Goal: Task Accomplishment & Management: Complete application form

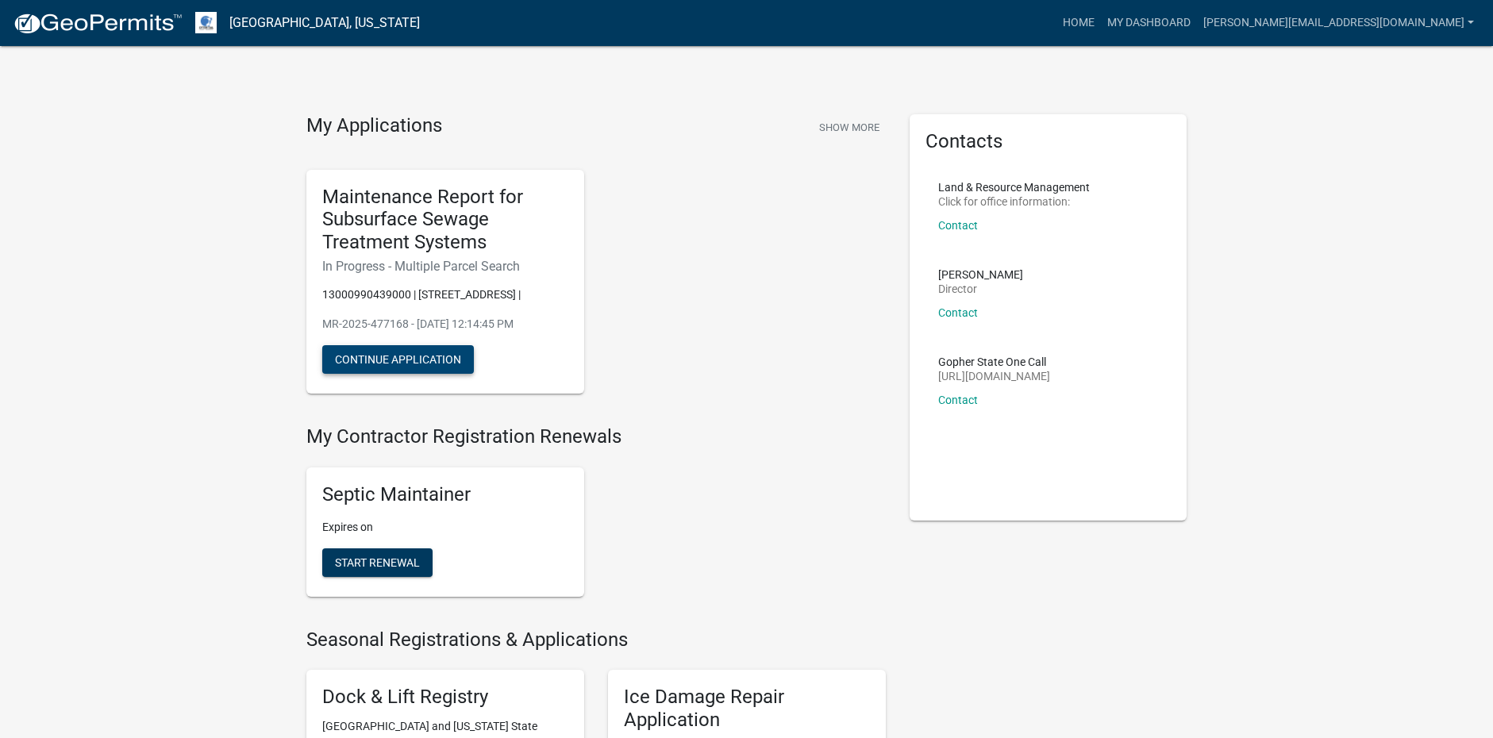
click at [432, 360] on button "Continue Application" at bounding box center [398, 359] width 152 height 29
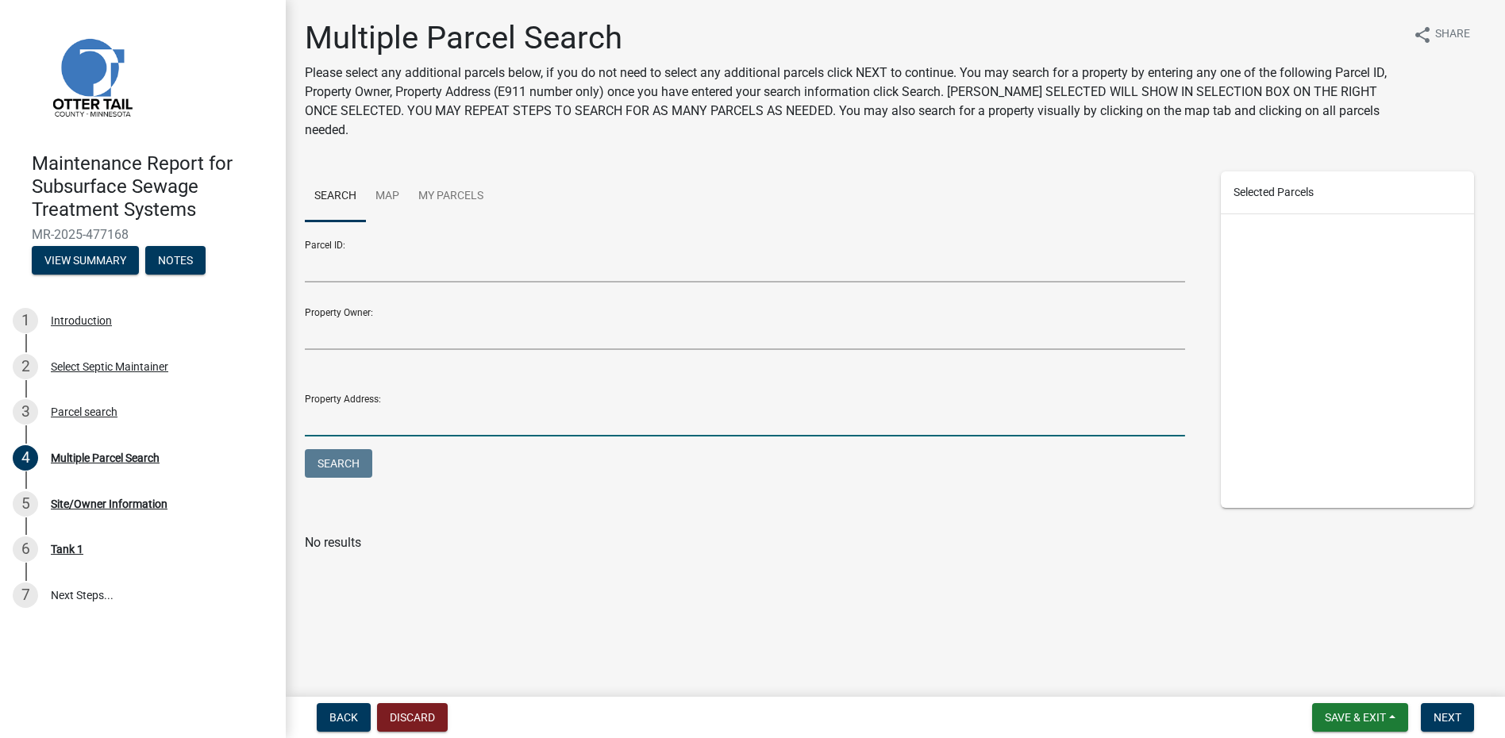
click at [414, 407] on input "Property Address:" at bounding box center [745, 420] width 881 height 33
type input "20123"
click at [305, 449] on button "Search" at bounding box center [338, 463] width 67 height 29
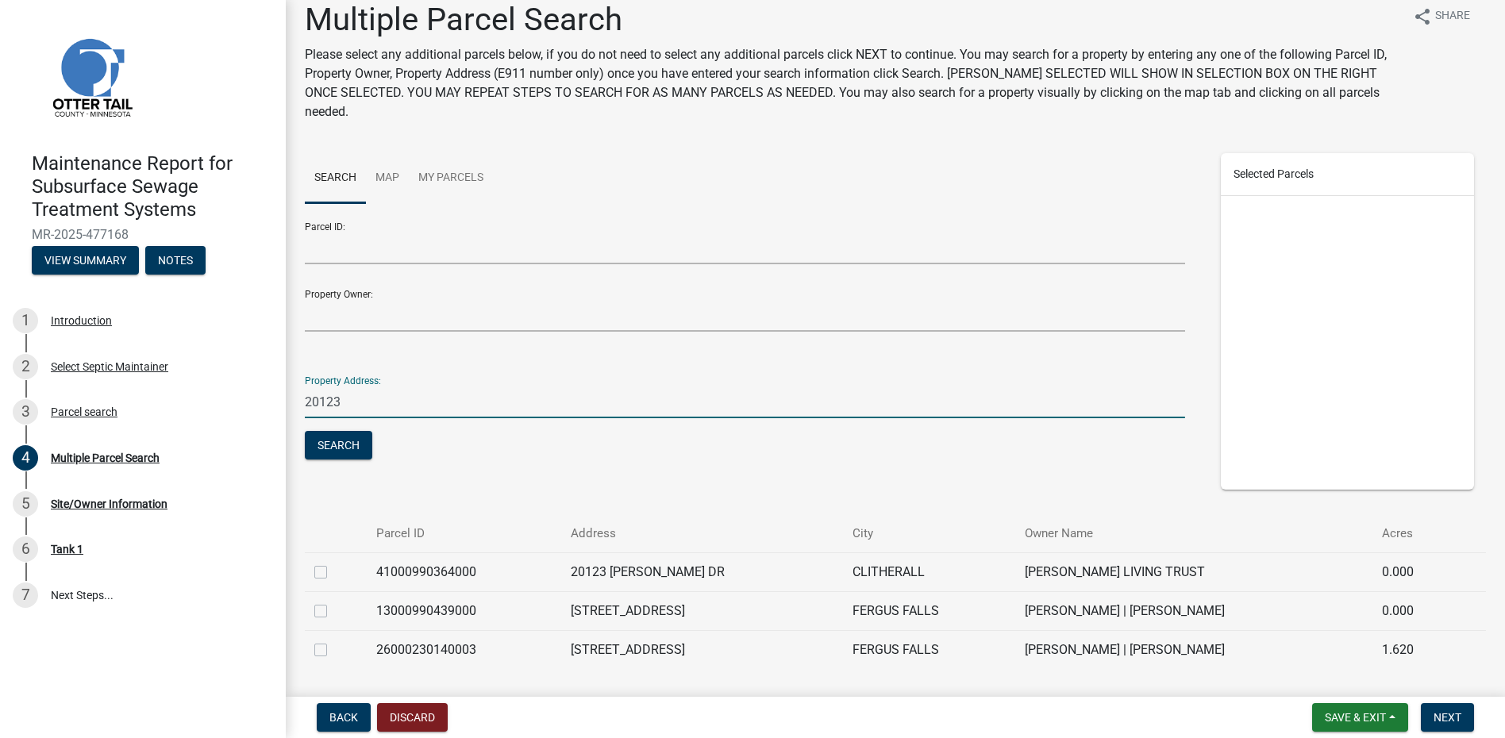
scroll to position [71, 0]
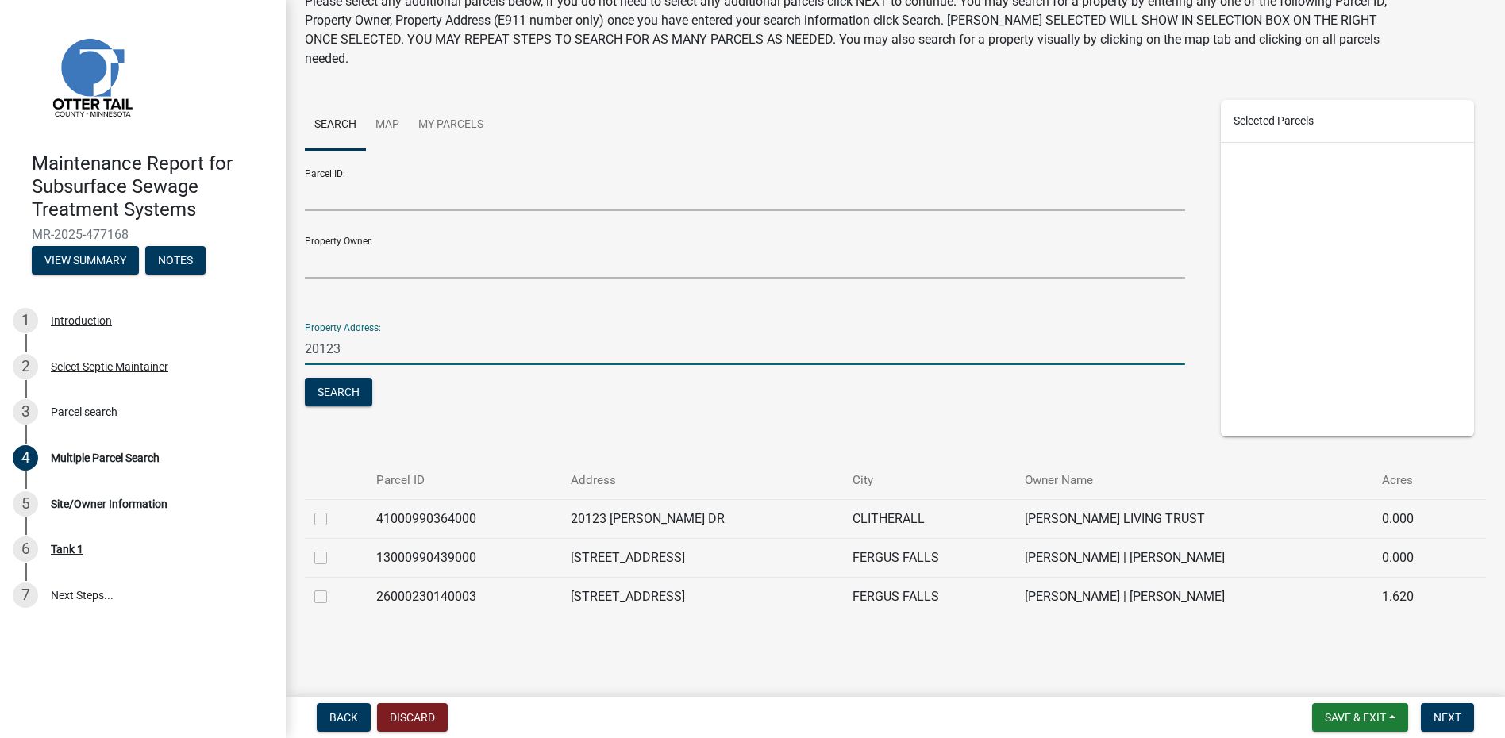
click at [333, 549] on label at bounding box center [333, 549] width 0 height 0
click at [333, 559] on input "checkbox" at bounding box center [338, 554] width 10 height 10
checkbox input "true"
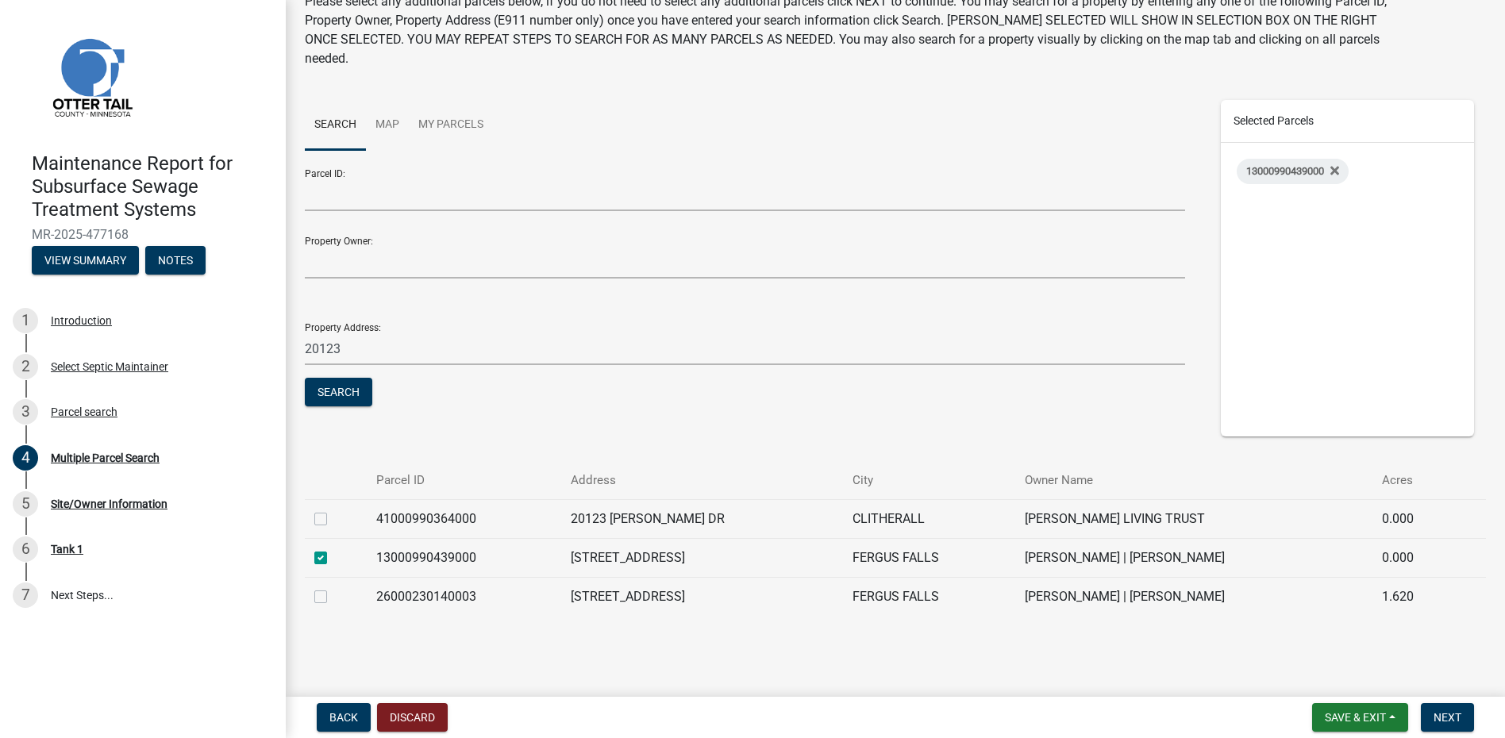
click at [1417, 715] on form "Save & Exit Save Save & Exit Next" at bounding box center [1393, 717] width 175 height 29
click at [1432, 715] on button "Next" at bounding box center [1447, 717] width 53 height 29
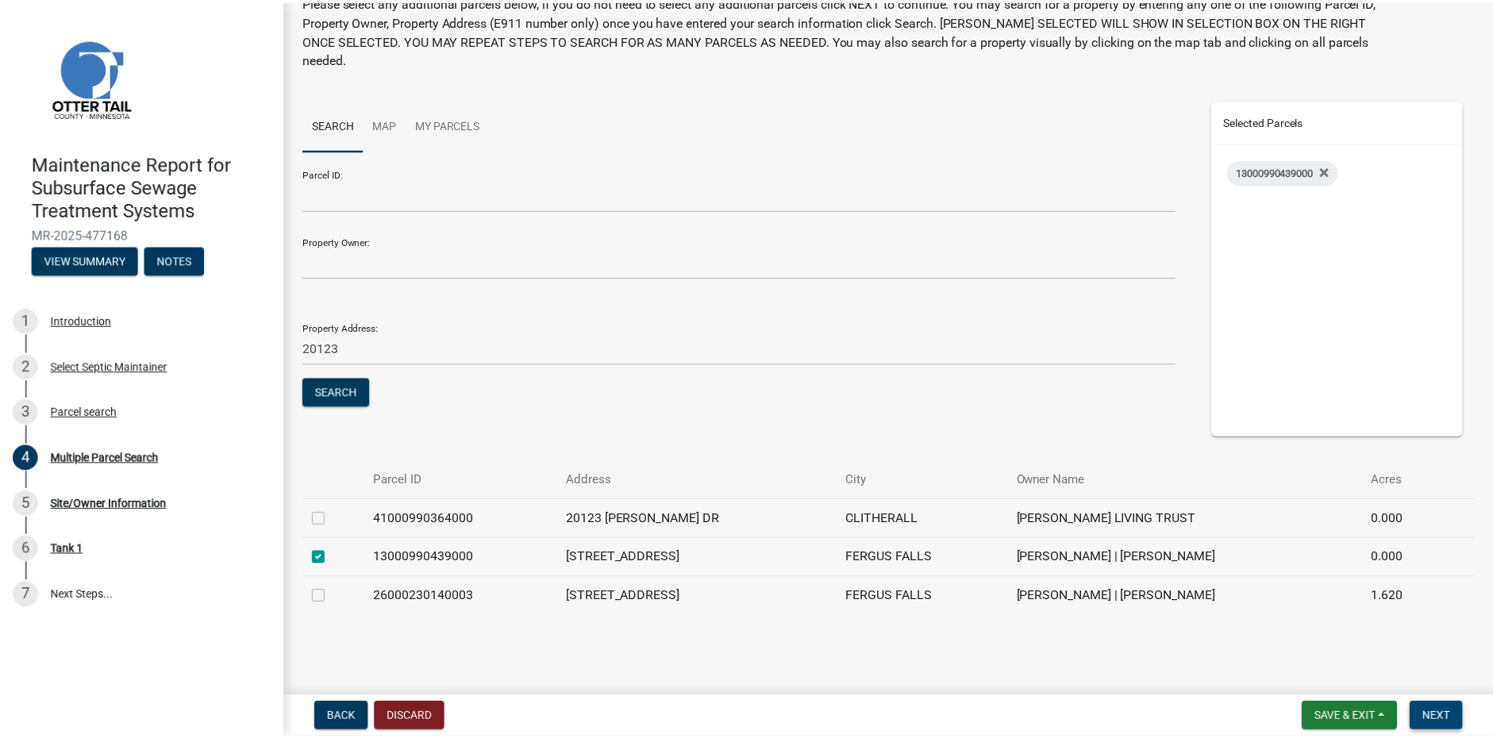
scroll to position [0, 0]
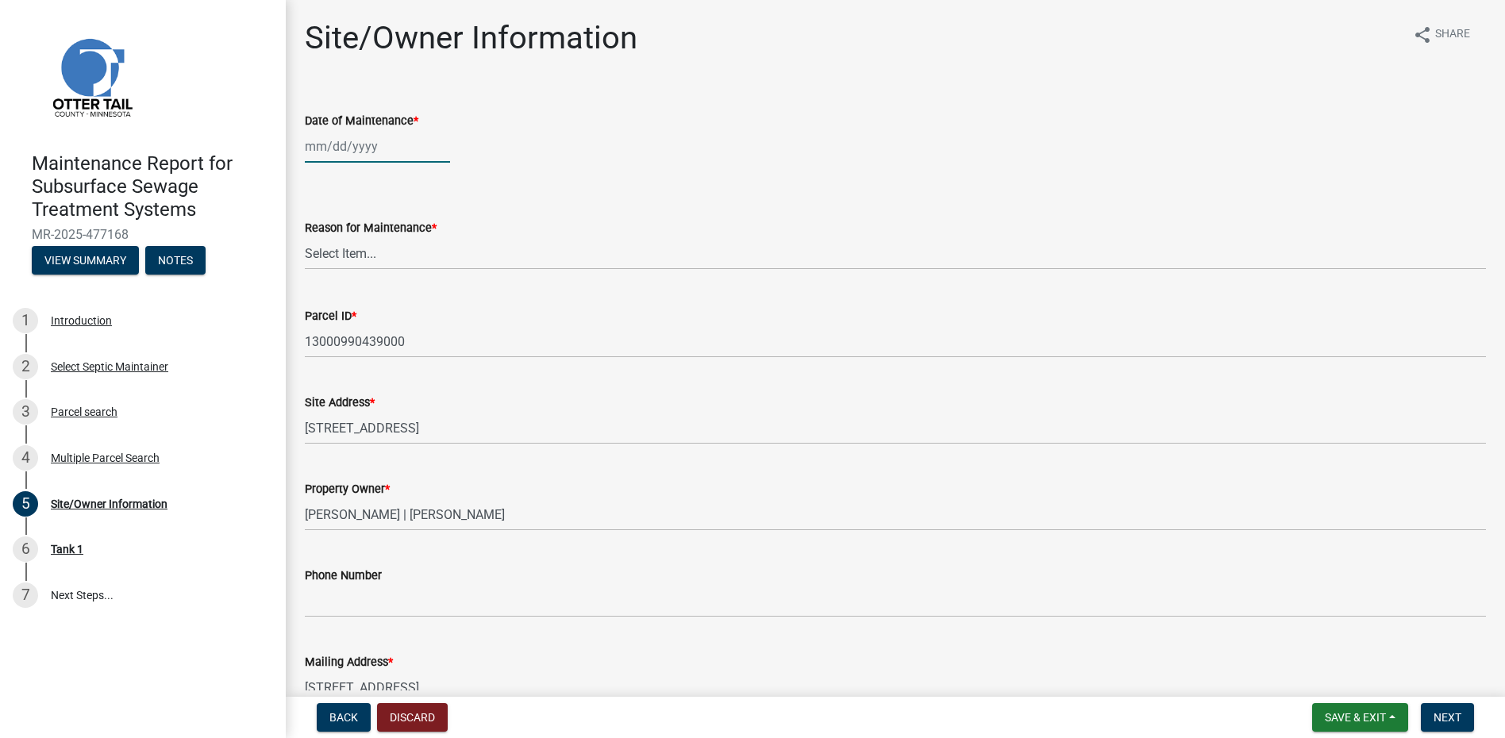
click at [387, 154] on div at bounding box center [377, 146] width 145 height 33
select select "9"
select select "2025"
click at [324, 182] on span "Previous month" at bounding box center [321, 180] width 12 height 12
select select "8"
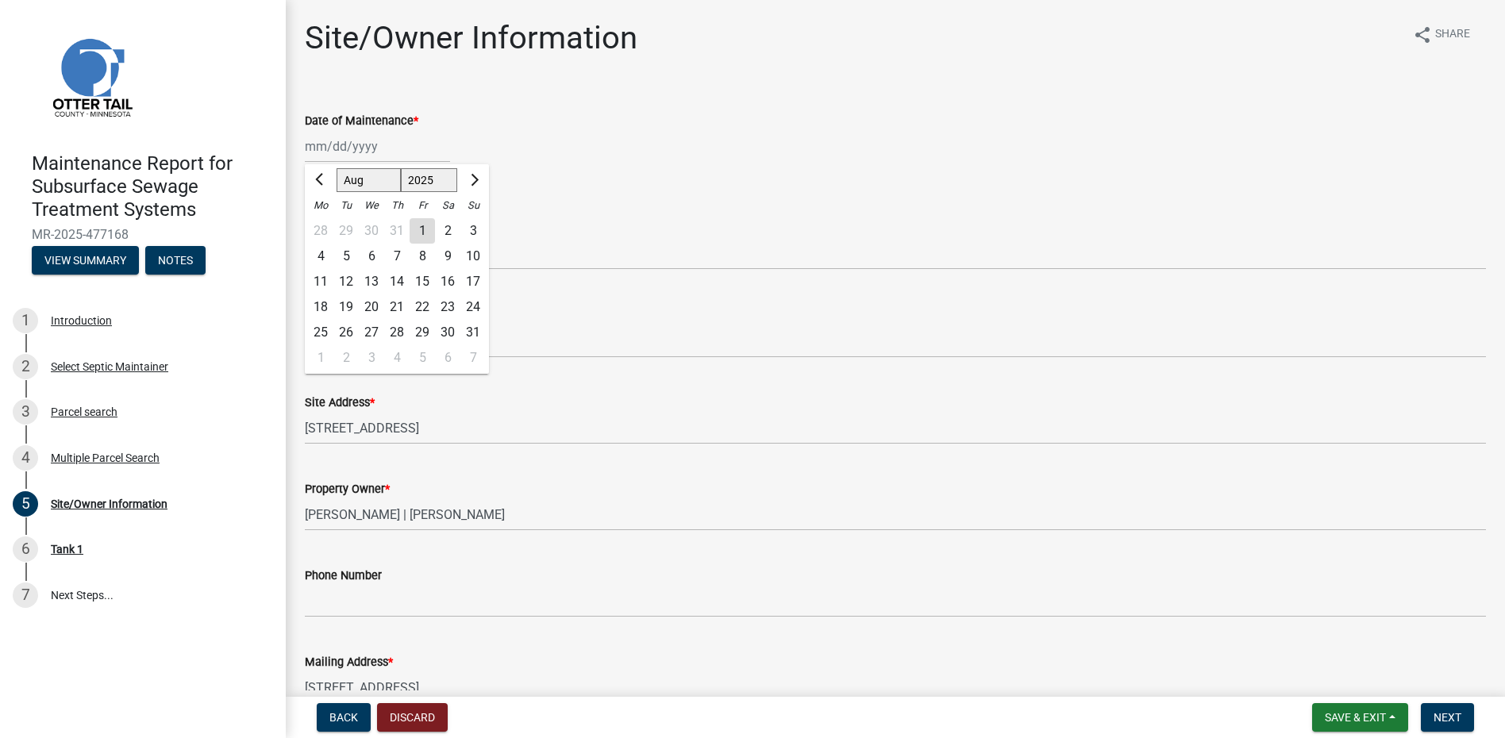
click at [351, 333] on div "26" at bounding box center [345, 332] width 25 height 25
type input "[DATE]"
click at [390, 260] on select "Select Item... Called Routine Other" at bounding box center [895, 253] width 1181 height 33
click at [305, 237] on select "Select Item... Called Routine Other" at bounding box center [895, 253] width 1181 height 33
select select "78493fc6-8c9b-4d4c-b322-7064476e595b"
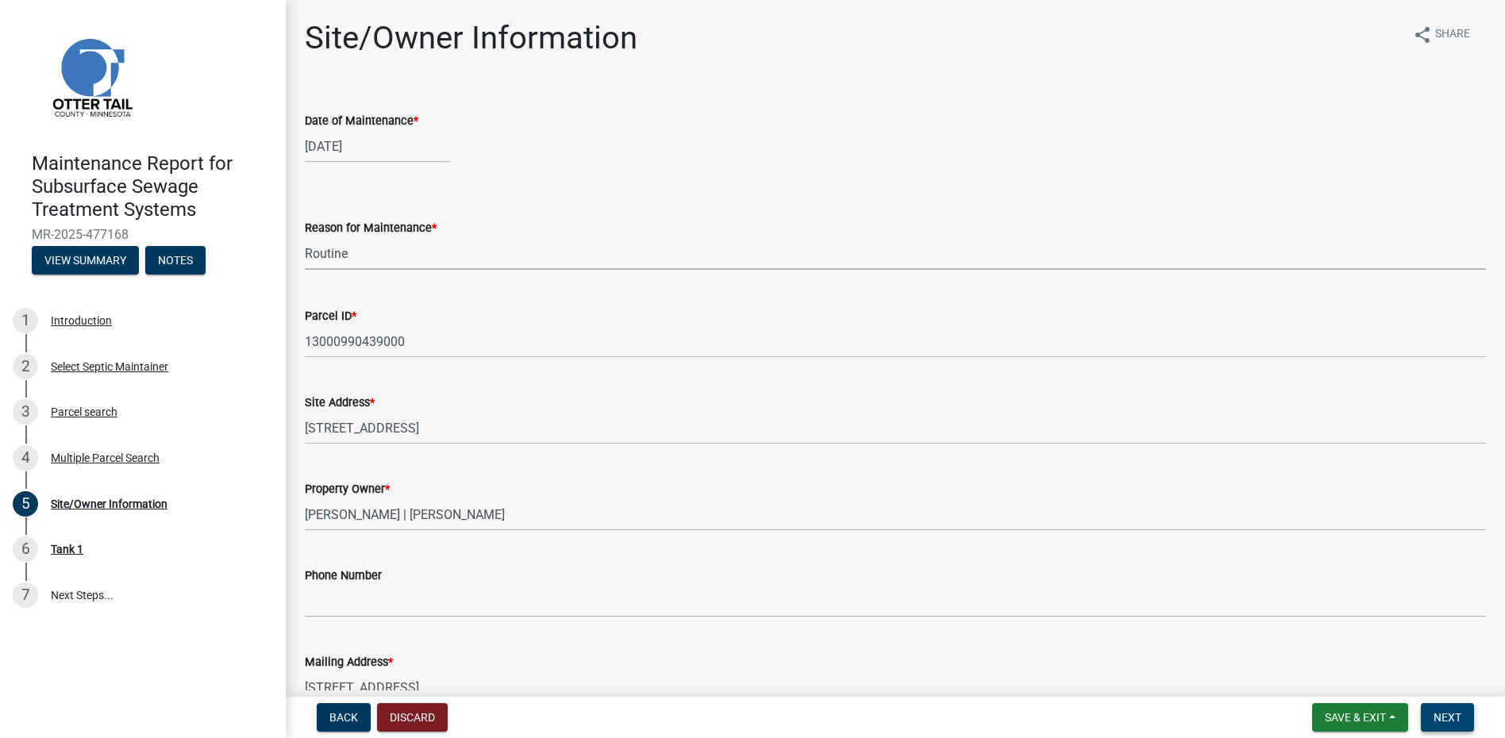
click at [1447, 717] on span "Next" at bounding box center [1448, 717] width 28 height 13
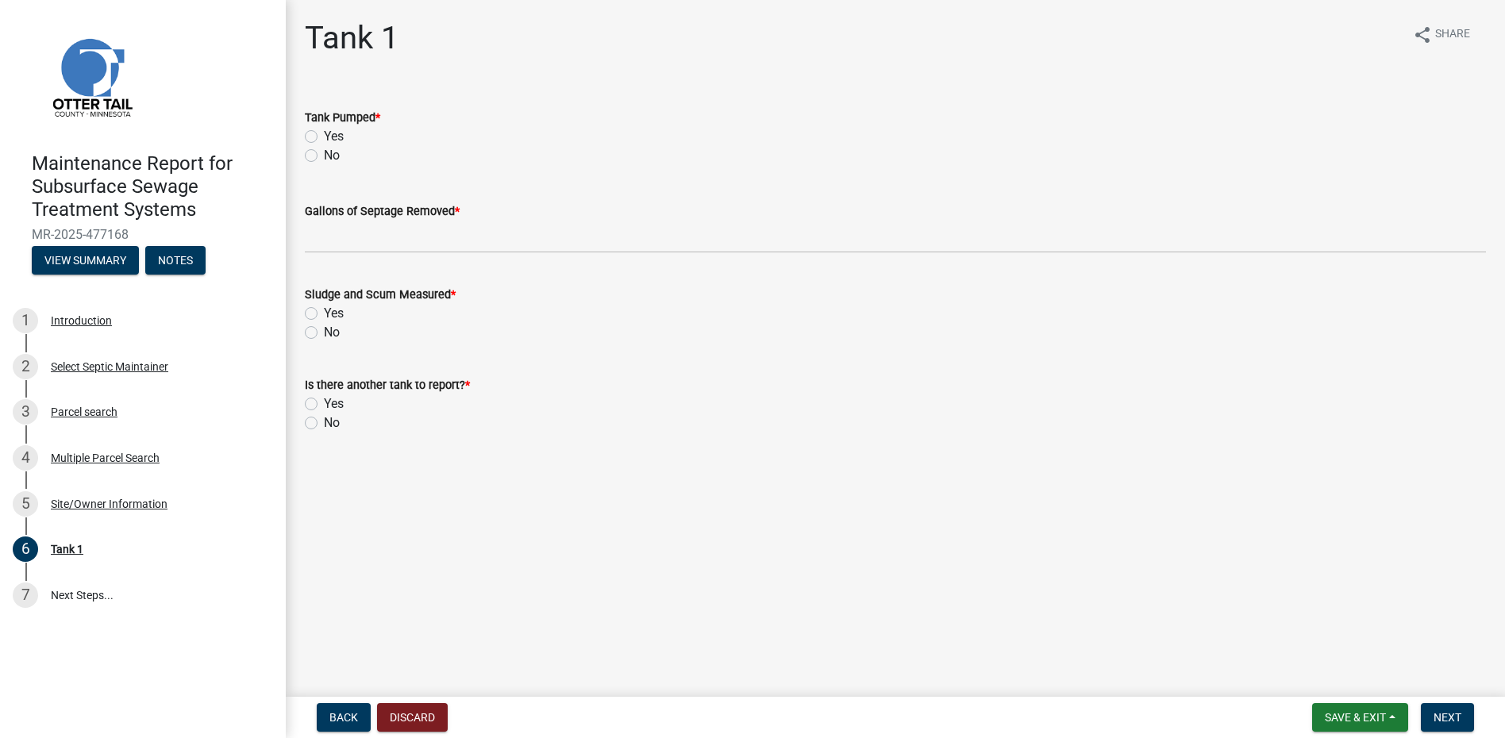
click at [324, 134] on label "Yes" at bounding box center [334, 136] width 20 height 19
click at [324, 134] on input "Yes" at bounding box center [329, 132] width 10 height 10
radio input "true"
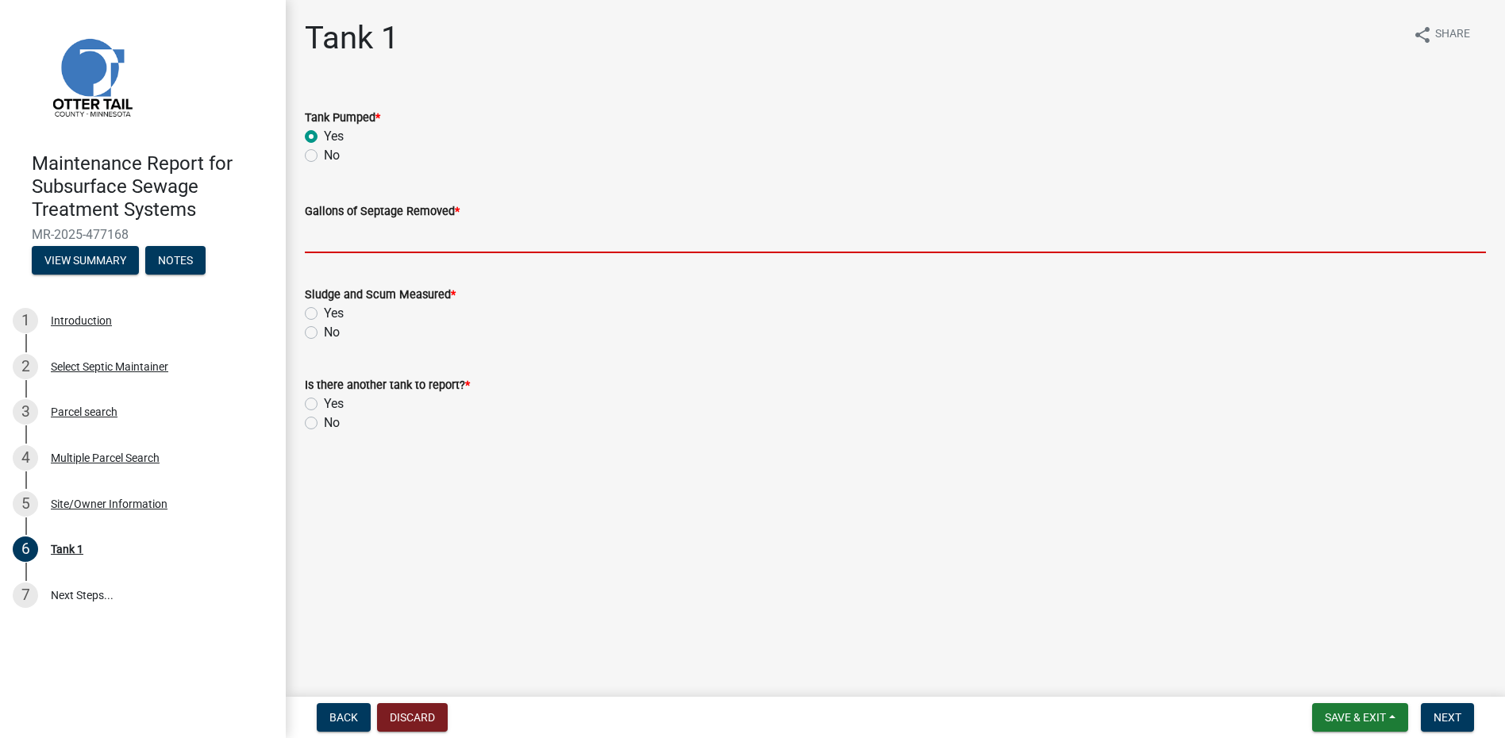
click at [328, 239] on input "Gallons of Septage Removed *" at bounding box center [895, 237] width 1181 height 33
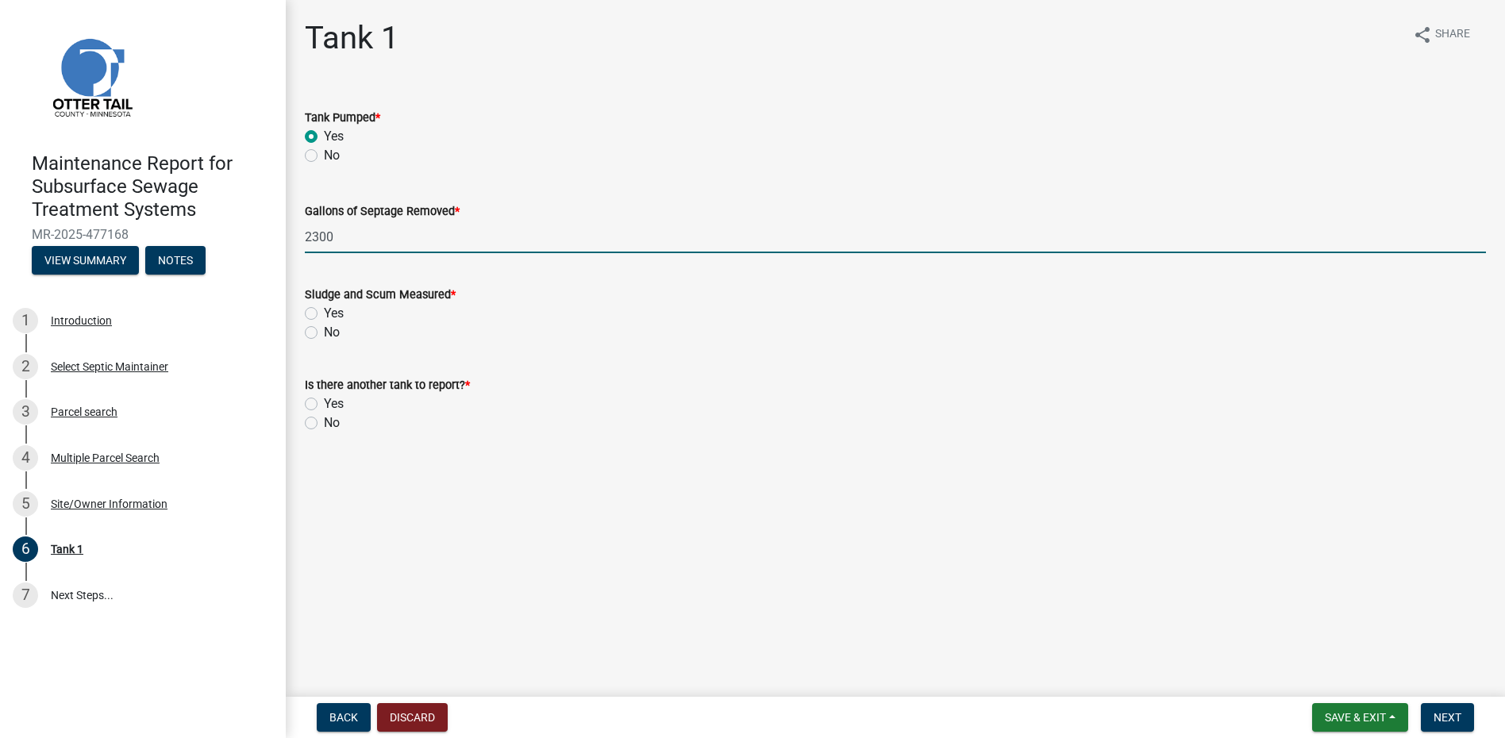
type input "2300"
click at [324, 333] on label "No" at bounding box center [332, 332] width 16 height 19
click at [324, 333] on input "No" at bounding box center [329, 328] width 10 height 10
radio input "true"
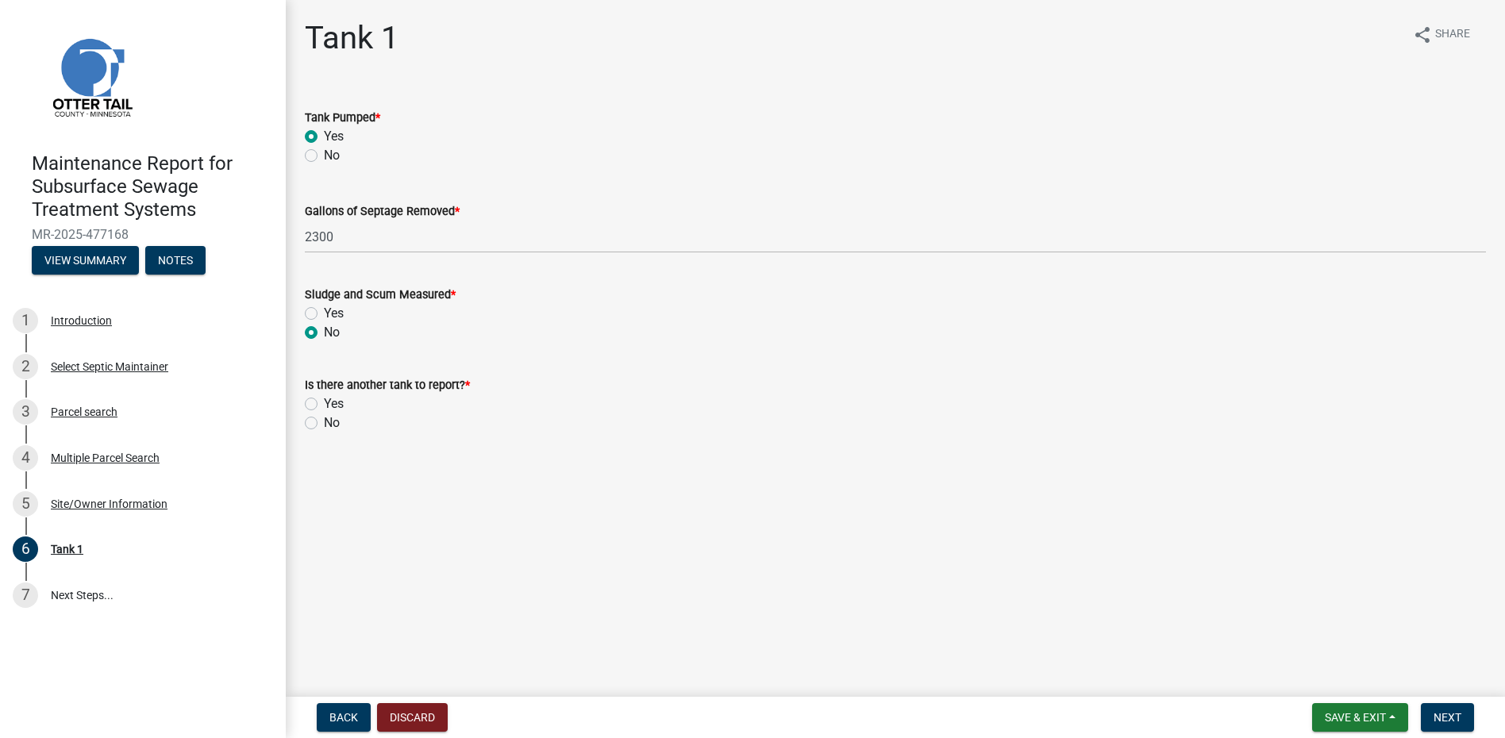
click at [324, 423] on label "No" at bounding box center [332, 423] width 16 height 19
click at [324, 423] on input "No" at bounding box center [329, 419] width 10 height 10
radio input "true"
click at [1458, 718] on span "Next" at bounding box center [1448, 717] width 28 height 13
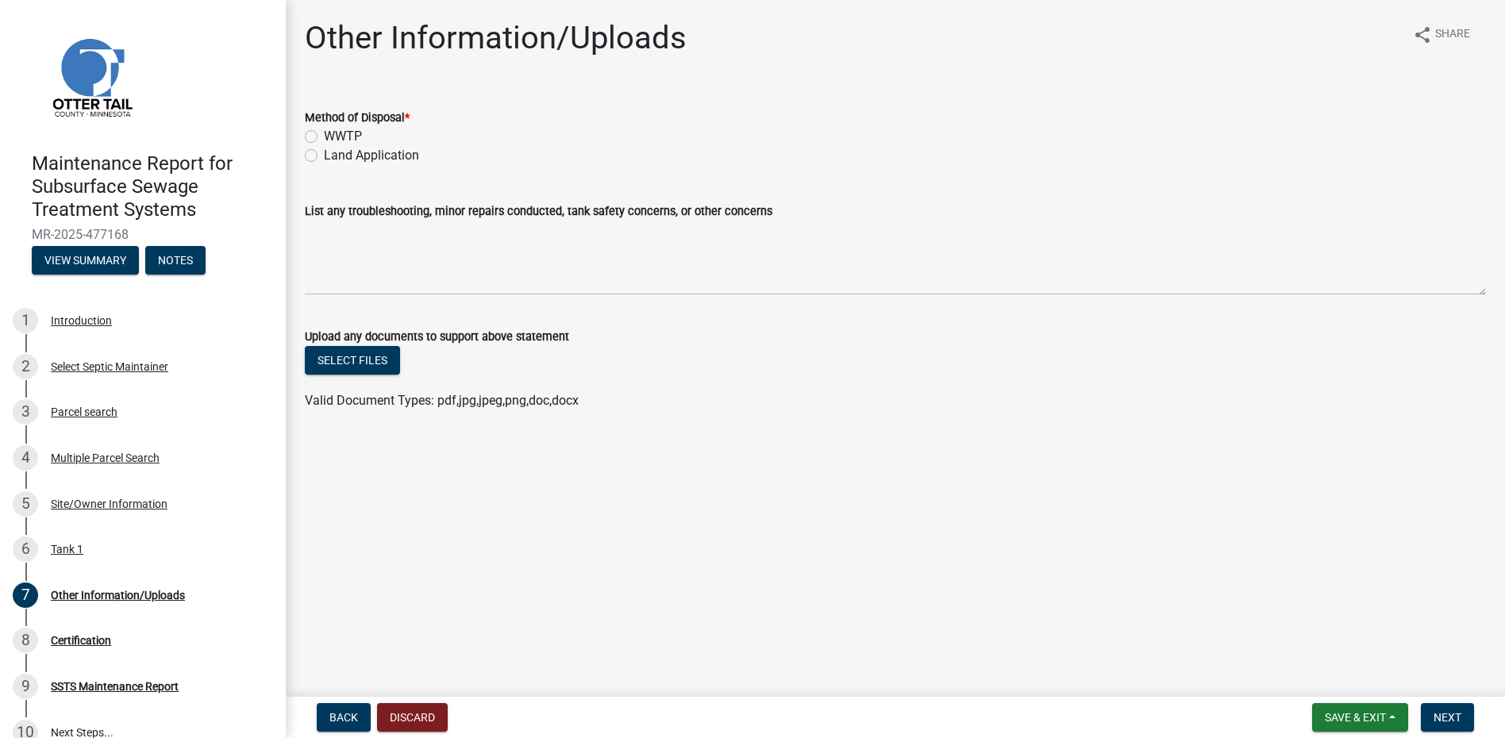
click at [400, 143] on div "WWTP" at bounding box center [895, 136] width 1181 height 19
click at [398, 164] on label "Land Application" at bounding box center [371, 155] width 95 height 19
click at [334, 156] on input "Land Application" at bounding box center [329, 151] width 10 height 10
radio input "true"
click at [1442, 715] on span "Next" at bounding box center [1448, 717] width 28 height 13
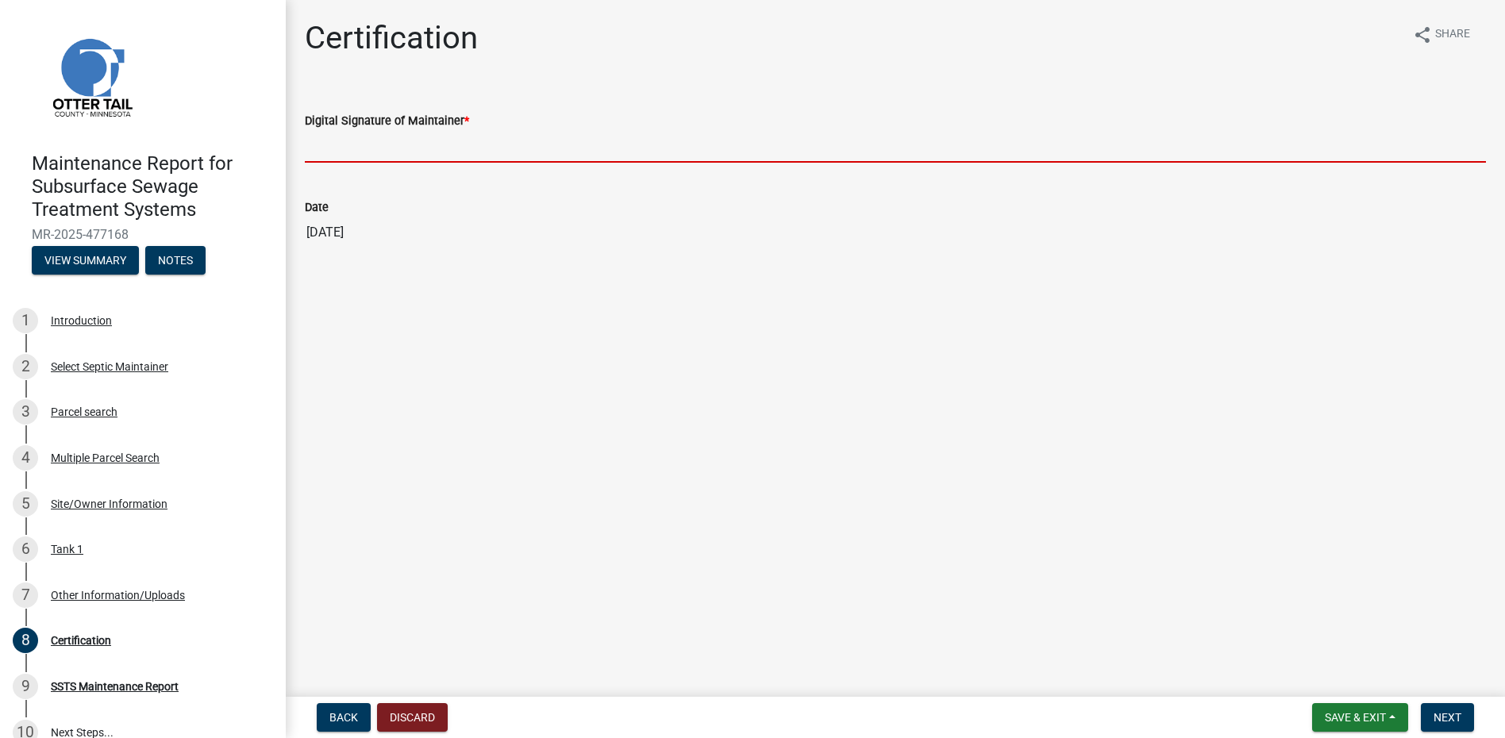
click at [399, 148] on input "Digital Signature of Maintainer *" at bounding box center [895, 146] width 1181 height 33
type input "[PERSON_NAME]"
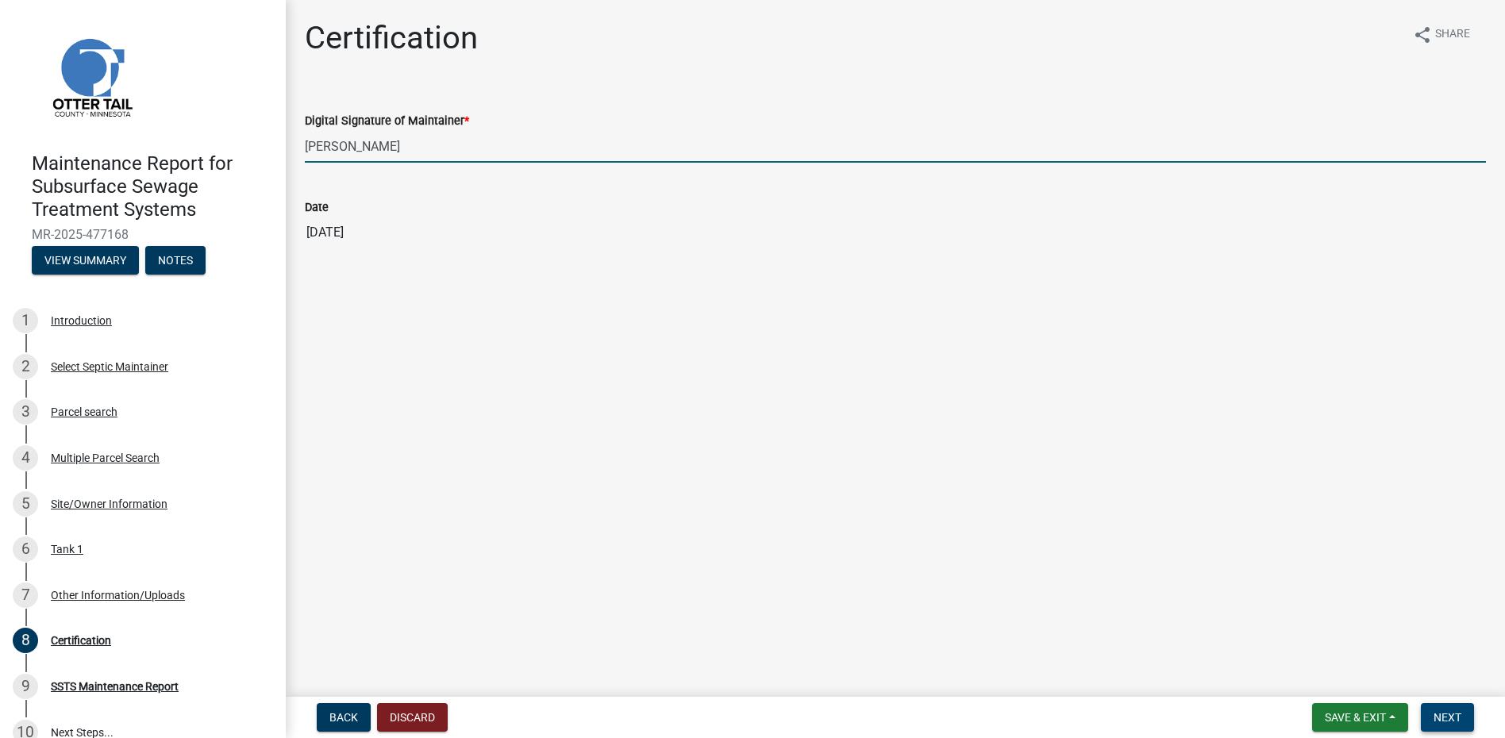
click at [1444, 716] on span "Next" at bounding box center [1448, 717] width 28 height 13
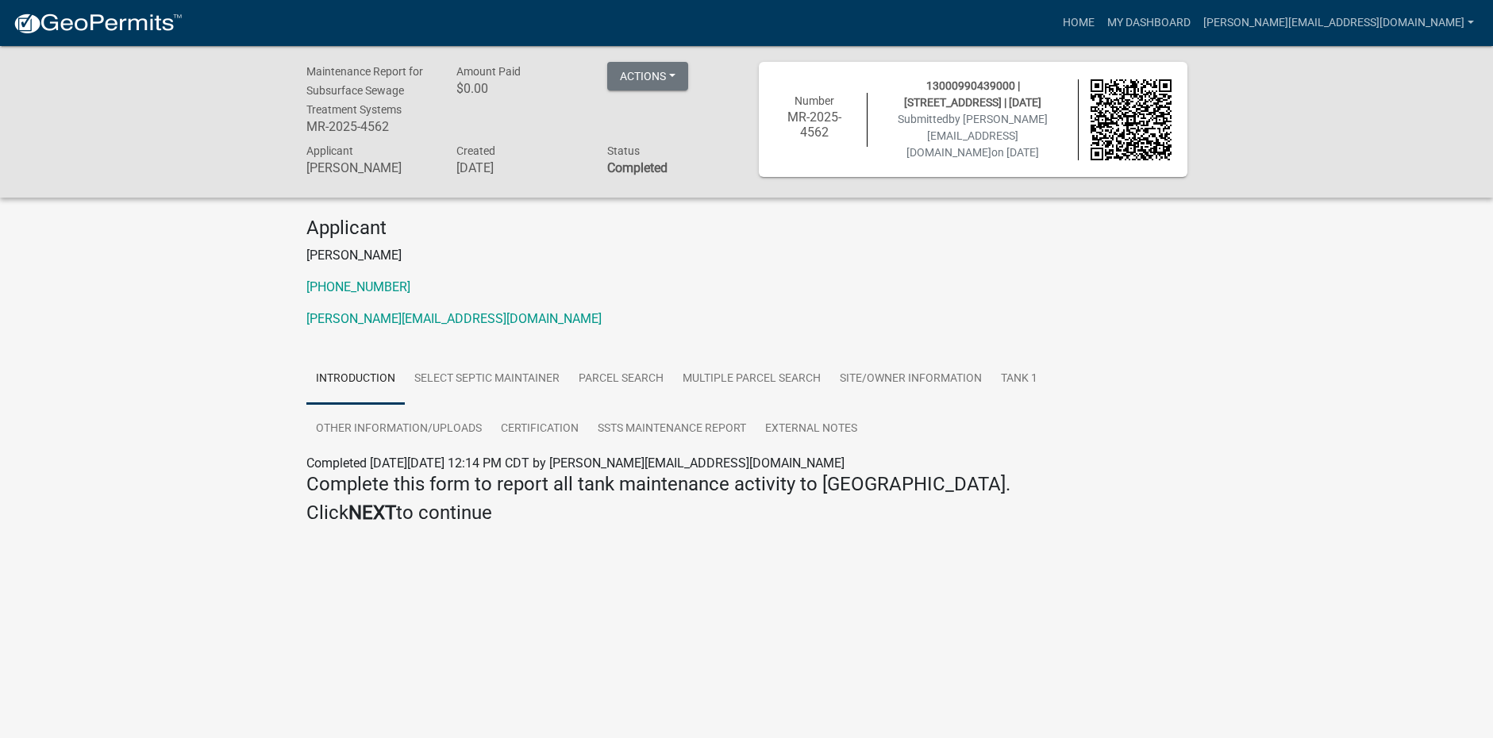
click at [58, 13] on img at bounding box center [98, 24] width 170 height 24
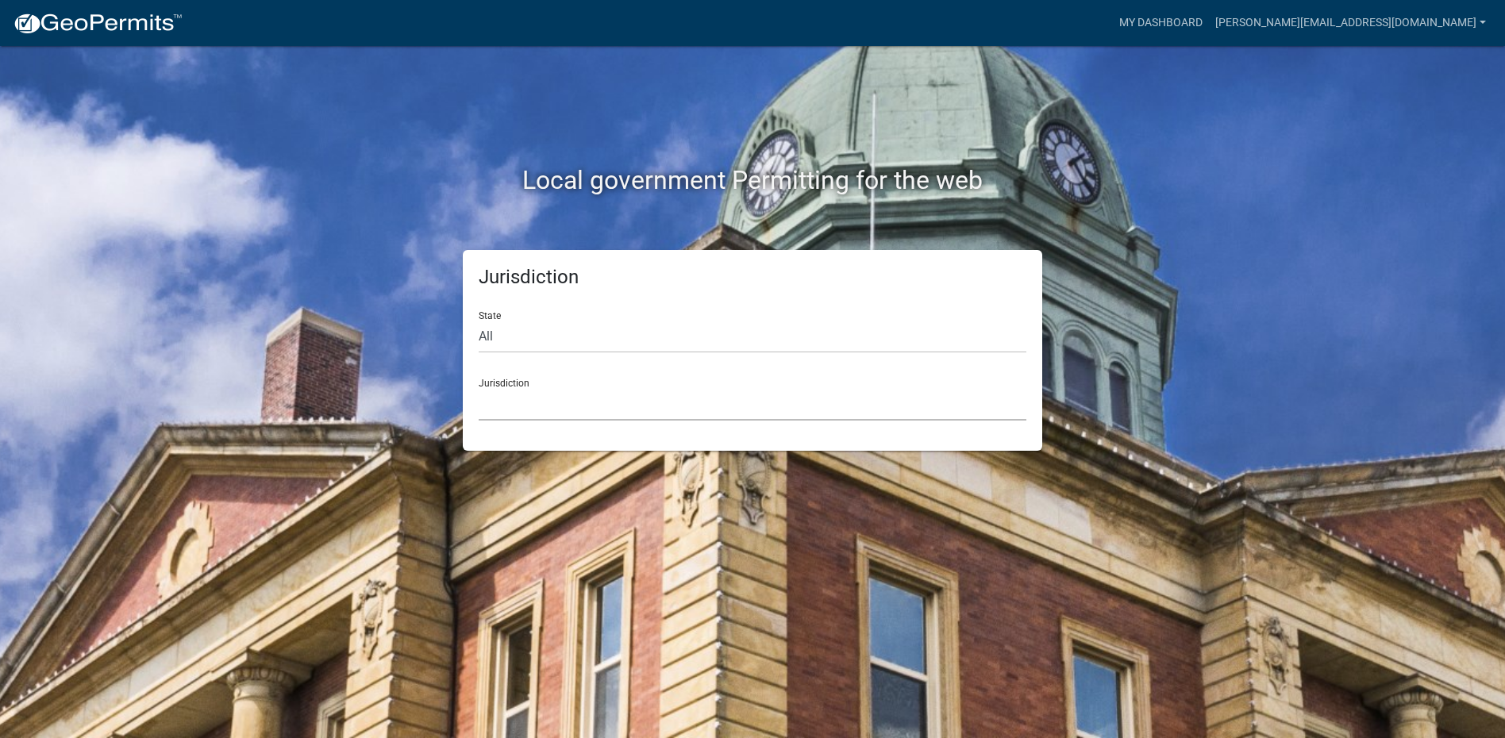
click at [516, 403] on select "[GEOGRAPHIC_DATA], [US_STATE] [GEOGRAPHIC_DATA], [US_STATE][PERSON_NAME][GEOGRA…" at bounding box center [753, 404] width 548 height 33
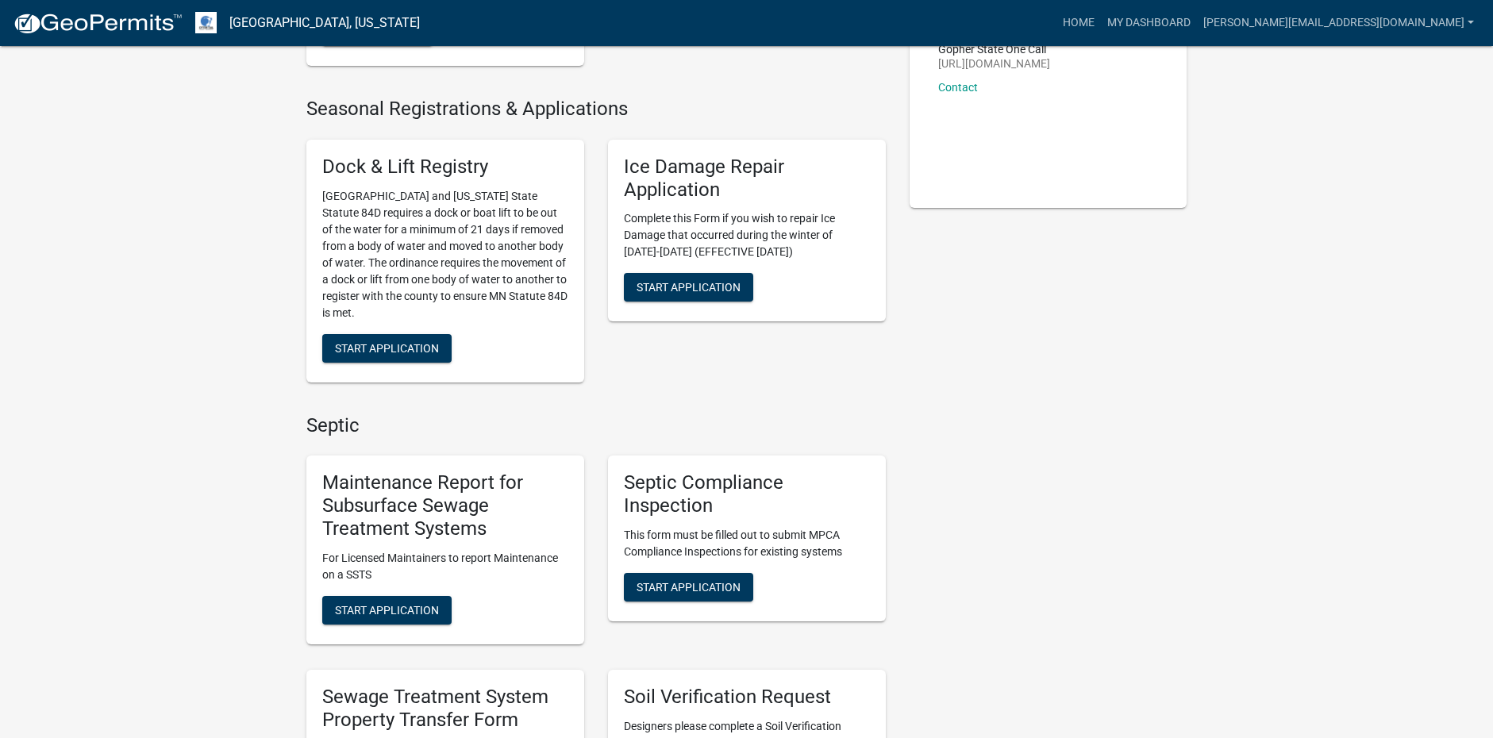
scroll to position [397, 0]
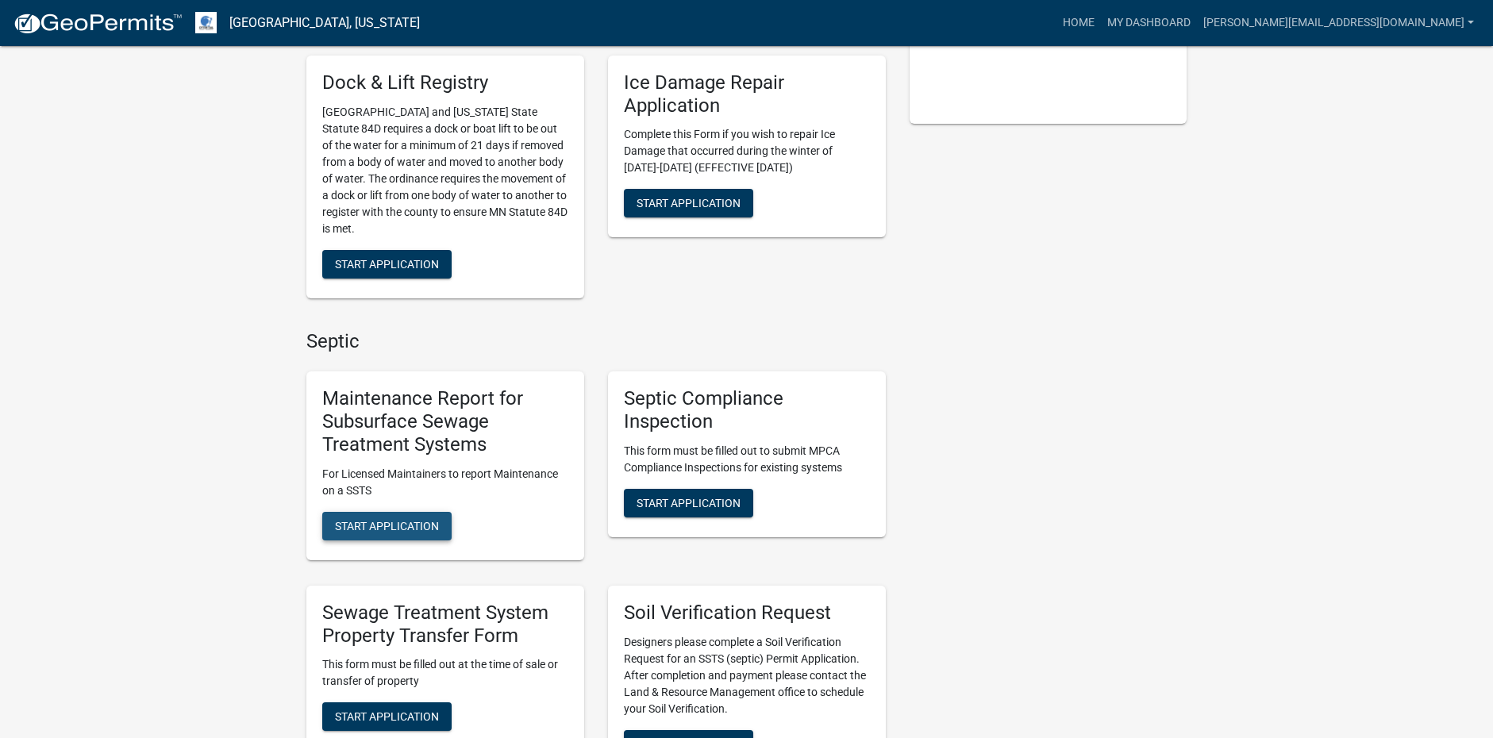
click at [445, 520] on button "Start Application" at bounding box center [386, 526] width 129 height 29
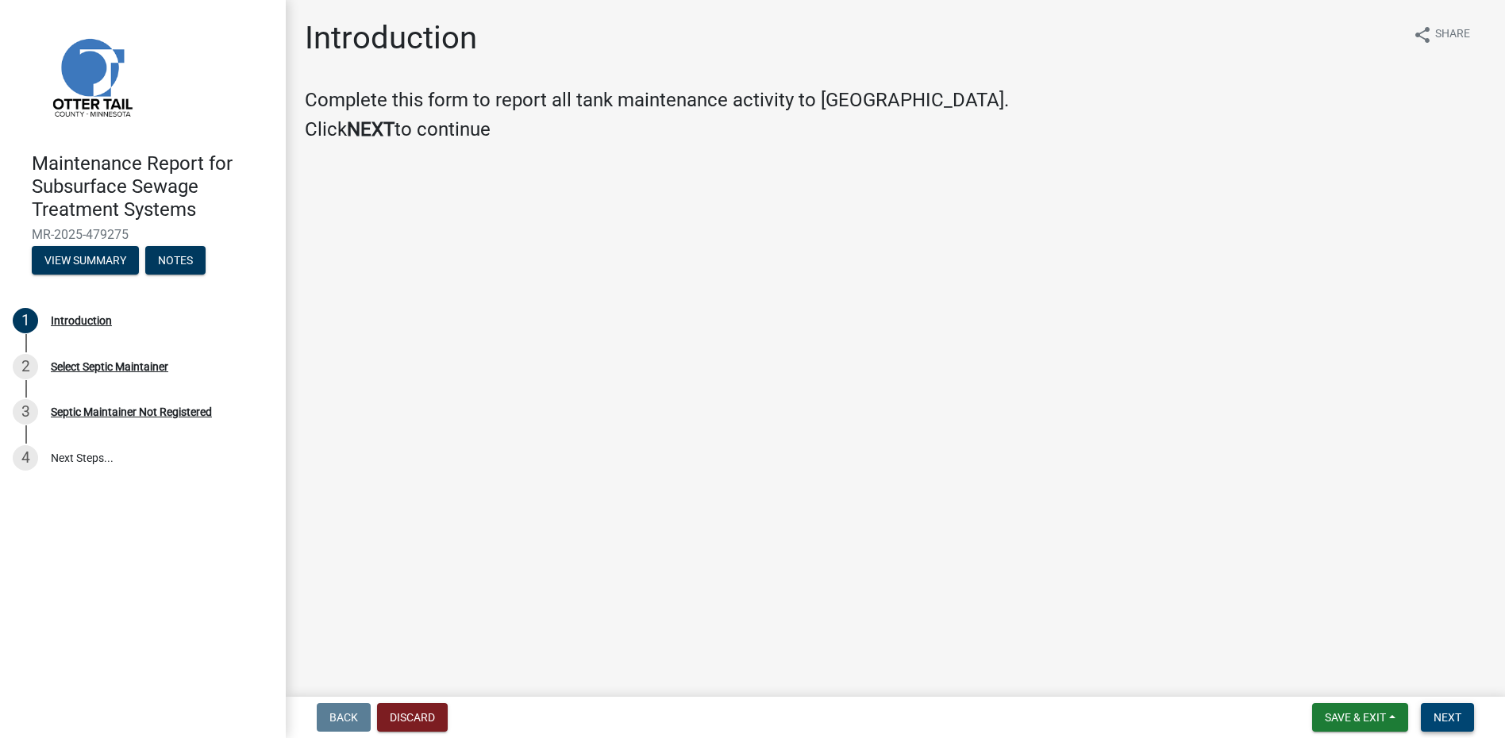
click at [1453, 708] on button "Next" at bounding box center [1447, 717] width 53 height 29
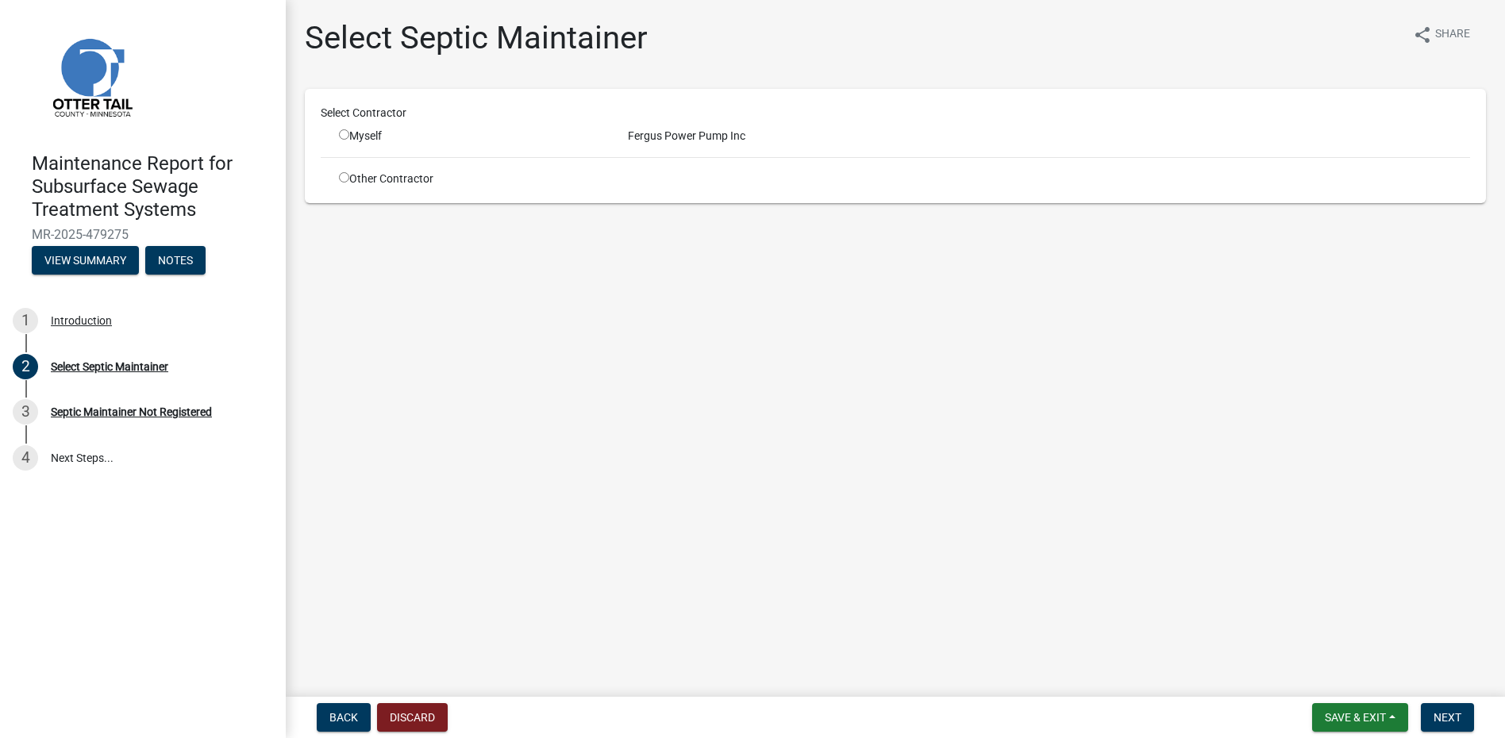
click at [339, 135] on input "radio" at bounding box center [344, 134] width 10 height 10
radio input "true"
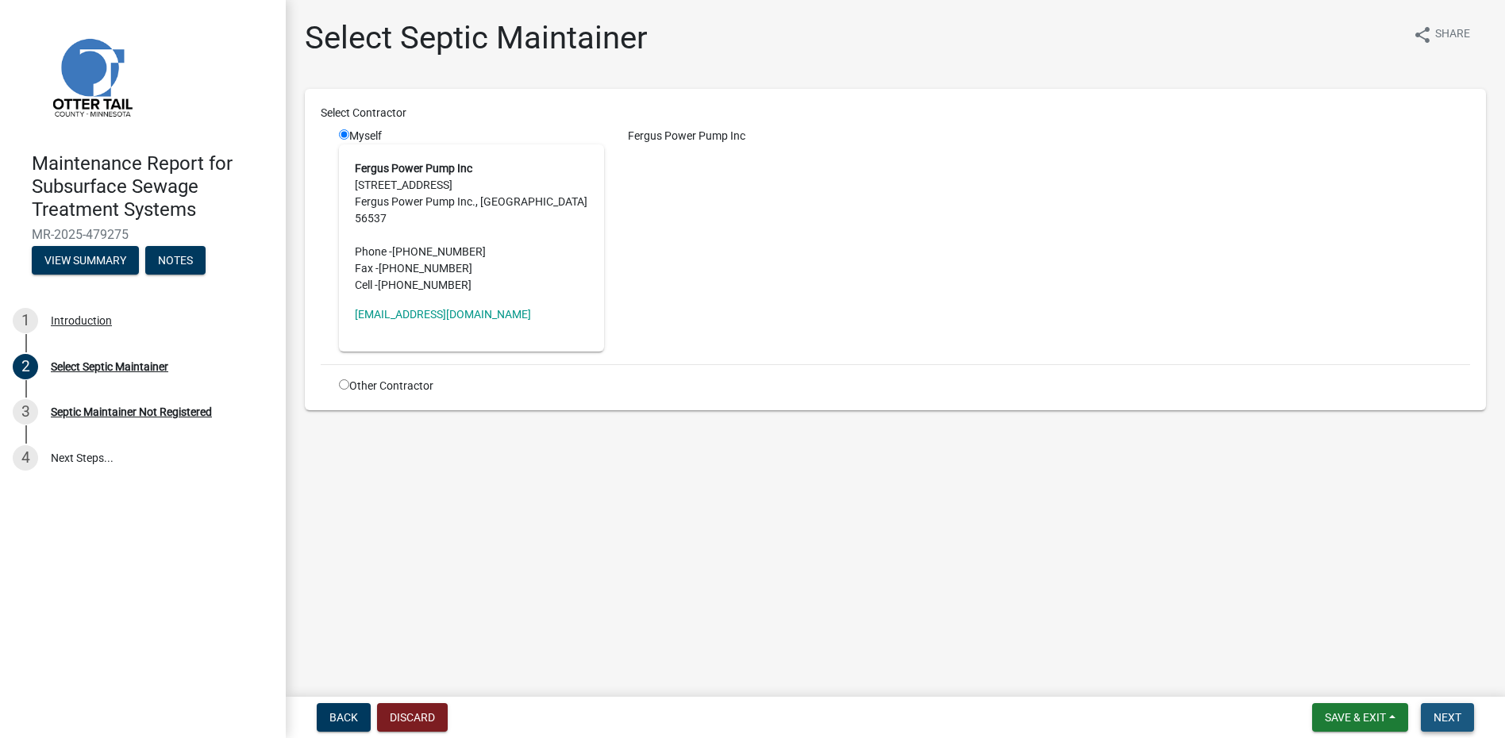
click at [1436, 726] on button "Next" at bounding box center [1447, 717] width 53 height 29
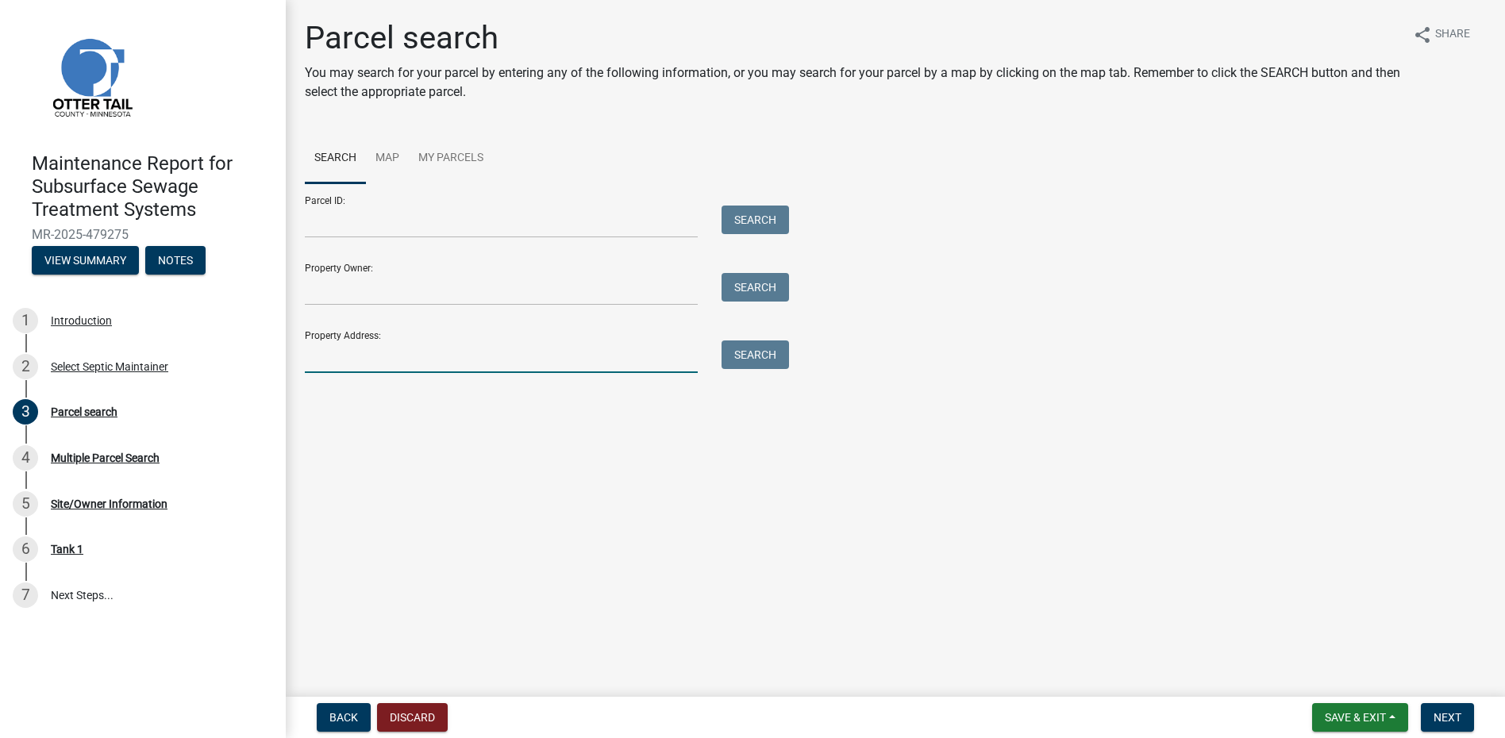
click at [397, 364] on input "Property Address:" at bounding box center [501, 357] width 393 height 33
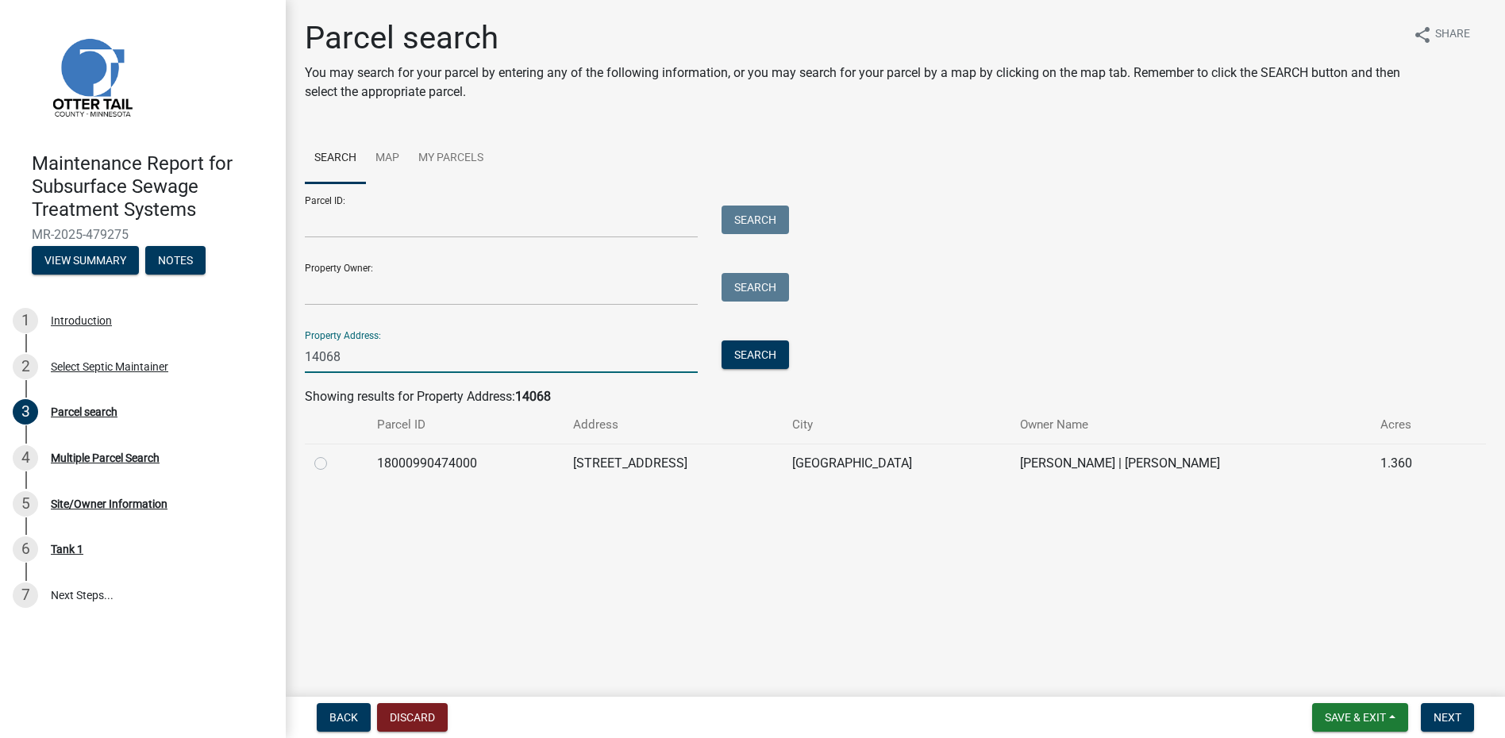
type input "14068"
click at [333, 454] on label at bounding box center [333, 454] width 0 height 0
click at [333, 464] on input "radio" at bounding box center [338, 459] width 10 height 10
radio input "true"
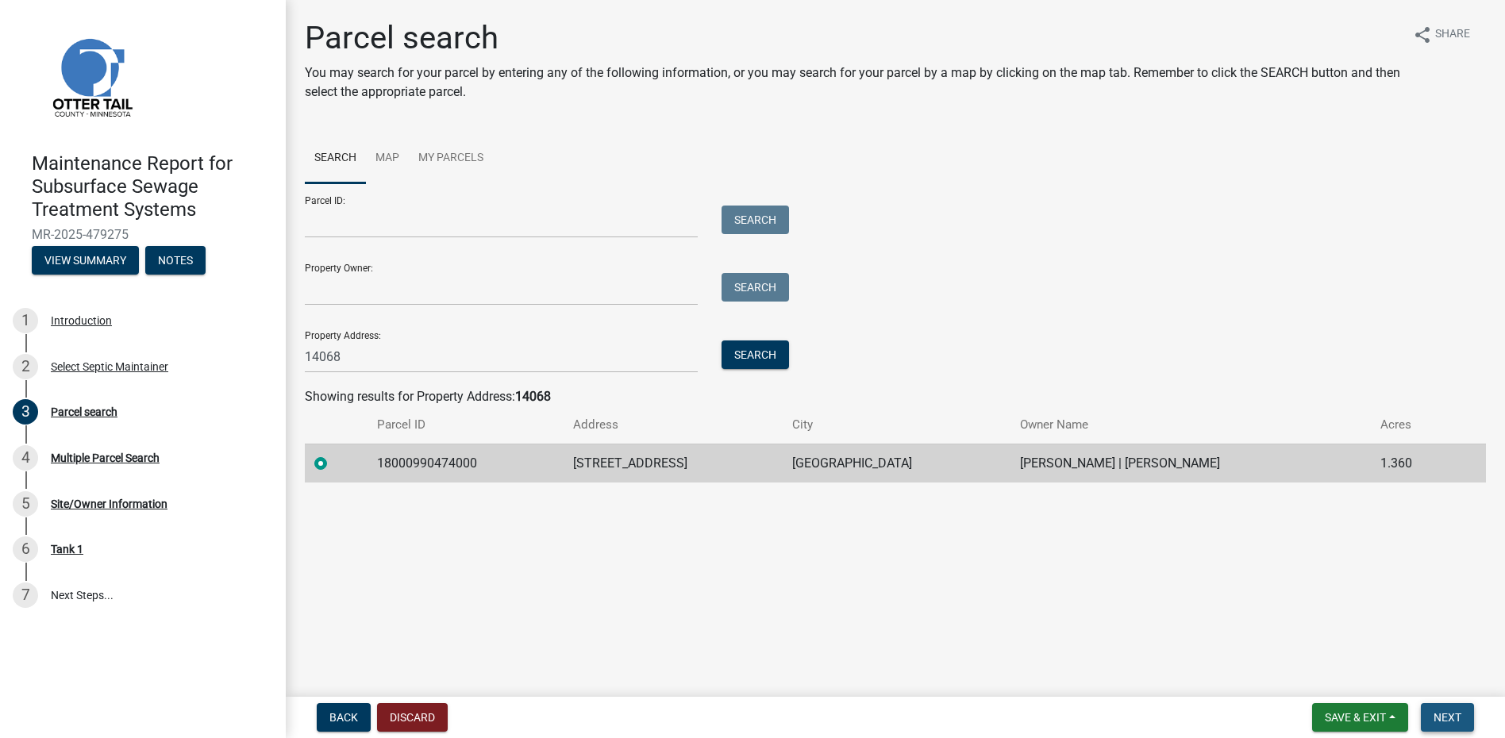
click at [1444, 711] on button "Next" at bounding box center [1447, 717] width 53 height 29
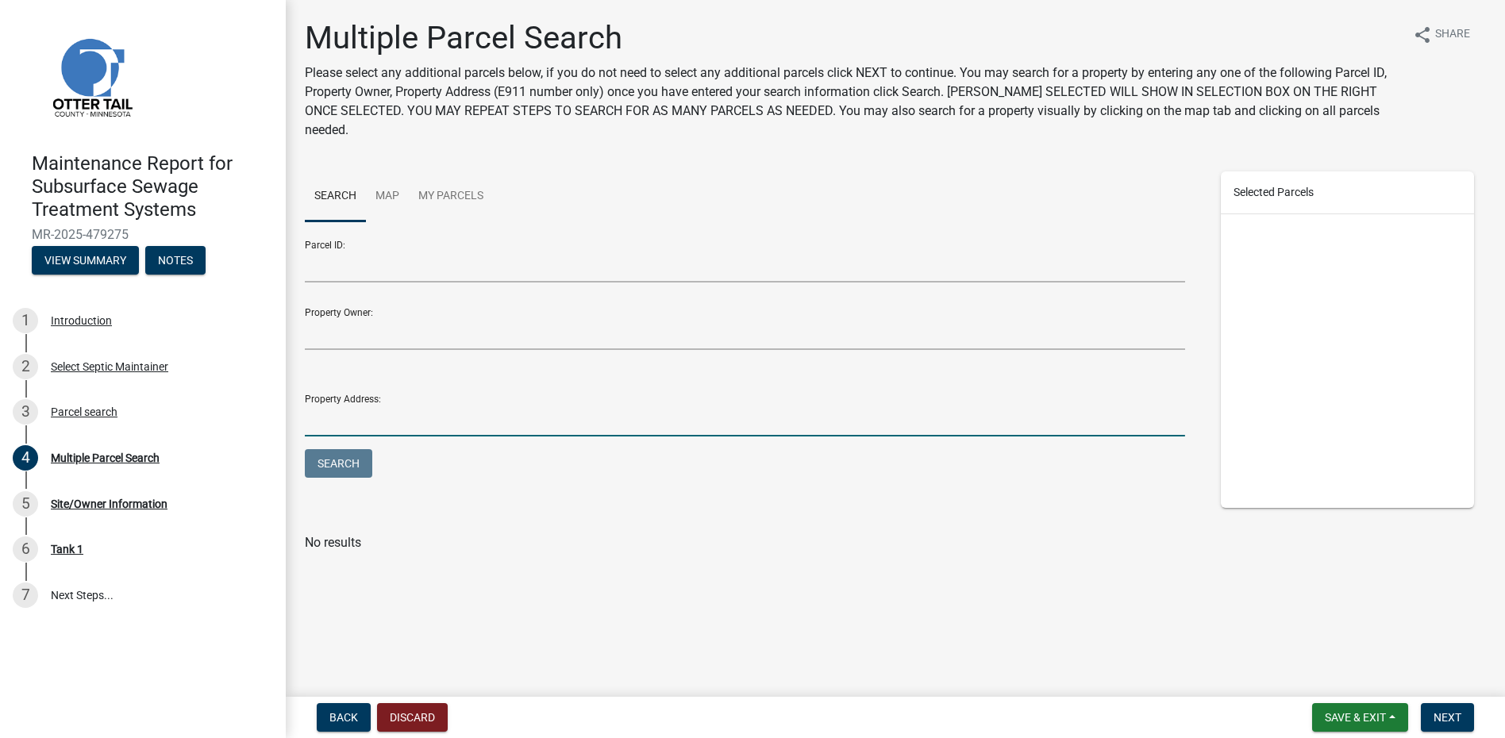
click at [377, 404] on input "Property Address:" at bounding box center [745, 420] width 881 height 33
type input "14068"
click at [305, 449] on button "Search" at bounding box center [338, 463] width 67 height 29
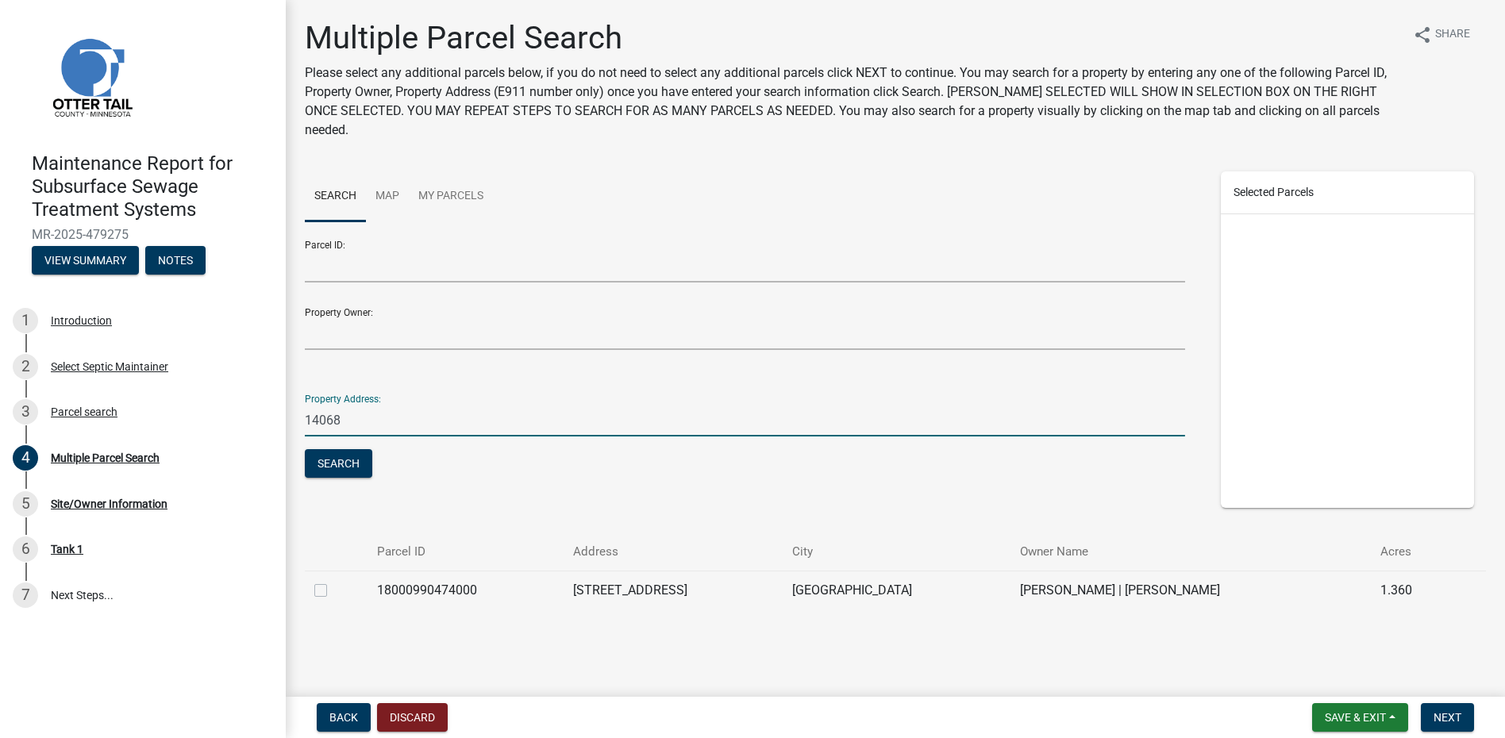
click at [333, 581] on label at bounding box center [333, 581] width 0 height 0
click at [333, 581] on input "checkbox" at bounding box center [338, 586] width 10 height 10
checkbox input "true"
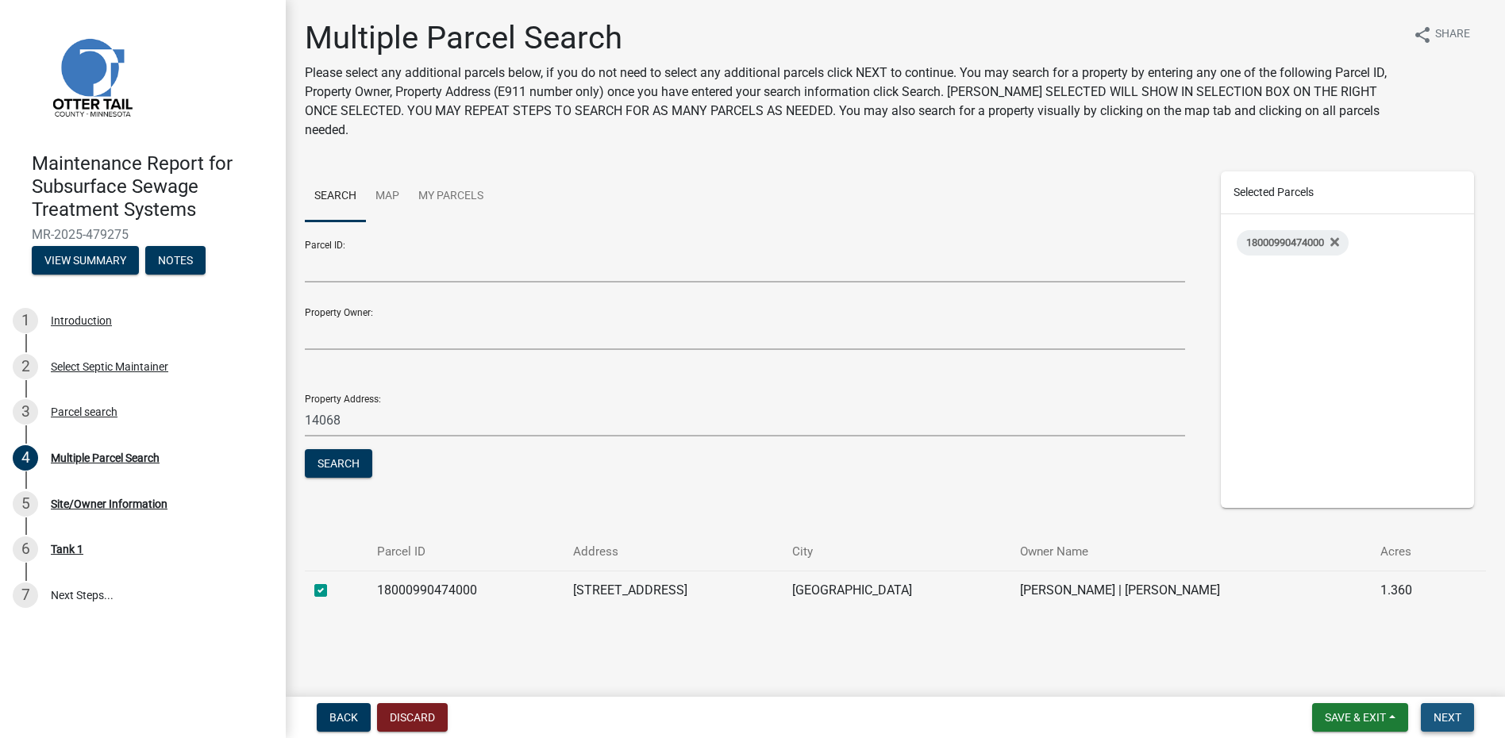
click at [1439, 709] on button "Next" at bounding box center [1447, 717] width 53 height 29
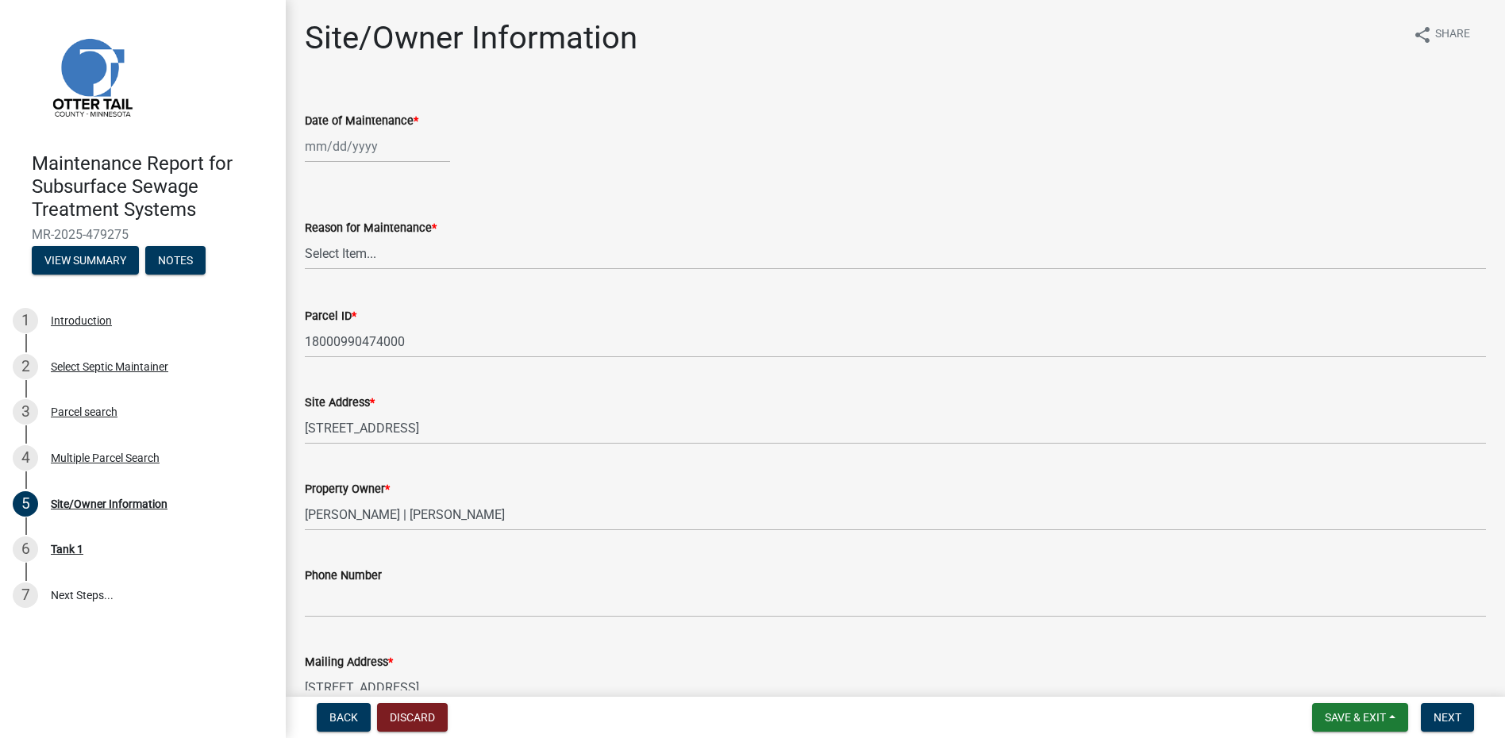
select select "9"
select select "2025"
click at [374, 146] on div "[PERSON_NAME] Feb Mar Apr [PERSON_NAME][DATE] Oct Nov [DATE] 1526 1527 1528 152…" at bounding box center [377, 146] width 145 height 33
click at [324, 179] on span "Previous month" at bounding box center [321, 180] width 12 height 12
select select "8"
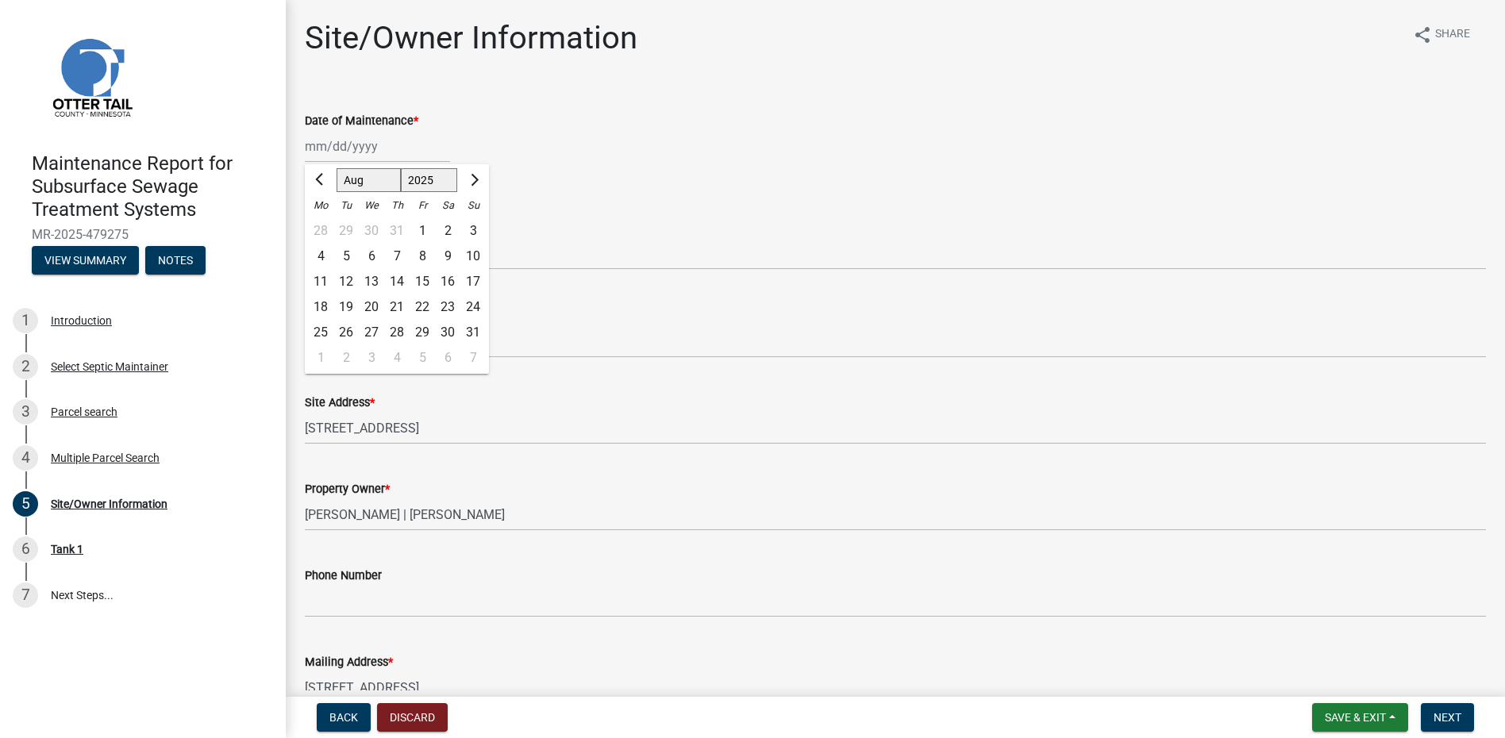
click at [373, 255] on div "6" at bounding box center [371, 256] width 25 height 25
type input "[DATE]"
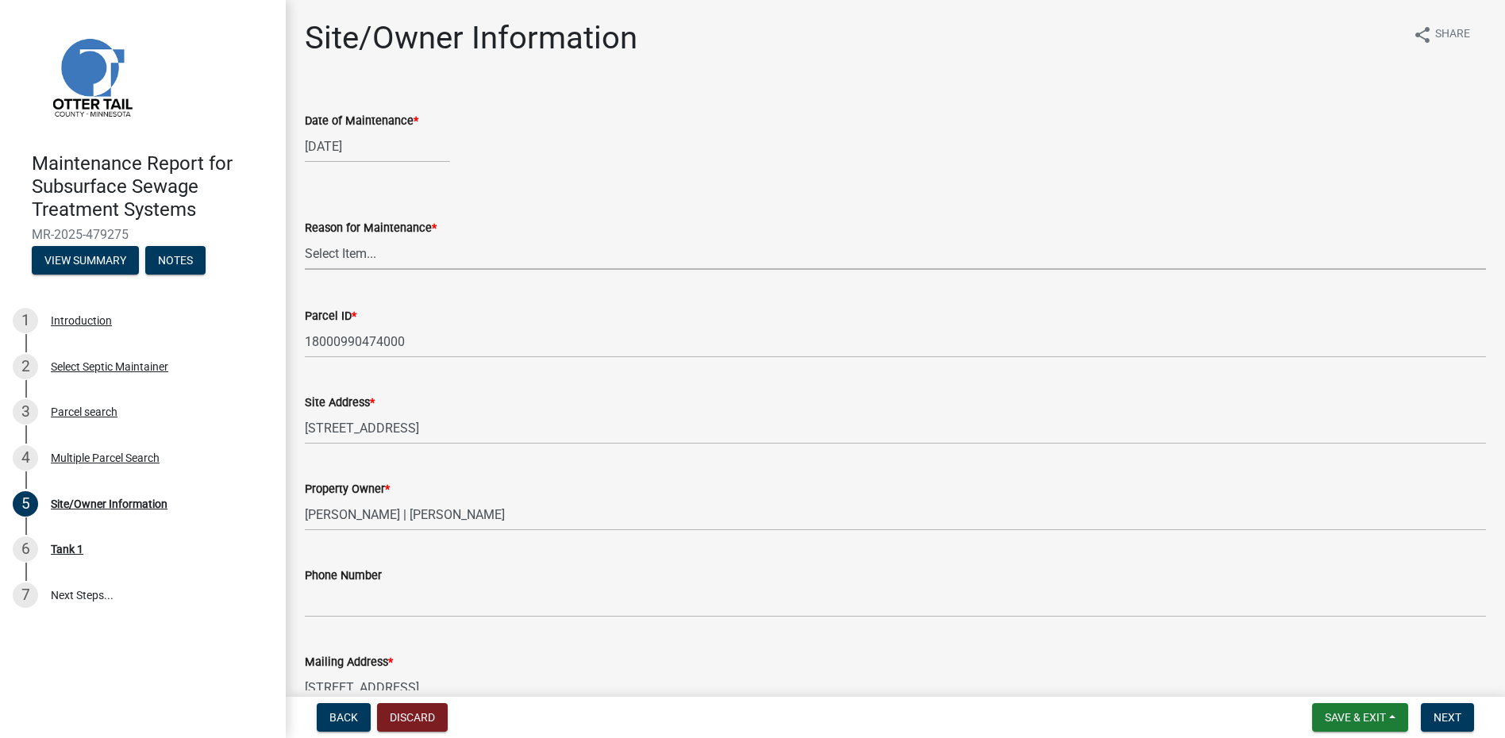
click at [375, 252] on select "Select Item... Called Routine Other" at bounding box center [895, 253] width 1181 height 33
click at [305, 237] on select "Select Item... Called Routine Other" at bounding box center [895, 253] width 1181 height 33
select select "78493fc6-8c9b-4d4c-b322-7064476e595b"
click at [1472, 714] on button "Next" at bounding box center [1447, 717] width 53 height 29
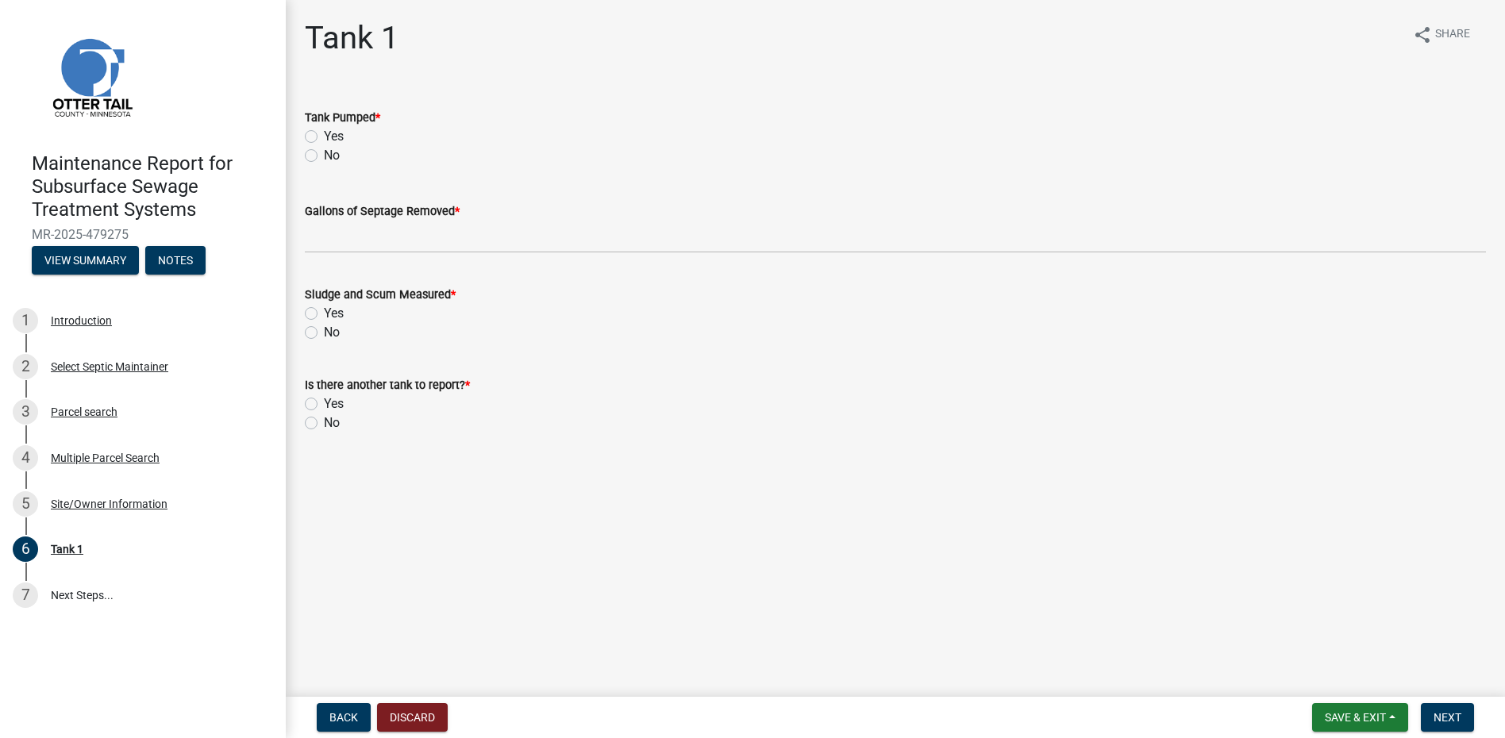
click at [324, 133] on label "Yes" at bounding box center [334, 136] width 20 height 19
click at [324, 133] on input "Yes" at bounding box center [329, 132] width 10 height 10
radio input "true"
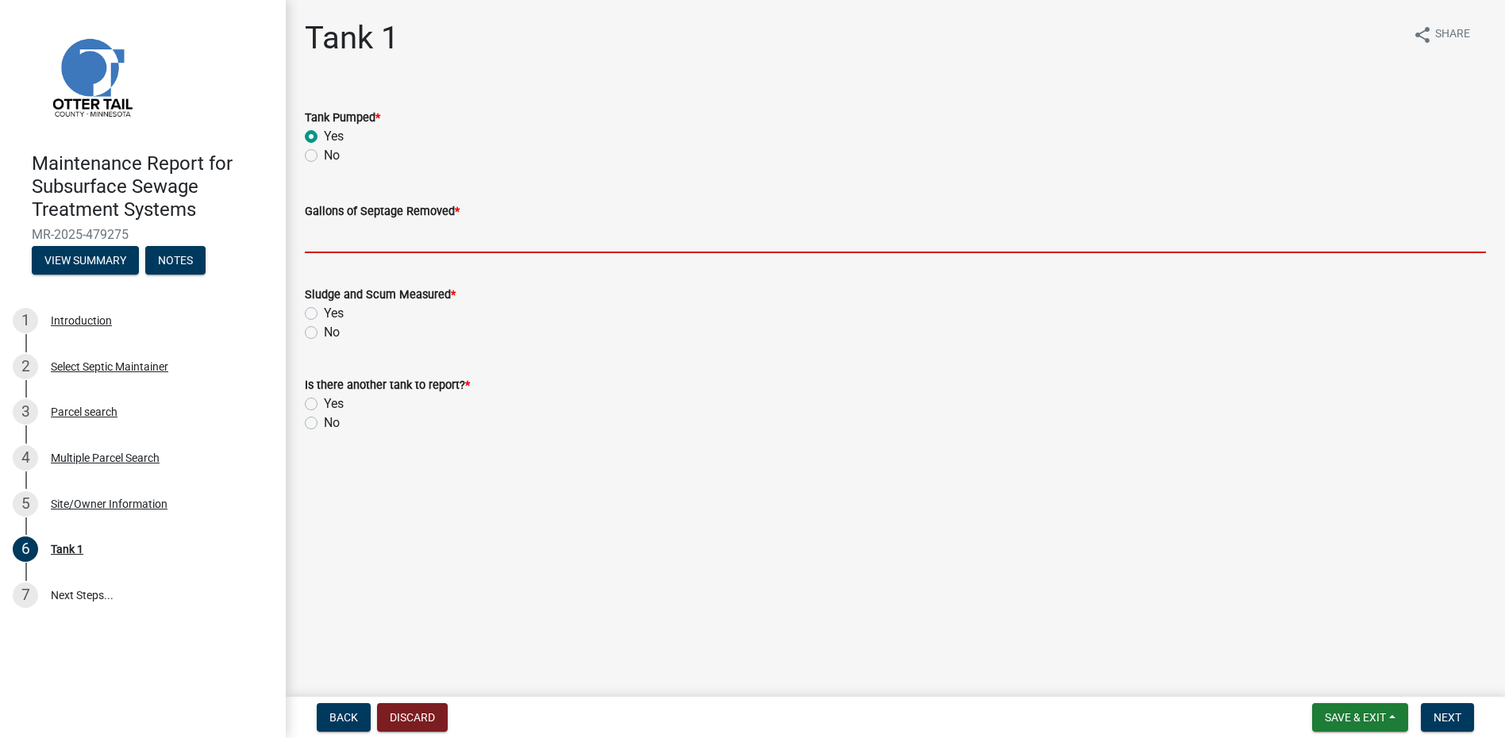
click at [349, 233] on input "Gallons of Septage Removed *" at bounding box center [895, 237] width 1181 height 33
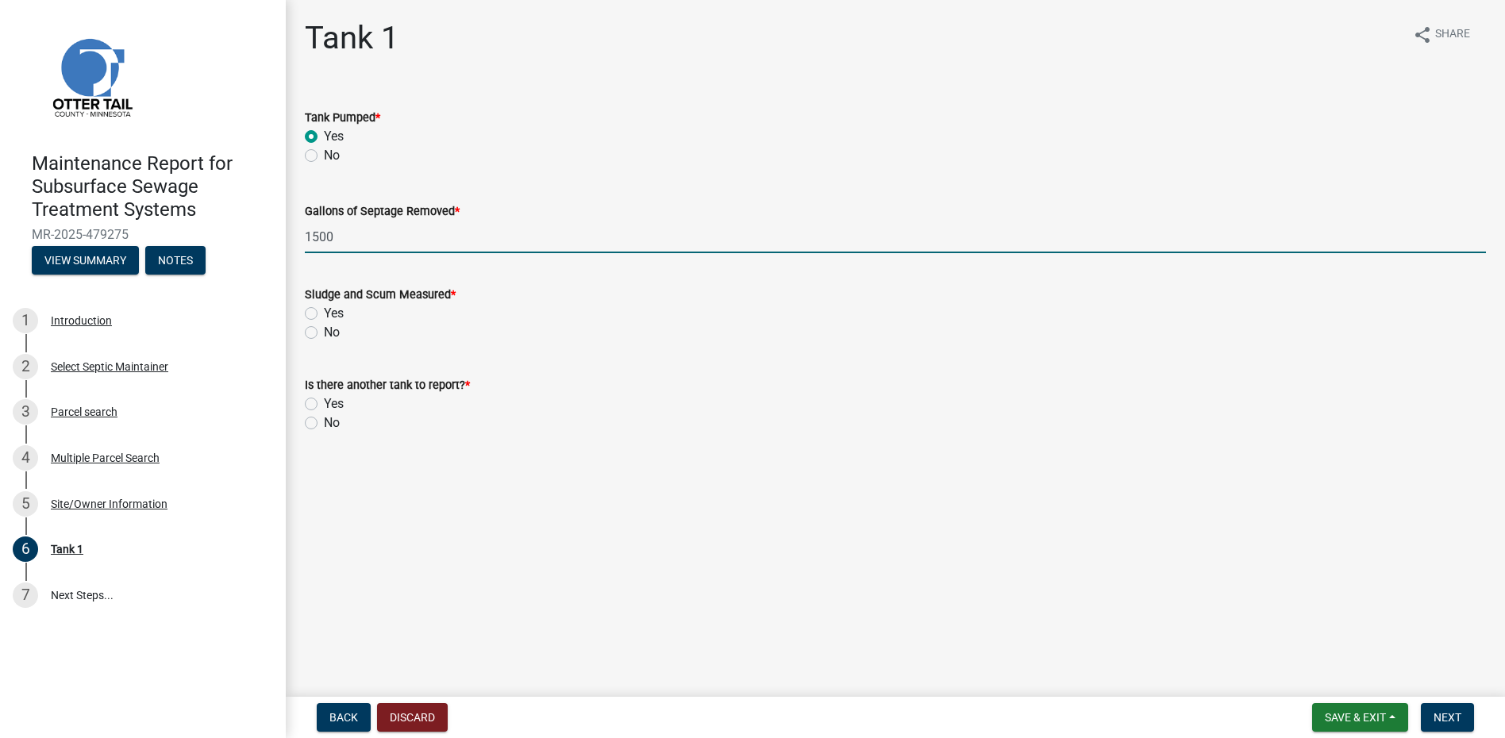
type input "1500"
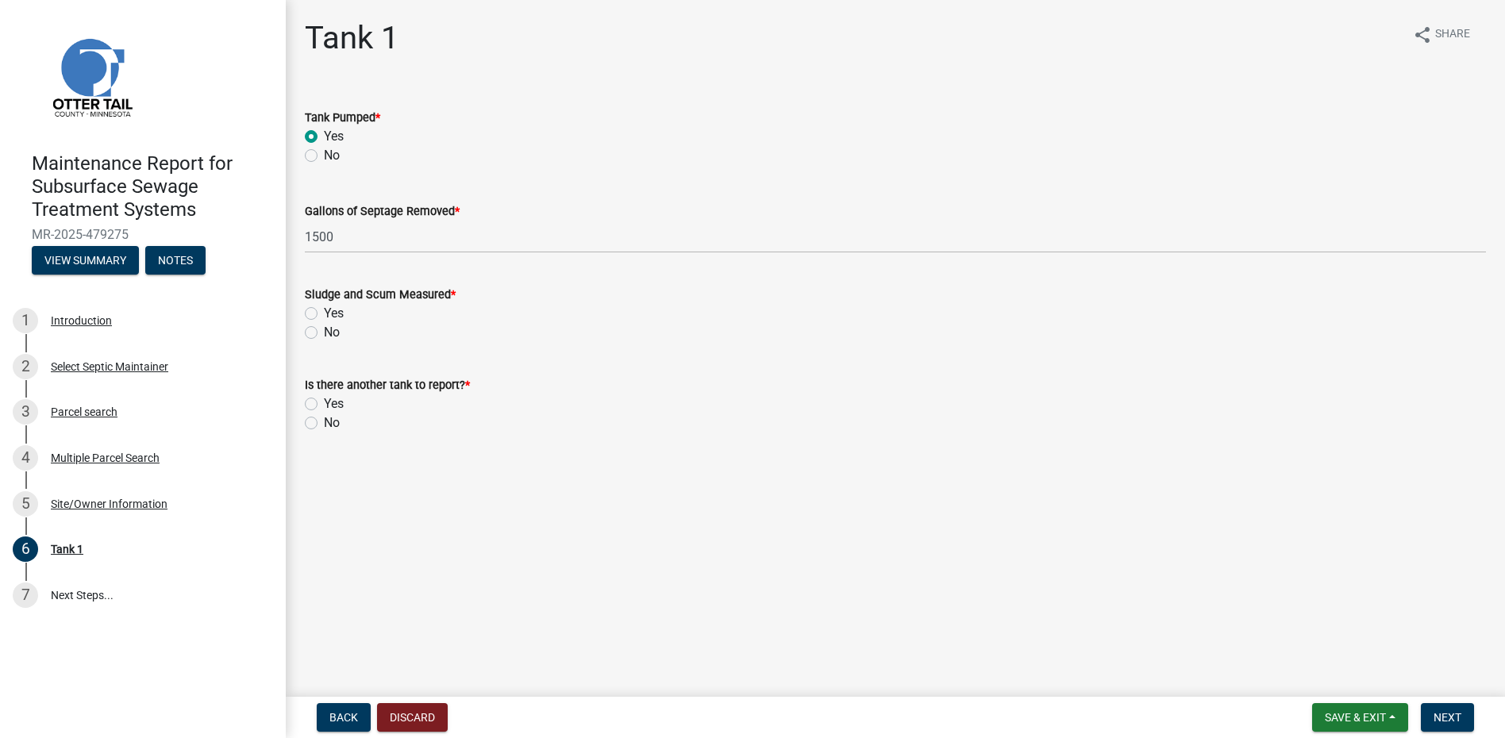
click at [324, 330] on label "No" at bounding box center [332, 332] width 16 height 19
click at [324, 330] on input "No" at bounding box center [329, 328] width 10 height 10
radio input "true"
click at [324, 421] on label "No" at bounding box center [332, 423] width 16 height 19
click at [324, 421] on input "No" at bounding box center [329, 419] width 10 height 10
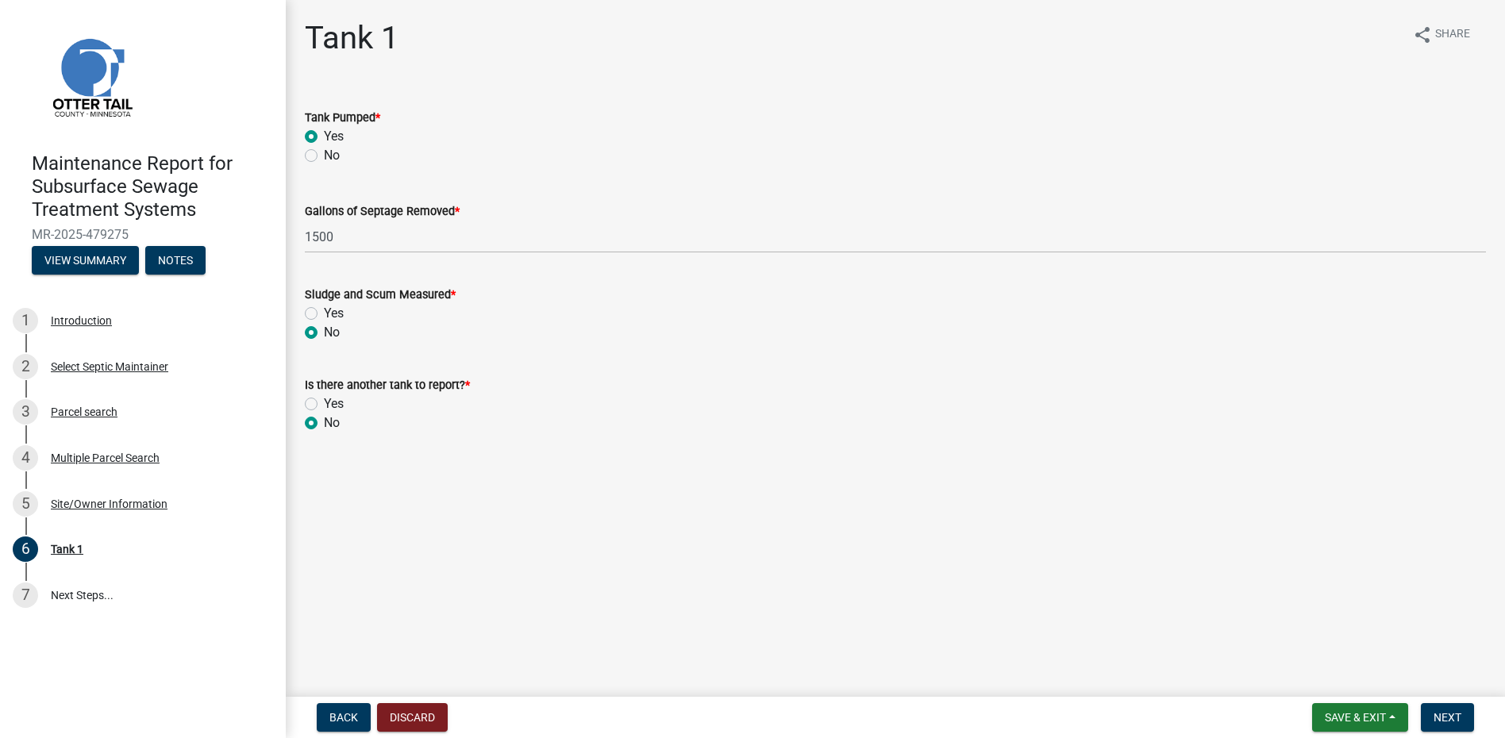
radio input "true"
click at [1438, 718] on span "Next" at bounding box center [1448, 717] width 28 height 13
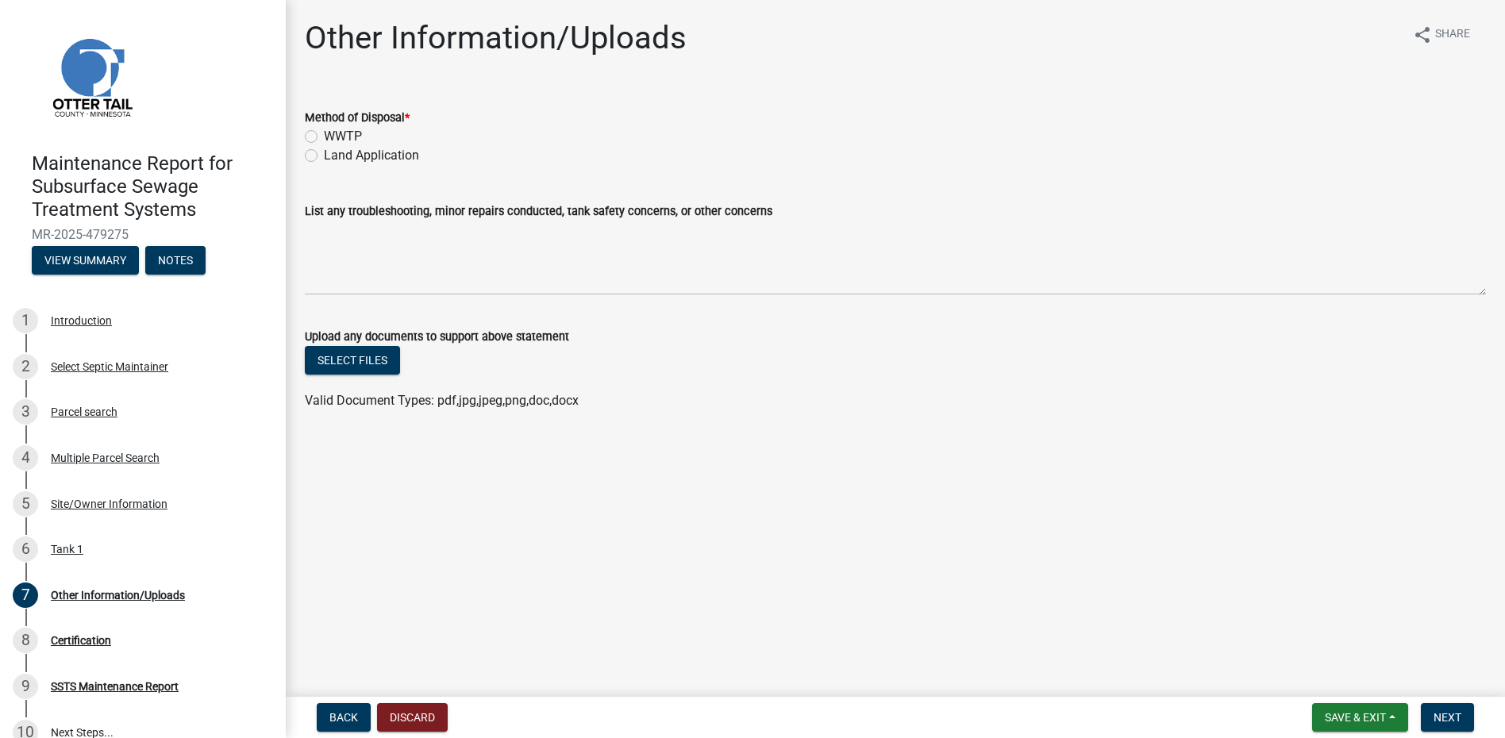
click at [367, 150] on label "Land Application" at bounding box center [371, 155] width 95 height 19
click at [334, 150] on input "Land Application" at bounding box center [329, 151] width 10 height 10
radio input "true"
click at [1467, 725] on button "Next" at bounding box center [1447, 717] width 53 height 29
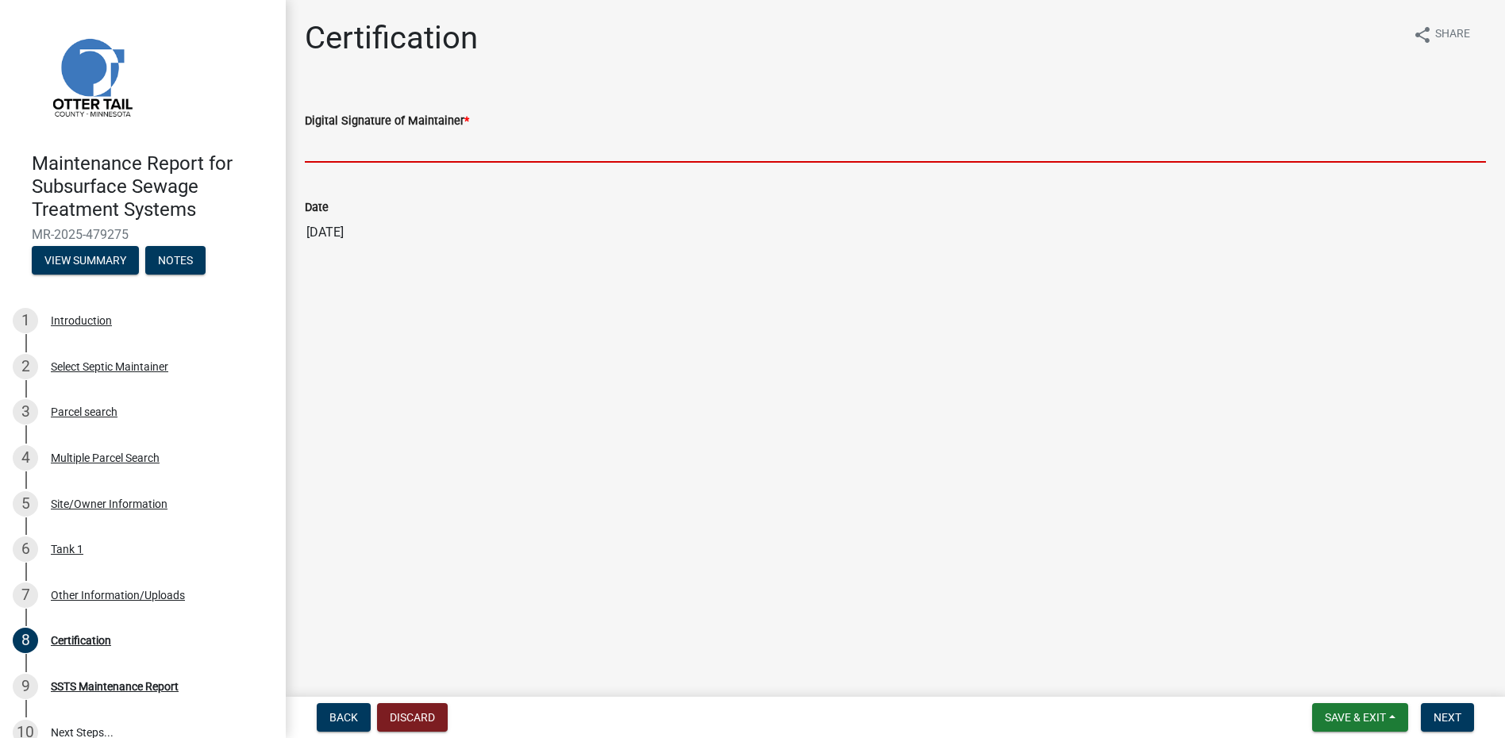
click at [430, 151] on input "Digital Signature of Maintainer *" at bounding box center [895, 146] width 1181 height 33
type input "[PERSON_NAME]"
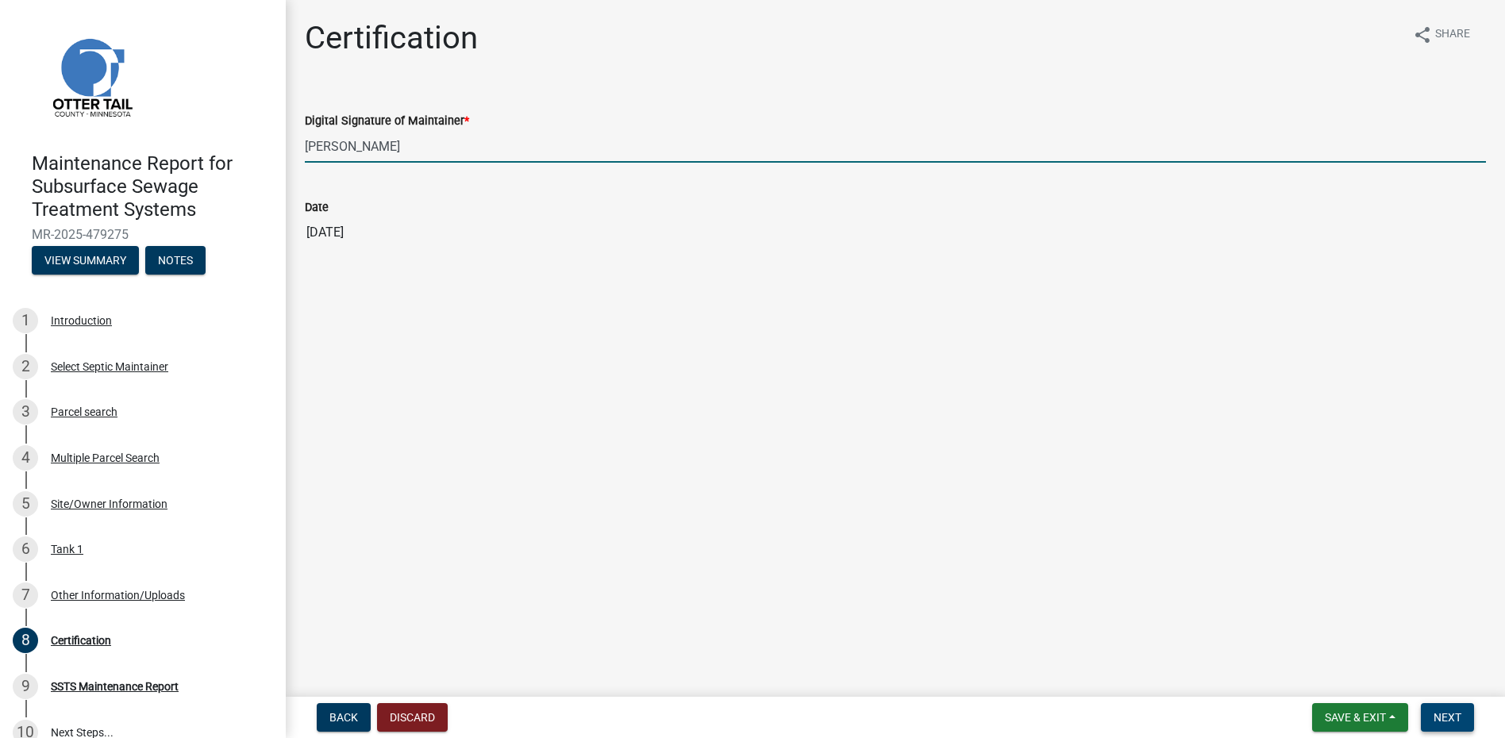
click at [1455, 719] on span "Next" at bounding box center [1448, 717] width 28 height 13
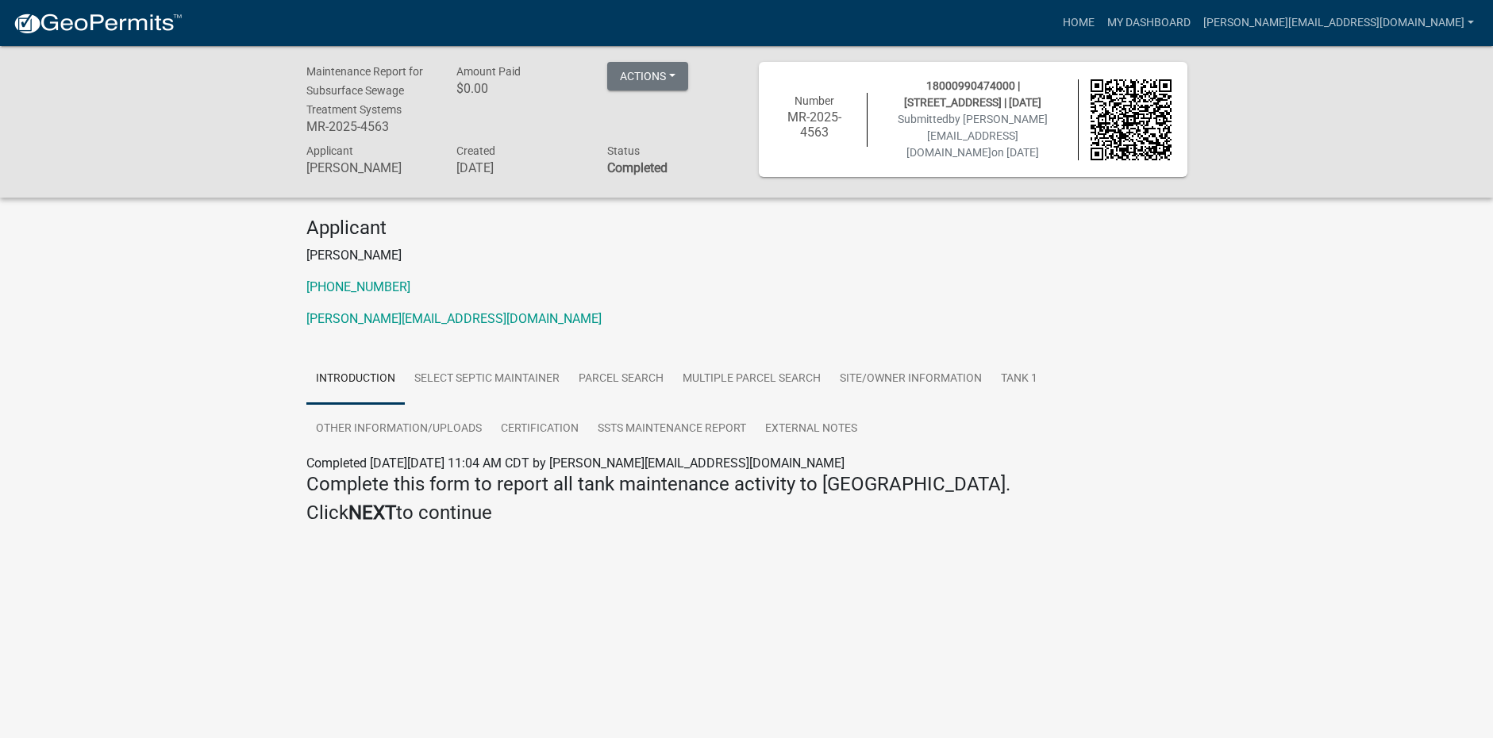
click at [117, 20] on img at bounding box center [98, 24] width 170 height 24
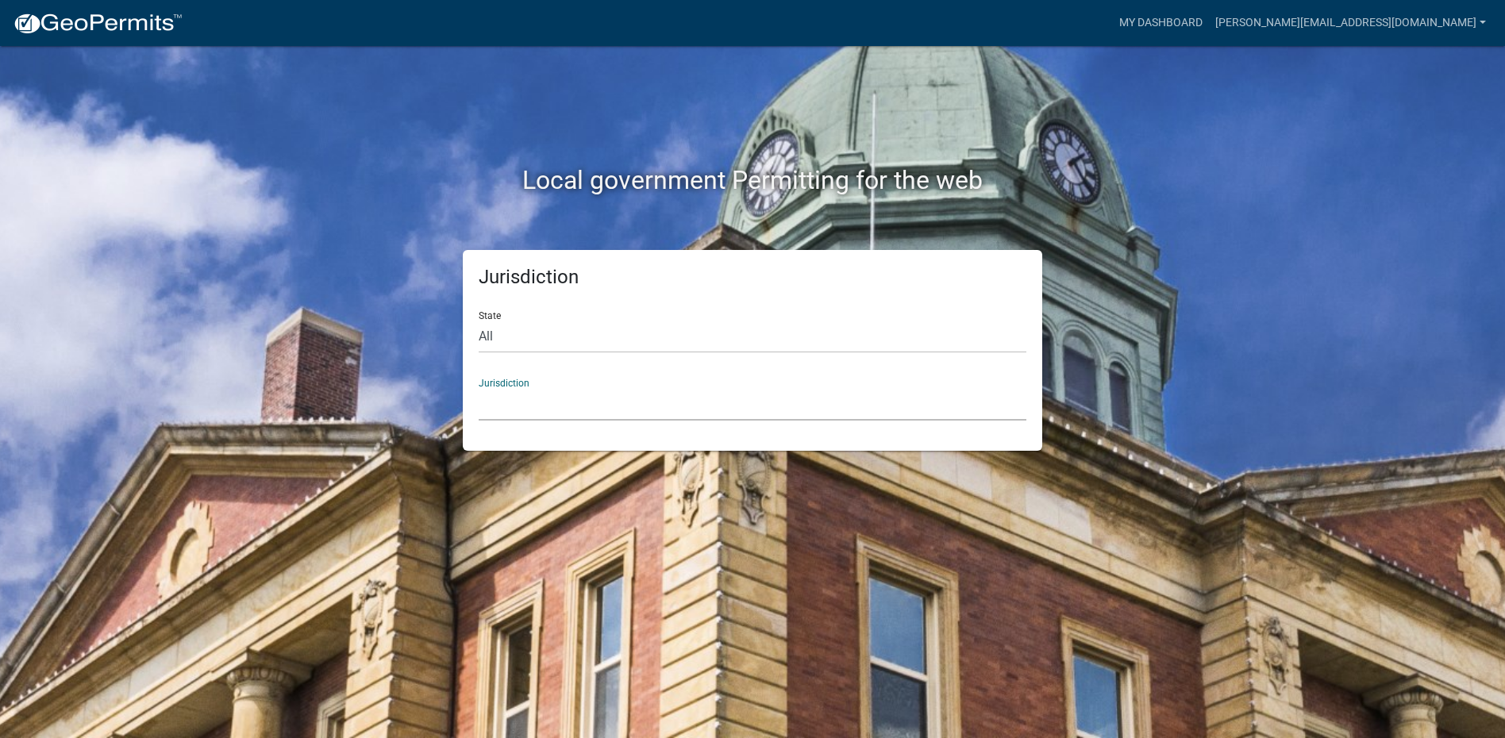
click at [528, 400] on select "[GEOGRAPHIC_DATA], [US_STATE] [GEOGRAPHIC_DATA], [US_STATE][PERSON_NAME][GEOGRA…" at bounding box center [753, 404] width 548 height 33
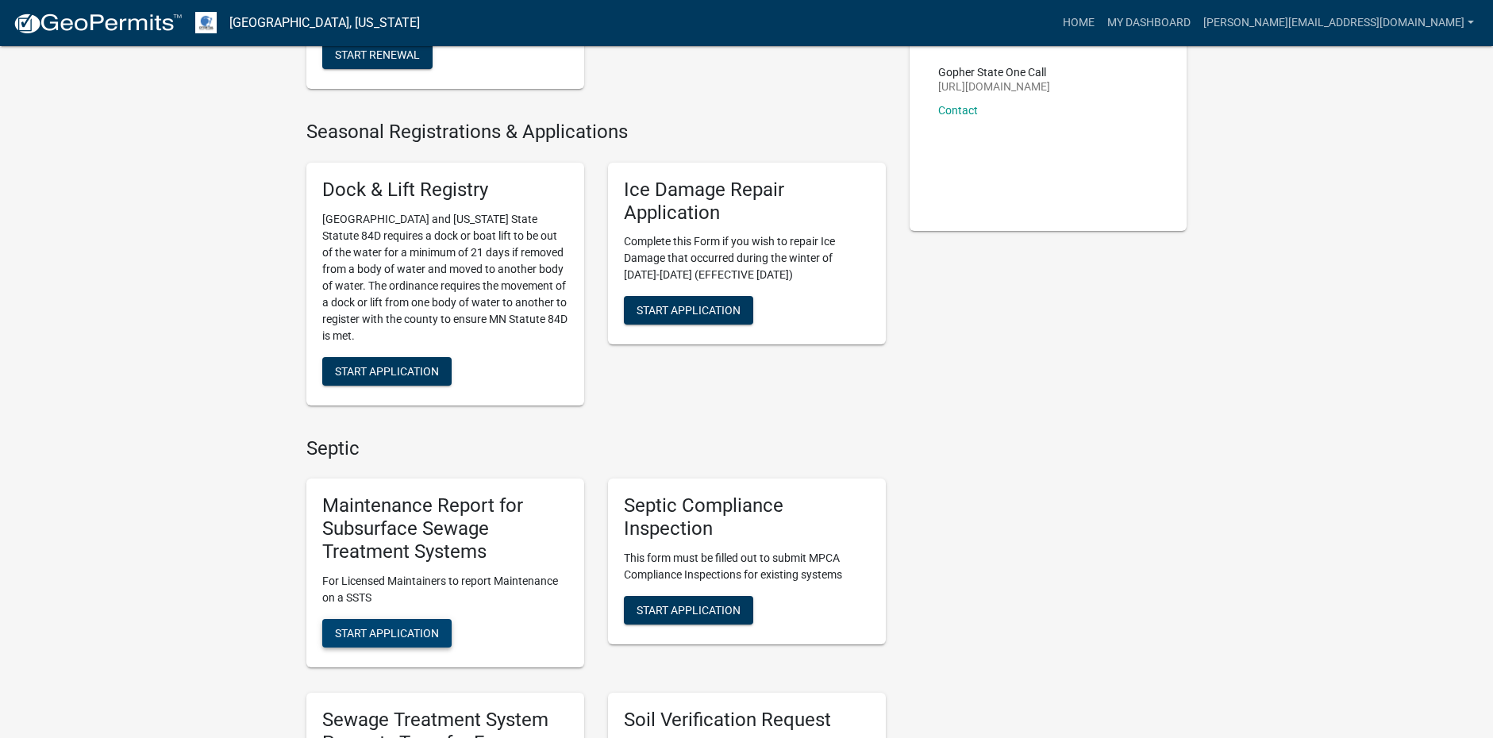
scroll to position [318, 0]
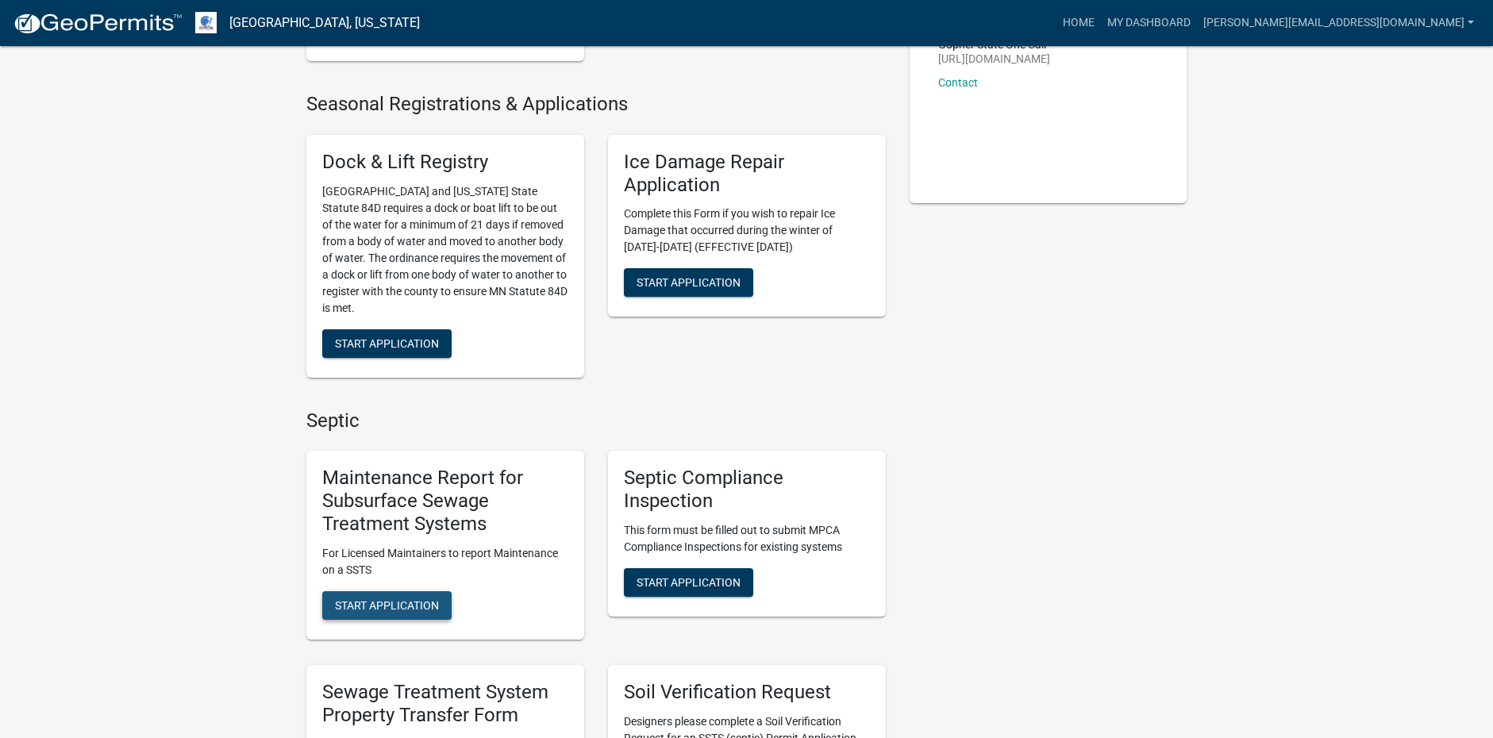
click at [418, 593] on button "Start Application" at bounding box center [386, 606] width 129 height 29
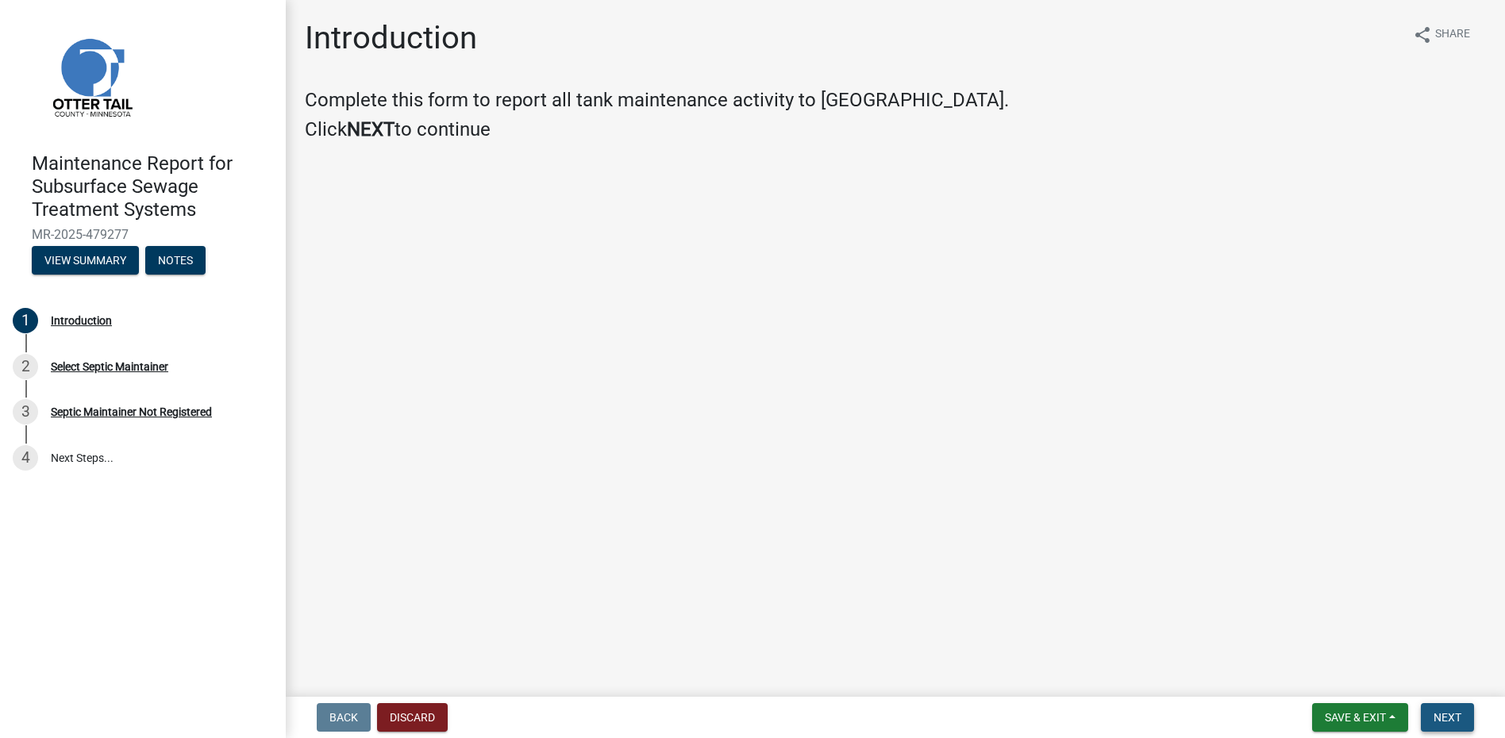
click at [1430, 719] on button "Next" at bounding box center [1447, 717] width 53 height 29
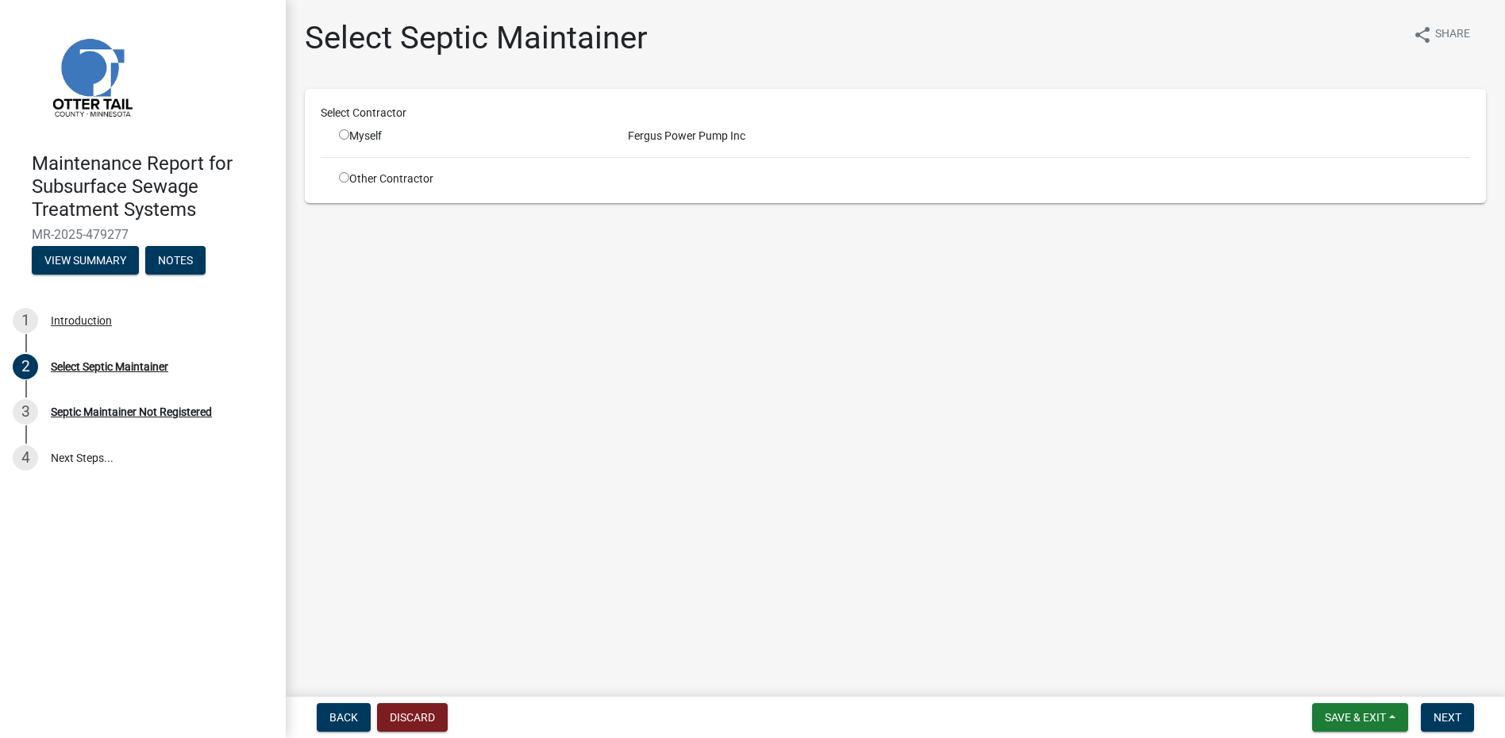
click at [351, 136] on div "Myself" at bounding box center [471, 136] width 265 height 17
click at [338, 139] on div "Myself" at bounding box center [471, 136] width 289 height 17
click at [348, 136] on input "radio" at bounding box center [344, 134] width 10 height 10
radio input "true"
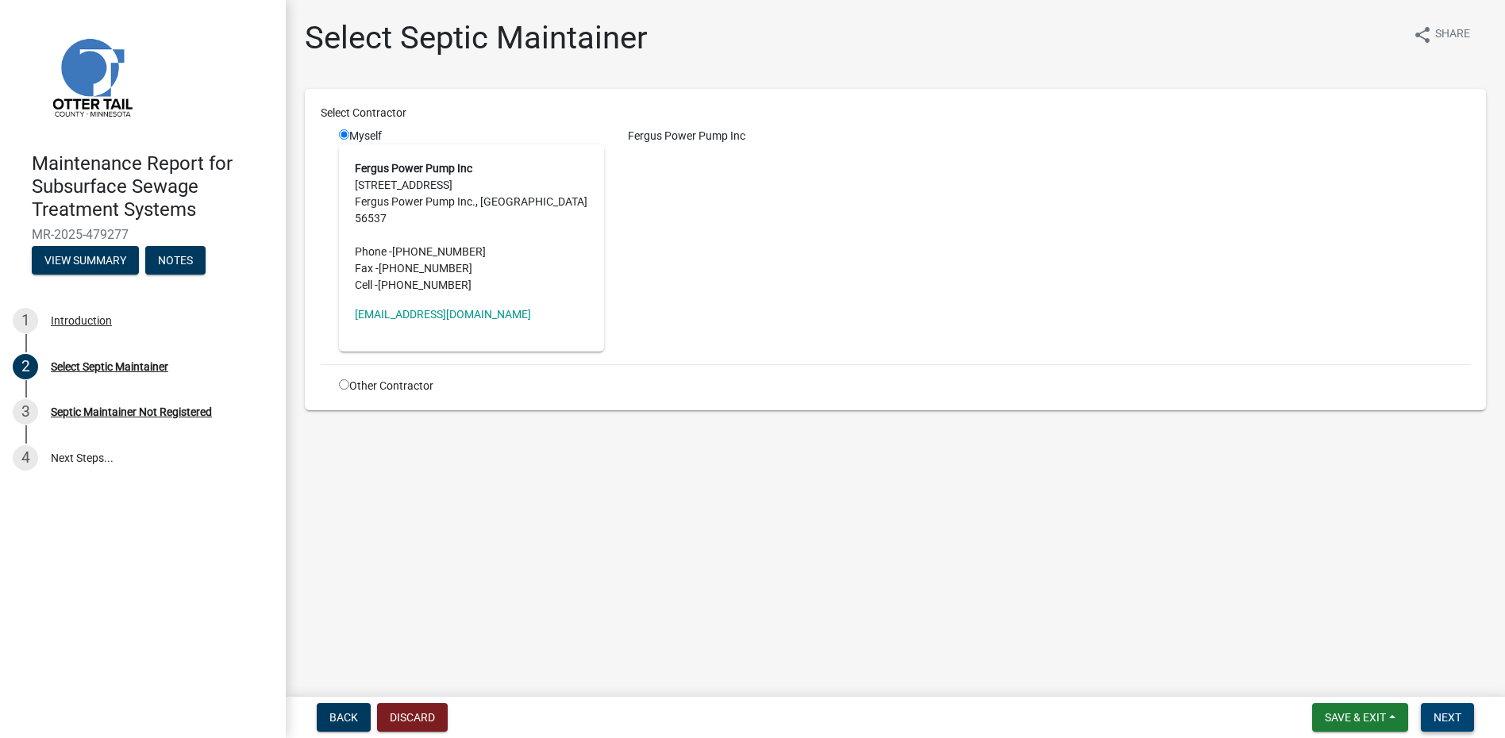
click at [1447, 709] on button "Next" at bounding box center [1447, 717] width 53 height 29
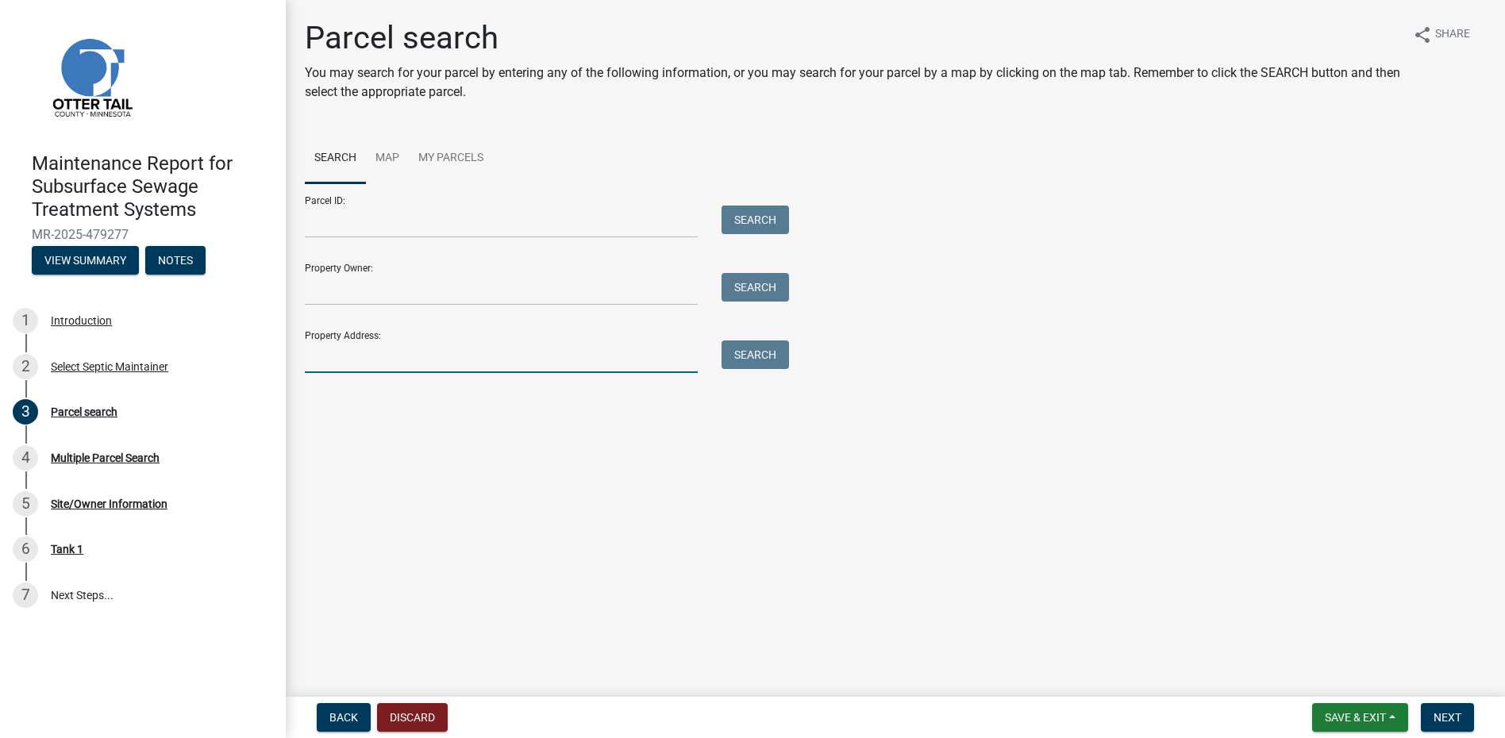
click at [424, 356] on input "Property Address:" at bounding box center [501, 357] width 393 height 33
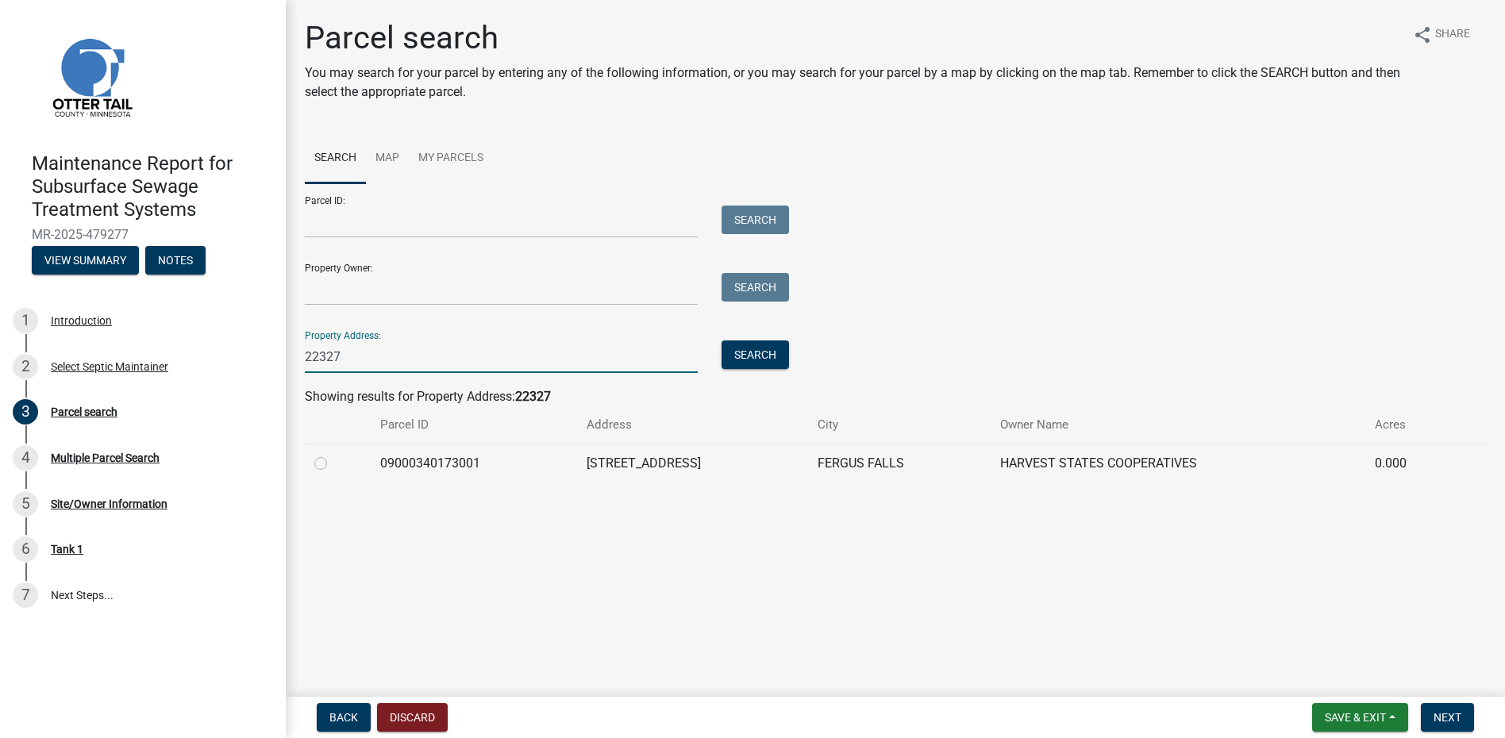
type input "22327"
click at [333, 454] on label at bounding box center [333, 454] width 0 height 0
click at [333, 461] on input "radio" at bounding box center [338, 459] width 10 height 10
radio input "true"
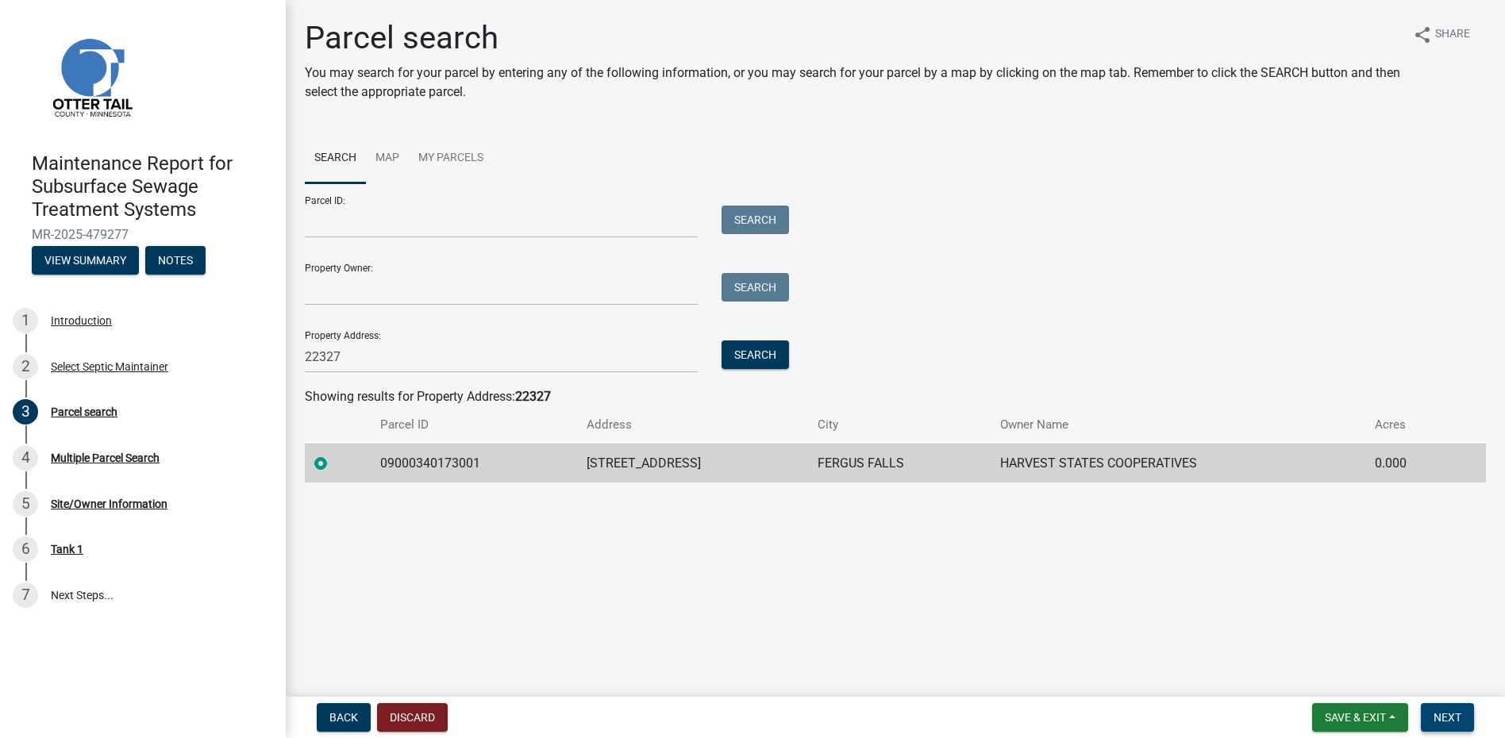
click at [1447, 715] on span "Next" at bounding box center [1448, 717] width 28 height 13
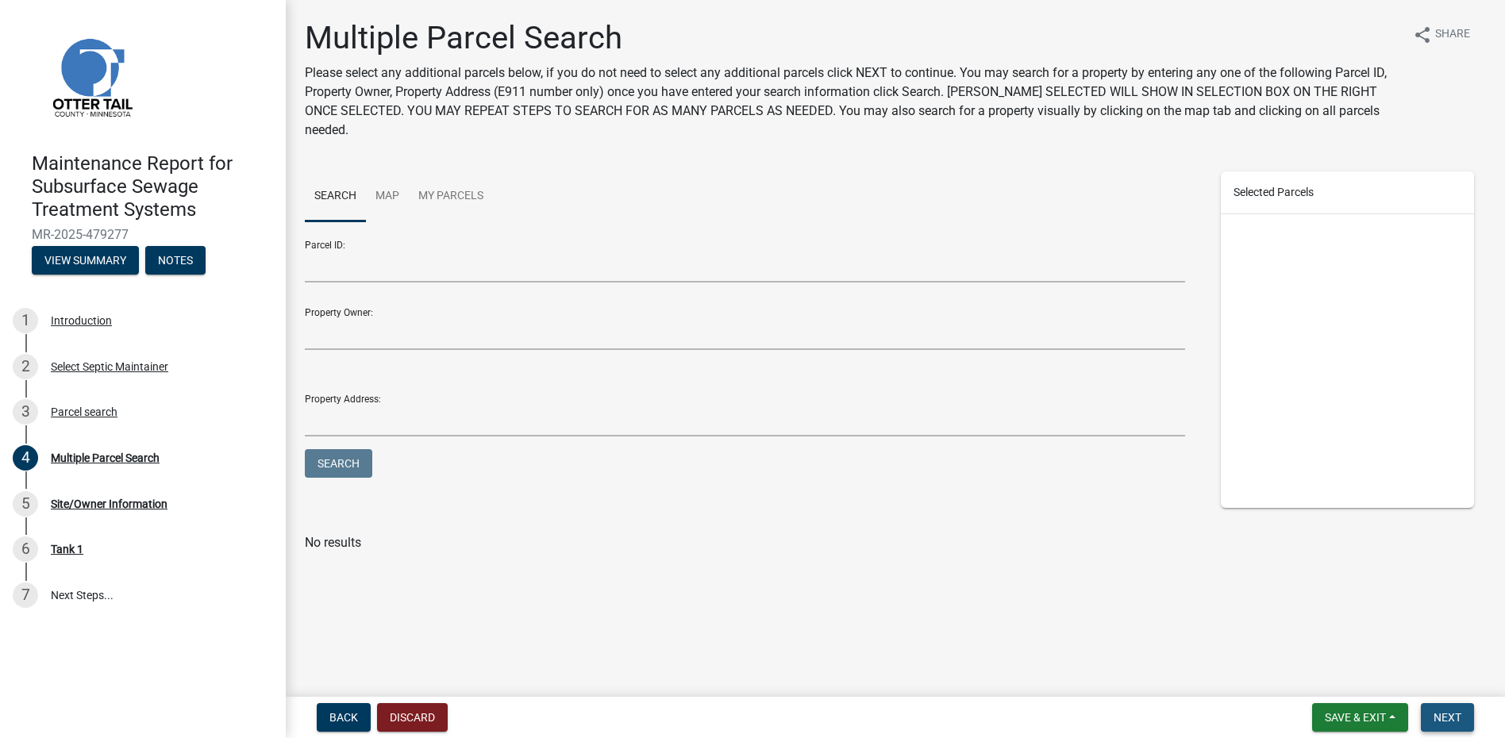
click at [1466, 713] on button "Next" at bounding box center [1447, 717] width 53 height 29
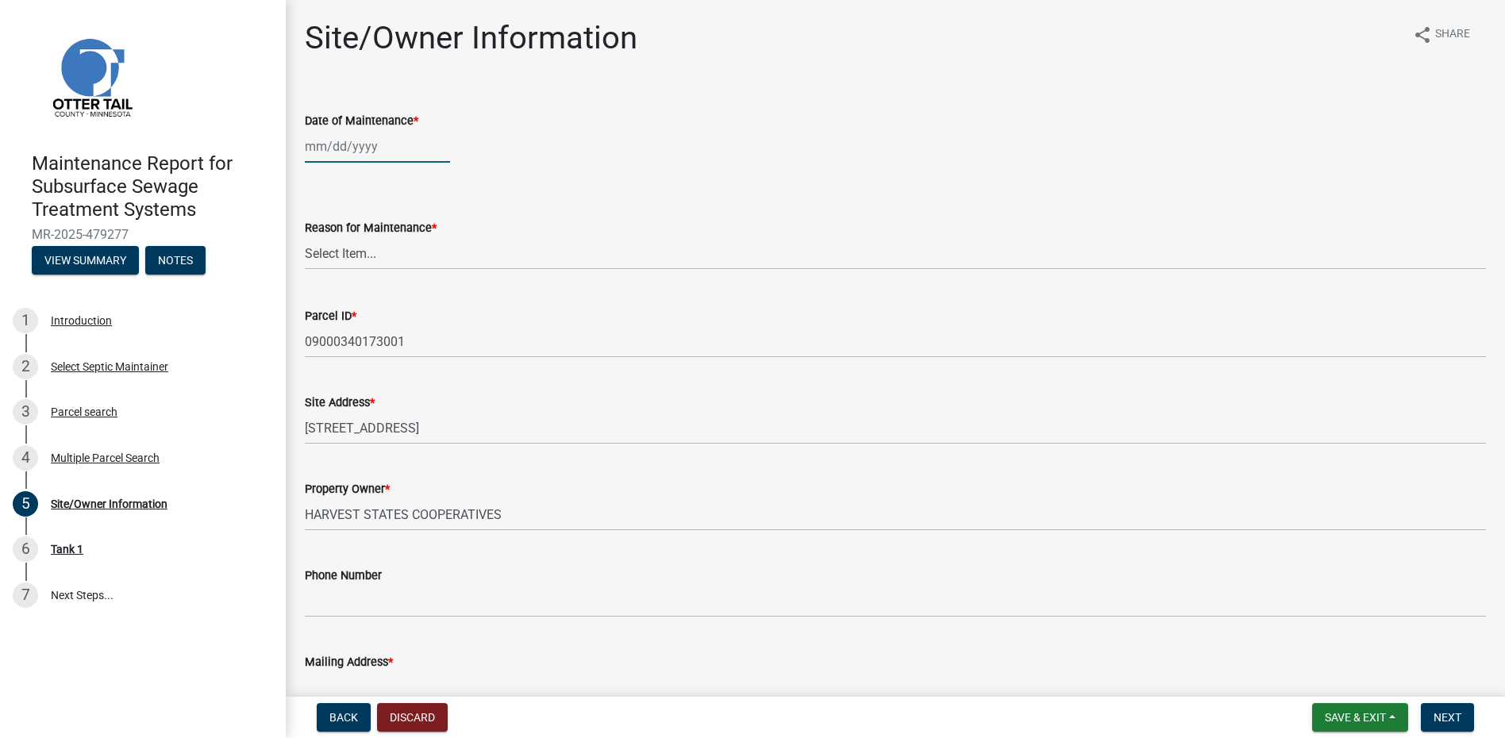
click at [344, 154] on div at bounding box center [377, 146] width 145 height 33
select select "9"
select select "2025"
click at [319, 179] on span "Previous month" at bounding box center [321, 180] width 12 height 12
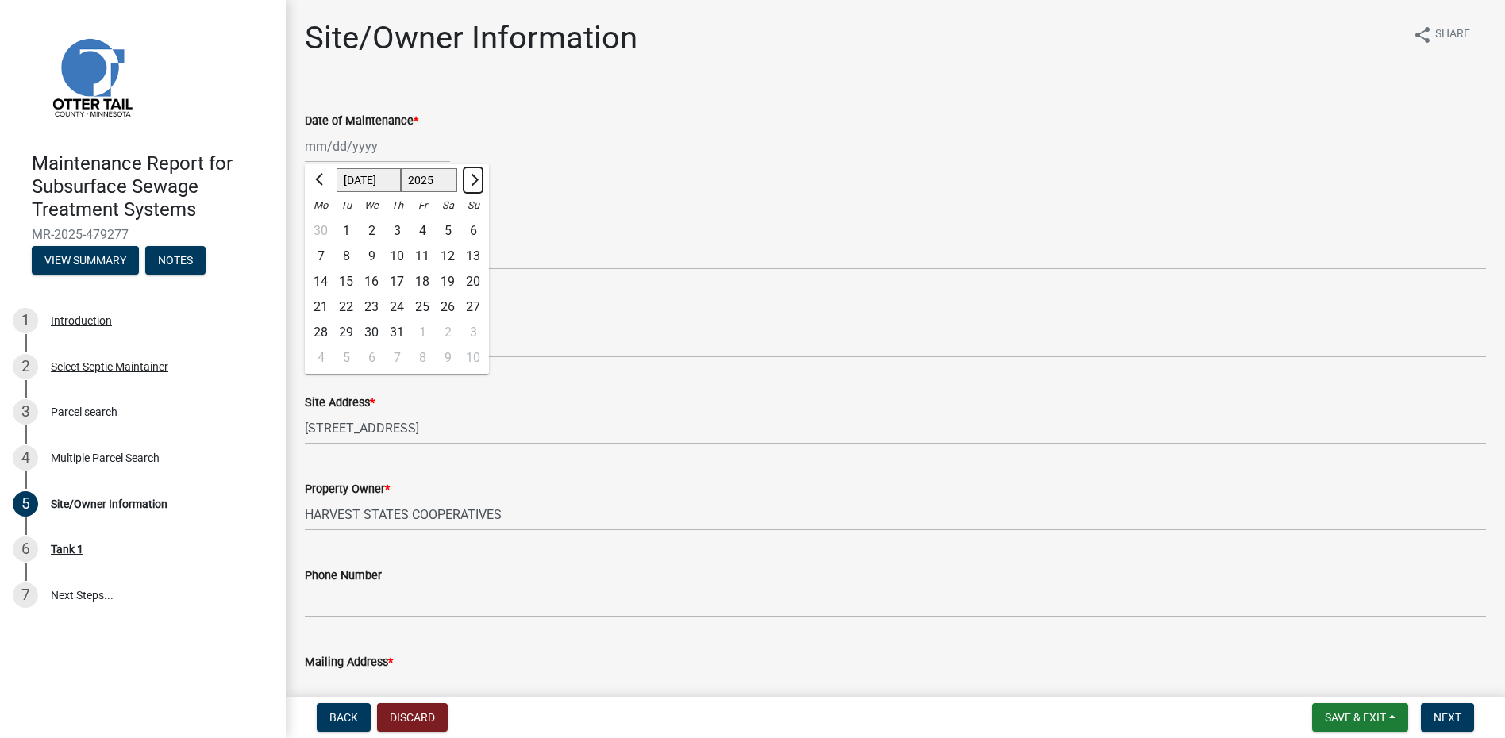
click at [480, 183] on button "Next month" at bounding box center [473, 180] width 19 height 25
select select "8"
click at [399, 256] on div "7" at bounding box center [396, 256] width 25 height 25
type input "[DATE]"
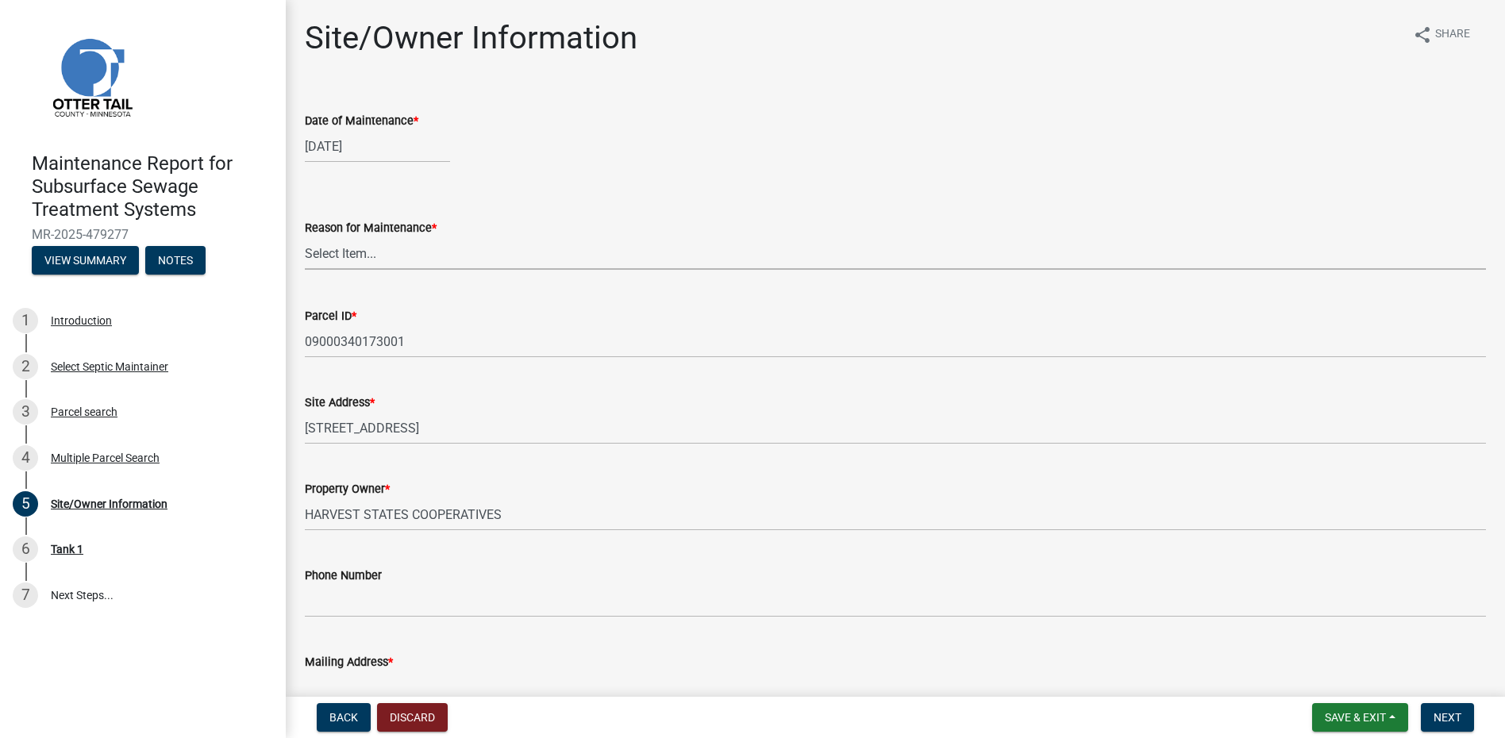
click at [397, 258] on select "Select Item... Called Routine Other" at bounding box center [895, 253] width 1181 height 33
click at [305, 237] on select "Select Item... Called Routine Other" at bounding box center [895, 253] width 1181 height 33
select select "78493fc6-8c9b-4d4c-b322-7064476e595b"
click at [368, 265] on select "Select Item... Called Routine Other" at bounding box center [895, 253] width 1181 height 33
click at [305, 237] on select "Select Item... Called Routine Other" at bounding box center [895, 253] width 1181 height 33
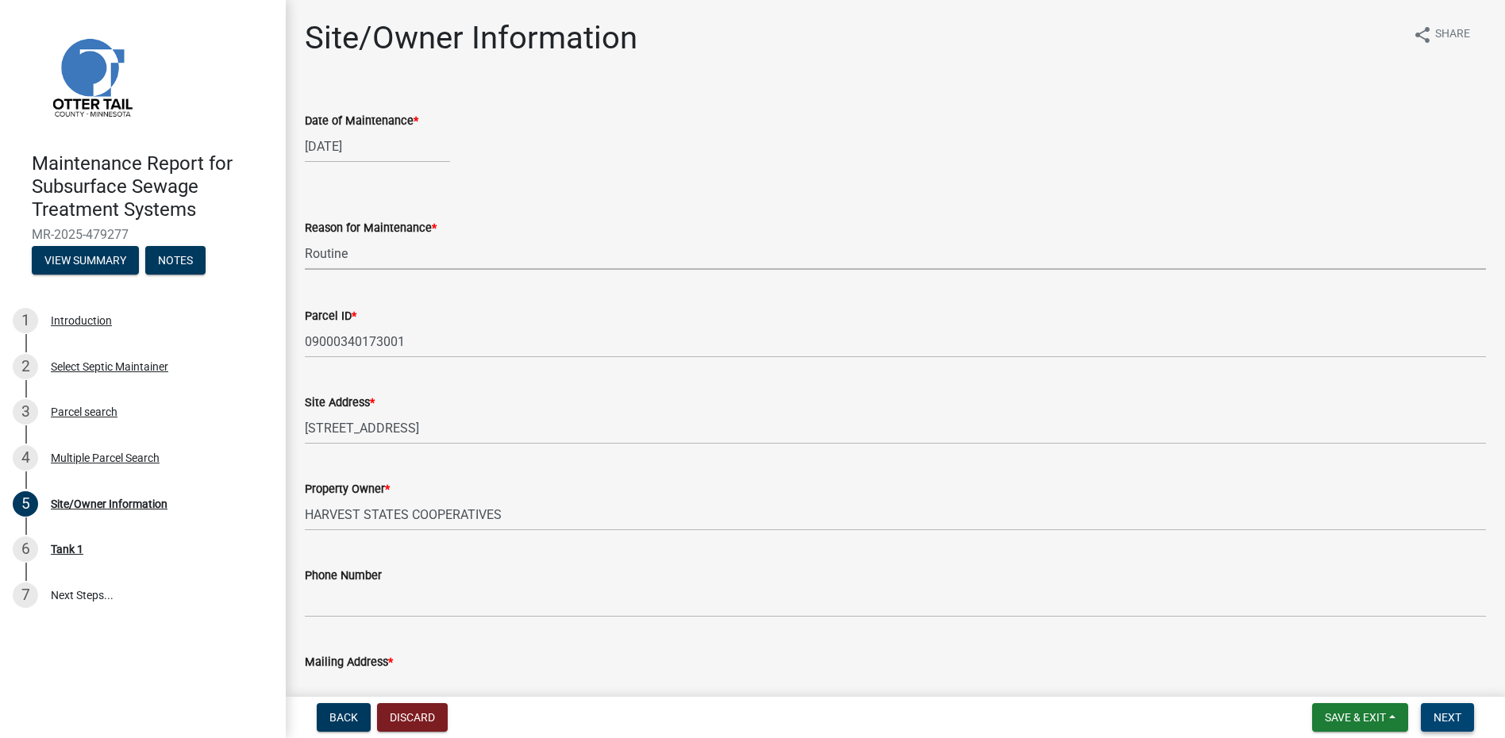
click at [1447, 715] on span "Next" at bounding box center [1448, 717] width 28 height 13
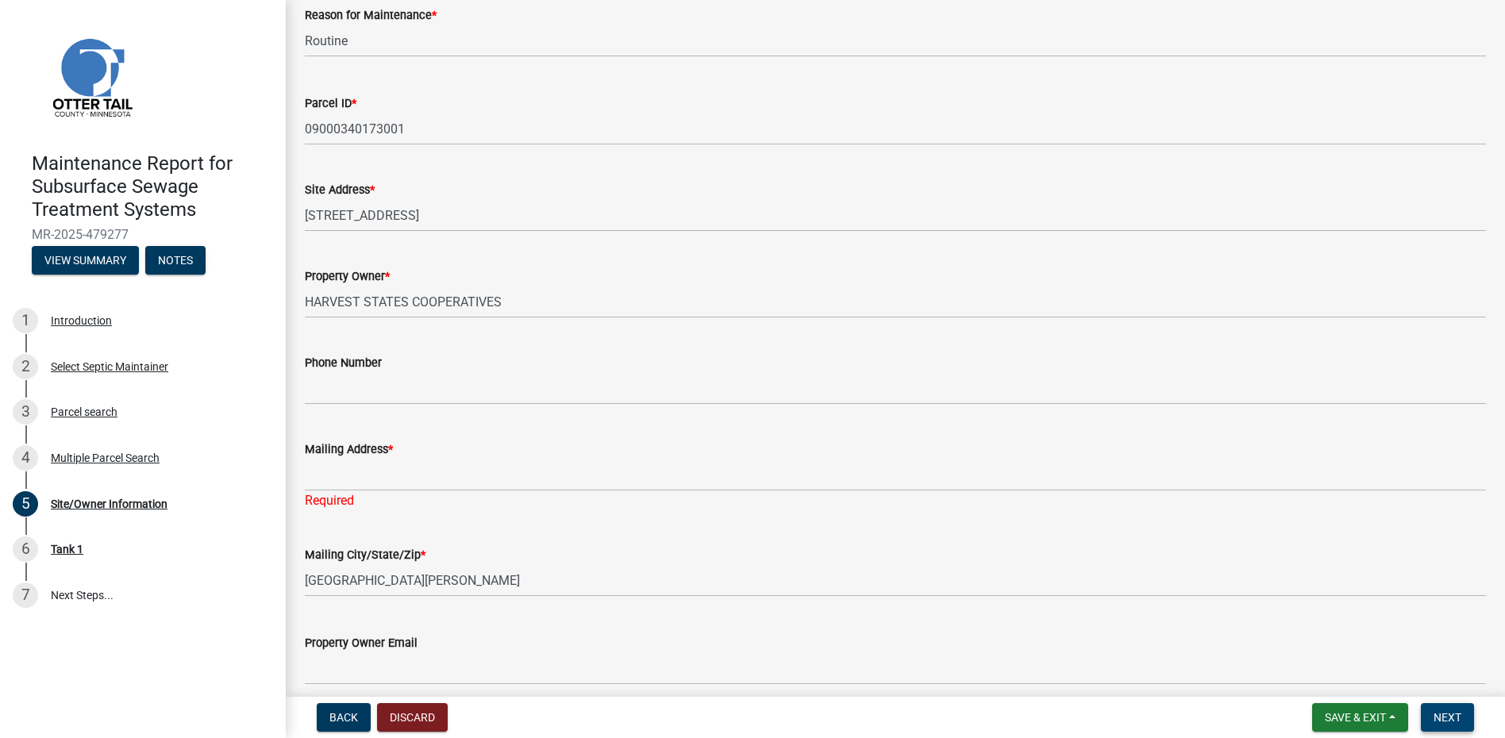
scroll to position [238, 0]
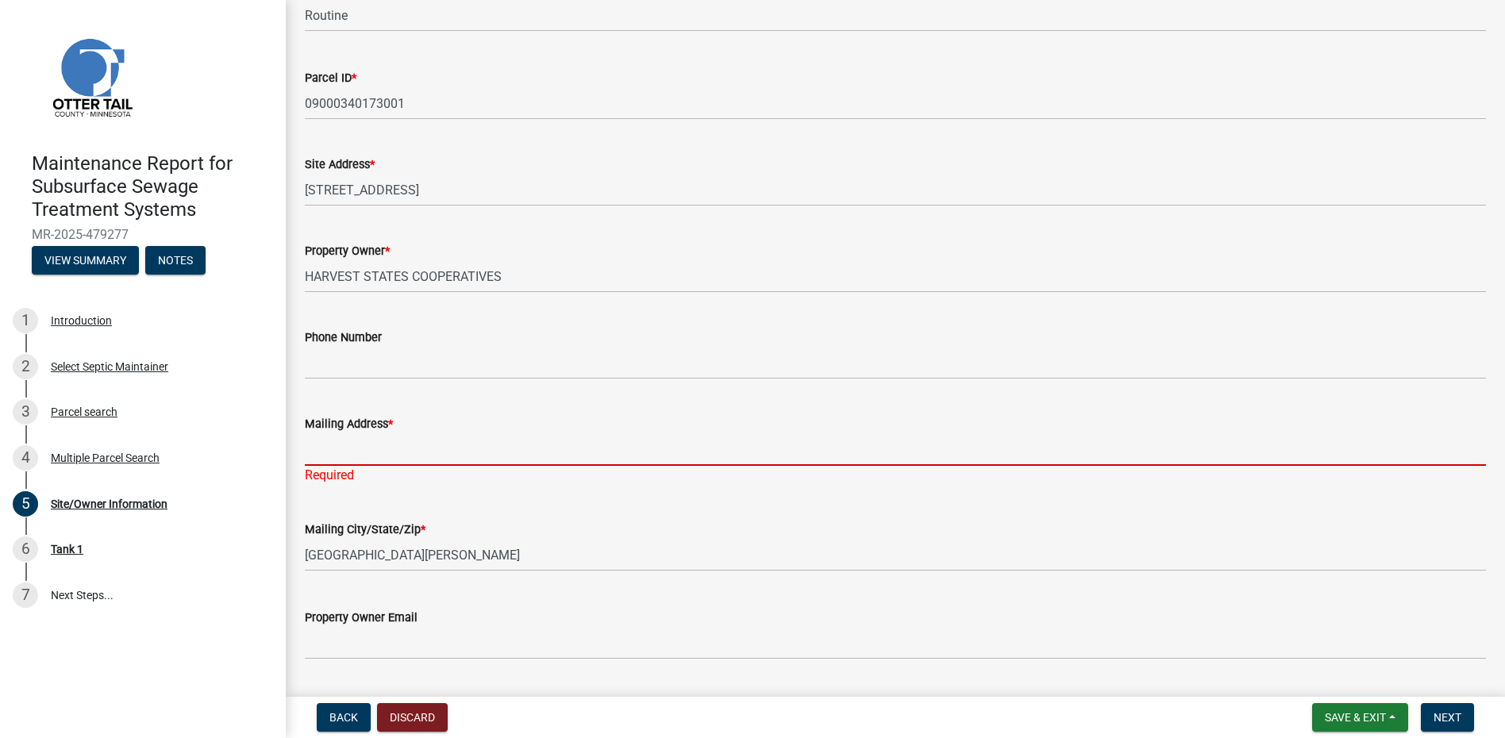
click at [436, 448] on input "Mailing Address *" at bounding box center [895, 450] width 1181 height 33
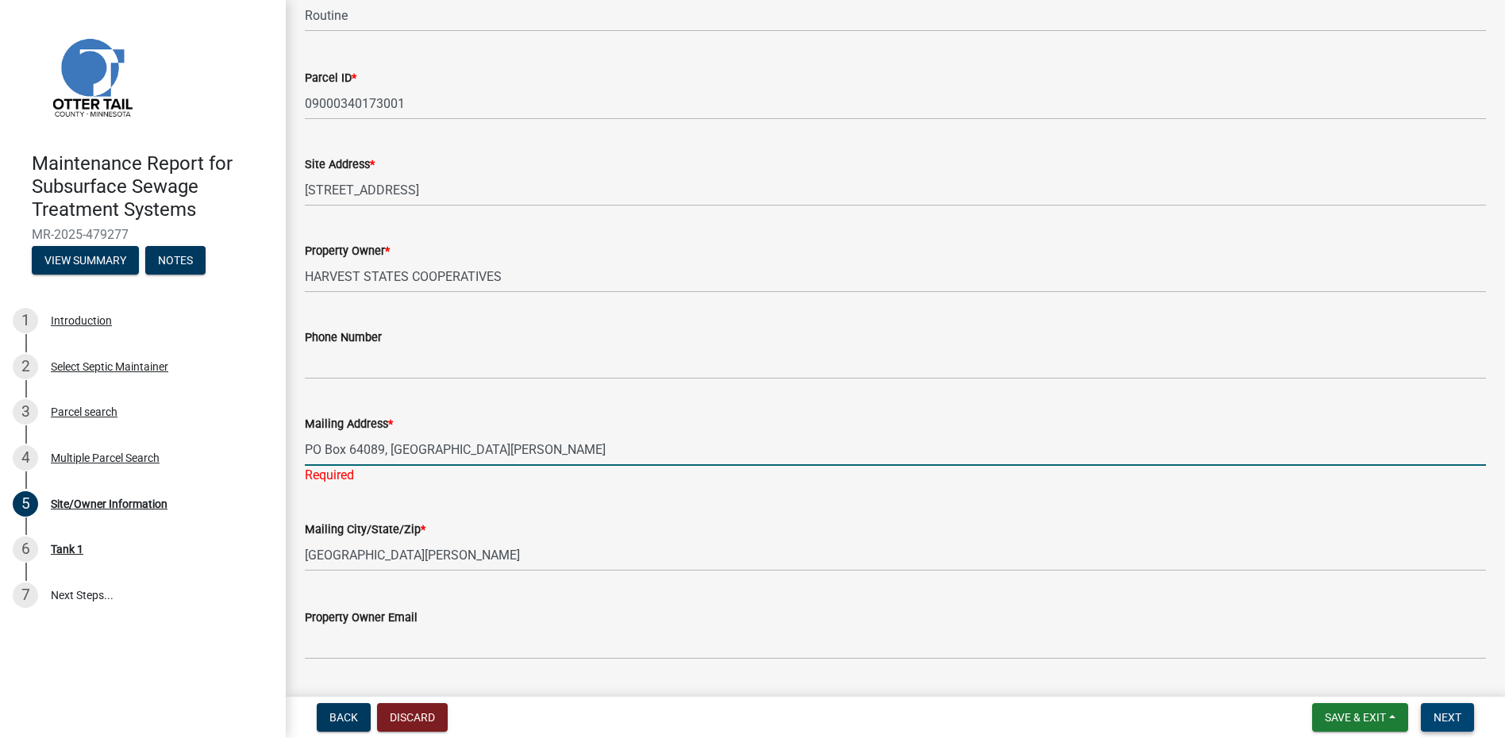
type input "PO Box 64089, [GEOGRAPHIC_DATA][PERSON_NAME]"
drag, startPoint x: 1450, startPoint y: 708, endPoint x: 1442, endPoint y: 710, distance: 8.1
click at [1447, 708] on button "Next" at bounding box center [1447, 717] width 53 height 29
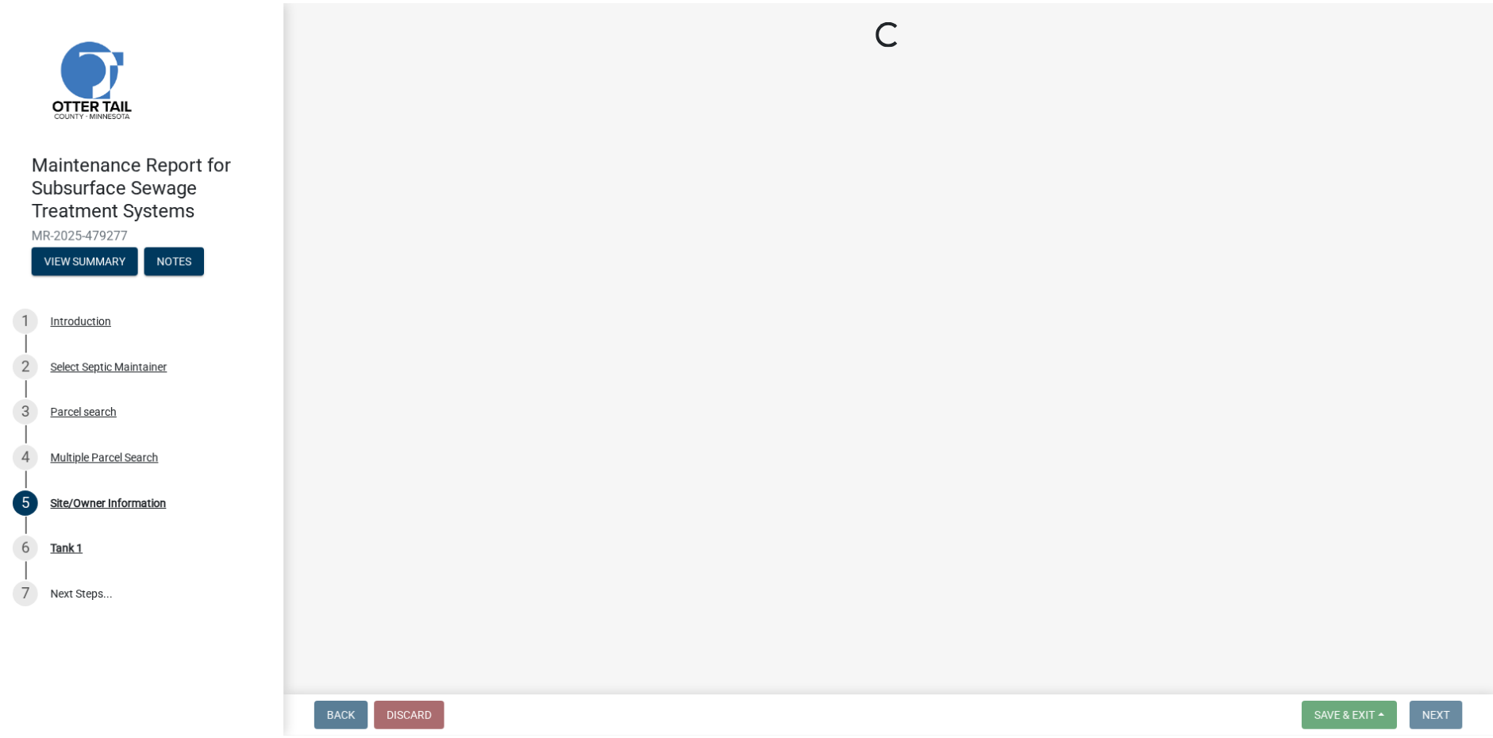
scroll to position [0, 0]
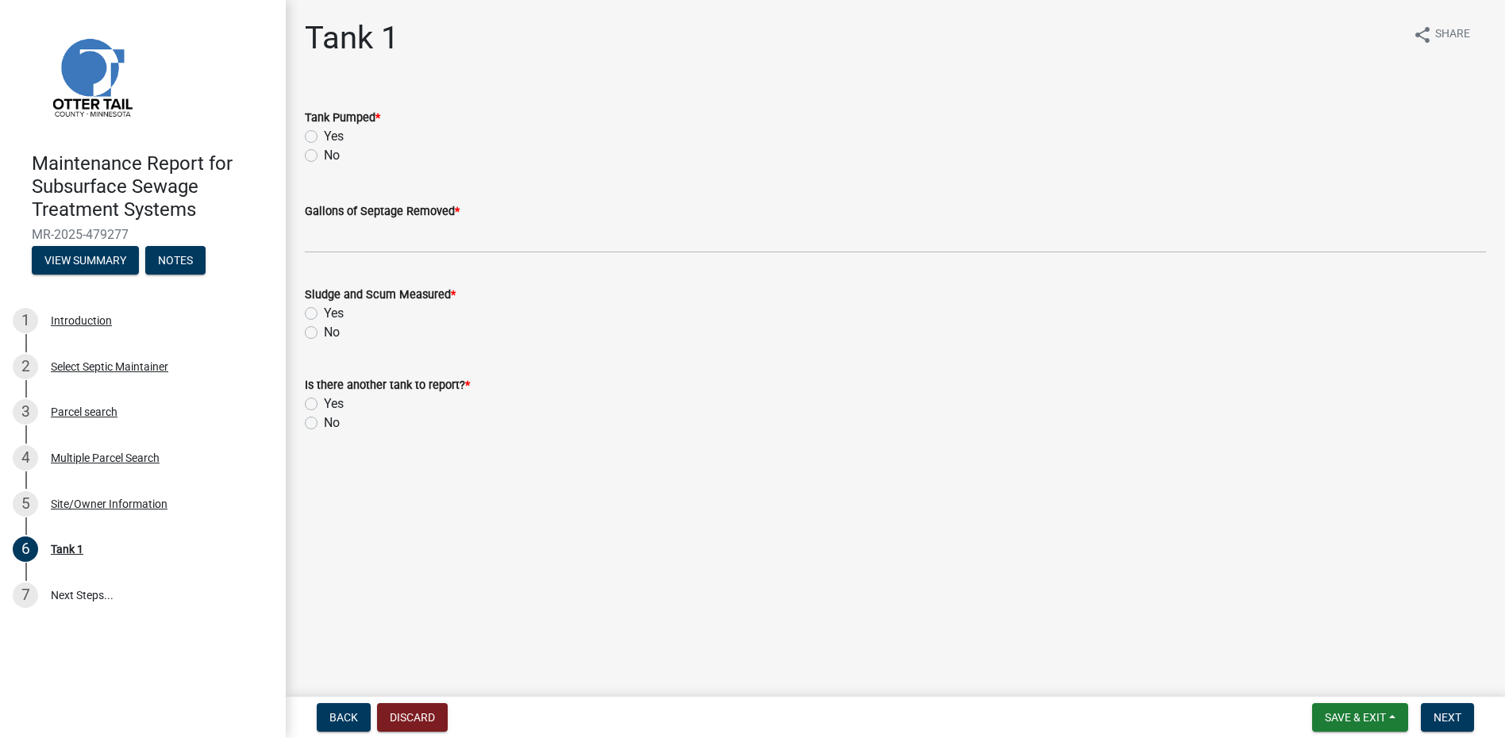
click at [324, 137] on label "Yes" at bounding box center [334, 136] width 20 height 19
click at [324, 137] on input "Yes" at bounding box center [329, 132] width 10 height 10
radio input "true"
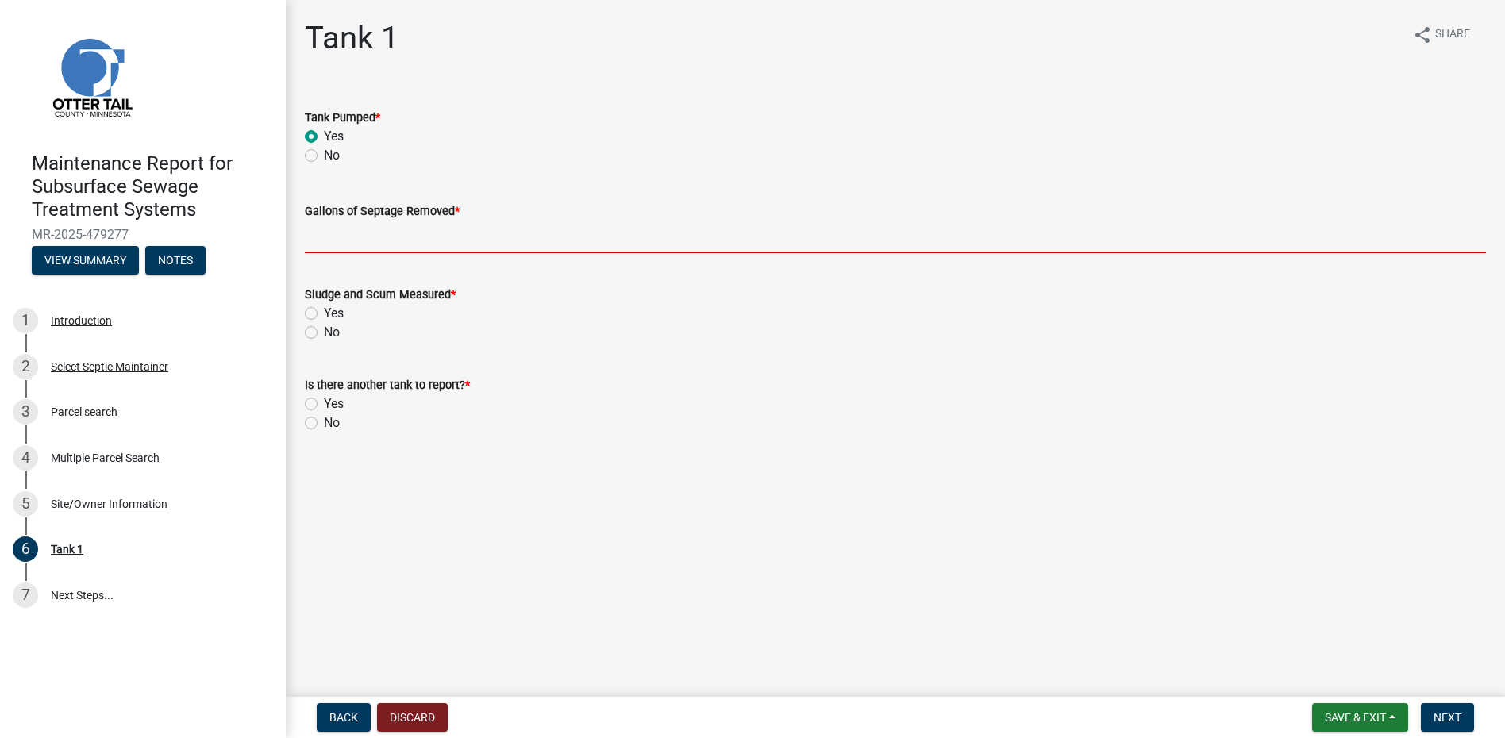
click at [361, 237] on input "Gallons of Septage Removed *" at bounding box center [895, 237] width 1181 height 33
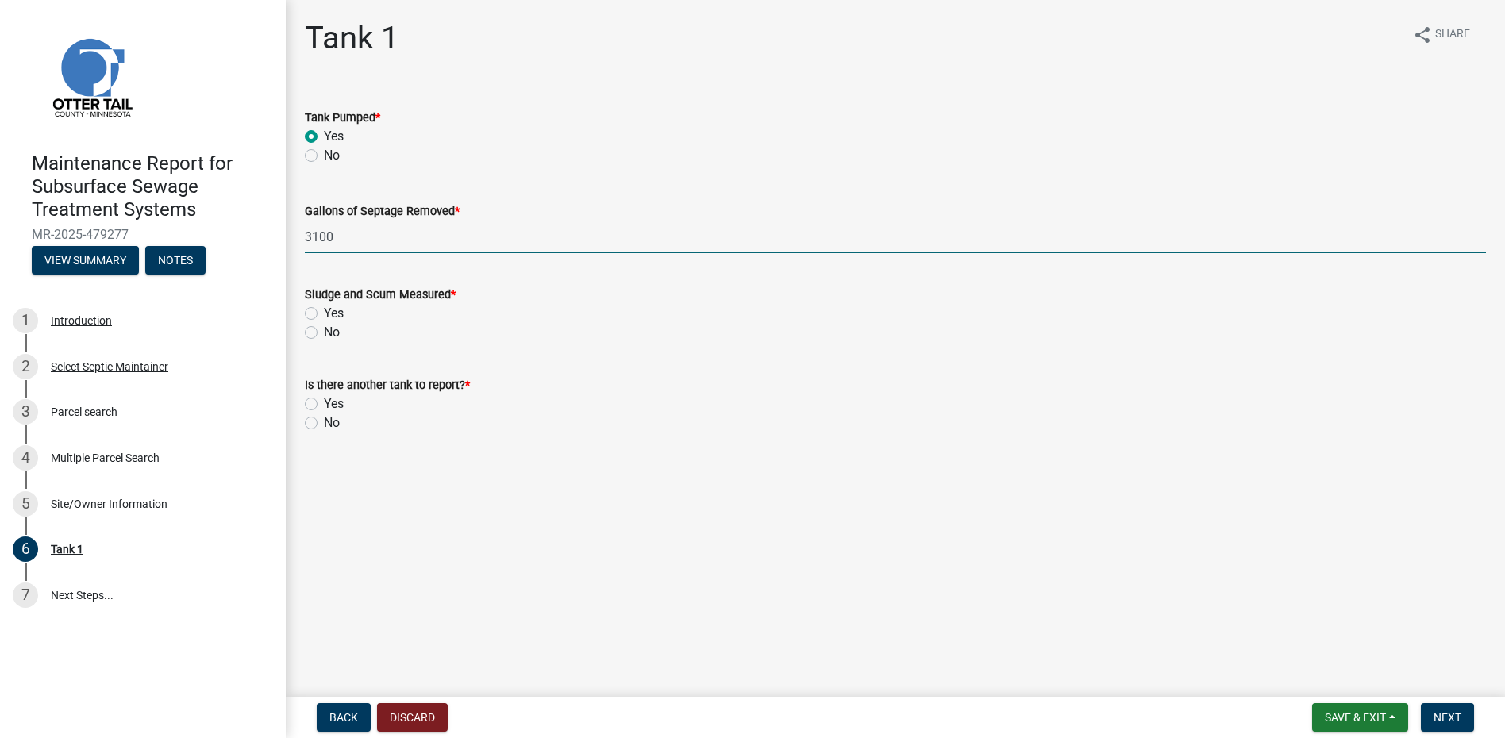
type input "3100"
click at [324, 329] on label "No" at bounding box center [332, 332] width 16 height 19
click at [324, 329] on input "No" at bounding box center [329, 328] width 10 height 10
radio input "true"
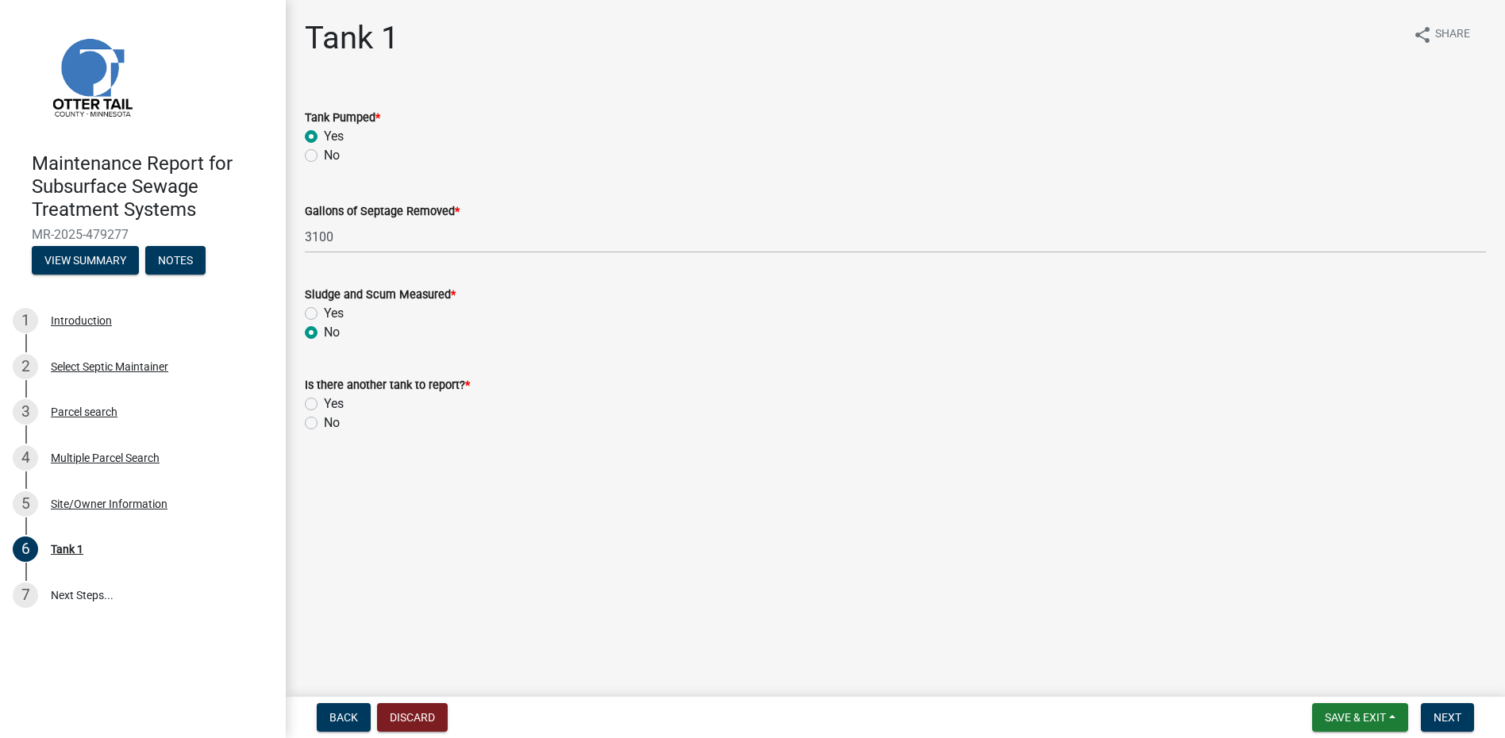
click at [324, 419] on label "No" at bounding box center [332, 423] width 16 height 19
click at [324, 419] on input "No" at bounding box center [329, 419] width 10 height 10
radio input "true"
click at [1442, 718] on span "Next" at bounding box center [1448, 717] width 28 height 13
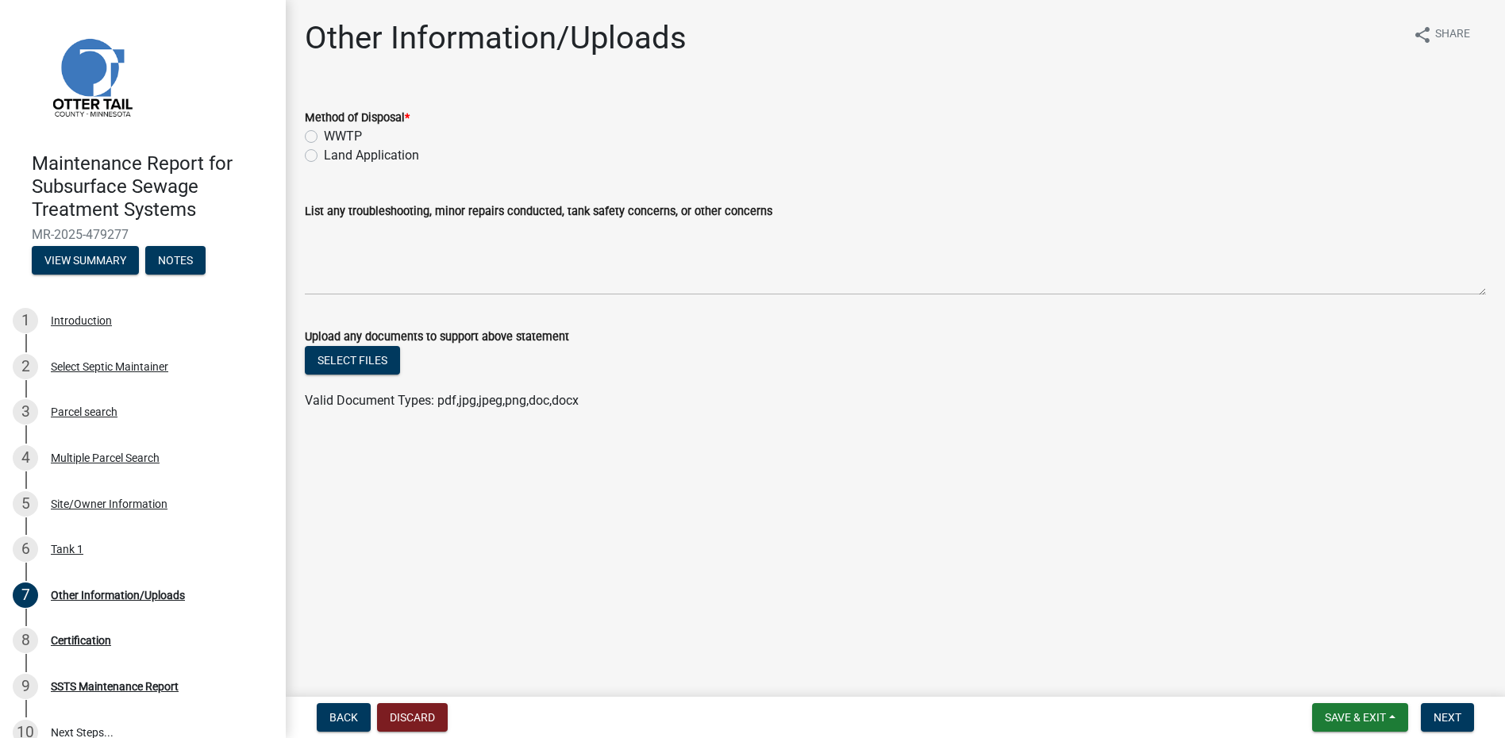
click at [376, 156] on label "Land Application" at bounding box center [371, 155] width 95 height 19
click at [334, 156] on input "Land Application" at bounding box center [329, 151] width 10 height 10
radio input "true"
click at [1449, 721] on span "Next" at bounding box center [1448, 717] width 28 height 13
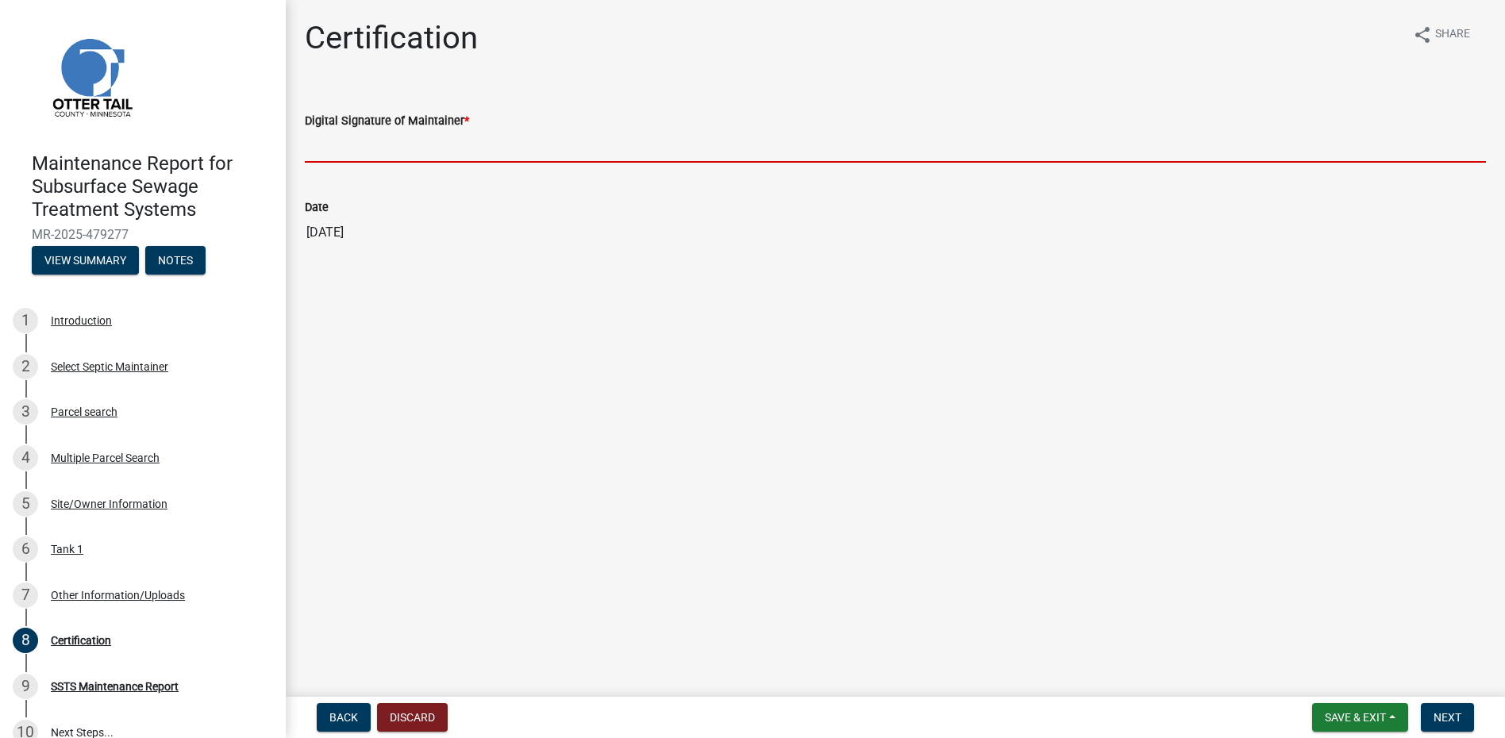
click at [434, 154] on input "Digital Signature of Maintainer *" at bounding box center [895, 146] width 1181 height 33
type input "[PERSON_NAME]"
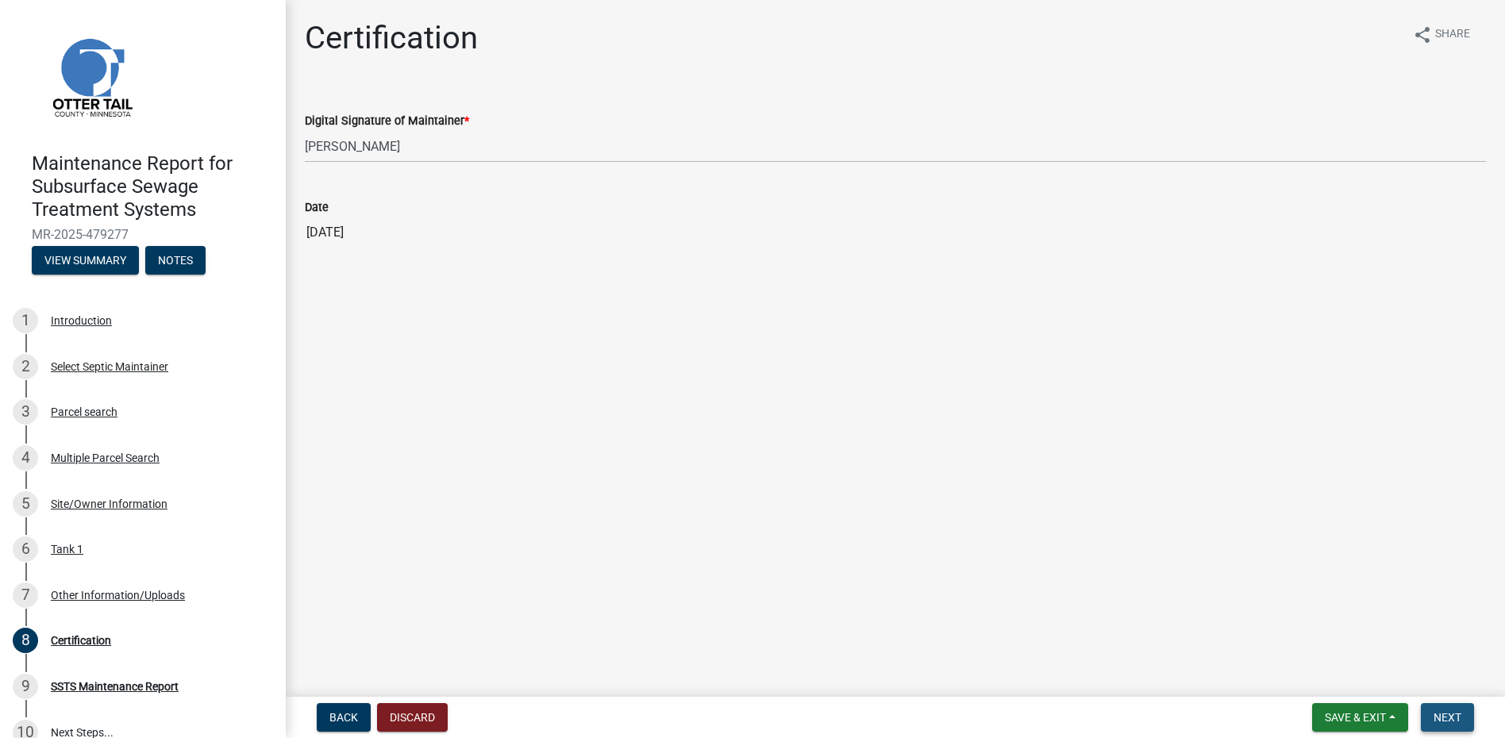
click at [1451, 725] on button "Next" at bounding box center [1447, 717] width 53 height 29
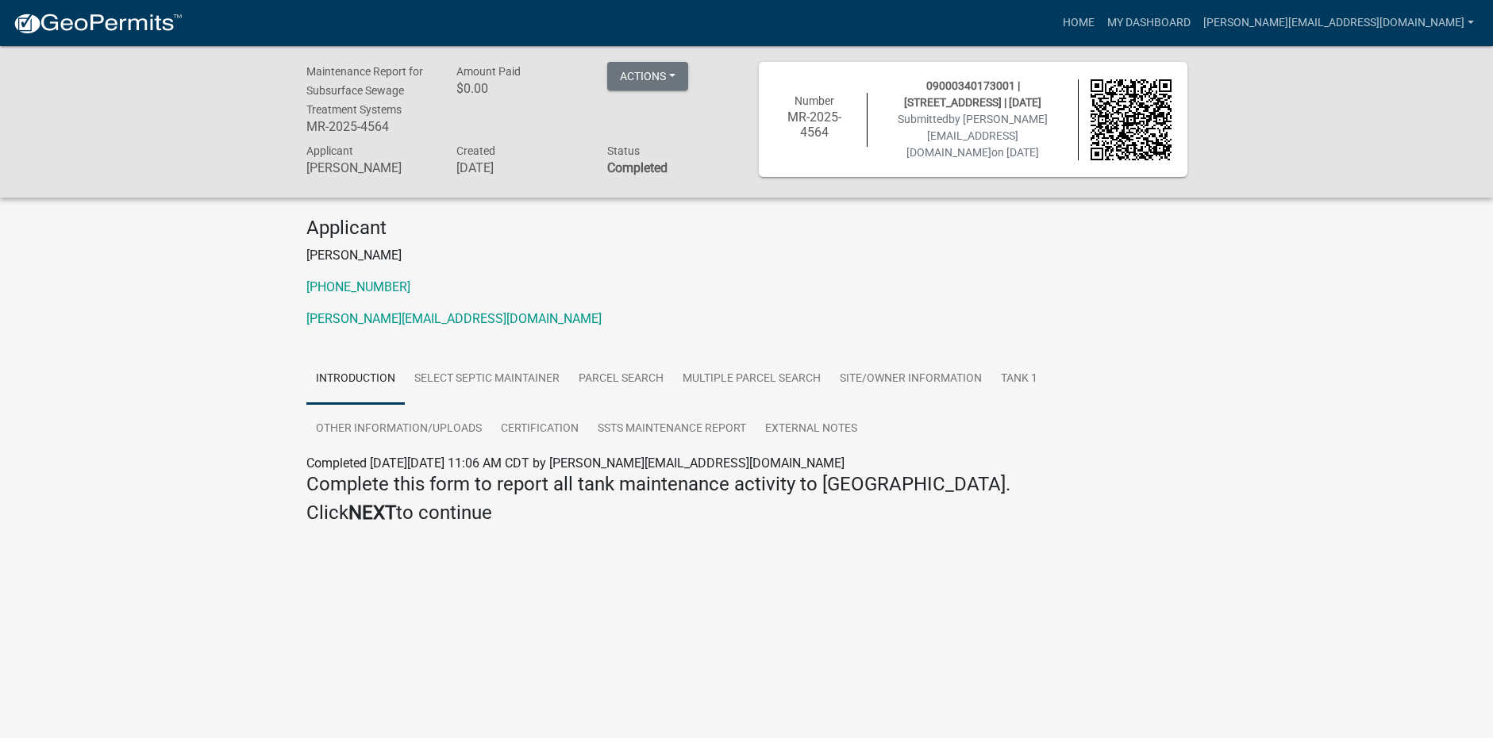
click at [151, 25] on img at bounding box center [98, 24] width 170 height 24
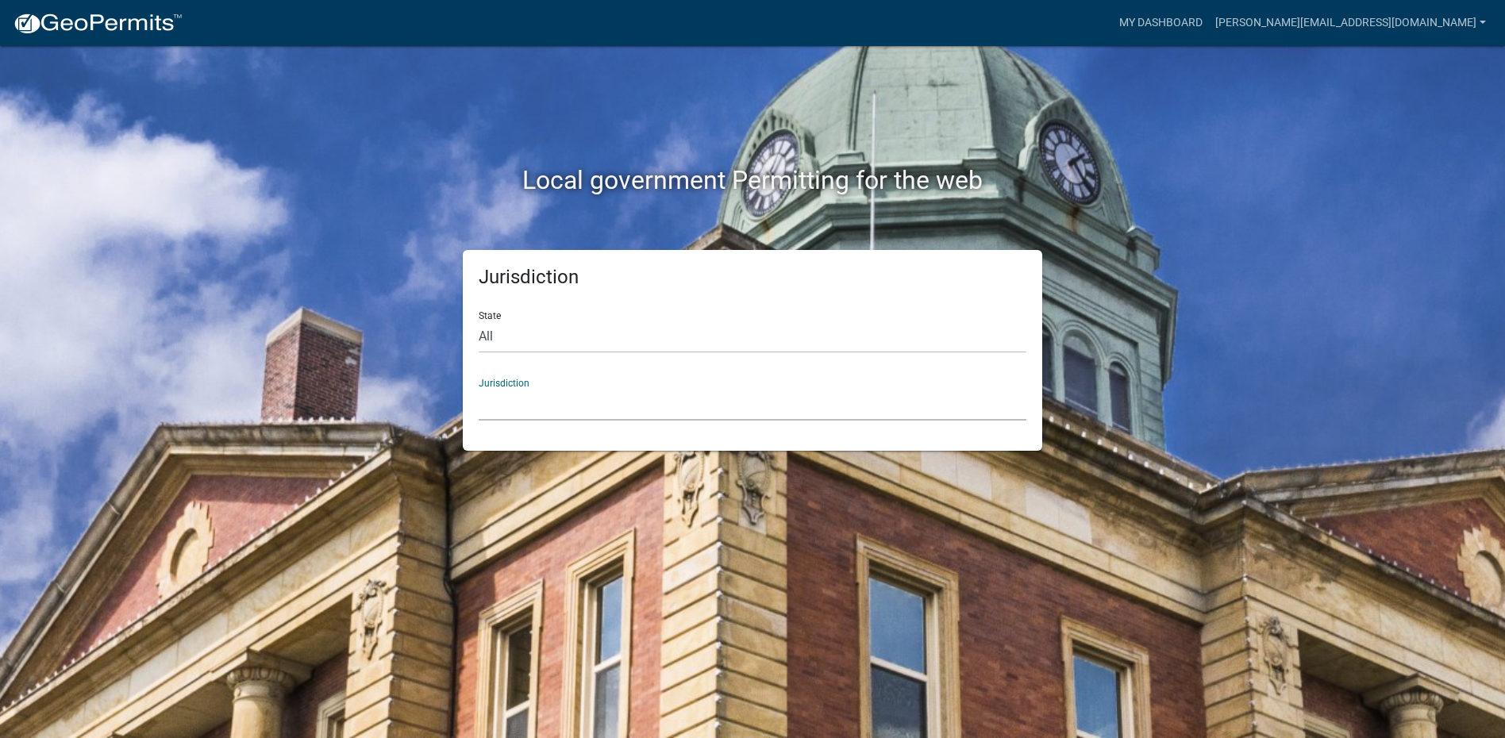
click at [520, 412] on select "[GEOGRAPHIC_DATA], [US_STATE] [GEOGRAPHIC_DATA], [US_STATE][PERSON_NAME][GEOGRA…" at bounding box center [753, 404] width 548 height 33
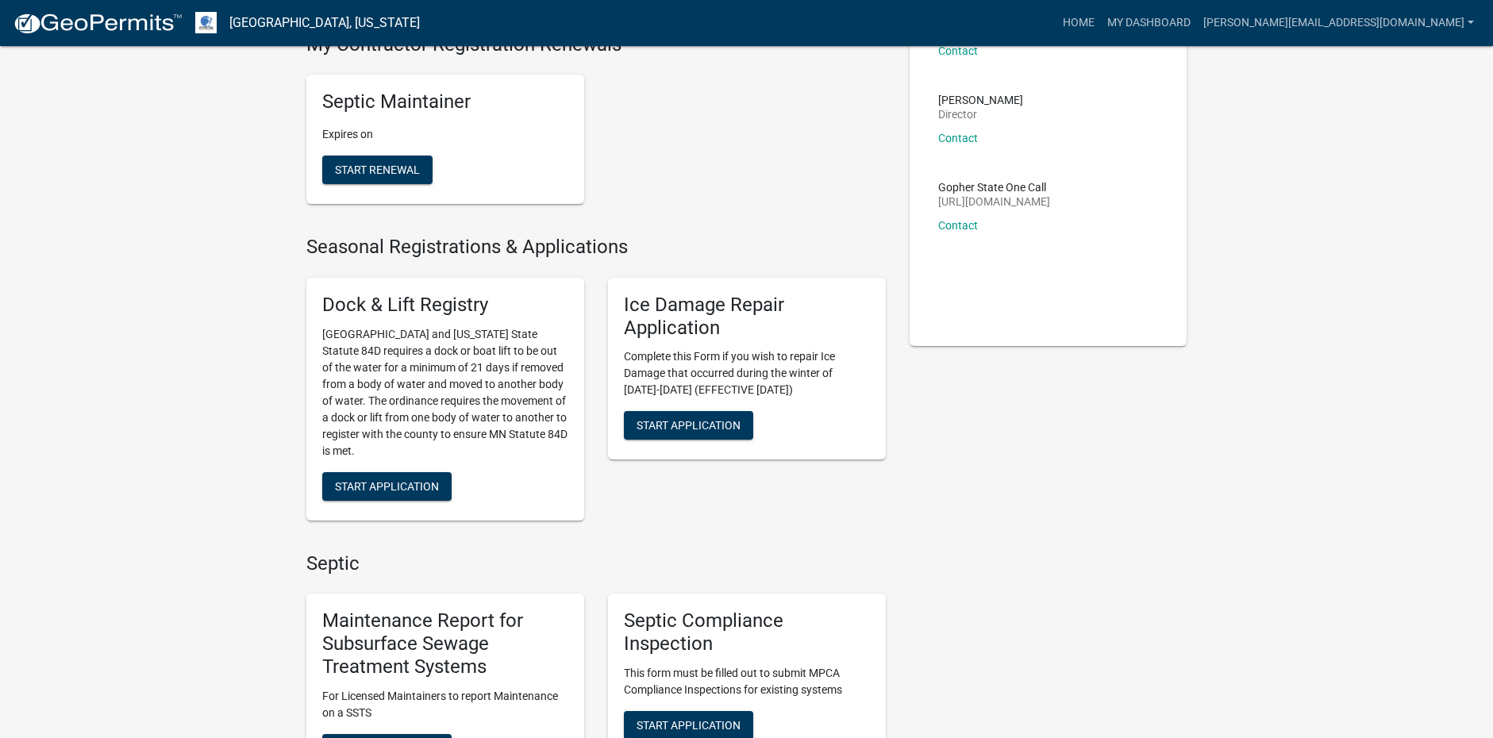
scroll to position [238, 0]
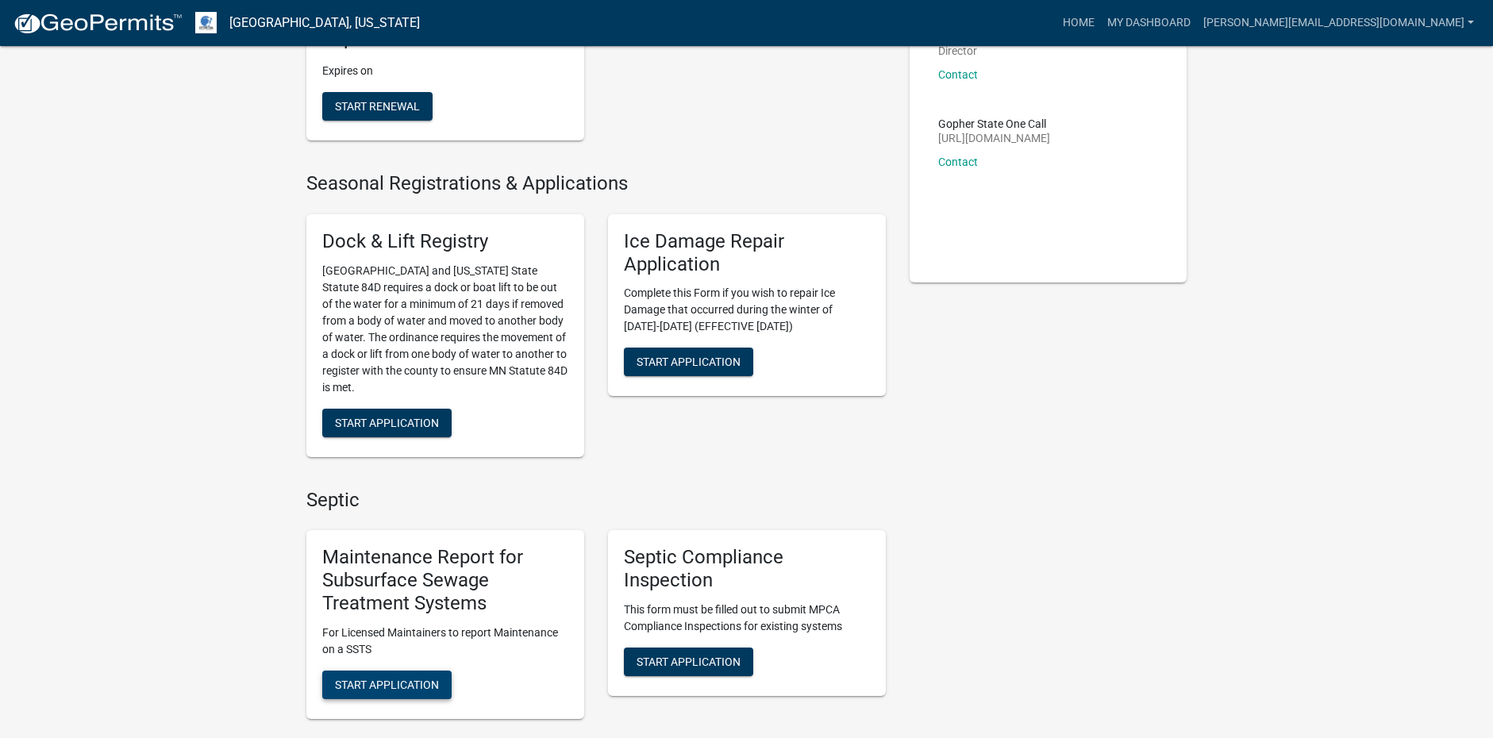
click at [430, 691] on span "Start Application" at bounding box center [387, 684] width 104 height 13
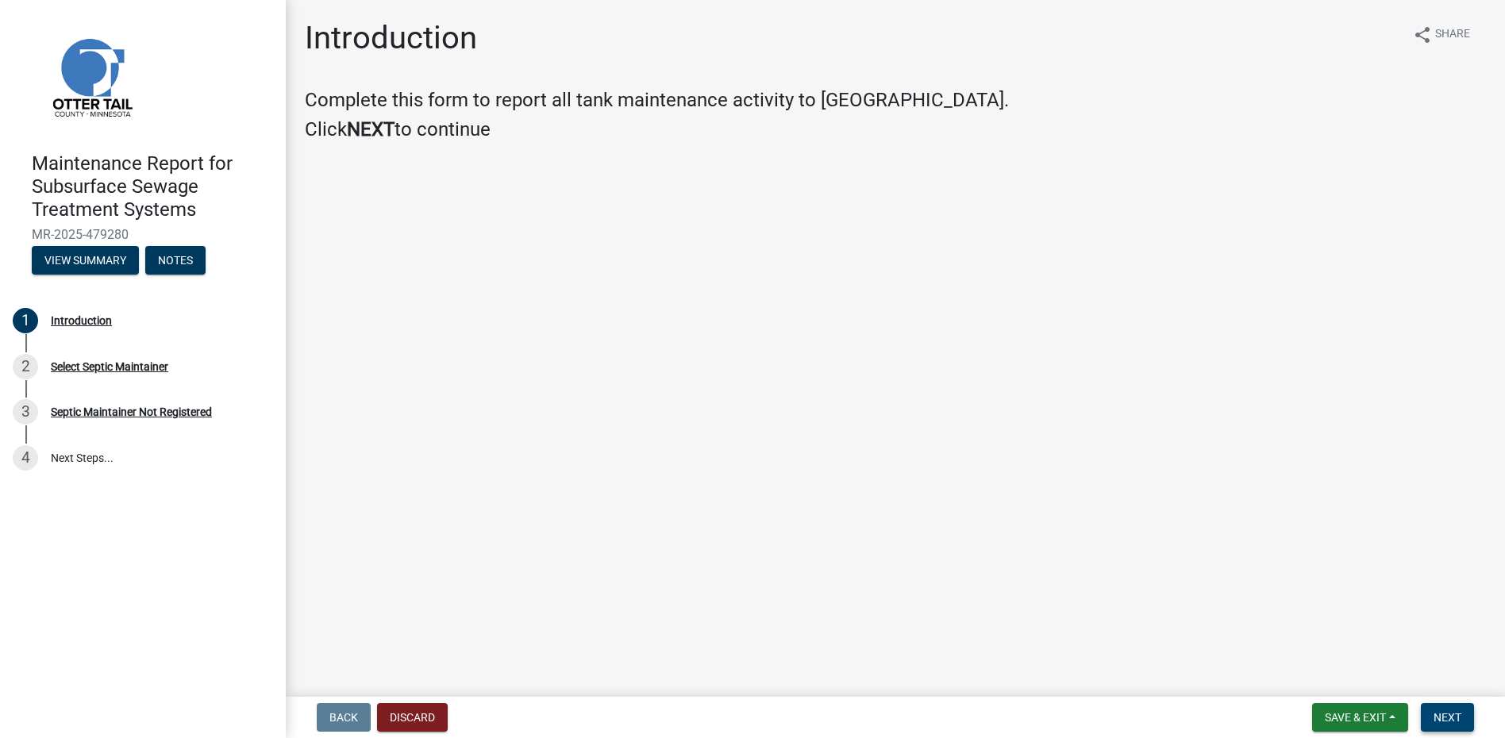
click at [1442, 727] on button "Next" at bounding box center [1447, 717] width 53 height 29
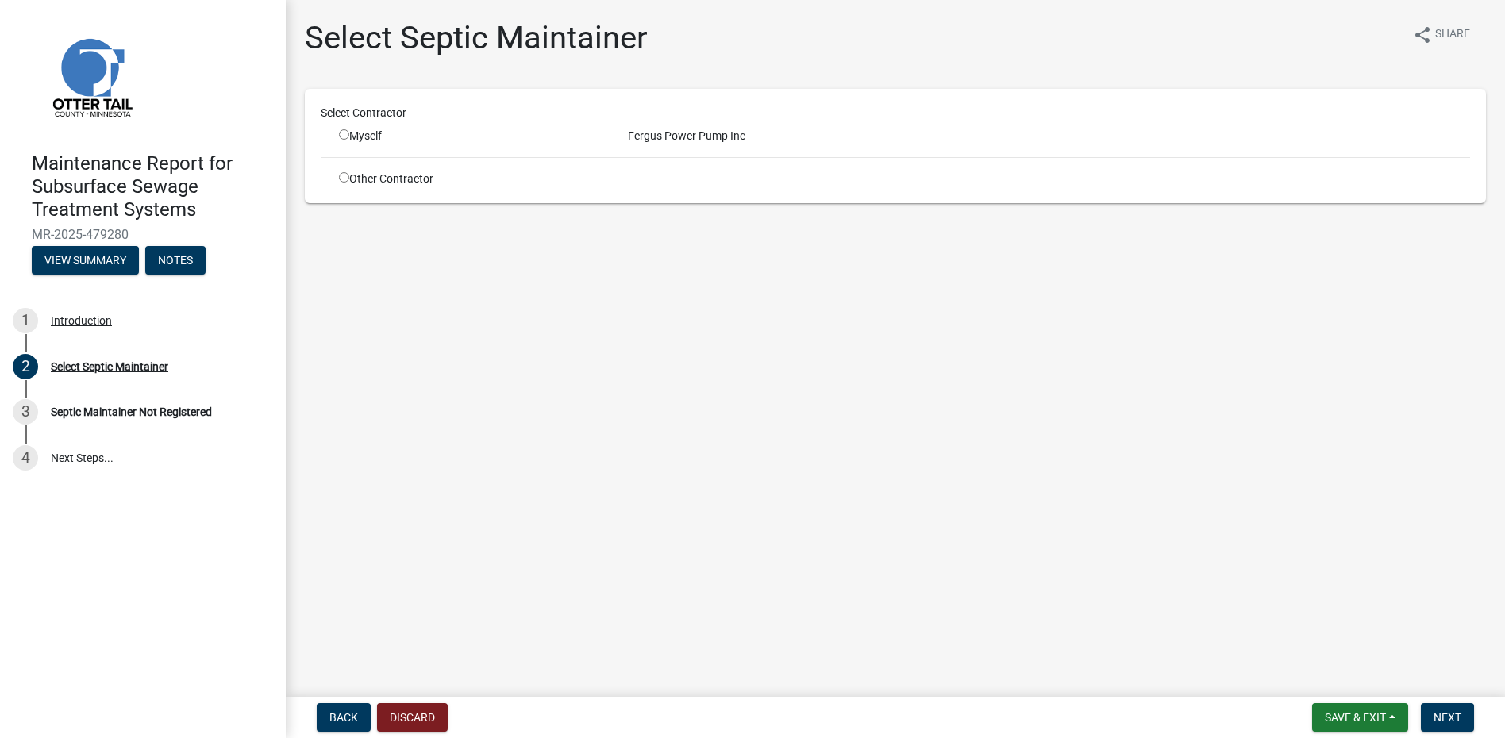
click at [345, 137] on input "radio" at bounding box center [344, 134] width 10 height 10
radio input "true"
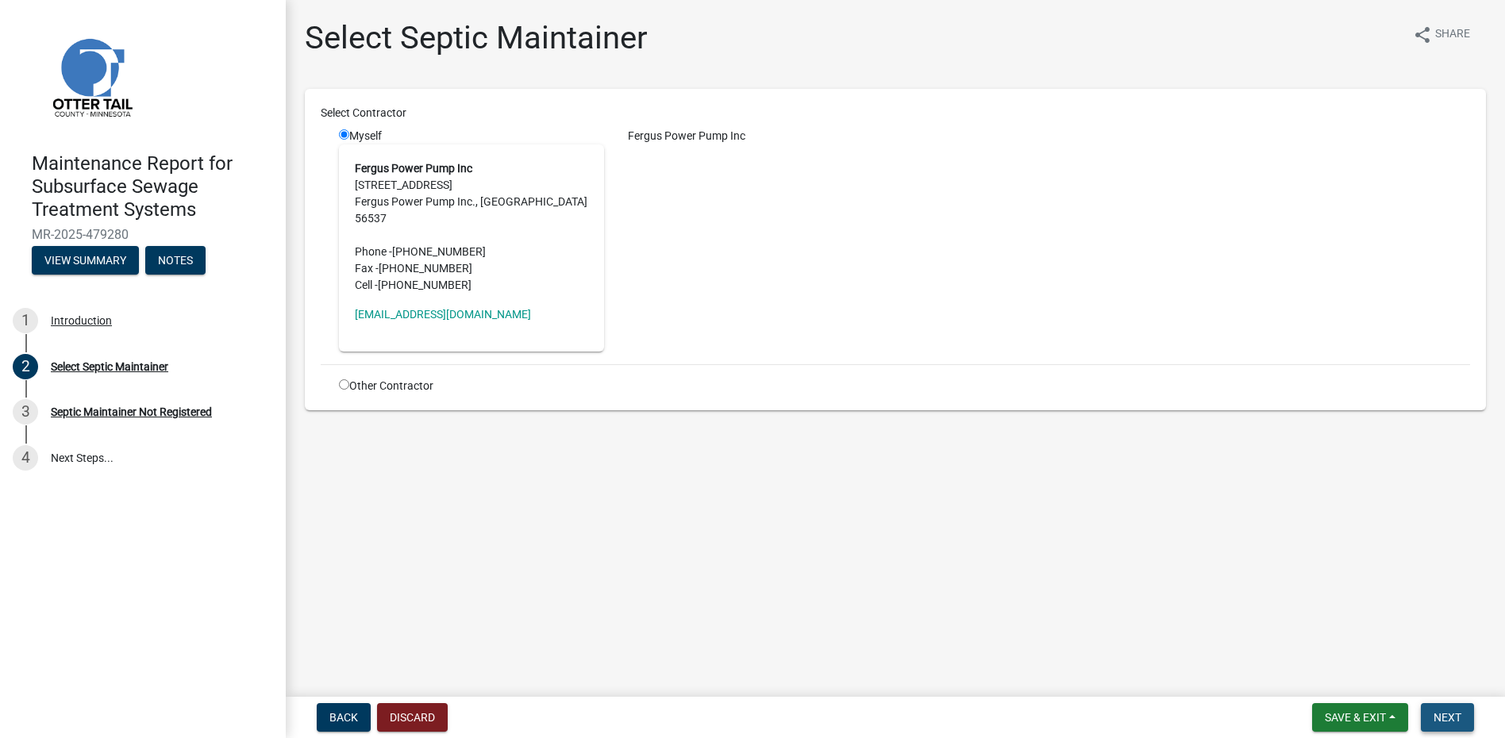
drag, startPoint x: 1447, startPoint y: 715, endPoint x: 1439, endPoint y: 715, distance: 8.0
click at [1446, 715] on span "Next" at bounding box center [1448, 717] width 28 height 13
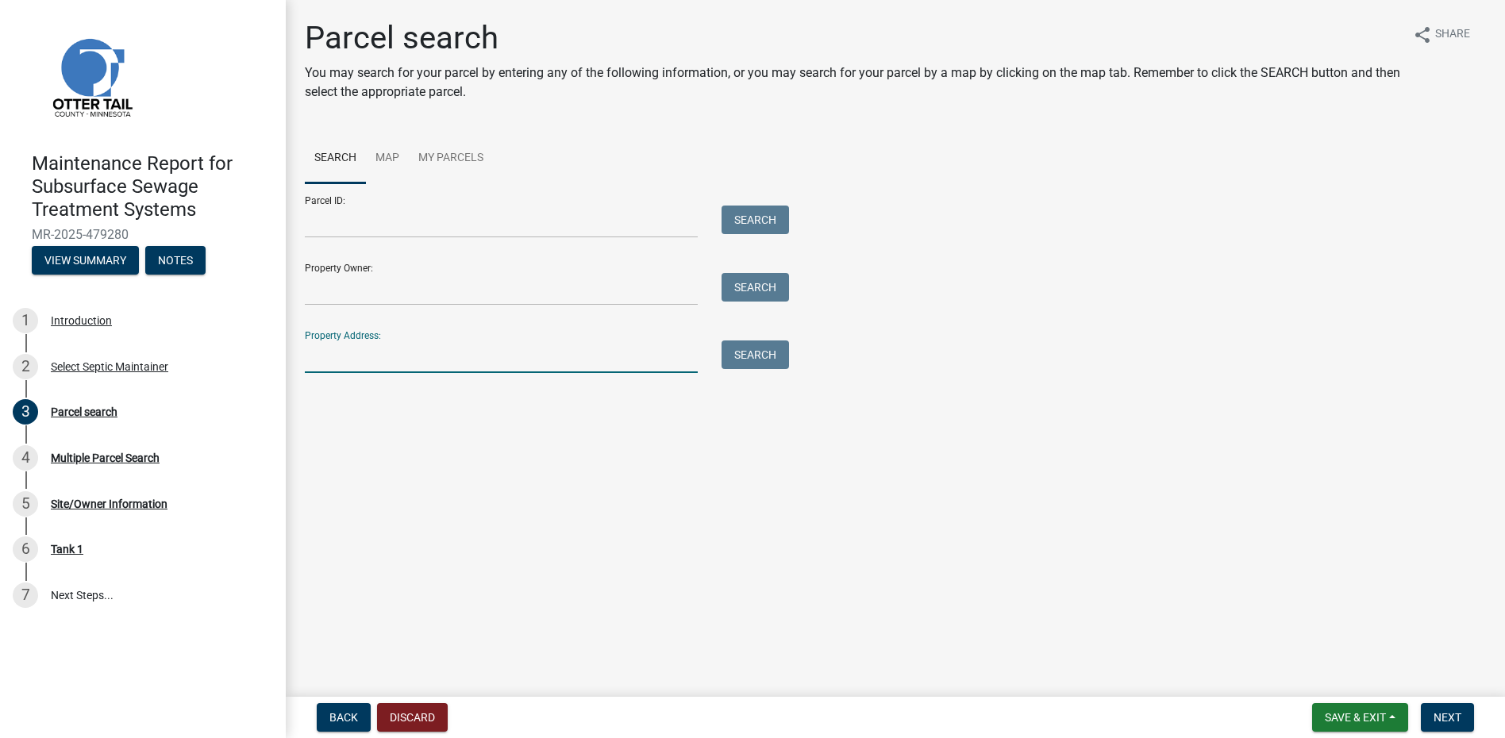
click at [353, 349] on input "Property Address:" at bounding box center [501, 357] width 393 height 33
type input "17879"
click at [764, 370] on div "Search" at bounding box center [751, 357] width 83 height 33
click at [766, 353] on button "Search" at bounding box center [755, 355] width 67 height 29
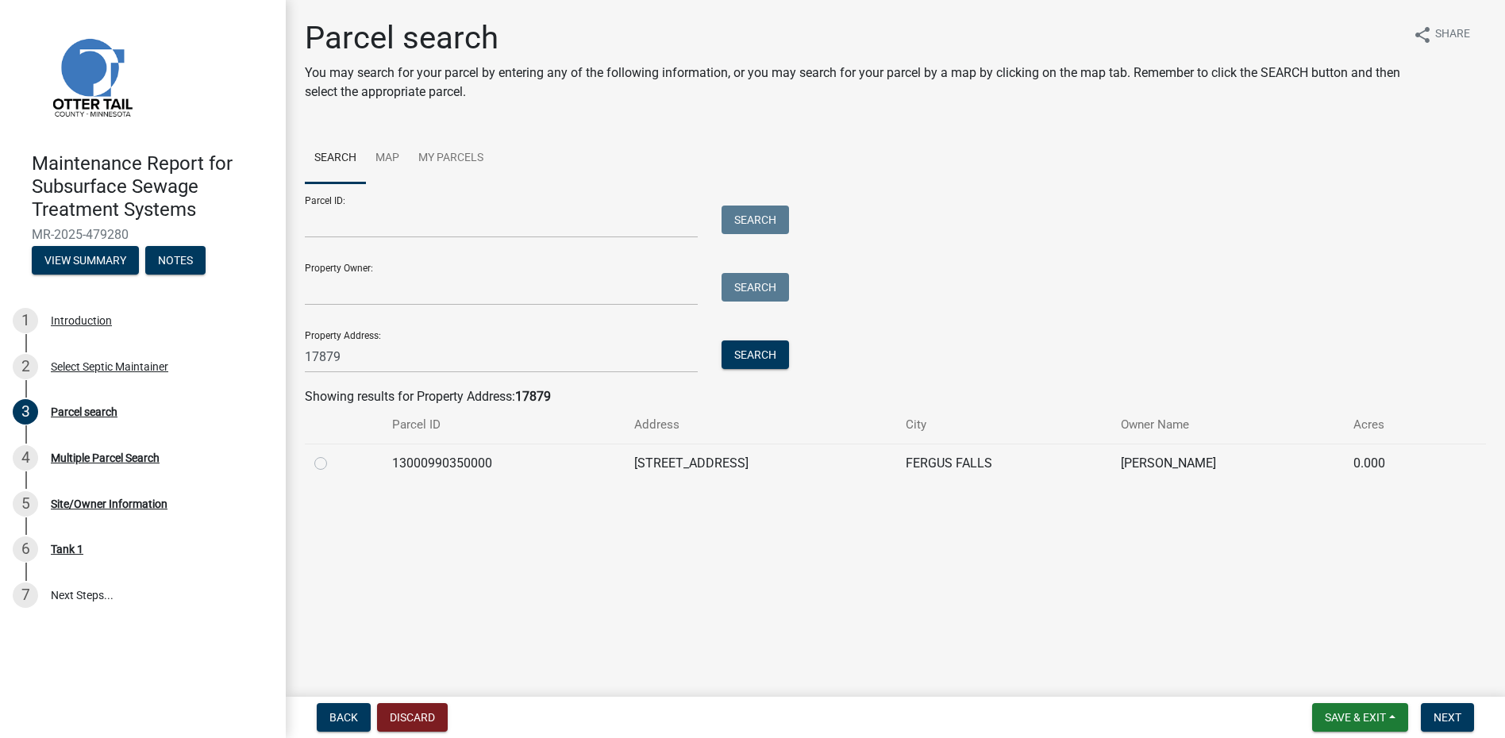
click at [333, 454] on label at bounding box center [333, 454] width 0 height 0
click at [333, 464] on input "radio" at bounding box center [338, 459] width 10 height 10
radio input "true"
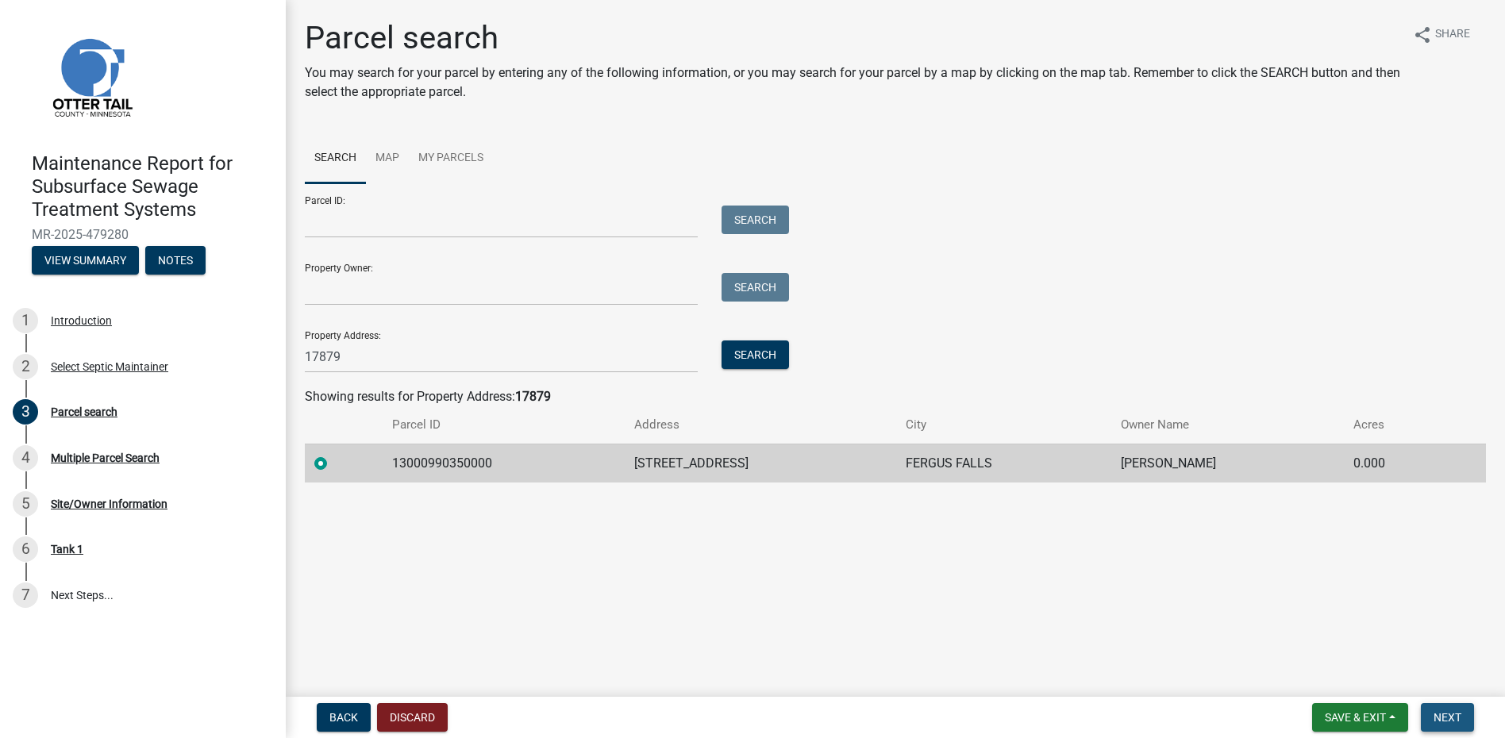
click at [1439, 719] on span "Next" at bounding box center [1448, 717] width 28 height 13
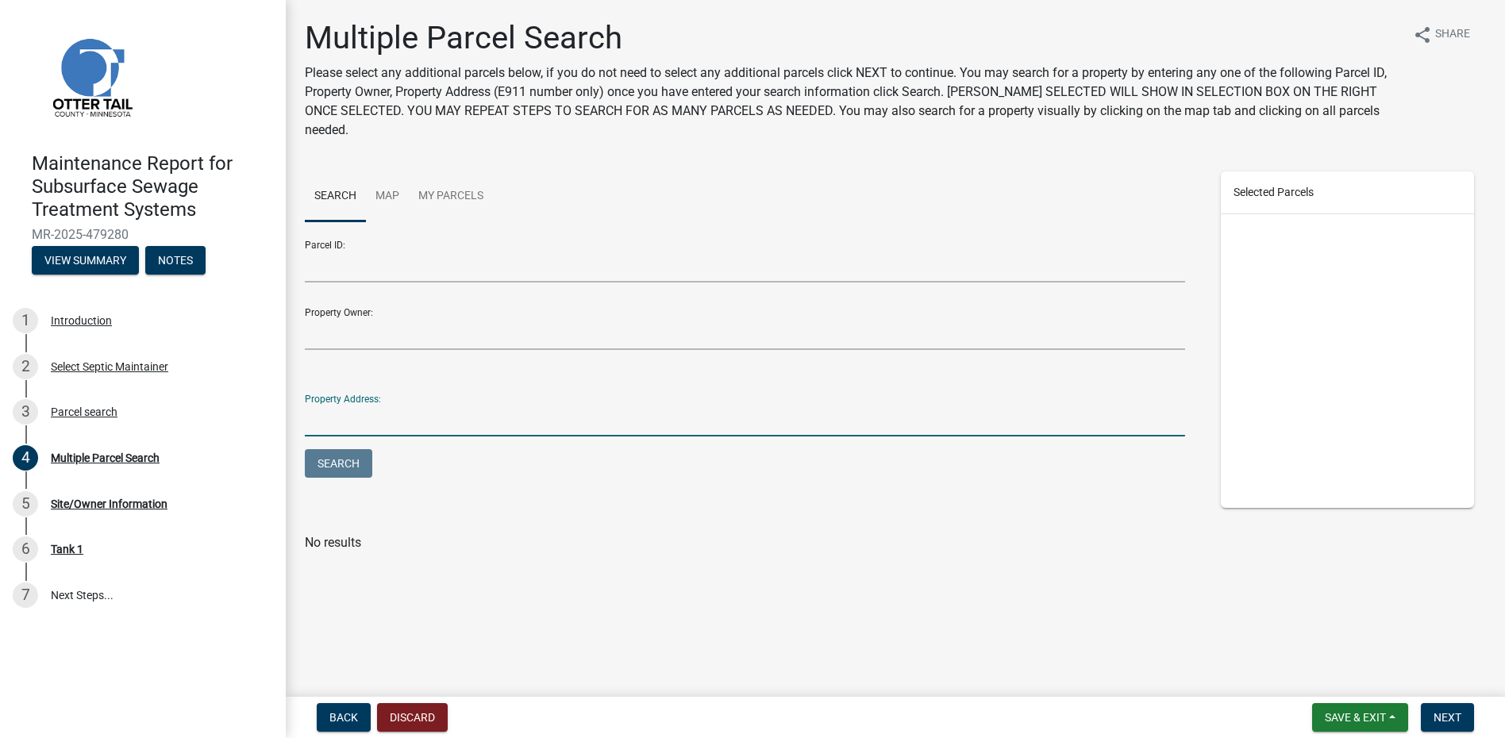
click at [387, 411] on input "Property Address:" at bounding box center [745, 420] width 881 height 33
click at [1462, 730] on button "Next" at bounding box center [1447, 717] width 53 height 29
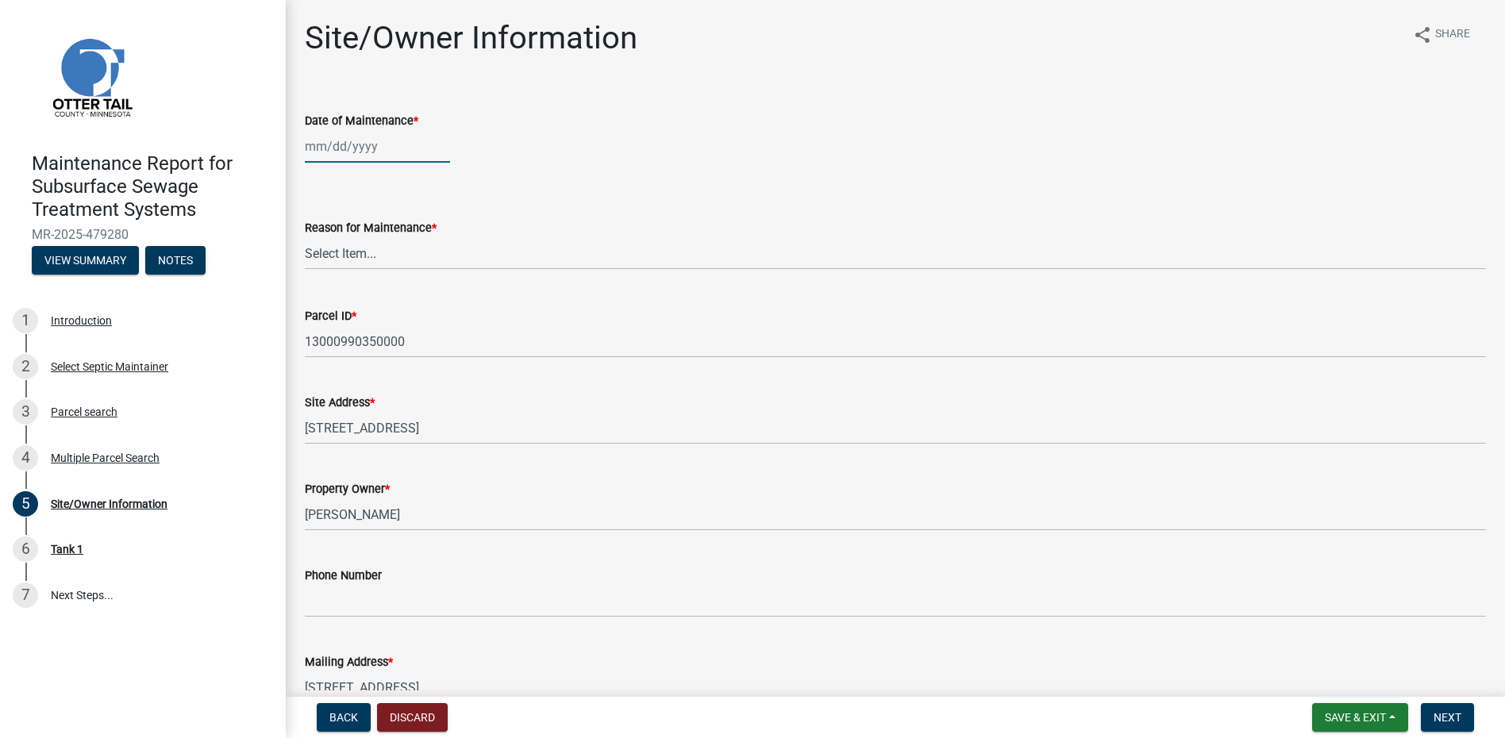
select select "9"
select select "2025"
click at [328, 156] on div "[PERSON_NAME] Feb Mar Apr [PERSON_NAME][DATE] Oct Nov [DATE] 1526 1527 1528 152…" at bounding box center [377, 146] width 145 height 33
click at [312, 179] on button "Previous month" at bounding box center [320, 180] width 19 height 25
select select "8"
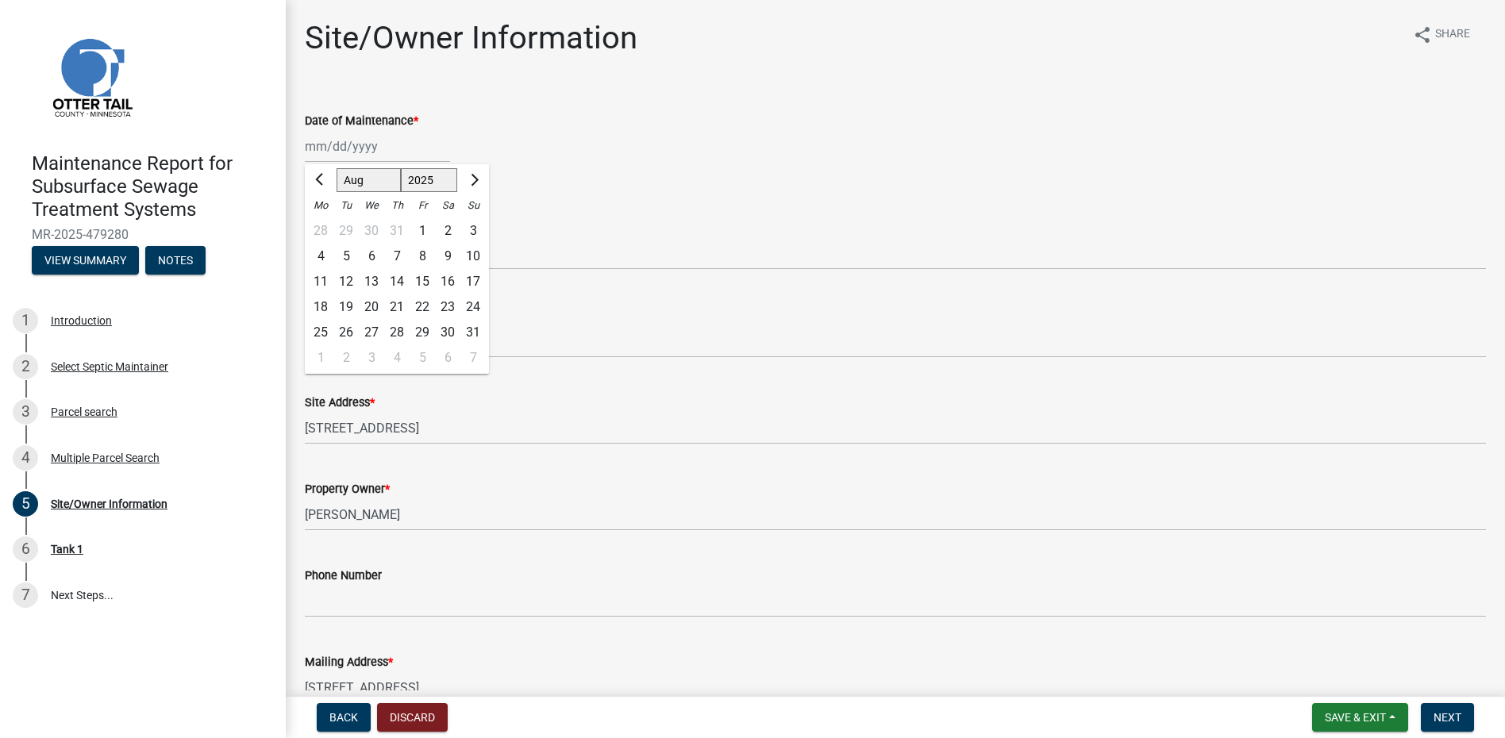
click at [395, 260] on div "7" at bounding box center [396, 256] width 25 height 25
type input "[DATE]"
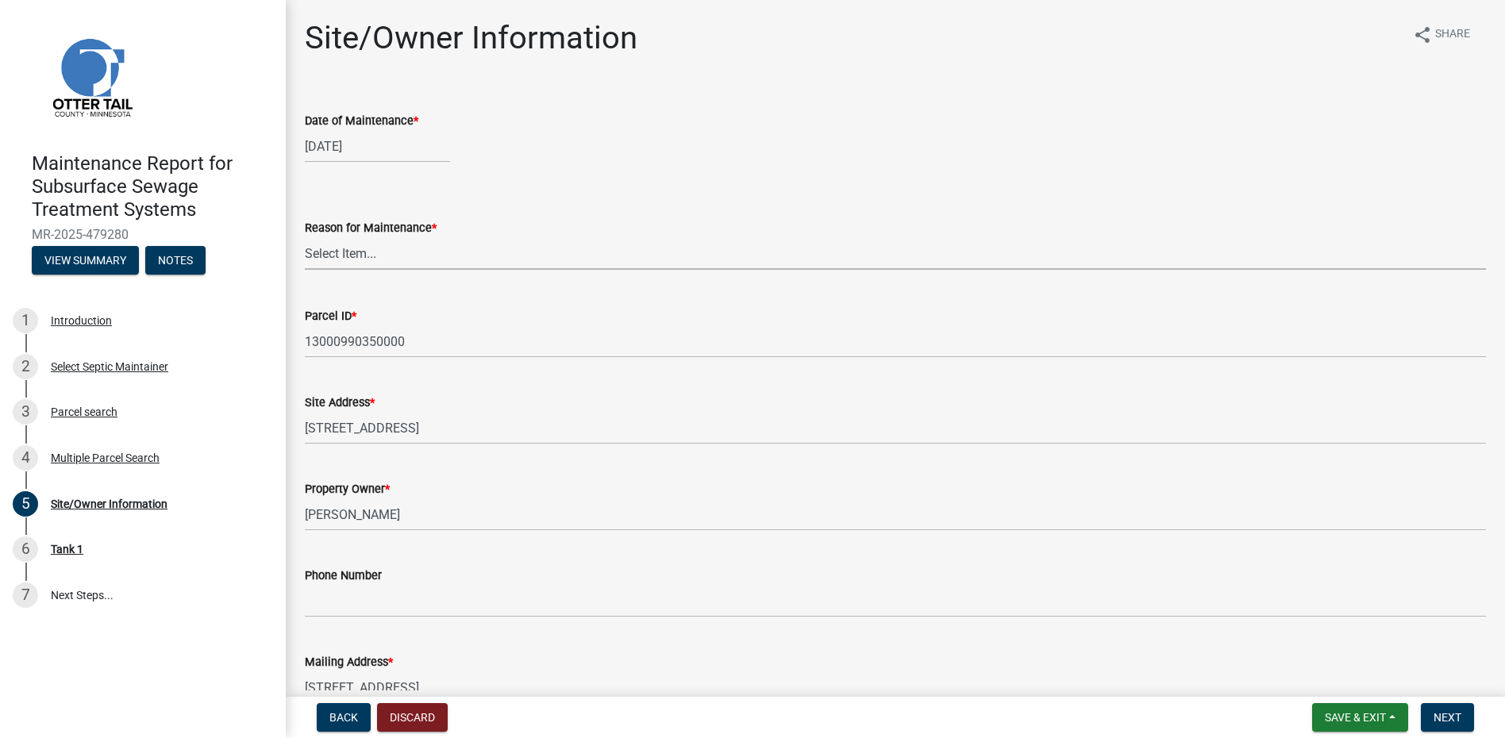
click at [393, 253] on select "Select Item... Called Routine Other" at bounding box center [895, 253] width 1181 height 33
click at [305, 237] on select "Select Item... Called Routine Other" at bounding box center [895, 253] width 1181 height 33
select select "78493fc6-8c9b-4d4c-b322-7064476e595b"
click at [1437, 715] on span "Next" at bounding box center [1448, 717] width 28 height 13
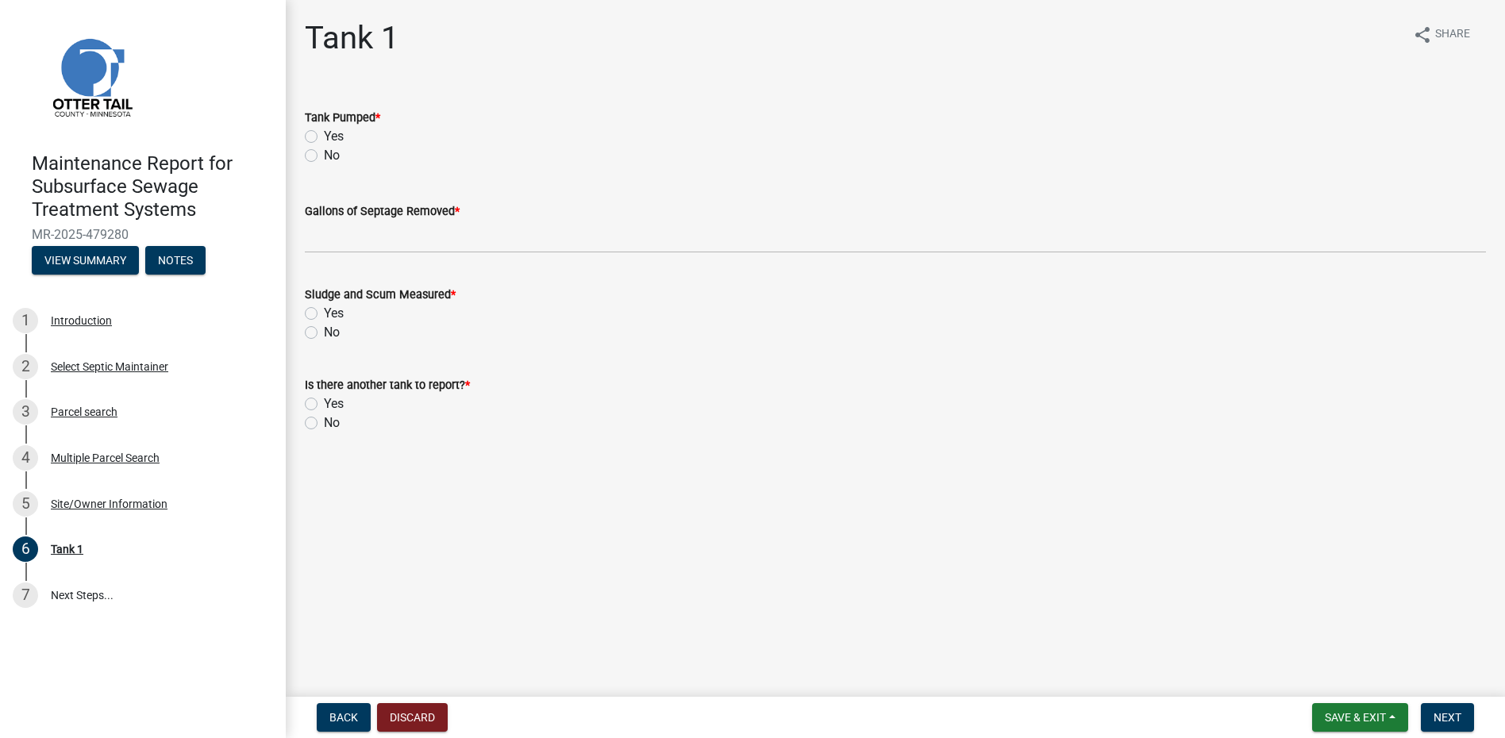
click at [324, 139] on label "Yes" at bounding box center [334, 136] width 20 height 19
click at [324, 137] on input "Yes" at bounding box center [329, 132] width 10 height 10
radio input "true"
click at [349, 264] on wm-data-entity-input "Gallons of Septage Removed *" at bounding box center [895, 222] width 1181 height 87
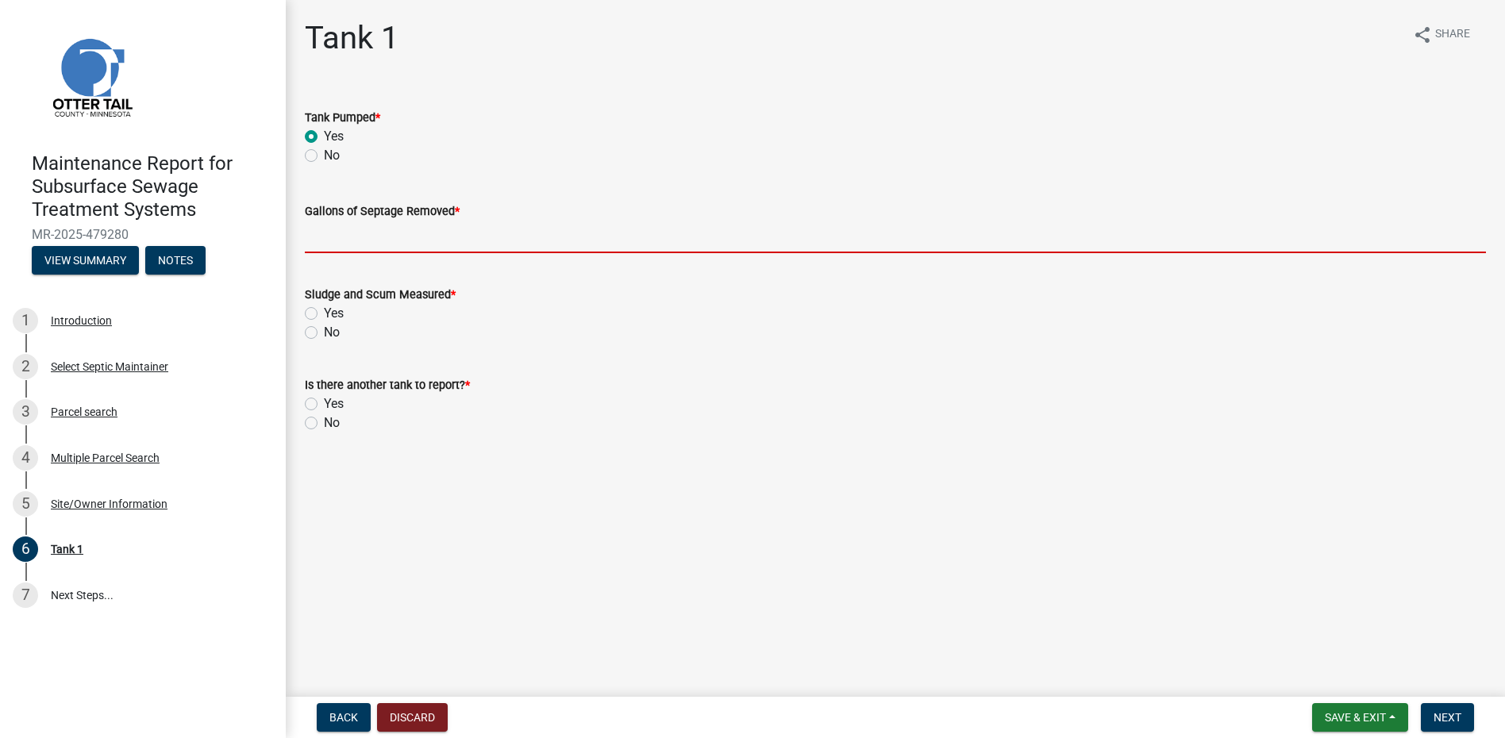
click at [356, 234] on input "Gallons of Septage Removed *" at bounding box center [895, 237] width 1181 height 33
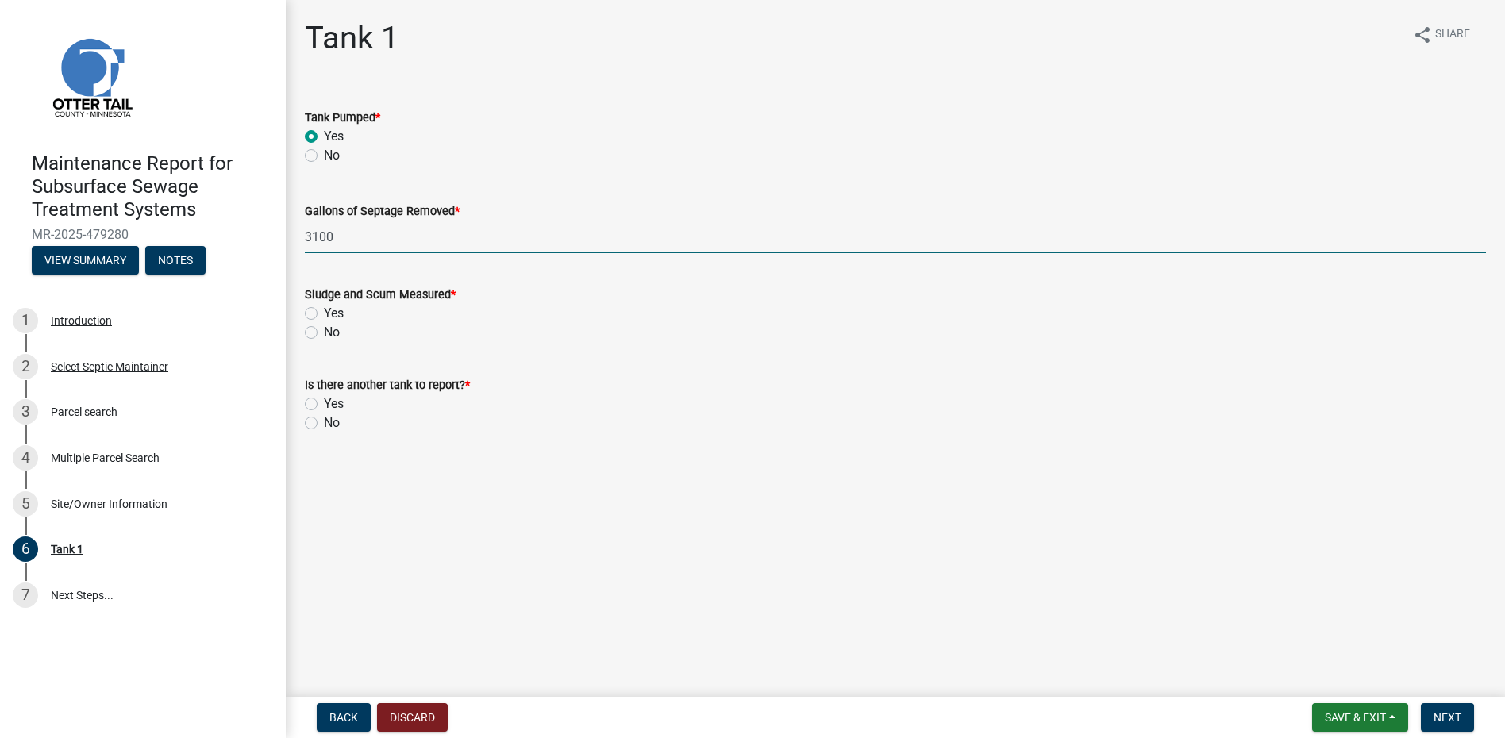
type input "3100"
click at [324, 334] on label "No" at bounding box center [332, 332] width 16 height 19
click at [324, 333] on input "No" at bounding box center [329, 328] width 10 height 10
radio input "true"
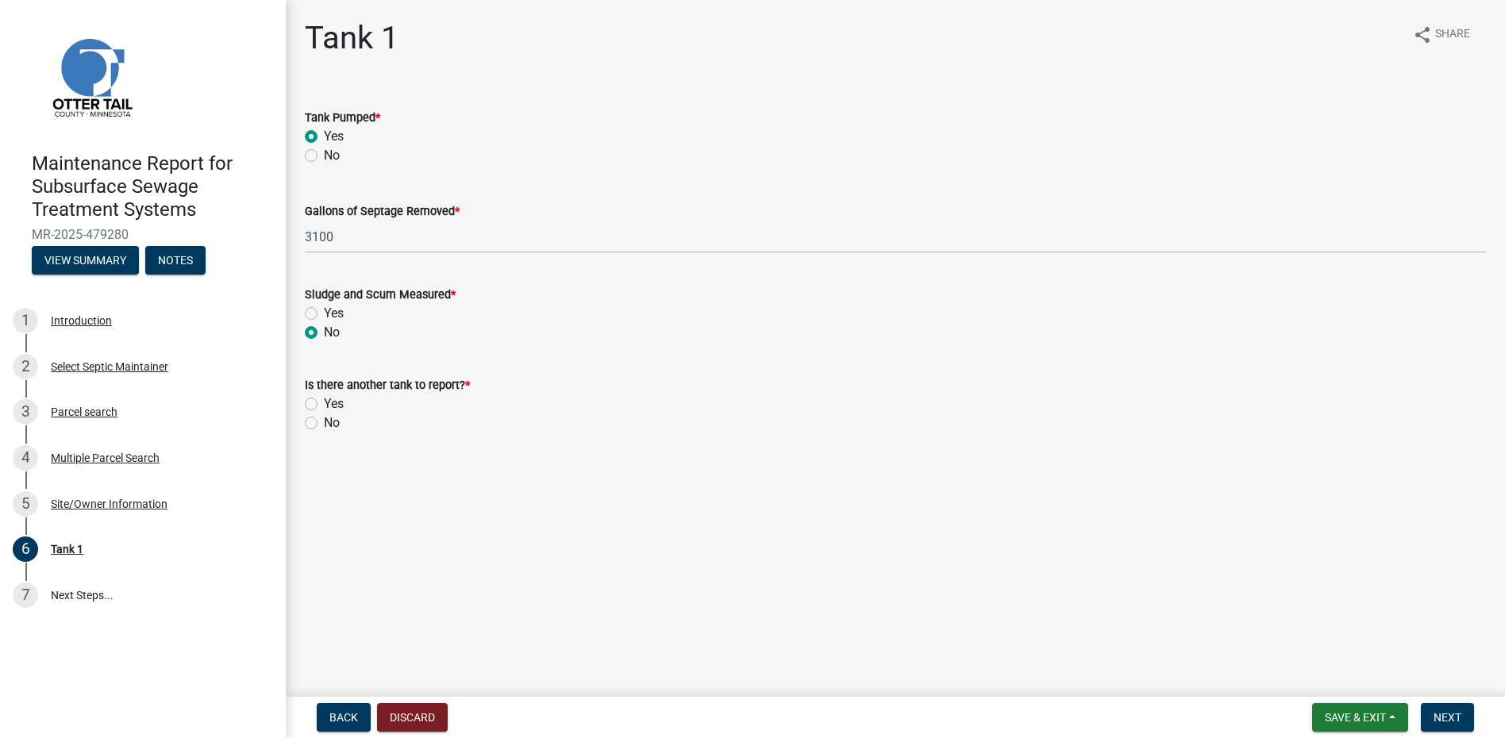
click at [324, 417] on label "No" at bounding box center [332, 423] width 16 height 19
click at [324, 417] on input "No" at bounding box center [329, 419] width 10 height 10
radio input "true"
click at [1451, 708] on button "Next" at bounding box center [1447, 717] width 53 height 29
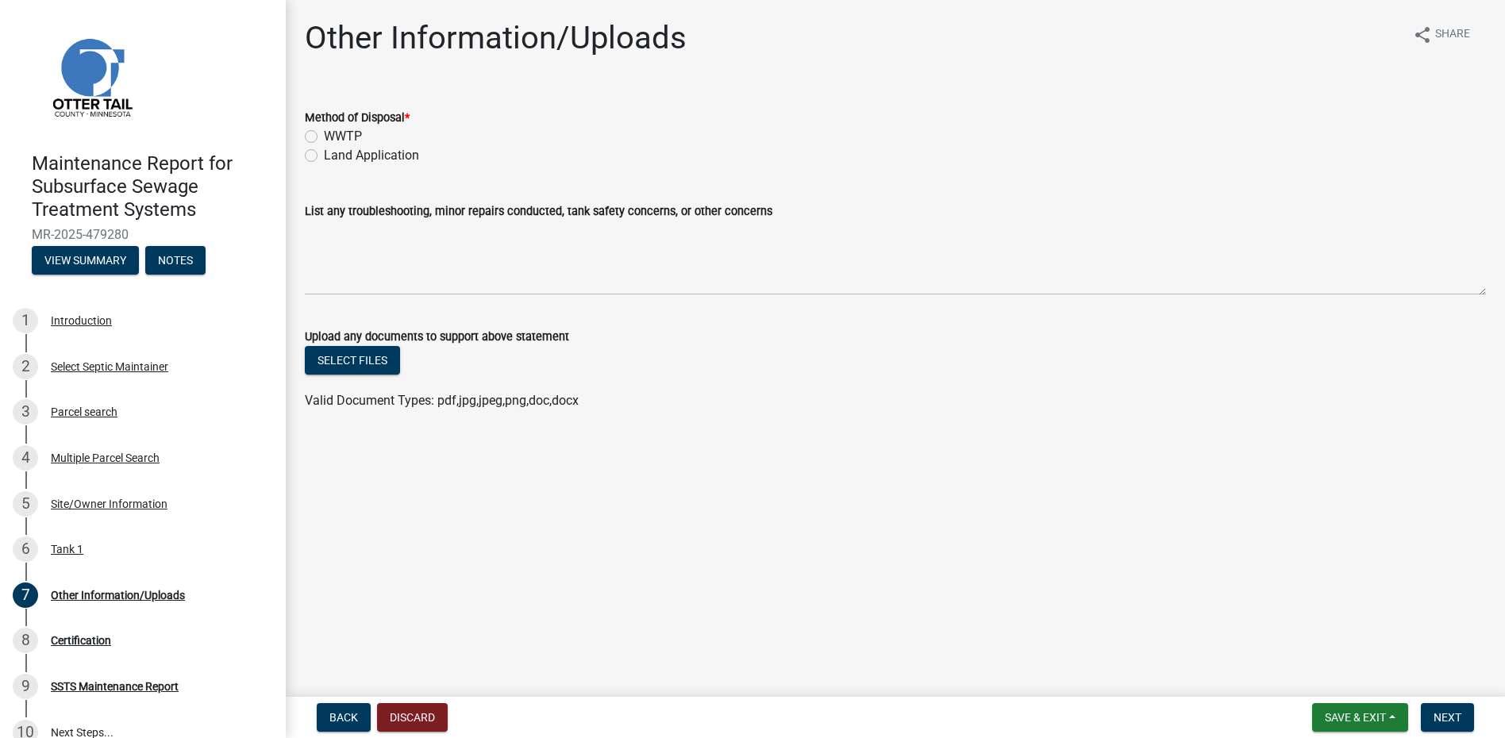
click at [367, 141] on div "WWTP" at bounding box center [895, 136] width 1181 height 19
click at [378, 160] on label "Land Application" at bounding box center [371, 155] width 95 height 19
click at [334, 156] on input "Land Application" at bounding box center [329, 151] width 10 height 10
radio input "true"
click at [1451, 728] on button "Next" at bounding box center [1447, 717] width 53 height 29
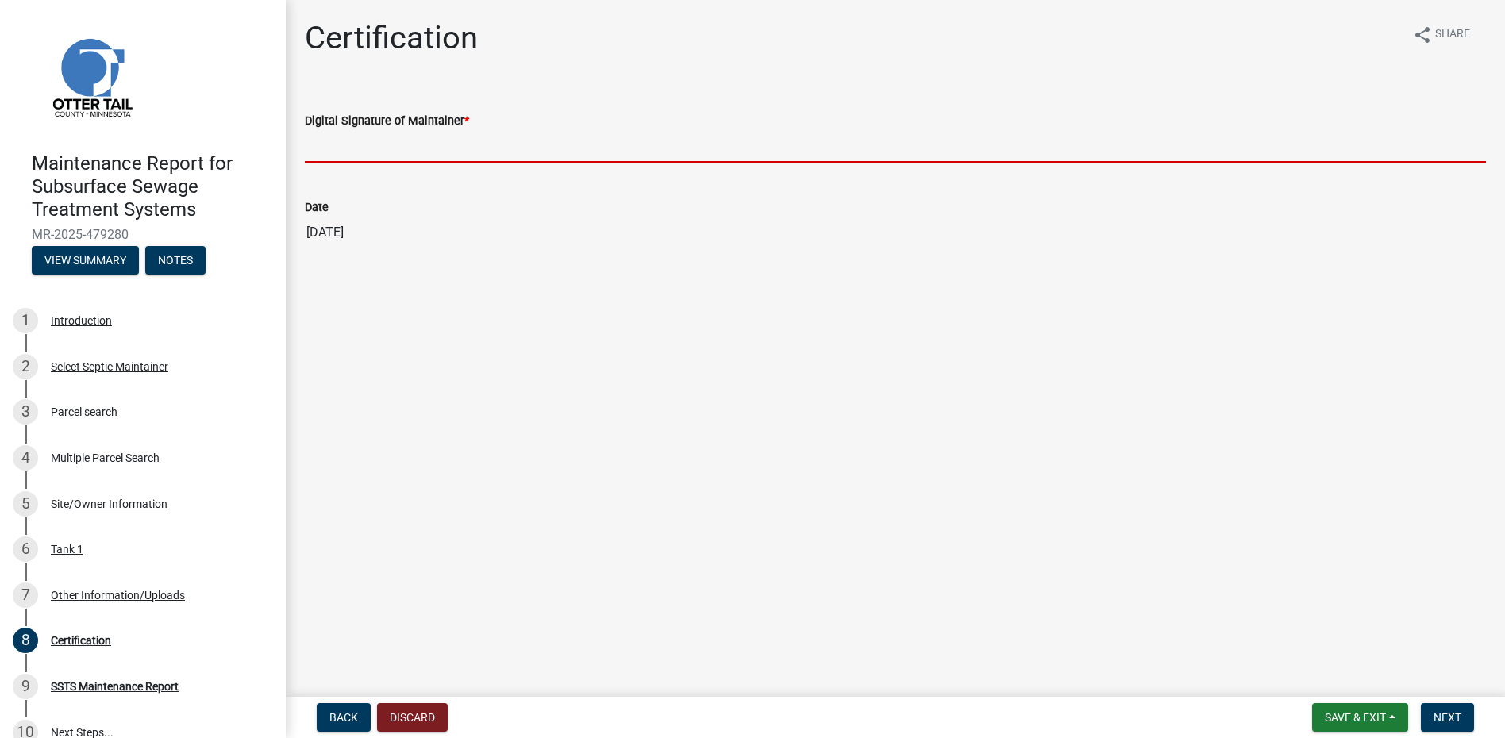
click at [349, 143] on input "Digital Signature of Maintainer *" at bounding box center [895, 146] width 1181 height 33
type input "[PERSON_NAME]"
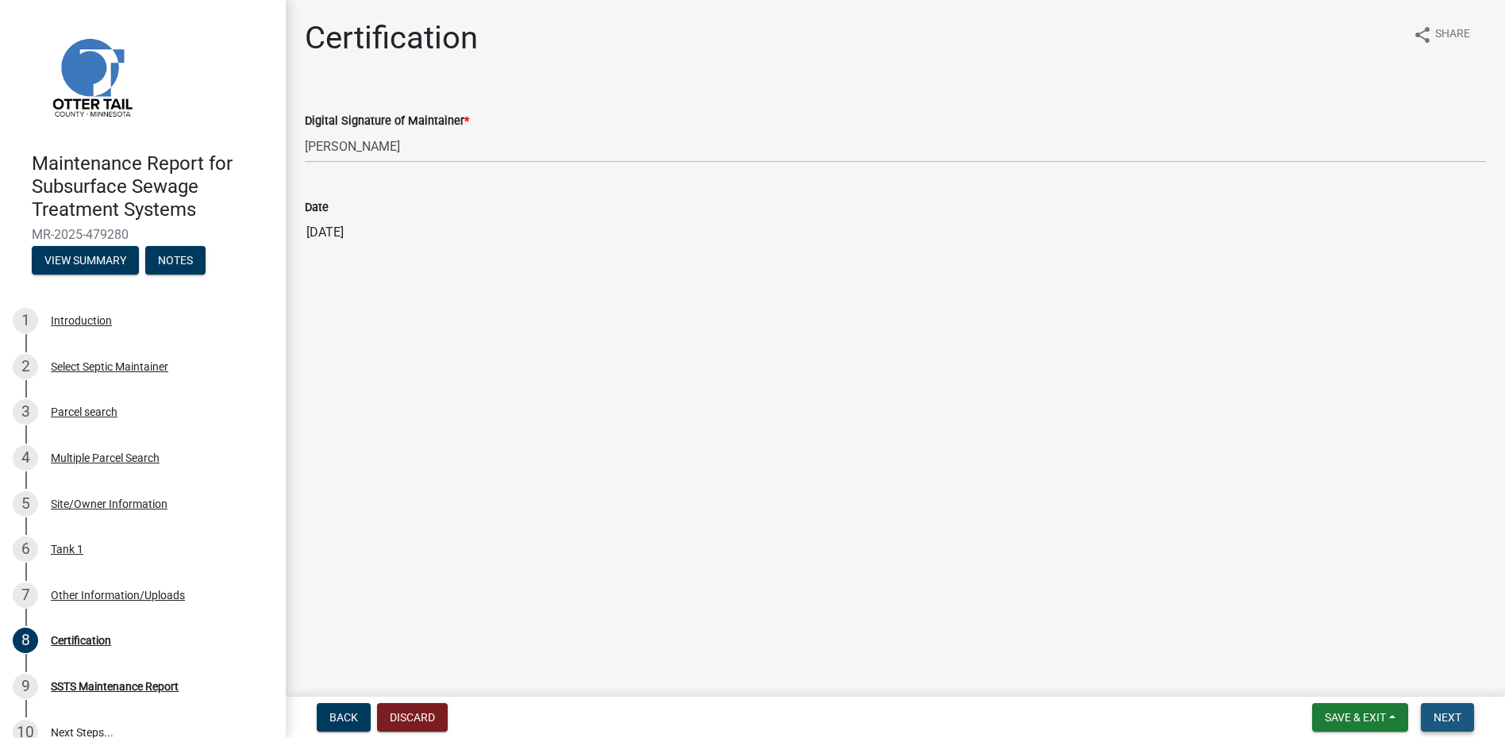
click at [1442, 708] on button "Next" at bounding box center [1447, 717] width 53 height 29
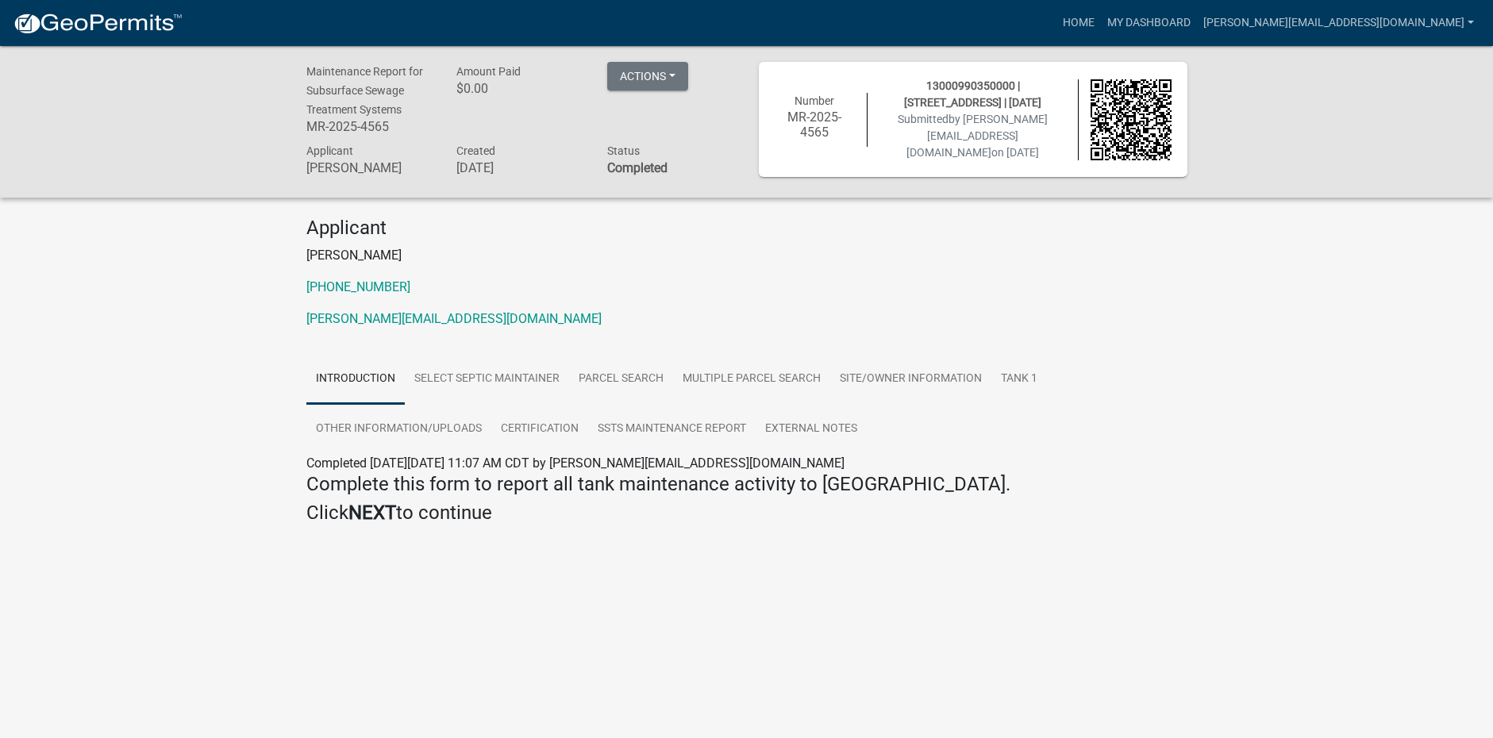
click at [100, 14] on img at bounding box center [98, 24] width 170 height 24
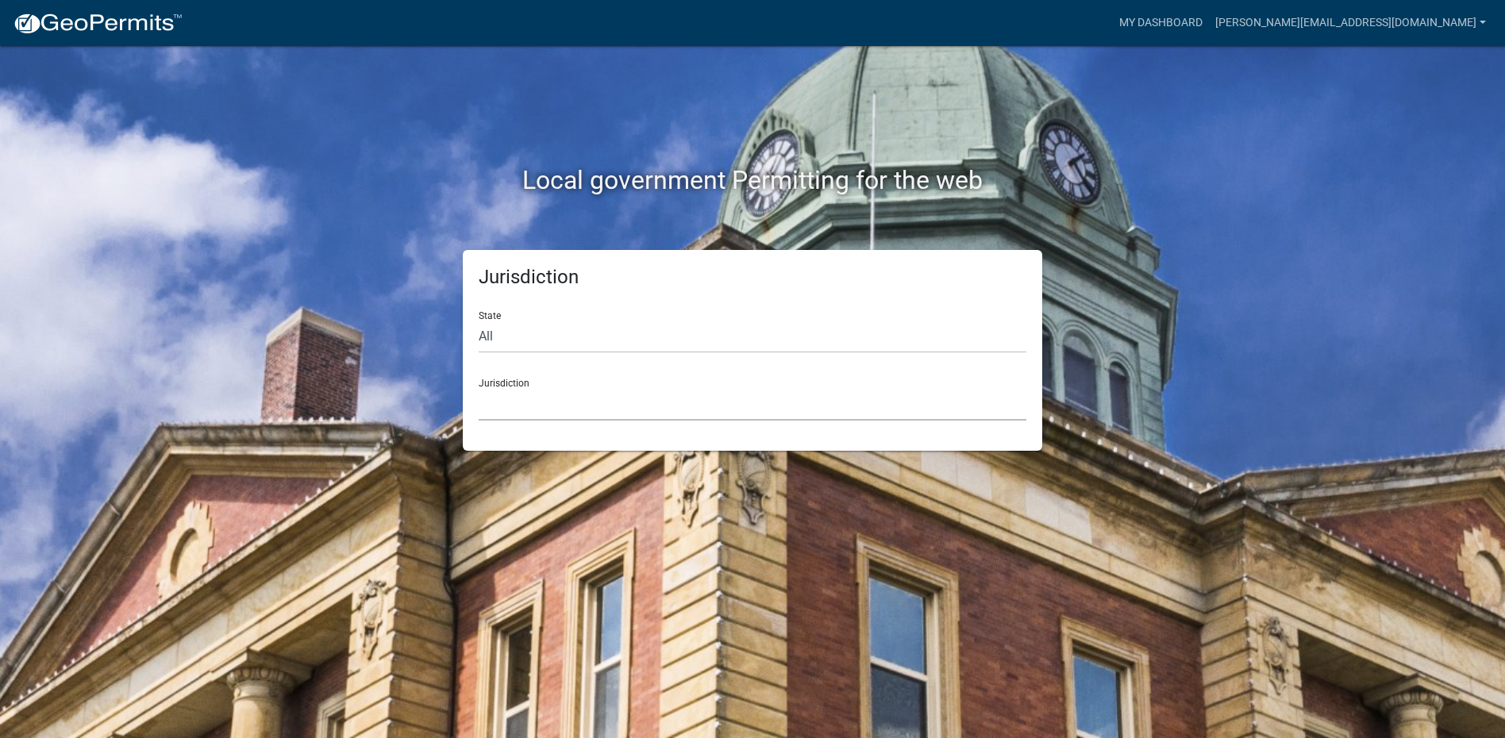
click at [521, 402] on select "[GEOGRAPHIC_DATA], [US_STATE] [GEOGRAPHIC_DATA], [US_STATE][PERSON_NAME][GEOGRA…" at bounding box center [753, 404] width 548 height 33
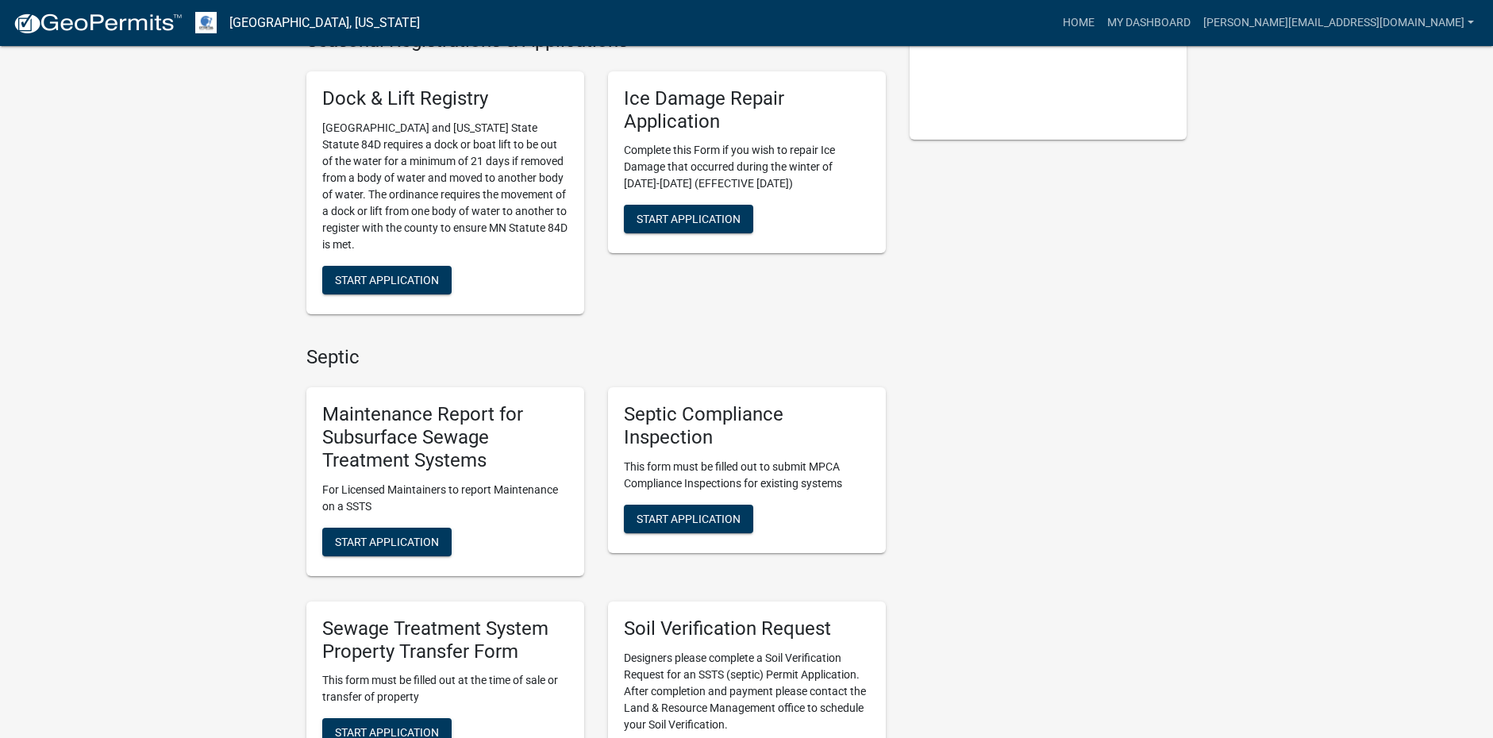
scroll to position [397, 0]
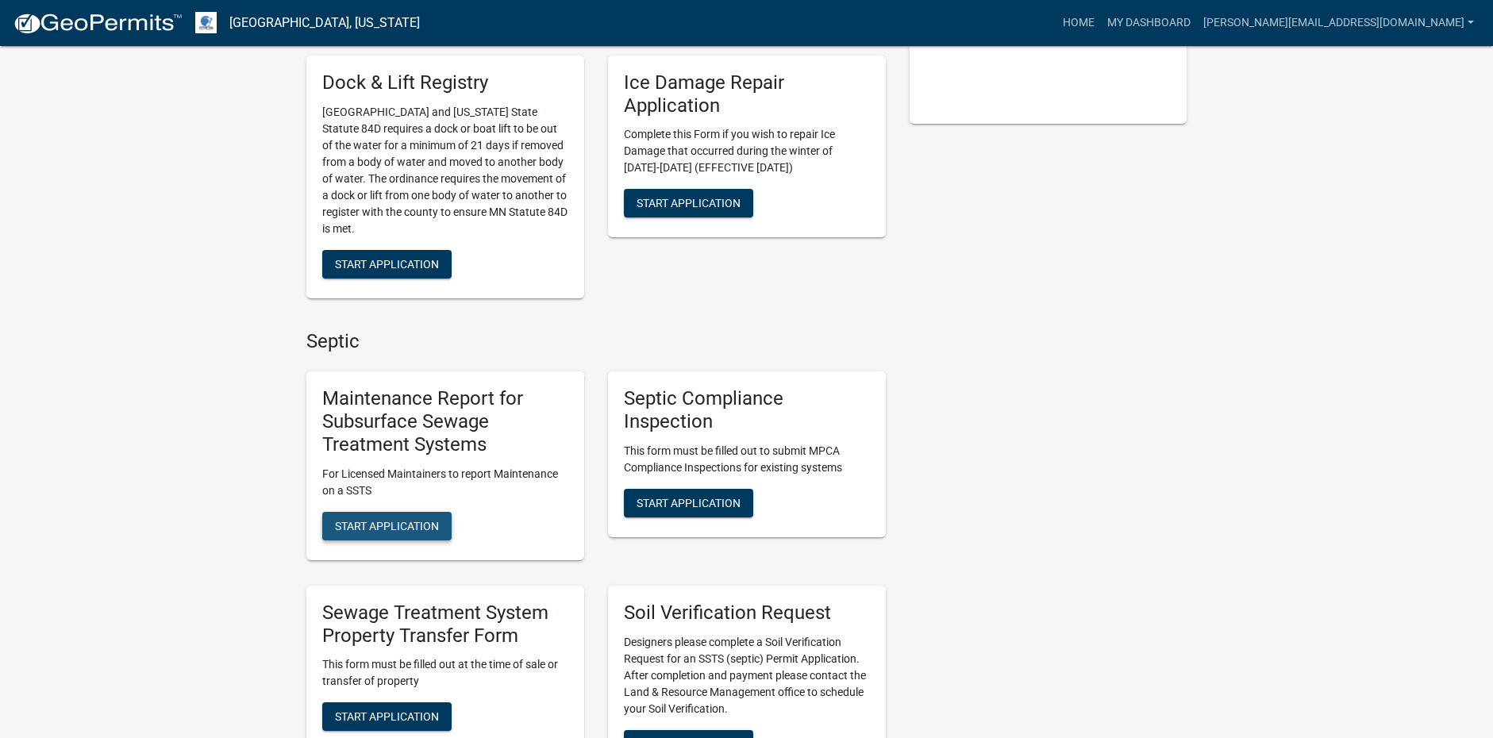
click at [418, 526] on span "Start Application" at bounding box center [387, 525] width 104 height 13
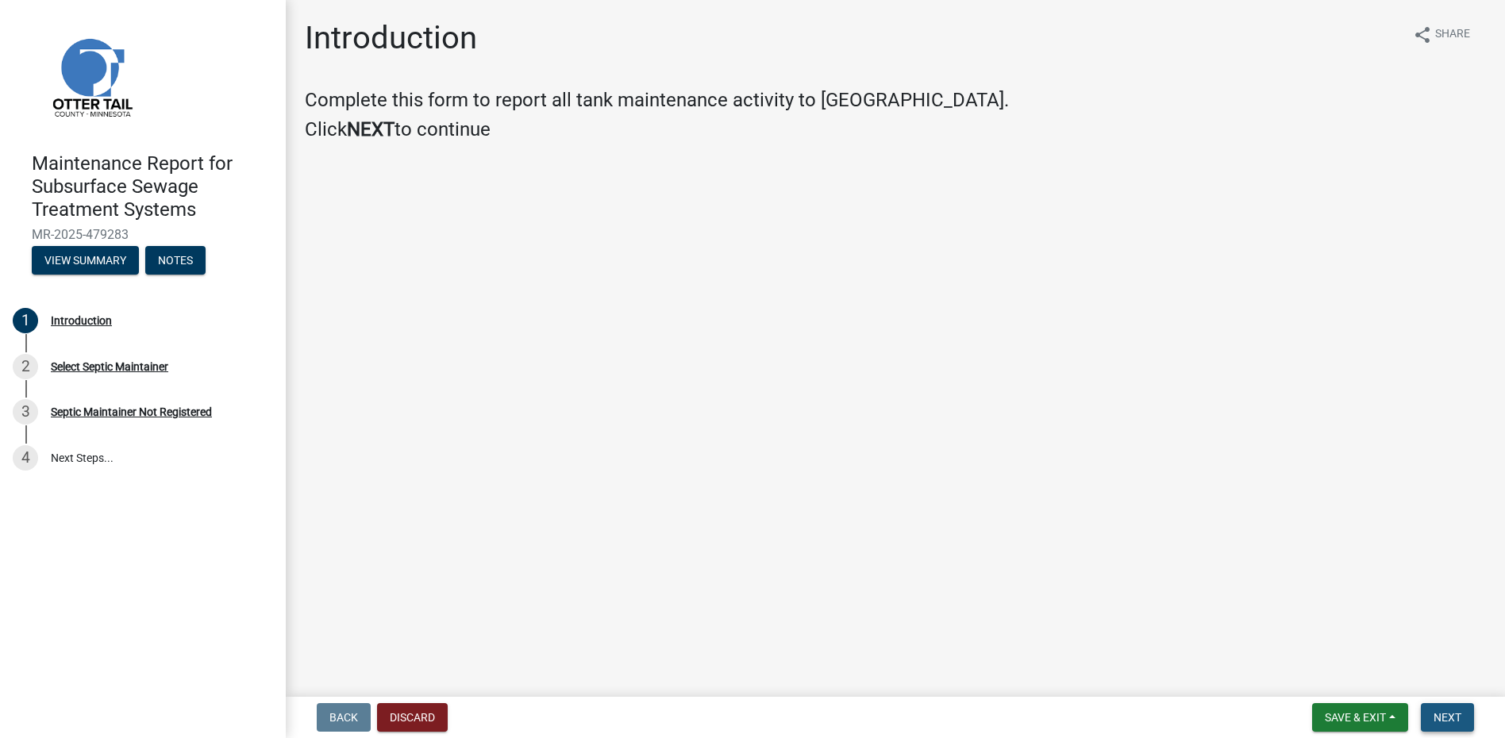
click at [1453, 708] on button "Next" at bounding box center [1447, 717] width 53 height 29
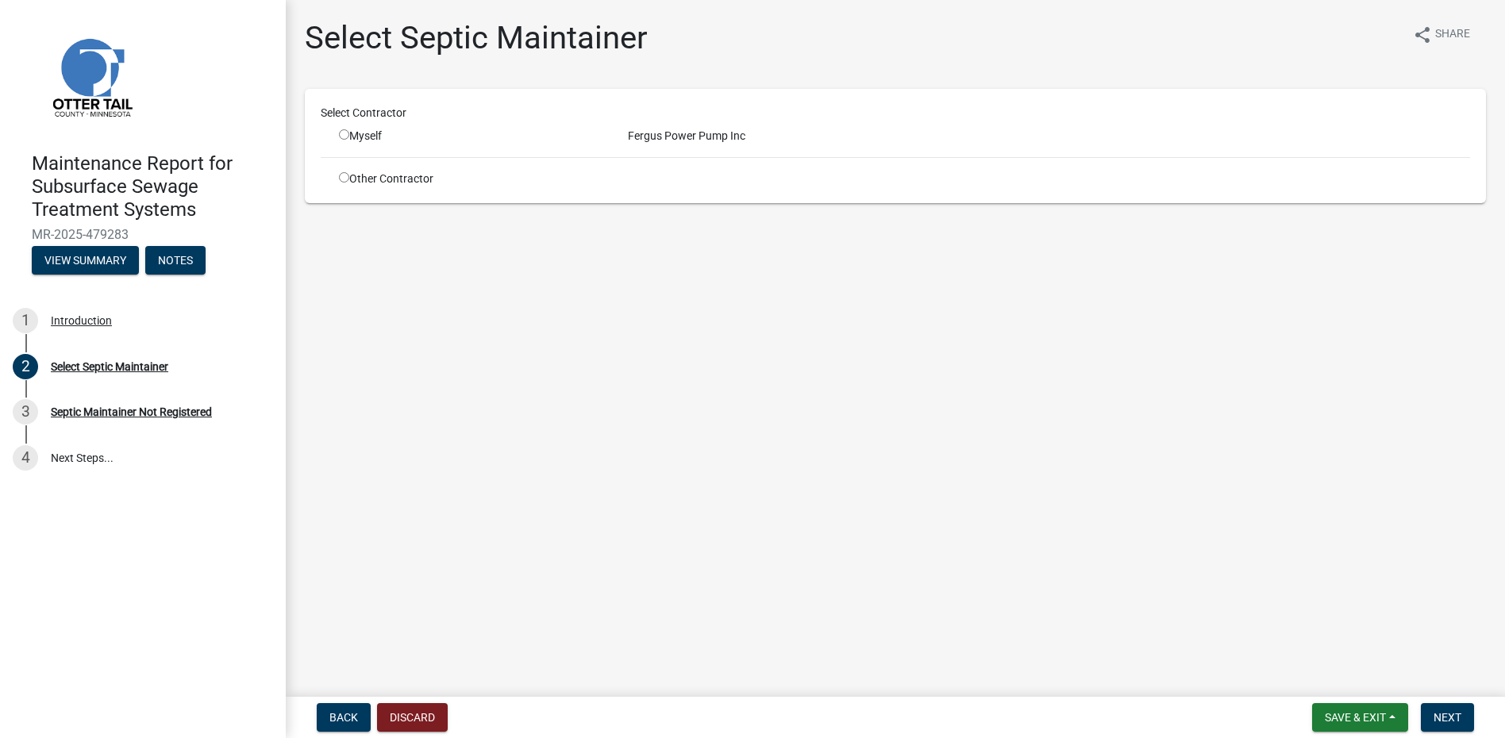
click at [357, 138] on div "Myself" at bounding box center [471, 136] width 265 height 17
click at [346, 137] on input "radio" at bounding box center [344, 134] width 10 height 10
radio input "true"
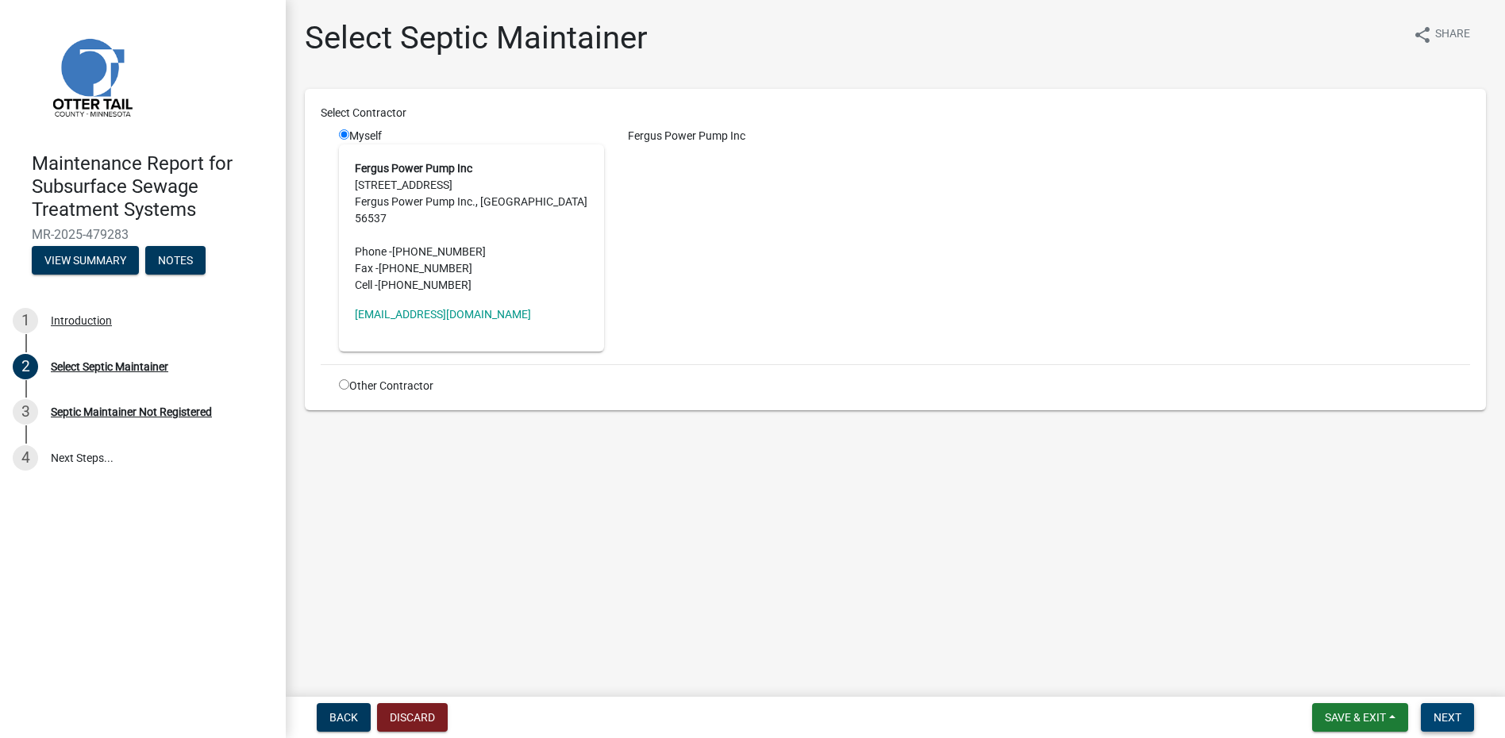
click at [1451, 704] on button "Next" at bounding box center [1447, 717] width 53 height 29
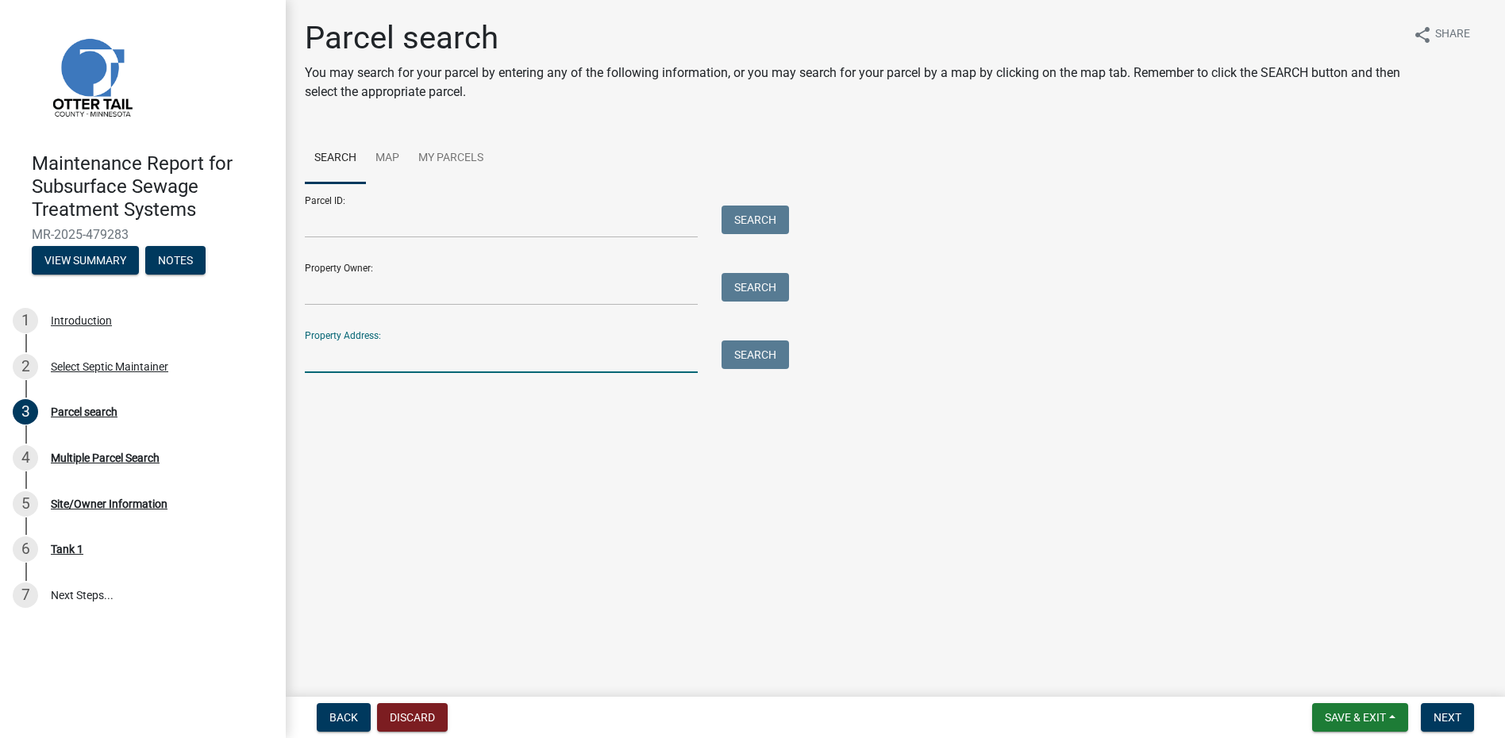
click at [397, 362] on input "Property Address:" at bounding box center [501, 357] width 393 height 33
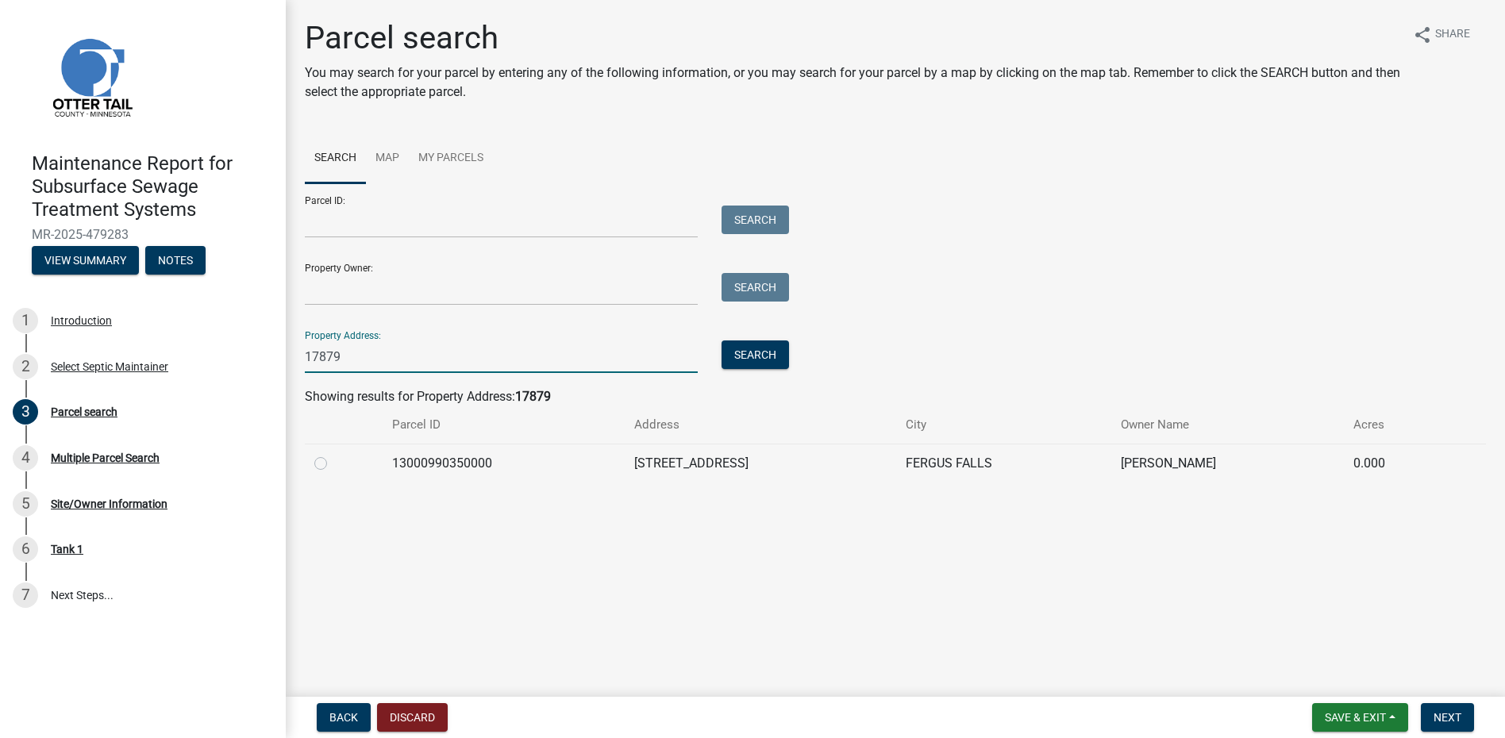
type input "17879"
click at [333, 454] on label at bounding box center [333, 454] width 0 height 0
click at [333, 464] on input "radio" at bounding box center [338, 459] width 10 height 10
radio input "true"
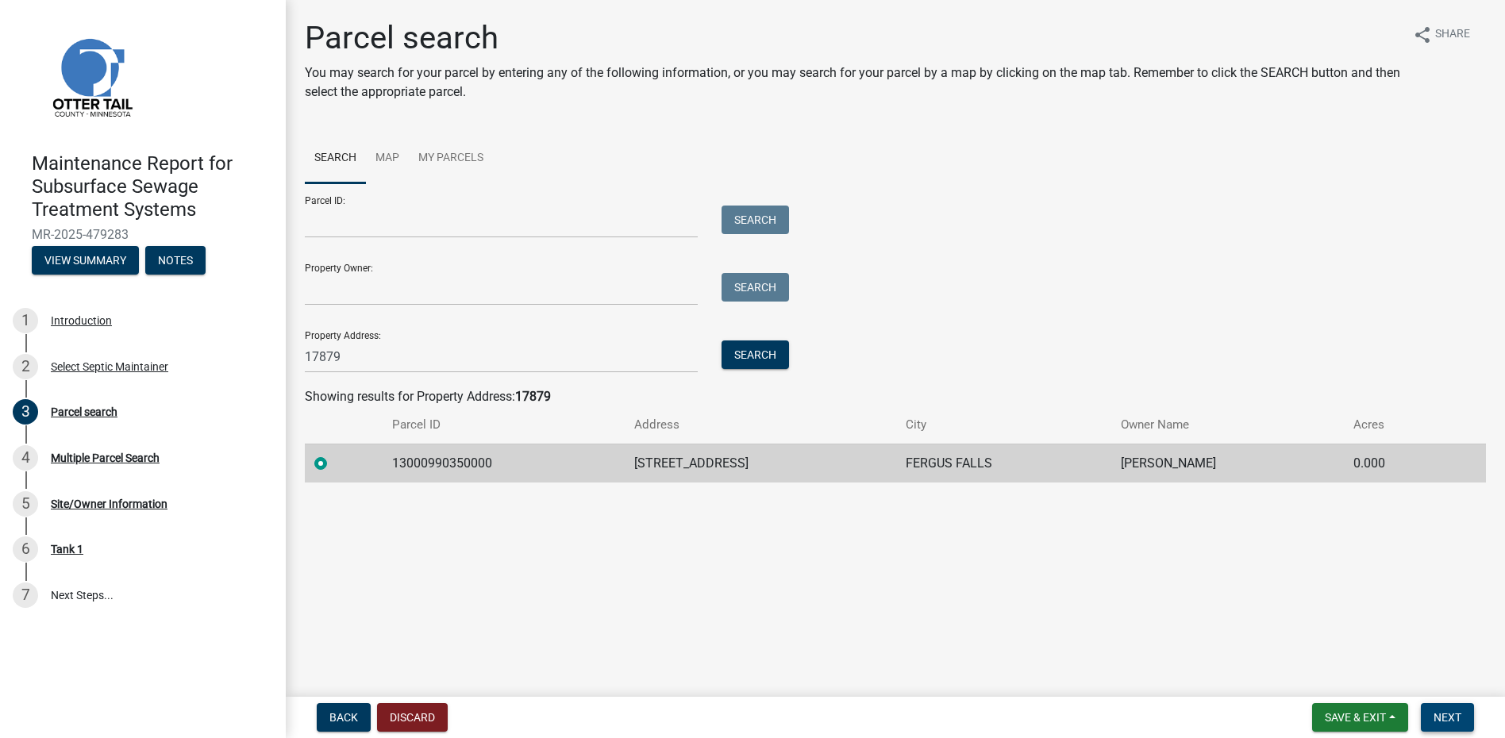
click at [1439, 716] on span "Next" at bounding box center [1448, 717] width 28 height 13
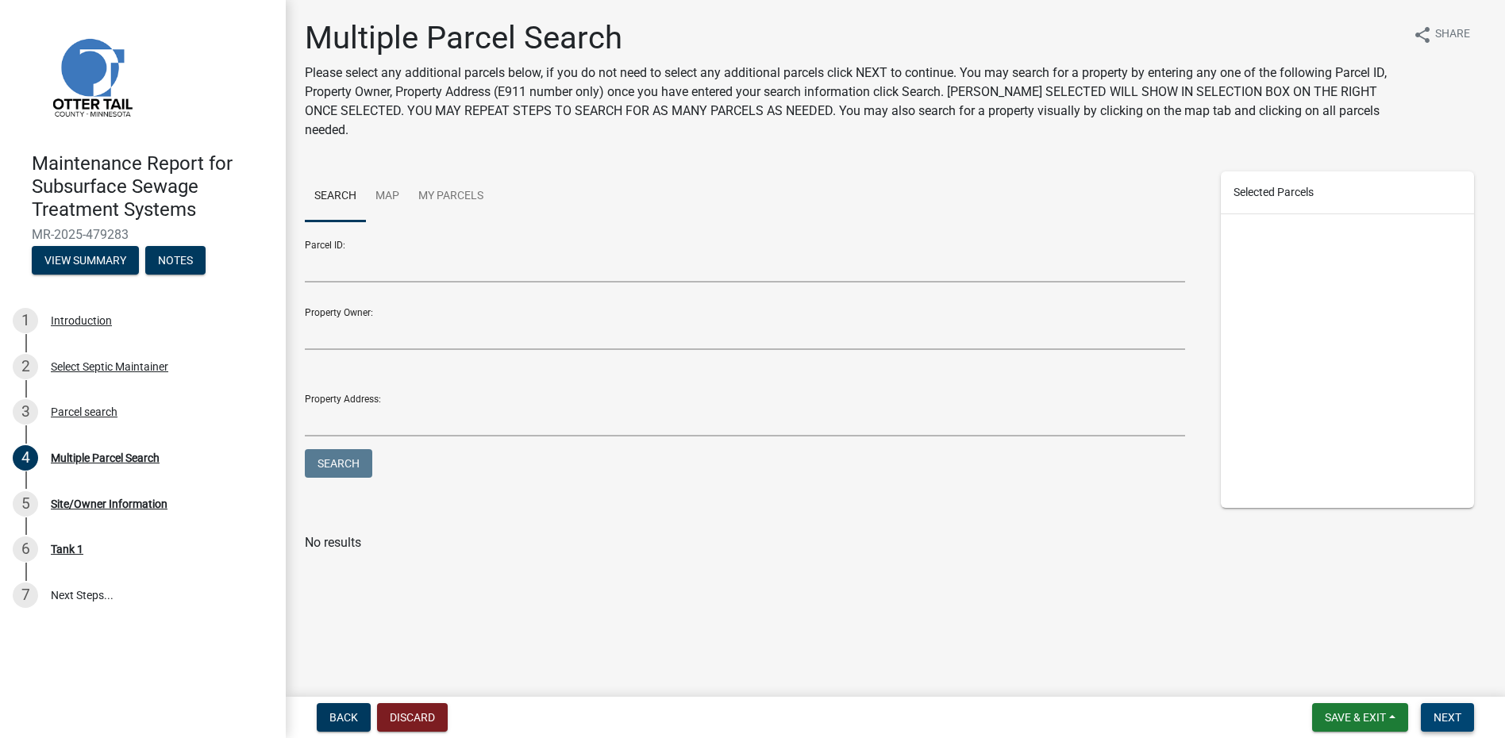
click at [1429, 723] on button "Next" at bounding box center [1447, 717] width 53 height 29
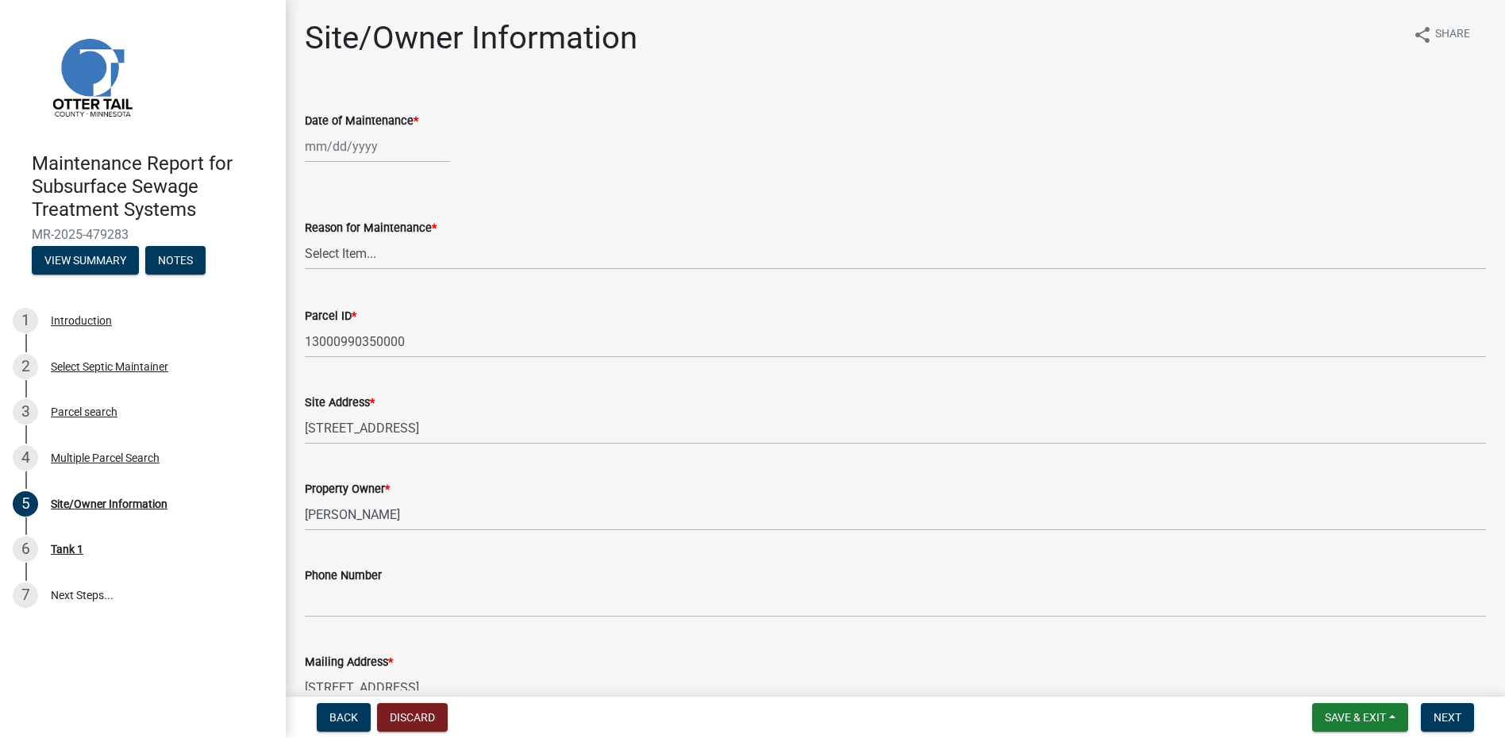
select select "9"
select select "2025"
click at [356, 145] on div "[PERSON_NAME] Feb Mar Apr [PERSON_NAME][DATE] Oct Nov [DATE] 1526 1527 1528 152…" at bounding box center [377, 146] width 145 height 33
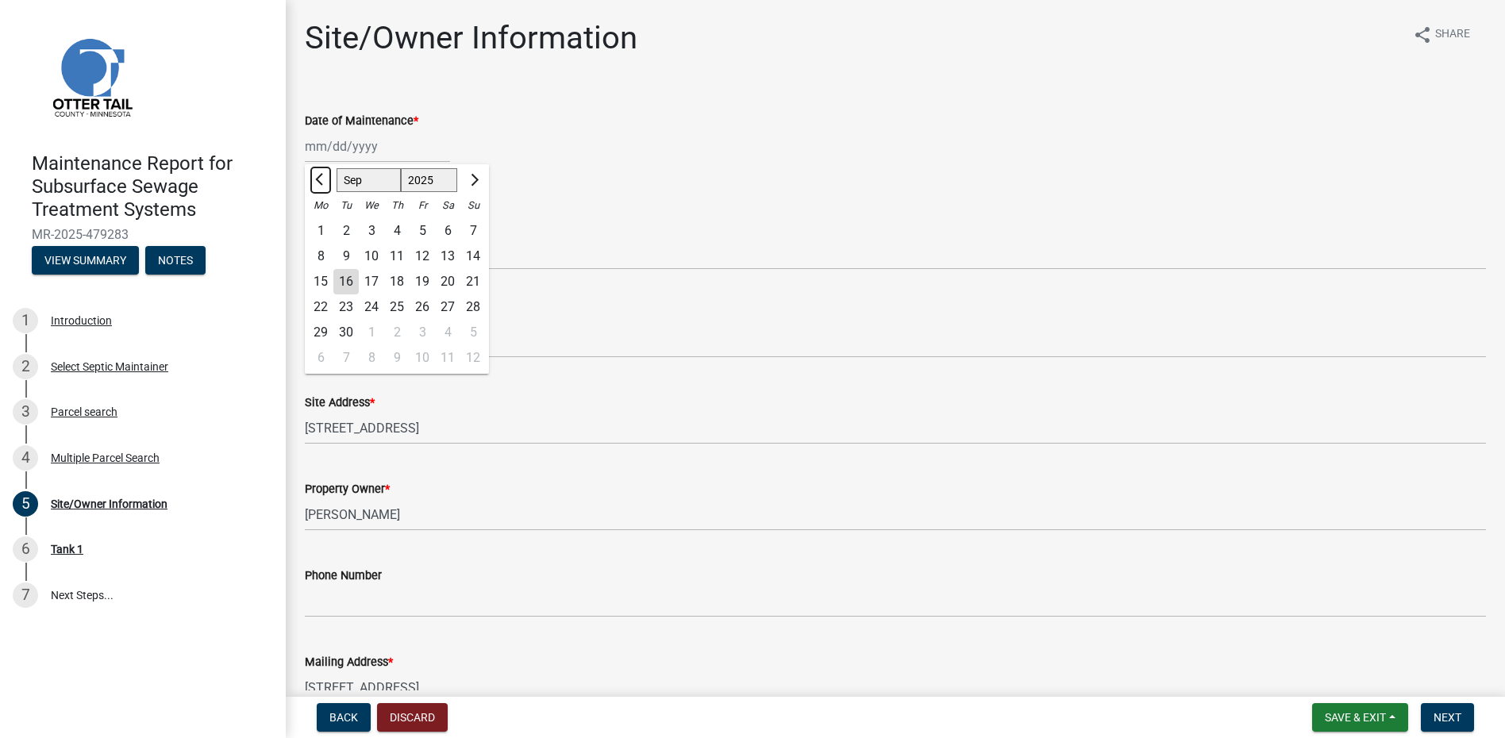
click at [318, 172] on button "Previous month" at bounding box center [320, 180] width 19 height 25
select select "8"
click at [395, 253] on div "7" at bounding box center [396, 256] width 25 height 25
type input "[DATE]"
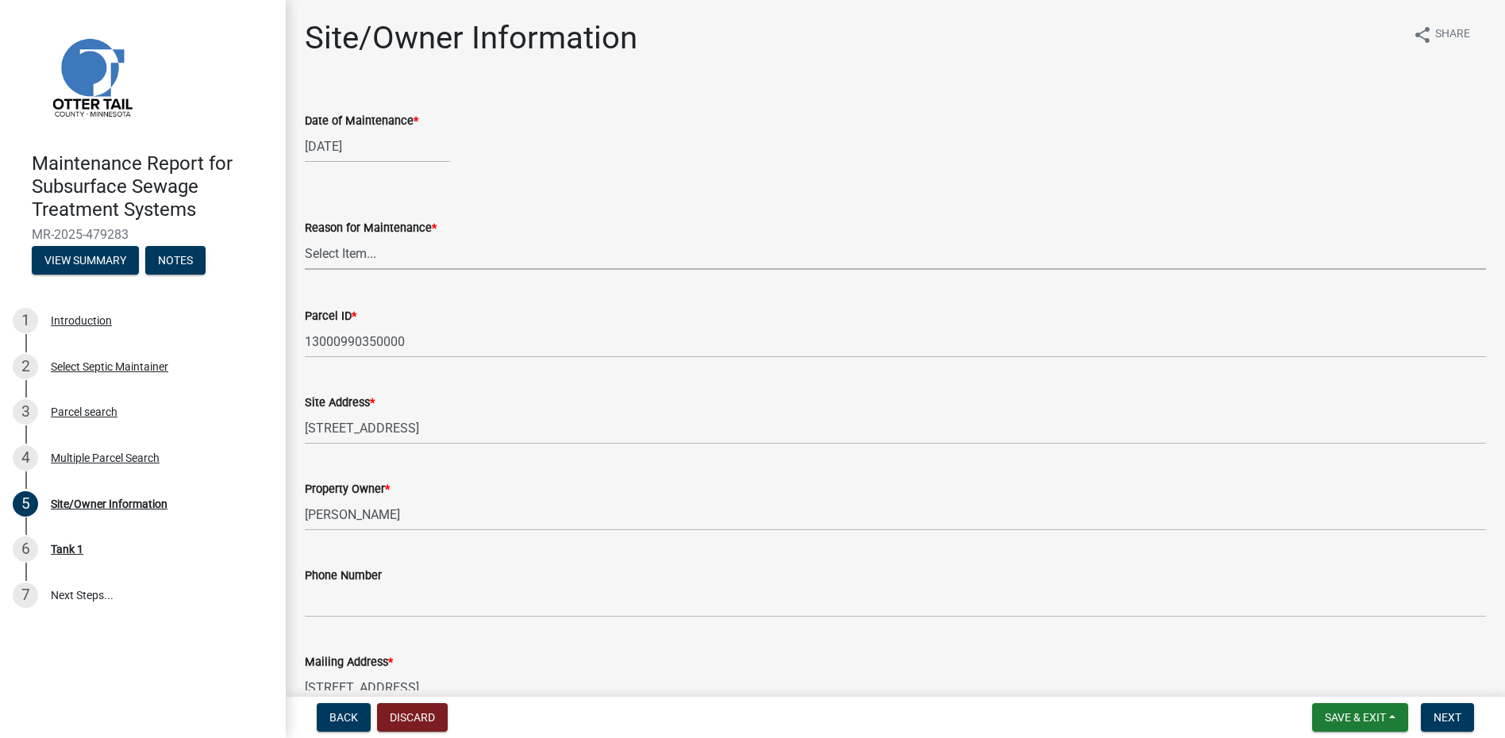
click at [396, 252] on select "Select Item... Called Routine Other" at bounding box center [895, 253] width 1181 height 33
click at [305, 237] on select "Select Item... Called Routine Other" at bounding box center [895, 253] width 1181 height 33
select select "78493fc6-8c9b-4d4c-b322-7064476e595b"
click at [1457, 719] on span "Next" at bounding box center [1448, 717] width 28 height 13
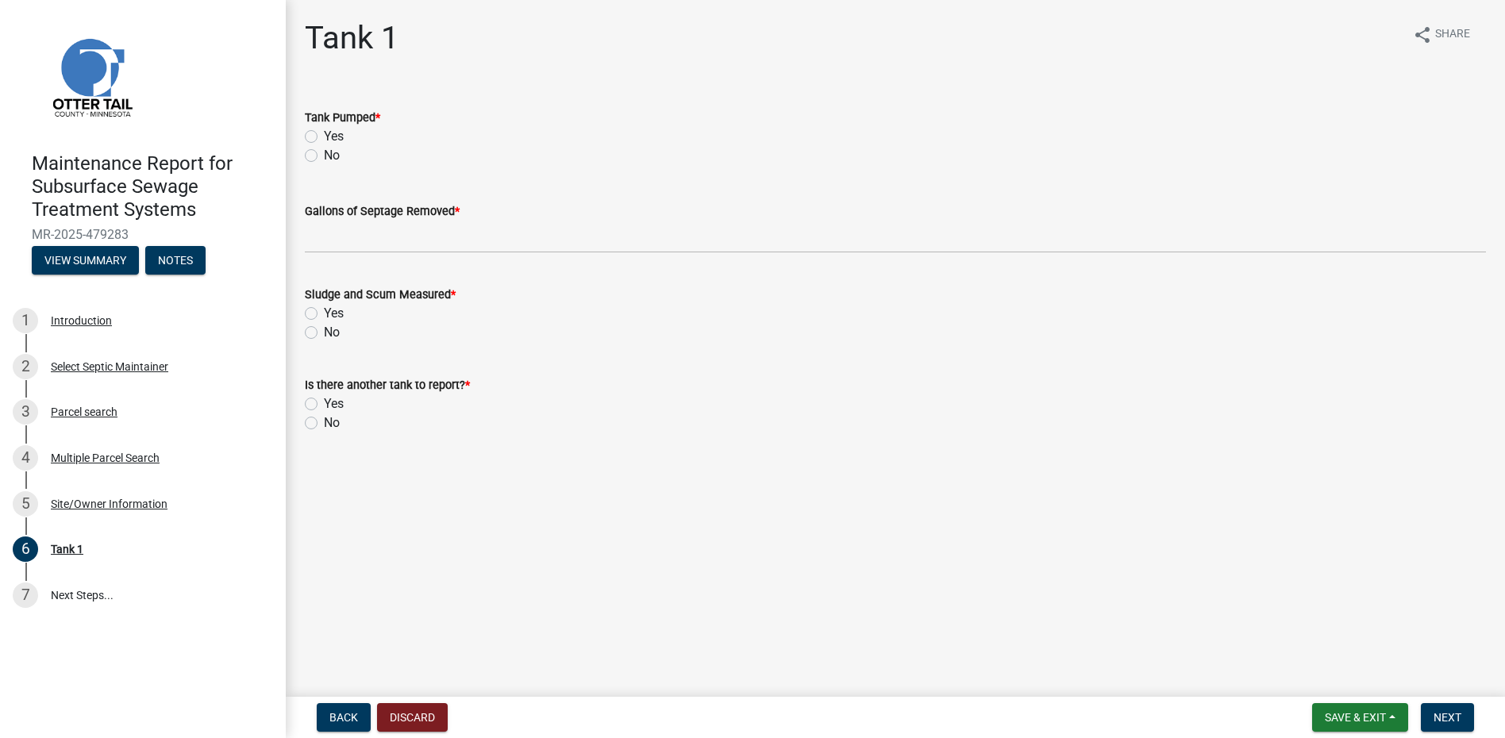
click at [324, 135] on label "Yes" at bounding box center [334, 136] width 20 height 19
click at [324, 135] on input "Yes" at bounding box center [329, 132] width 10 height 10
radio input "true"
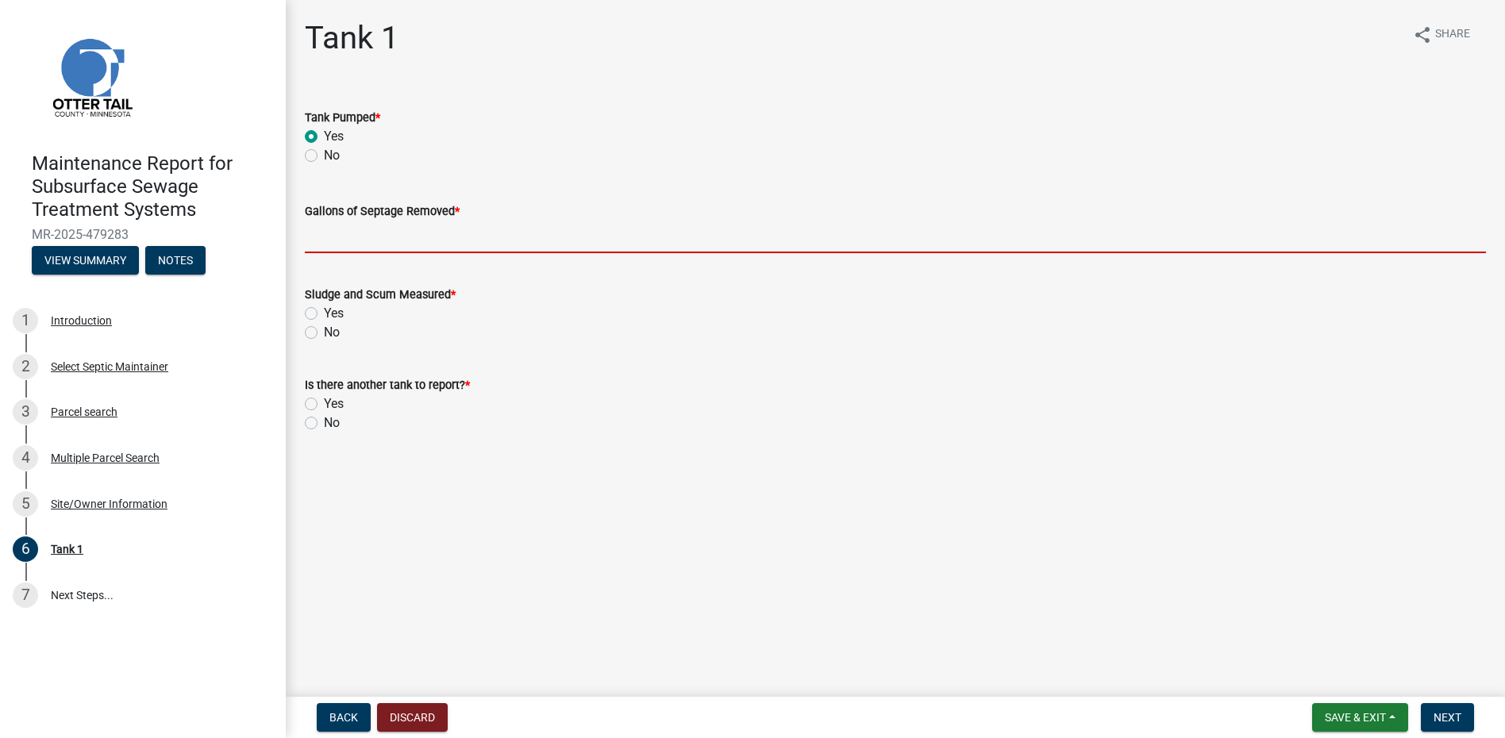
click at [348, 246] on input "Gallons of Septage Removed *" at bounding box center [895, 237] width 1181 height 33
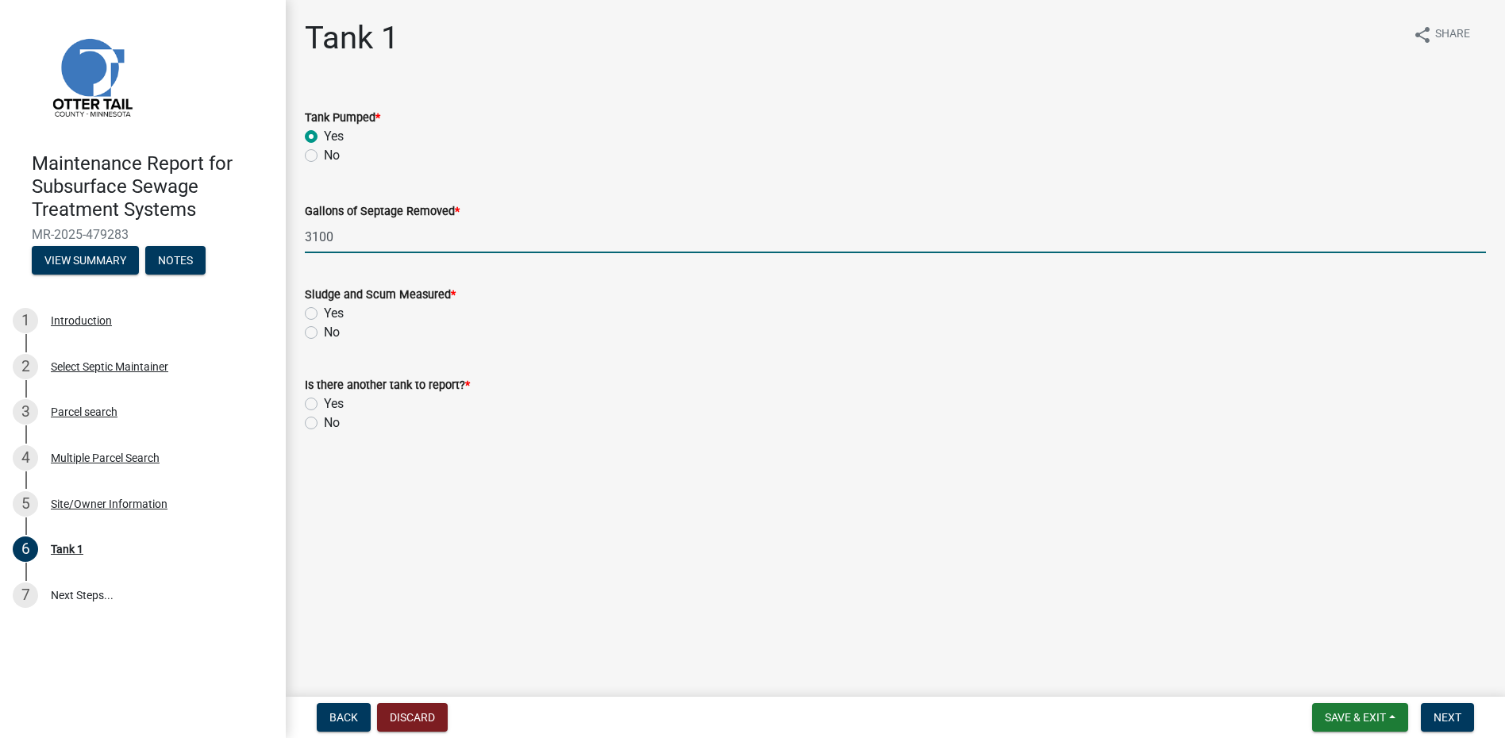
type input "3100"
click at [324, 329] on label "No" at bounding box center [332, 332] width 16 height 19
click at [324, 329] on input "No" at bounding box center [329, 328] width 10 height 10
radio input "true"
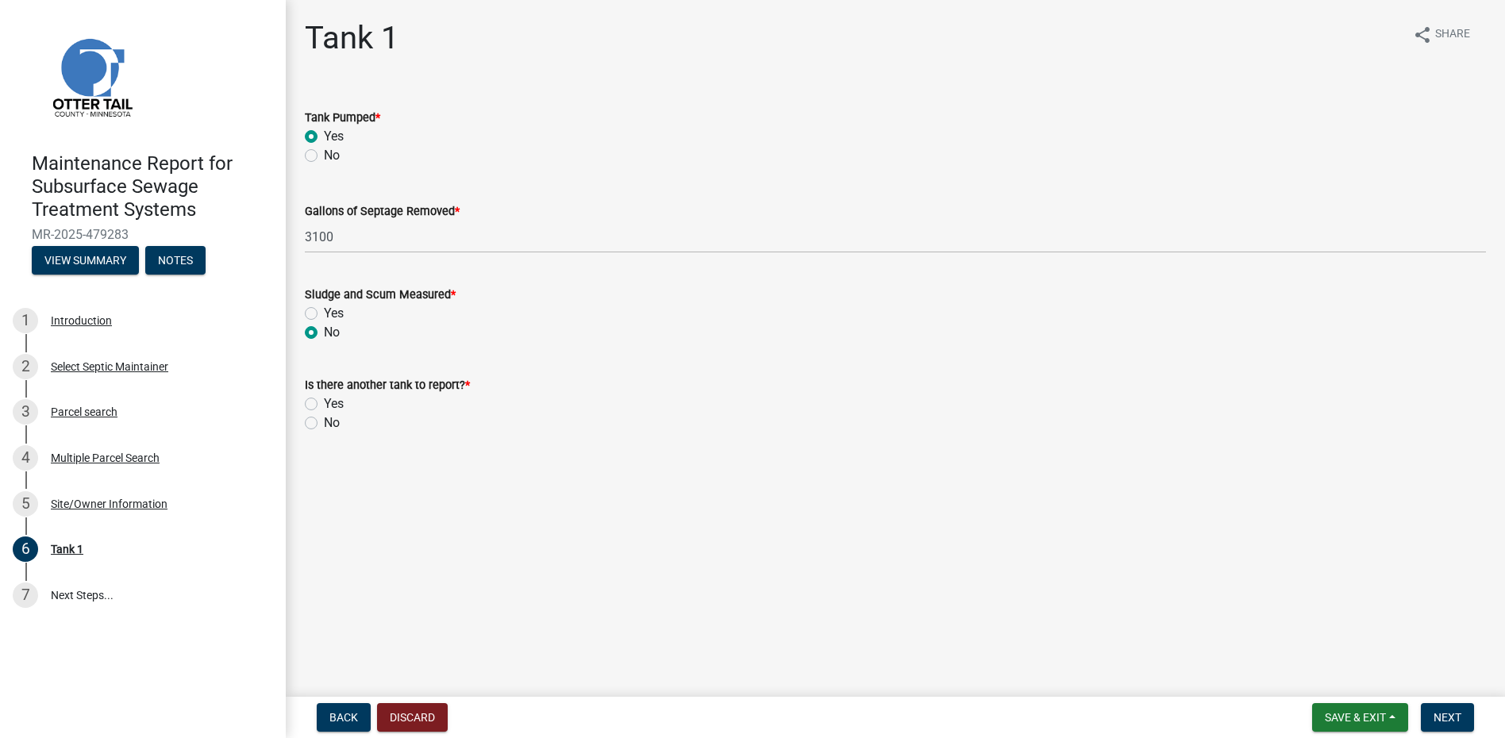
click at [324, 429] on label "No" at bounding box center [332, 423] width 16 height 19
click at [324, 424] on input "No" at bounding box center [329, 419] width 10 height 10
radio input "true"
click at [1452, 708] on button "Next" at bounding box center [1447, 717] width 53 height 29
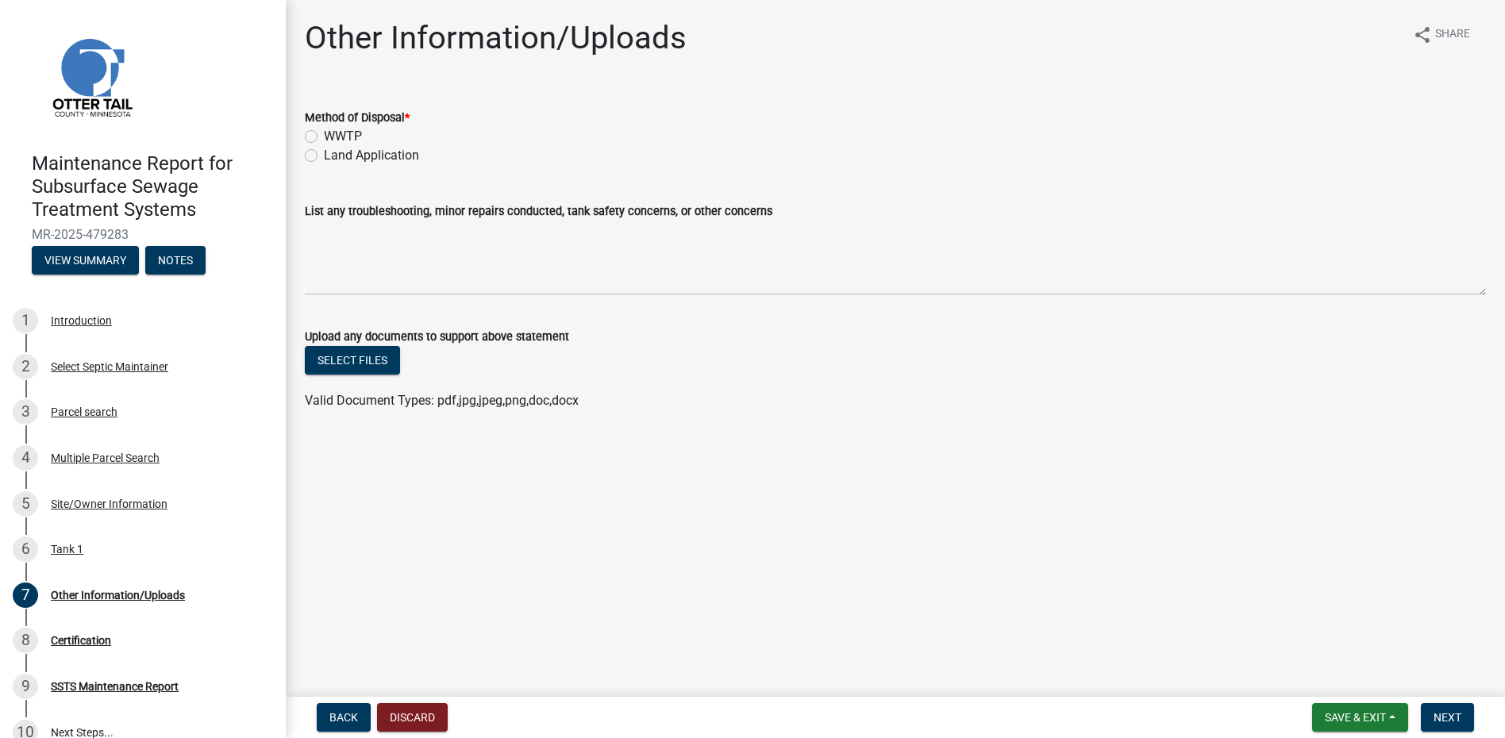
click at [341, 160] on label "Land Application" at bounding box center [371, 155] width 95 height 19
click at [334, 156] on input "Land Application" at bounding box center [329, 151] width 10 height 10
radio input "true"
click at [1425, 709] on button "Next" at bounding box center [1447, 717] width 53 height 29
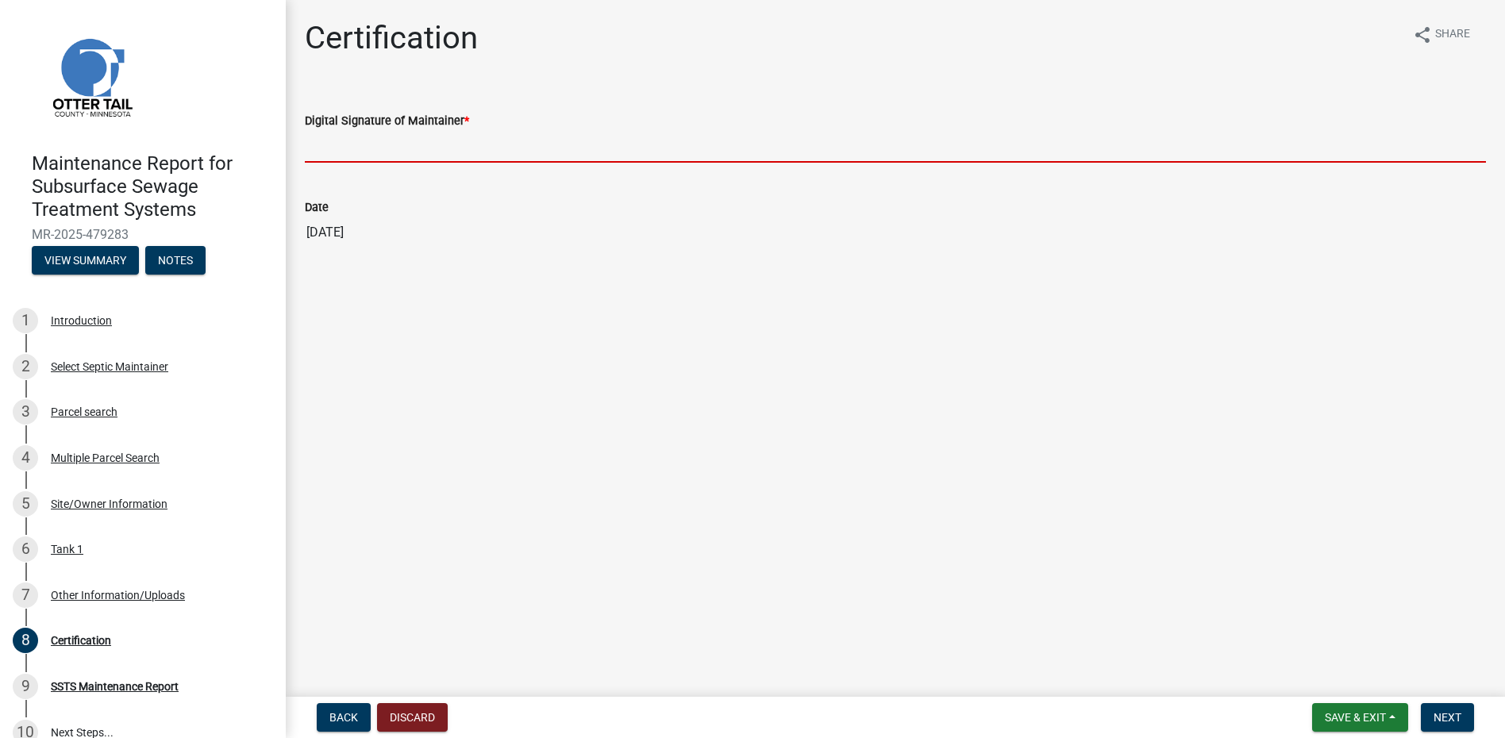
click at [376, 152] on input "Digital Signature of Maintainer *" at bounding box center [895, 146] width 1181 height 33
type input "[PERSON_NAME]"
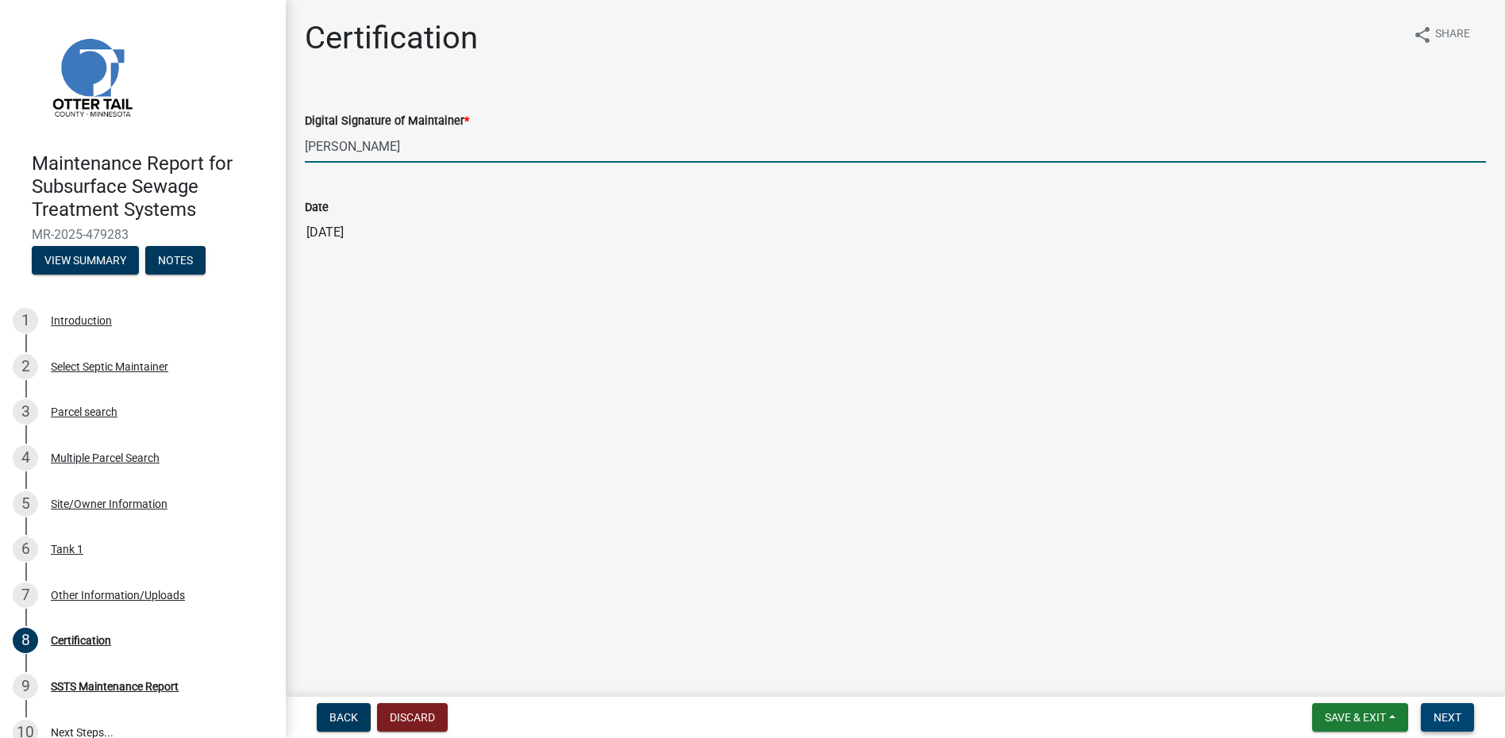
click at [1436, 715] on span "Next" at bounding box center [1448, 717] width 28 height 13
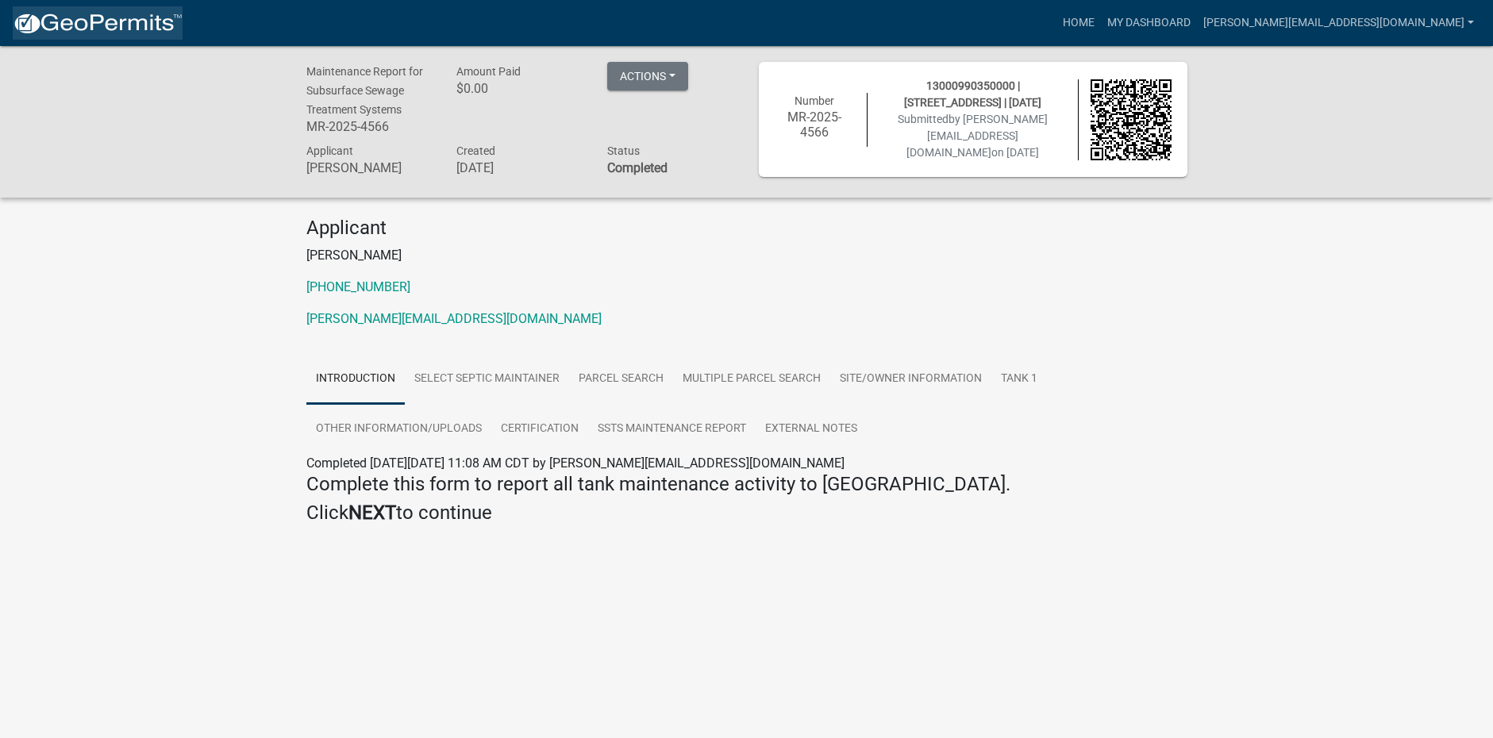
click at [66, 25] on img at bounding box center [98, 24] width 170 height 24
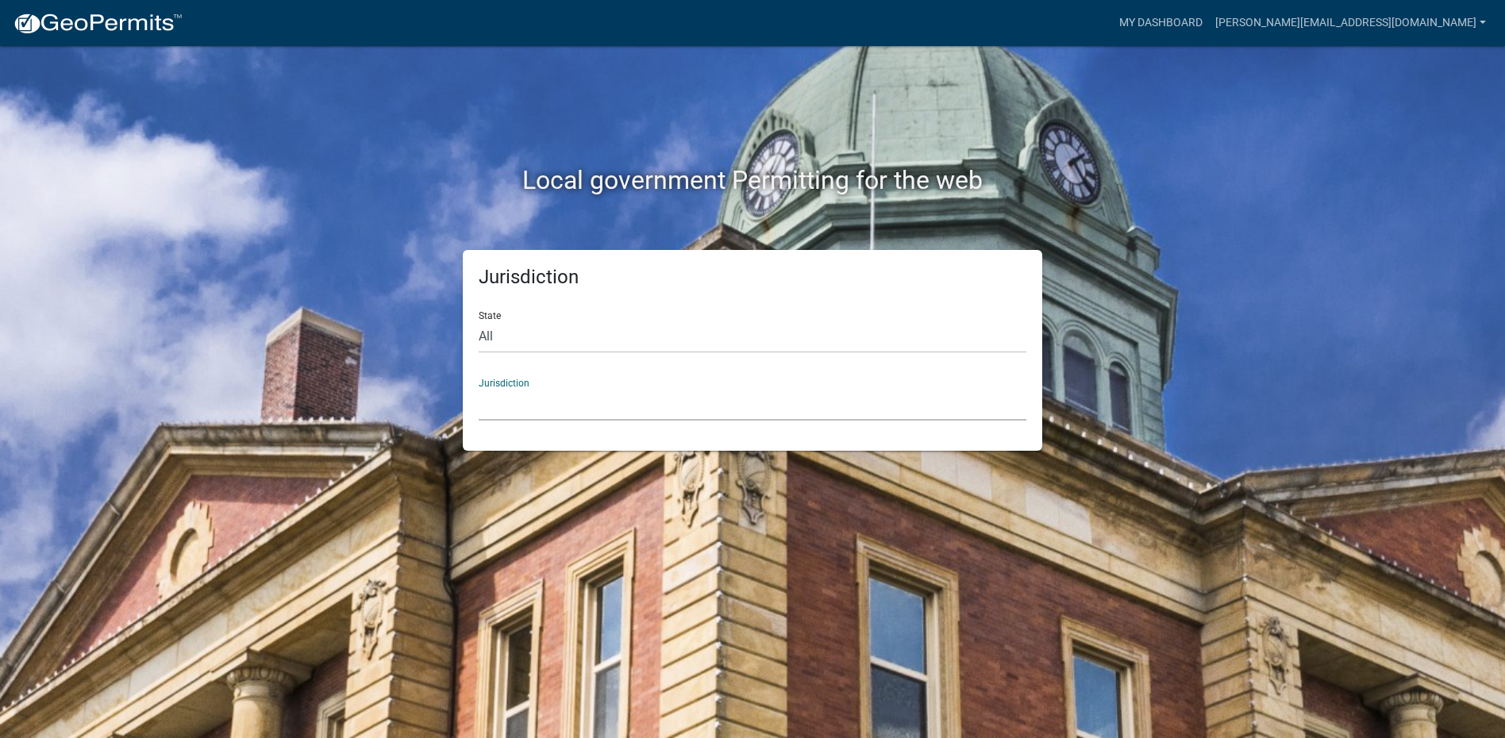
click at [540, 414] on select "[GEOGRAPHIC_DATA], [US_STATE] [GEOGRAPHIC_DATA], [US_STATE][PERSON_NAME][GEOGRA…" at bounding box center [753, 404] width 548 height 33
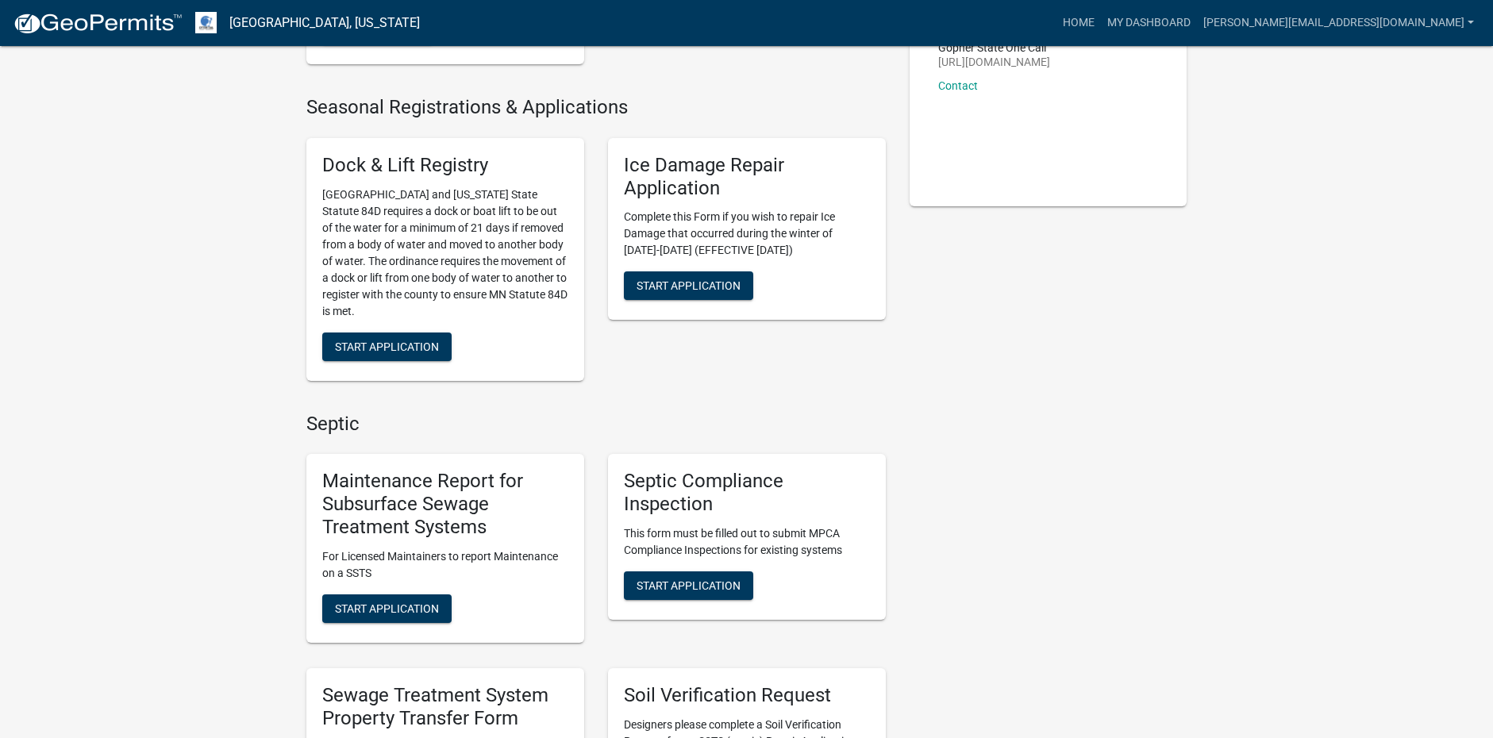
scroll to position [476, 0]
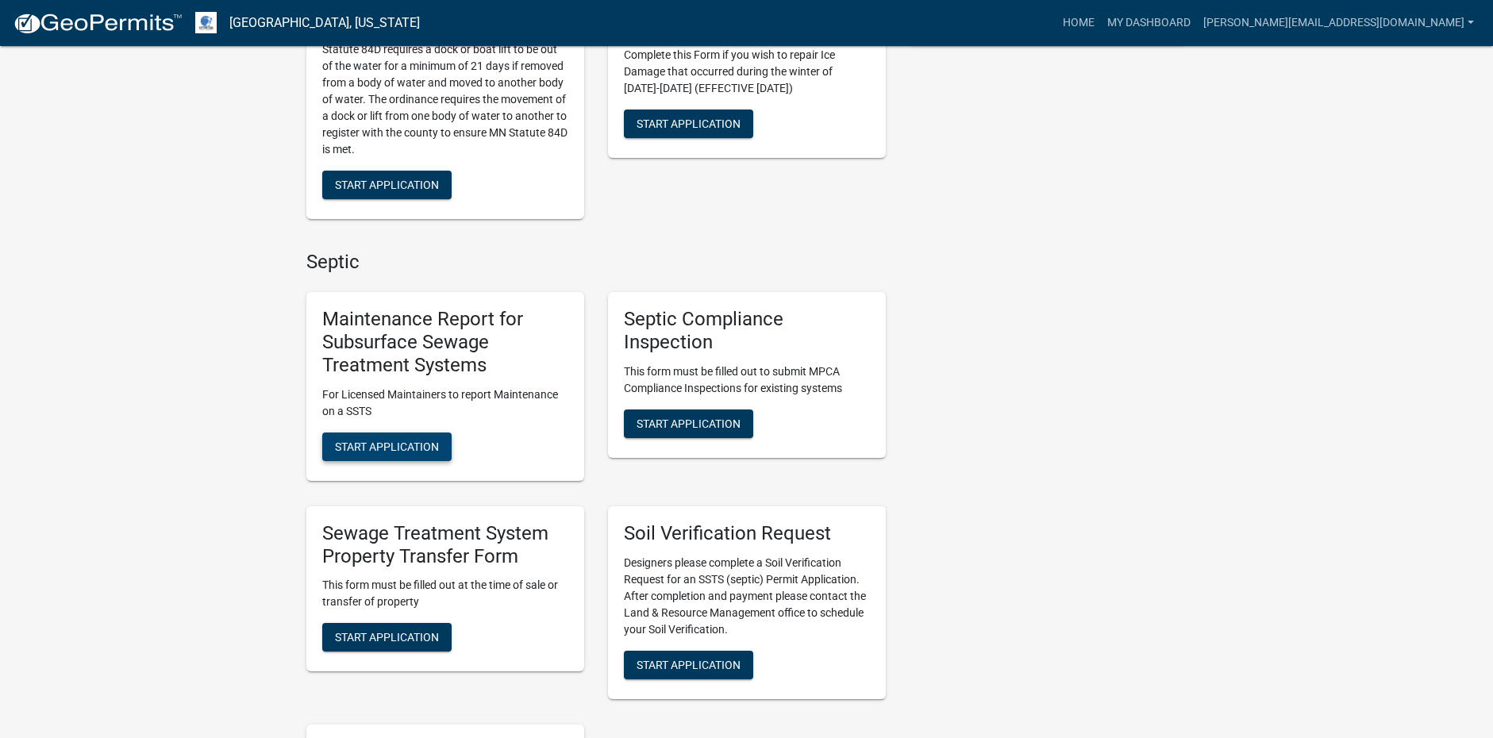
click at [403, 437] on button "Start Application" at bounding box center [386, 447] width 129 height 29
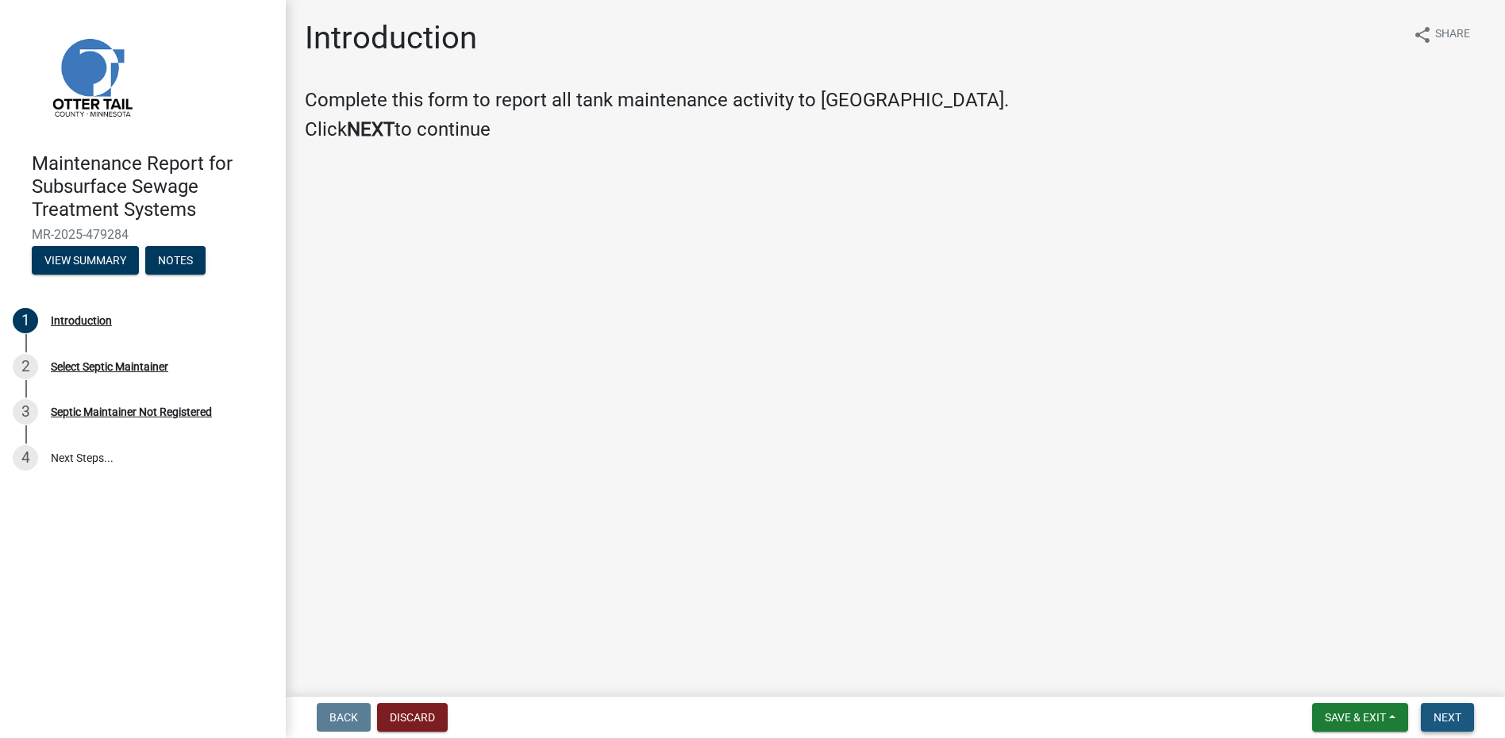
click at [1454, 715] on span "Next" at bounding box center [1448, 717] width 28 height 13
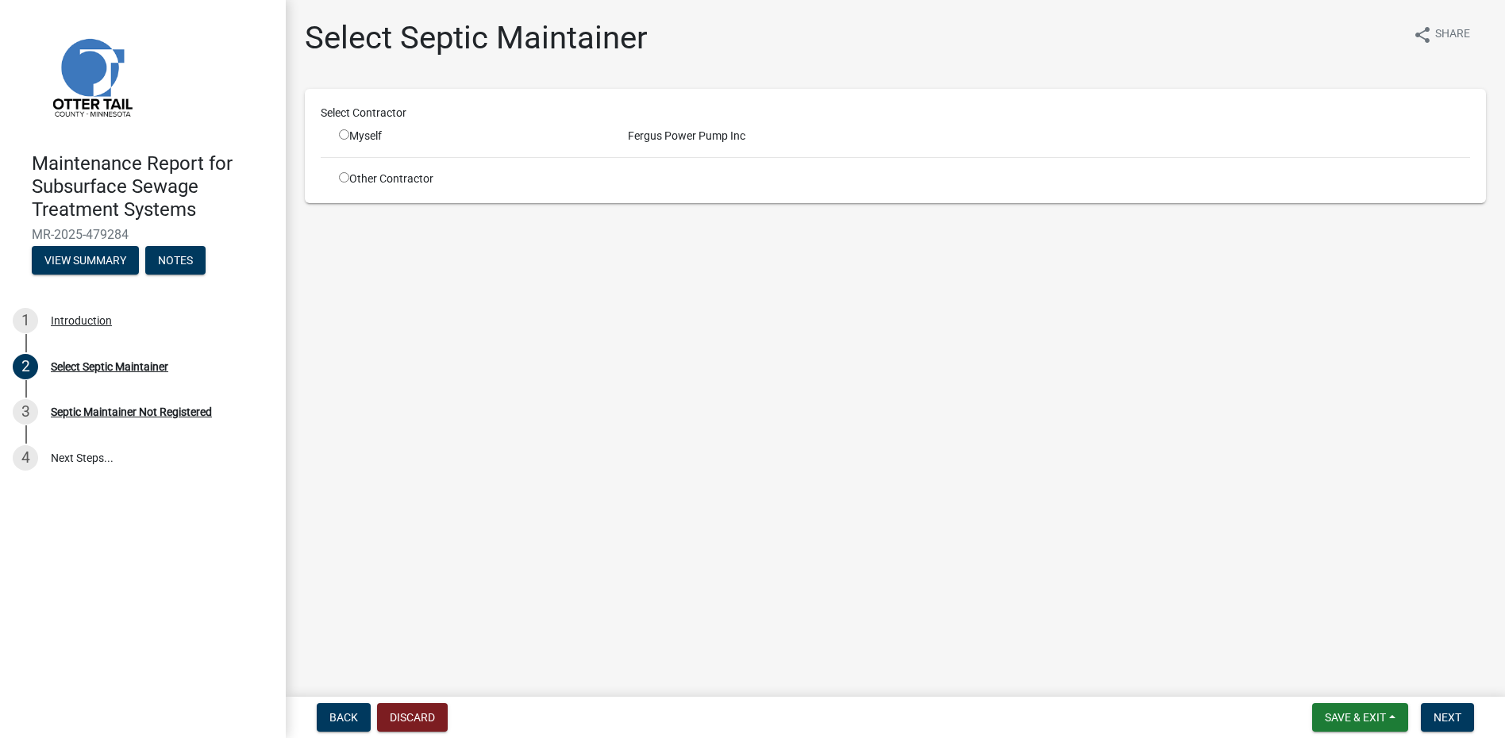
click at [347, 138] on input "radio" at bounding box center [344, 134] width 10 height 10
radio input "true"
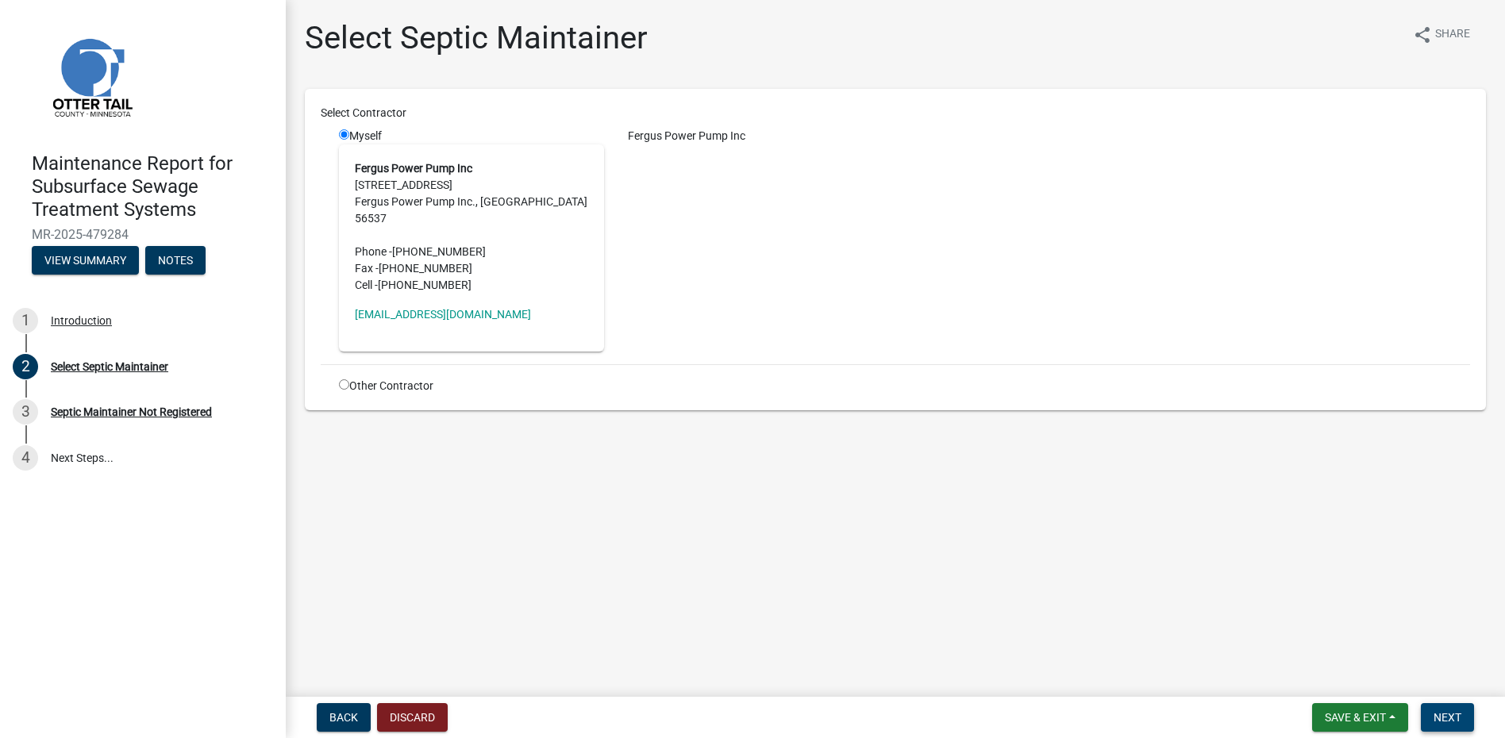
click at [1438, 730] on button "Next" at bounding box center [1447, 717] width 53 height 29
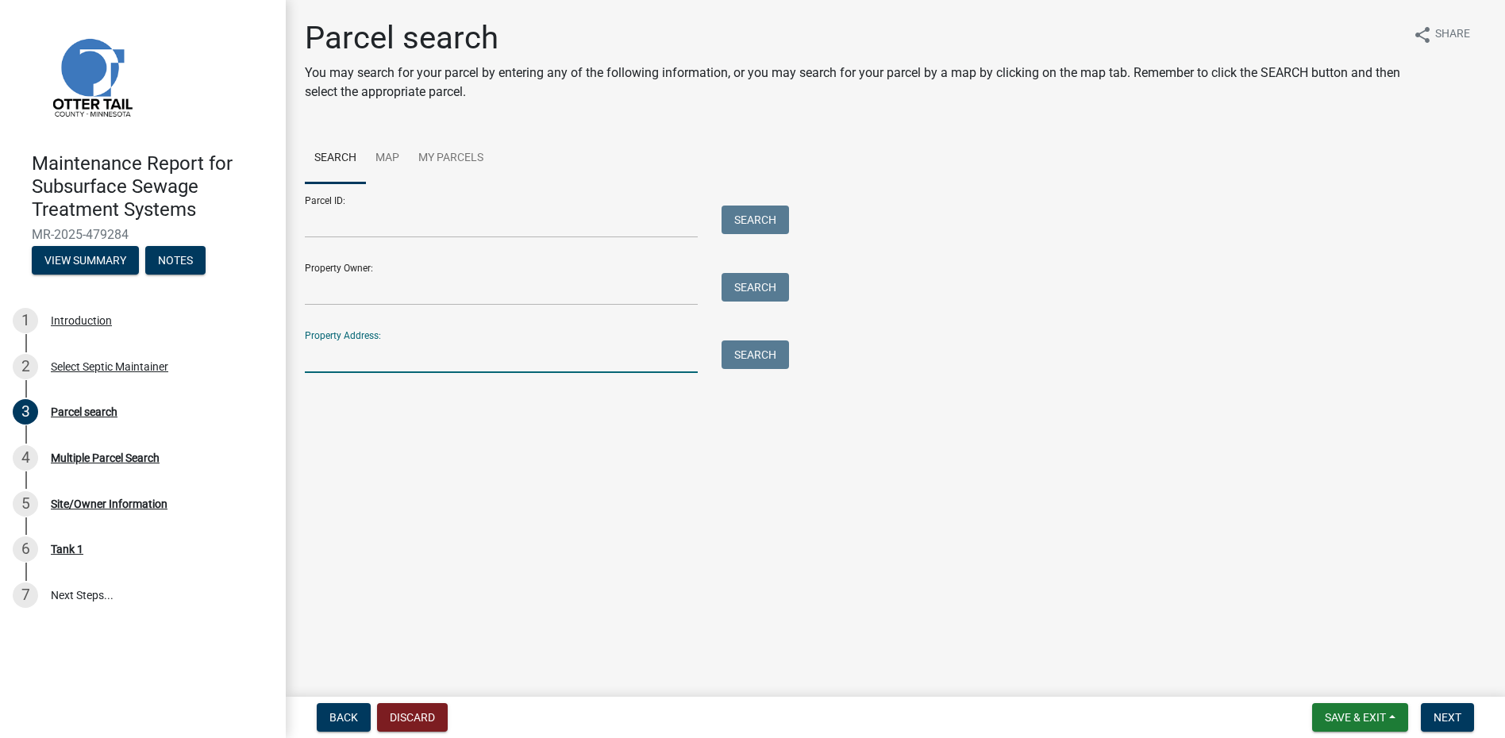
click at [405, 361] on input "Property Address:" at bounding box center [501, 357] width 393 height 33
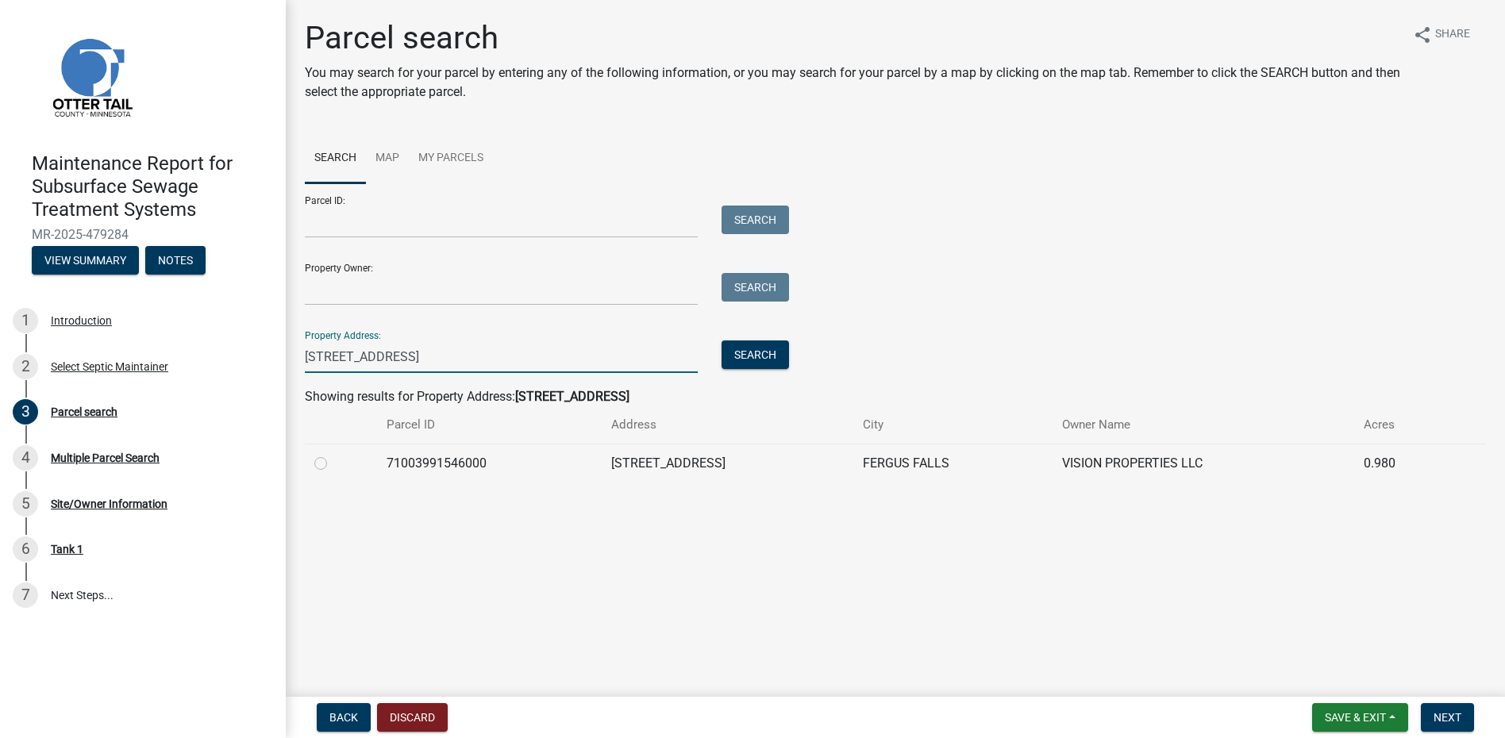
type input "[STREET_ADDRESS]"
click at [333, 454] on label at bounding box center [333, 454] width 0 height 0
click at [333, 464] on input "radio" at bounding box center [338, 459] width 10 height 10
radio input "true"
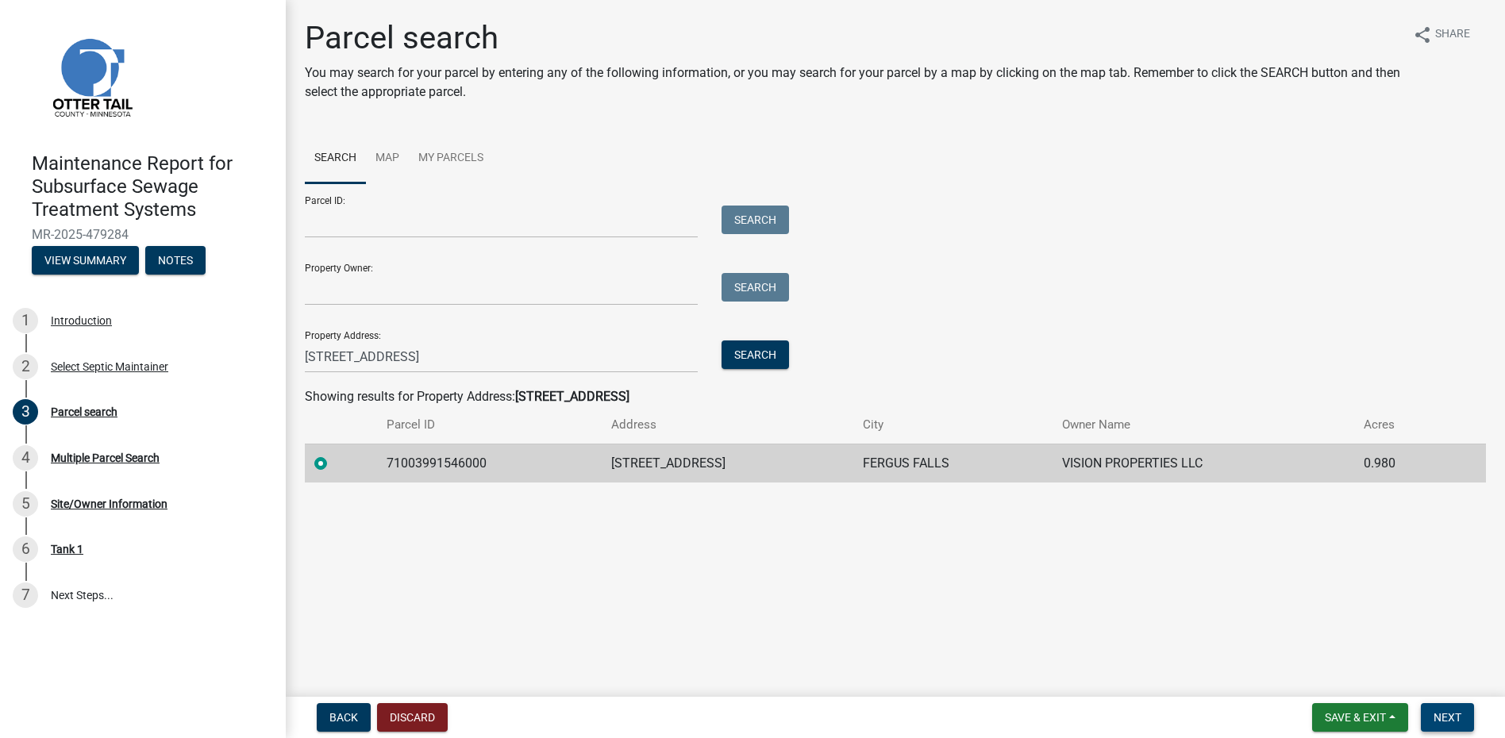
click at [1428, 711] on button "Next" at bounding box center [1447, 717] width 53 height 29
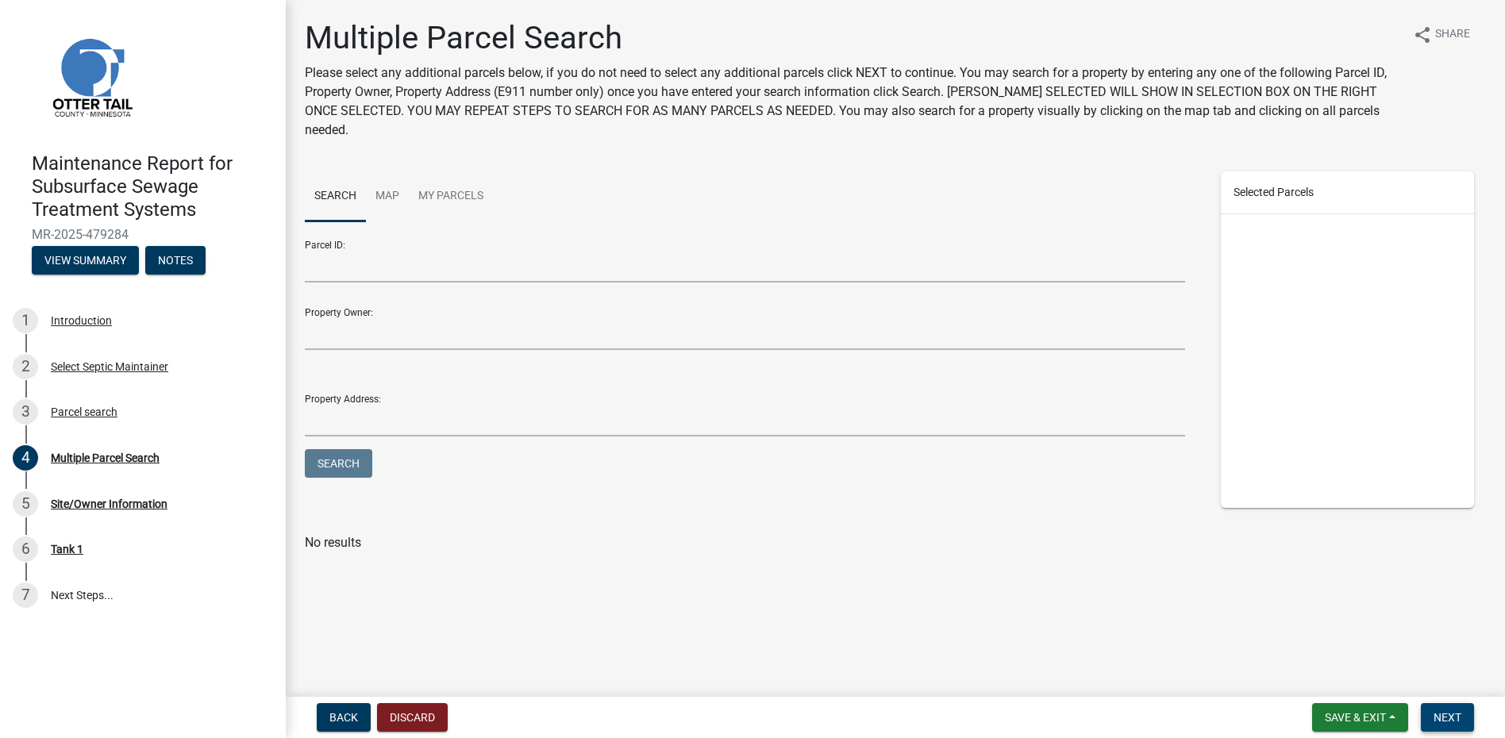
click at [1451, 725] on button "Next" at bounding box center [1447, 717] width 53 height 29
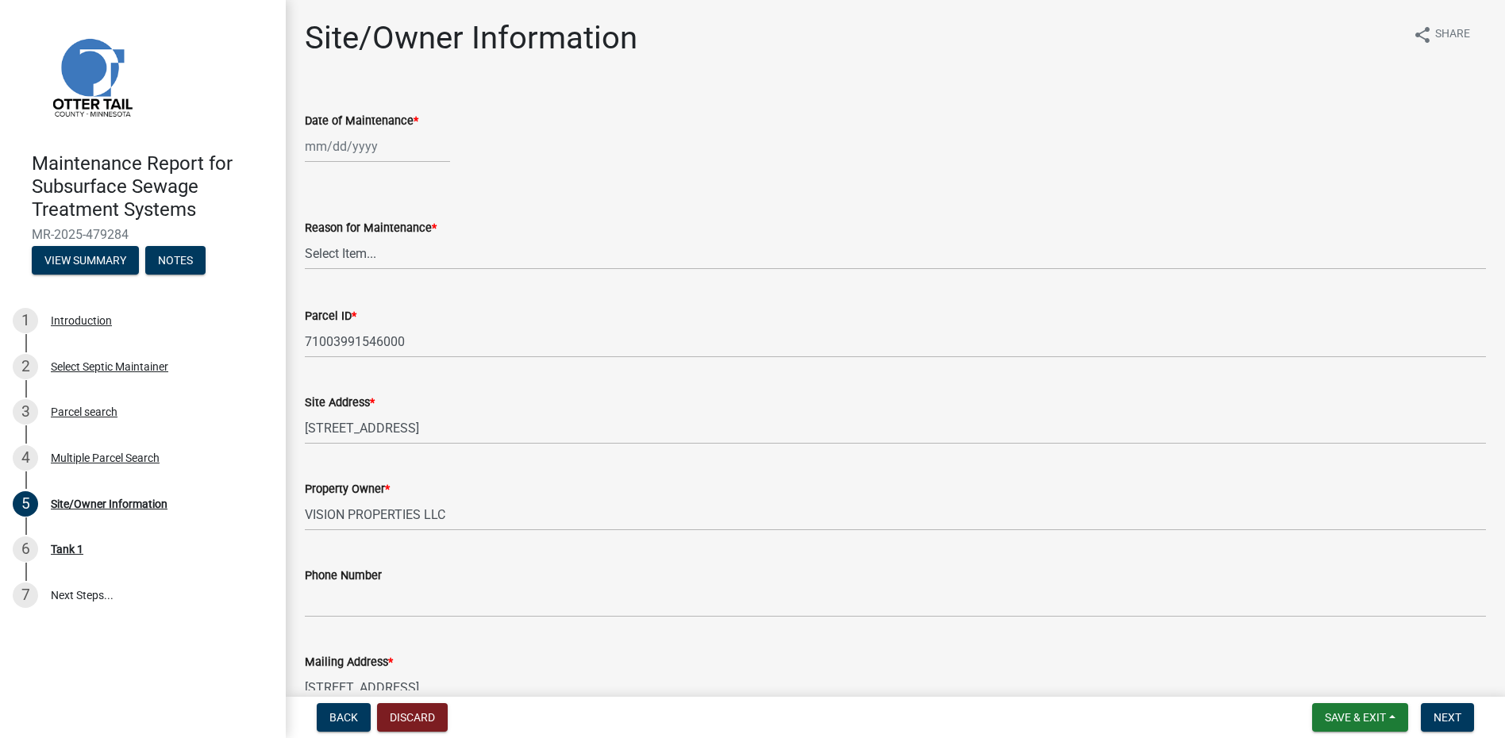
select select "9"
select select "2025"
click at [361, 156] on div "[PERSON_NAME] Feb Mar Apr [PERSON_NAME][DATE] Oct Nov [DATE] 1526 1527 1528 152…" at bounding box center [377, 146] width 145 height 33
click at [323, 175] on span "Previous month" at bounding box center [321, 180] width 12 height 12
select select "8"
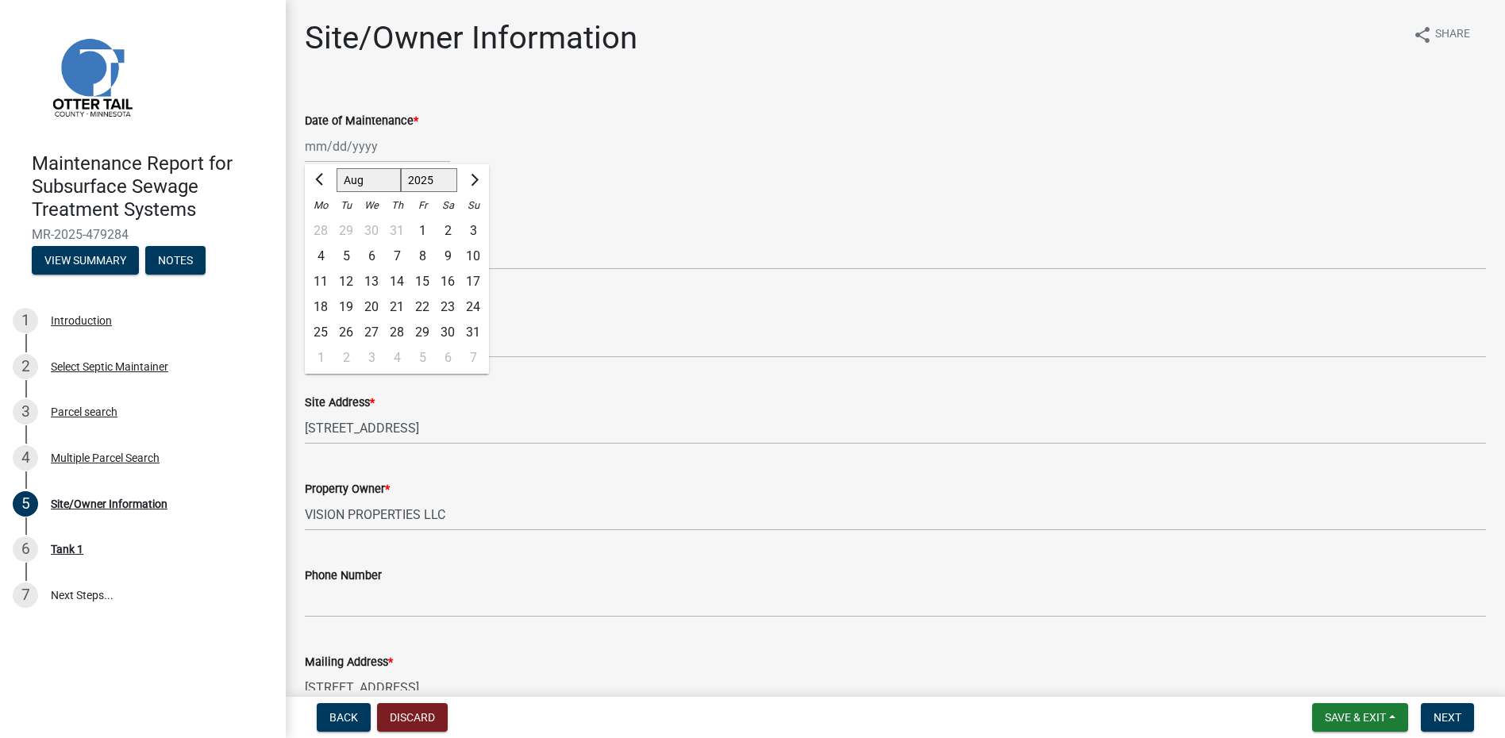
click at [364, 254] on div "6" at bounding box center [371, 256] width 25 height 25
type input "[DATE]"
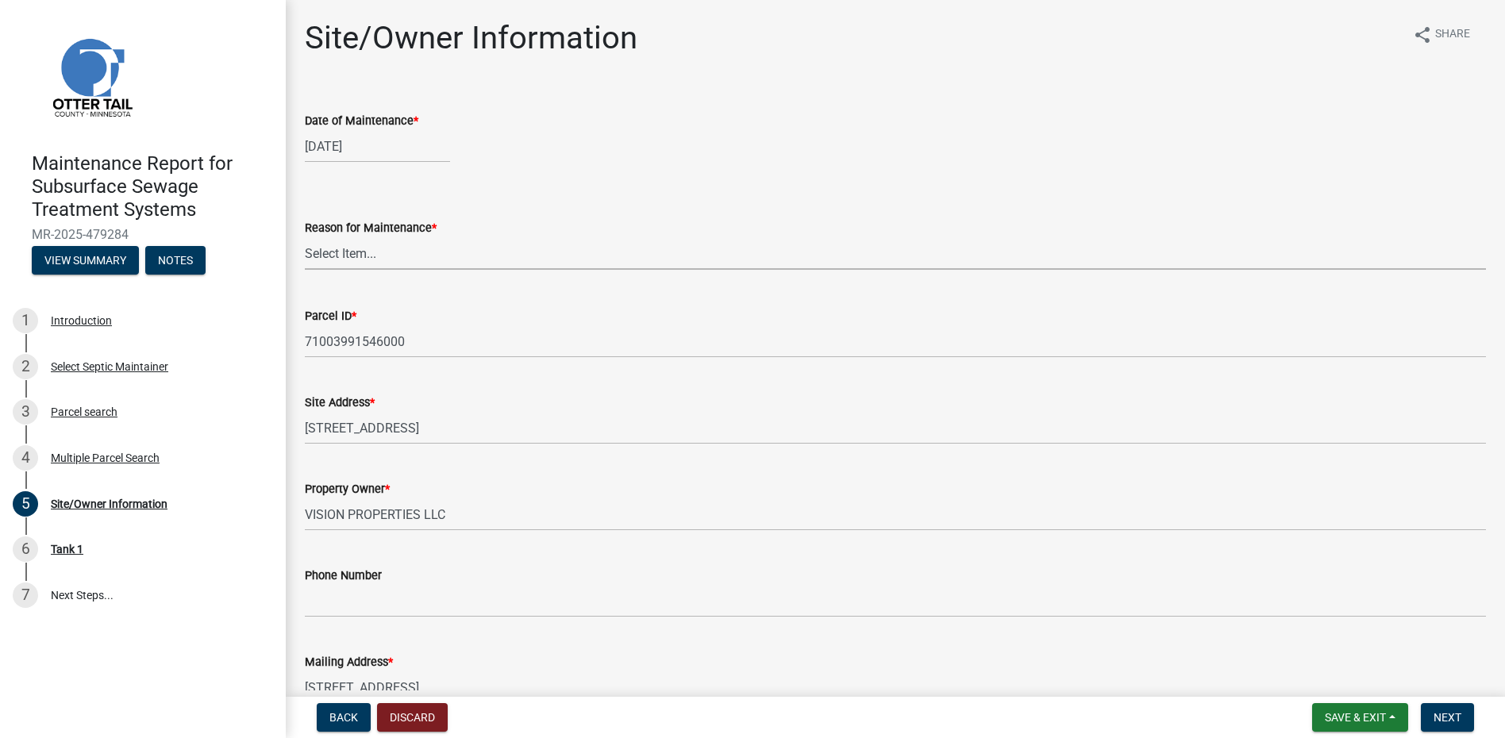
click at [365, 241] on select "Select Item... Called Routine Other" at bounding box center [895, 253] width 1181 height 33
click at [305, 237] on select "Select Item... Called Routine Other" at bounding box center [895, 253] width 1181 height 33
select select "78493fc6-8c9b-4d4c-b322-7064476e595b"
click at [1440, 719] on span "Next" at bounding box center [1448, 717] width 28 height 13
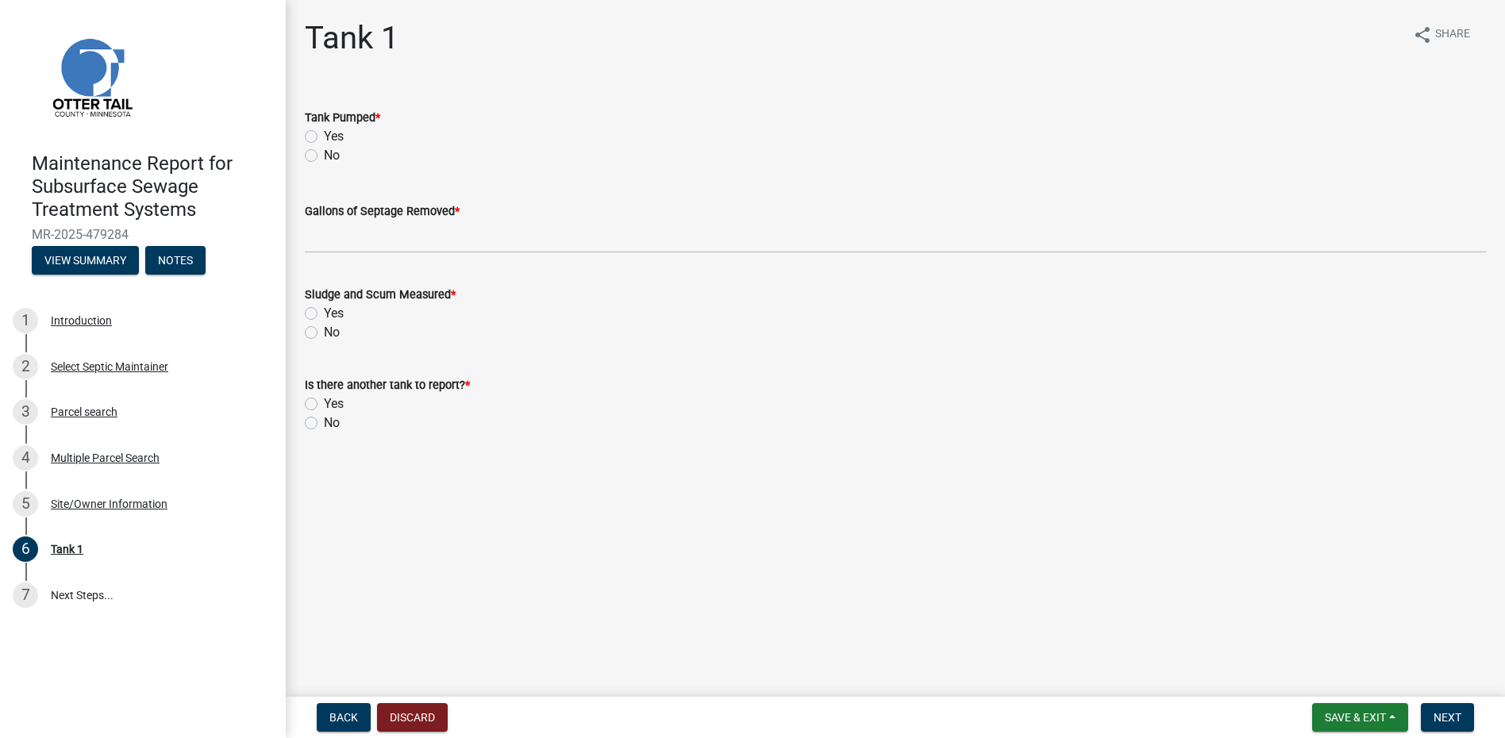
click at [324, 137] on label "Yes" at bounding box center [334, 136] width 20 height 19
click at [324, 137] on input "Yes" at bounding box center [329, 132] width 10 height 10
radio input "true"
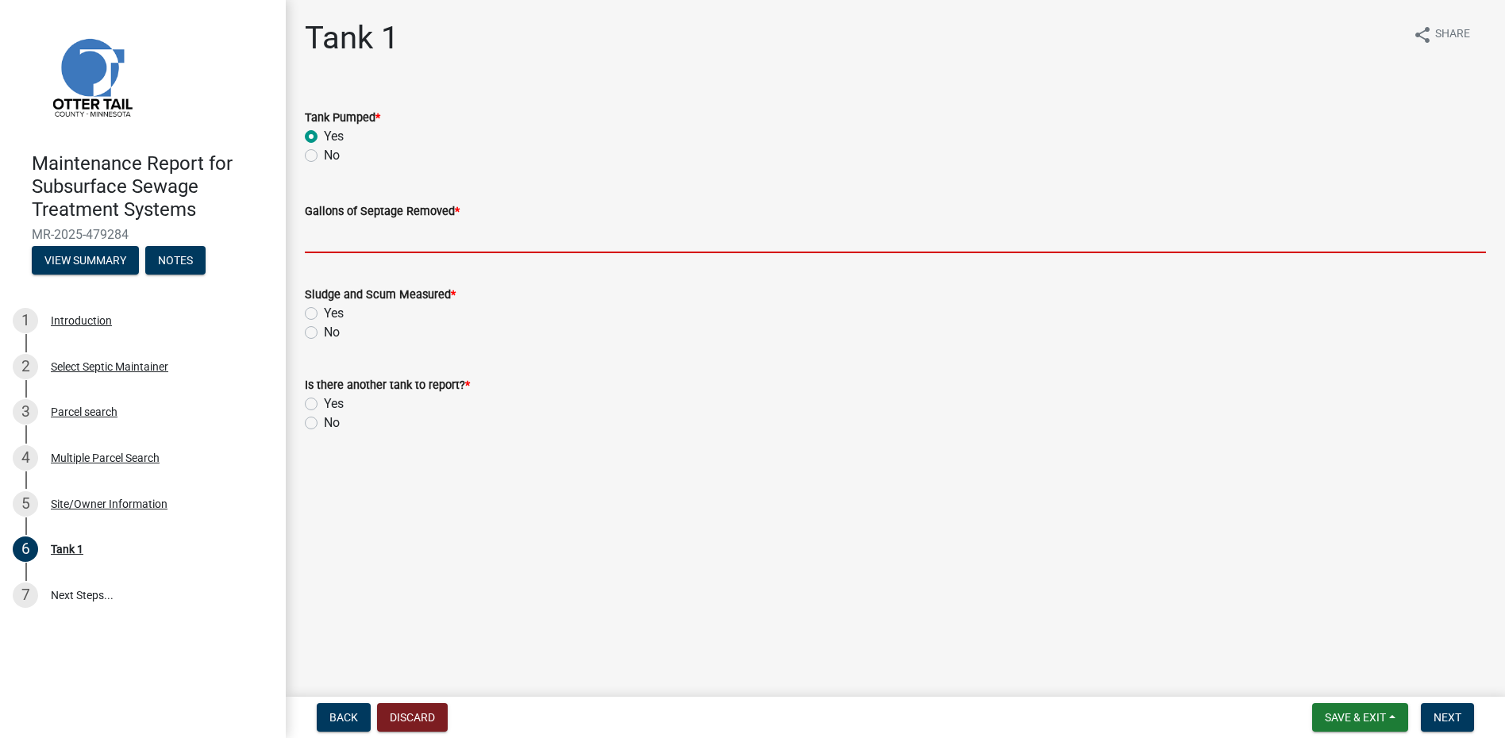
click at [336, 234] on input "Gallons of Septage Removed *" at bounding box center [895, 237] width 1181 height 33
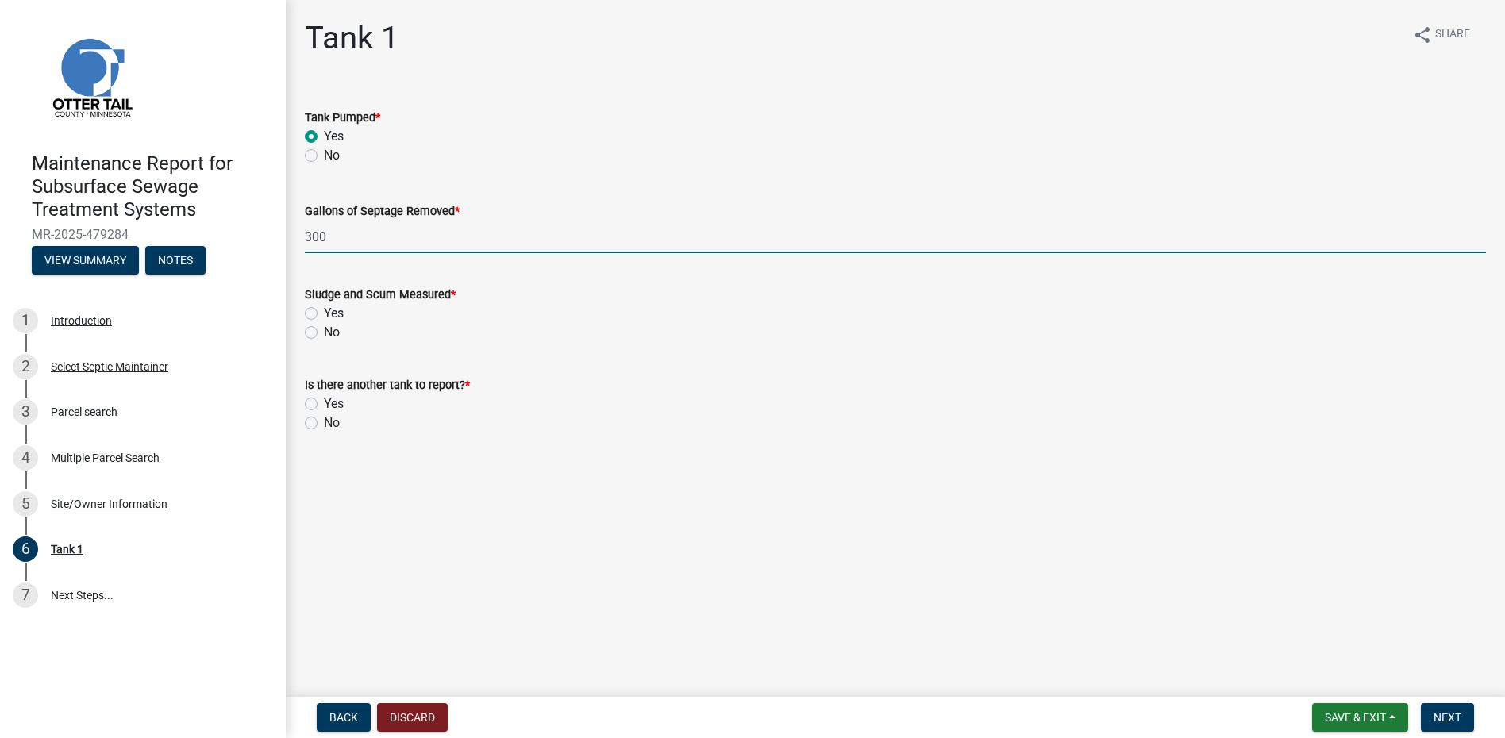
type input "300"
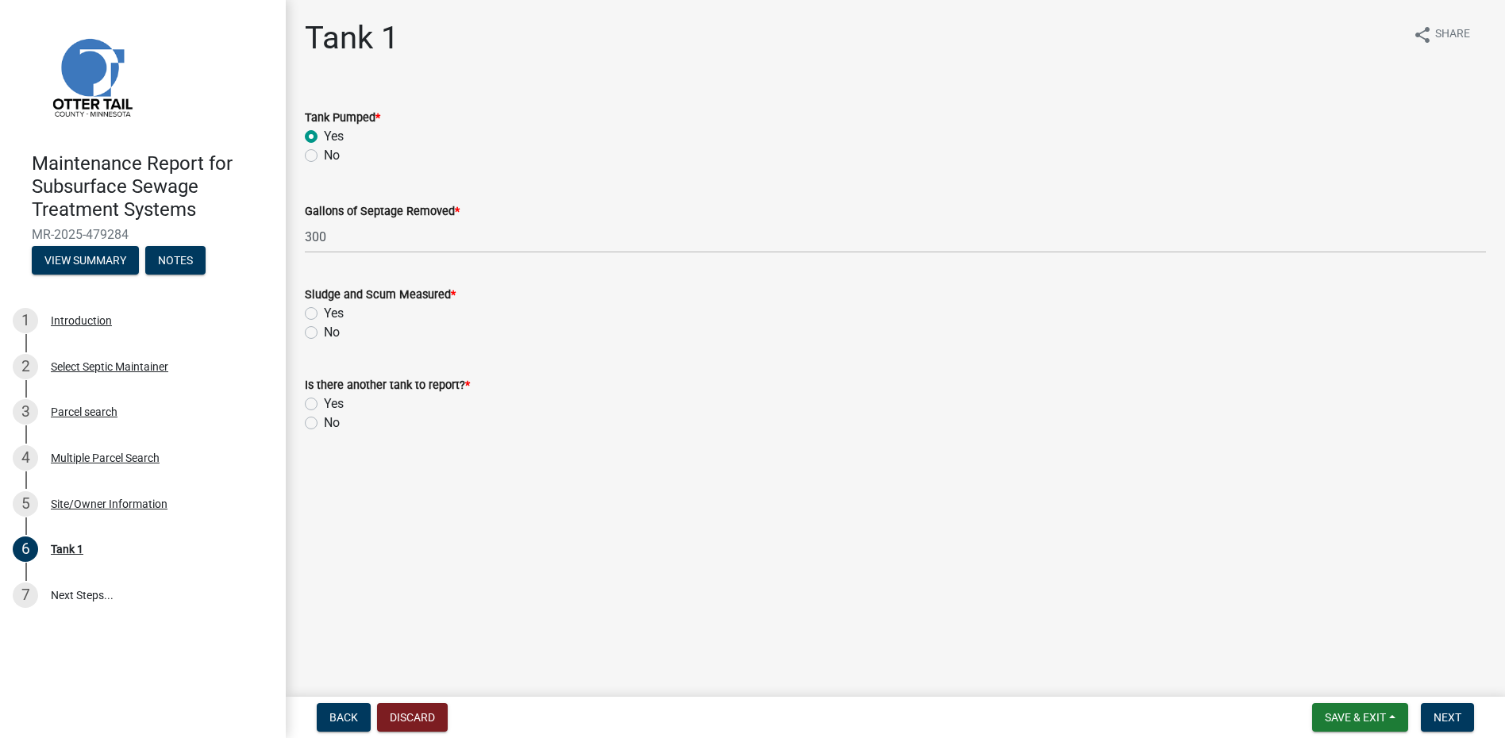
click at [324, 329] on label "No" at bounding box center [332, 332] width 16 height 19
click at [324, 329] on input "No" at bounding box center [329, 328] width 10 height 10
radio input "true"
click at [324, 423] on label "No" at bounding box center [332, 423] width 16 height 19
click at [324, 423] on input "No" at bounding box center [329, 419] width 10 height 10
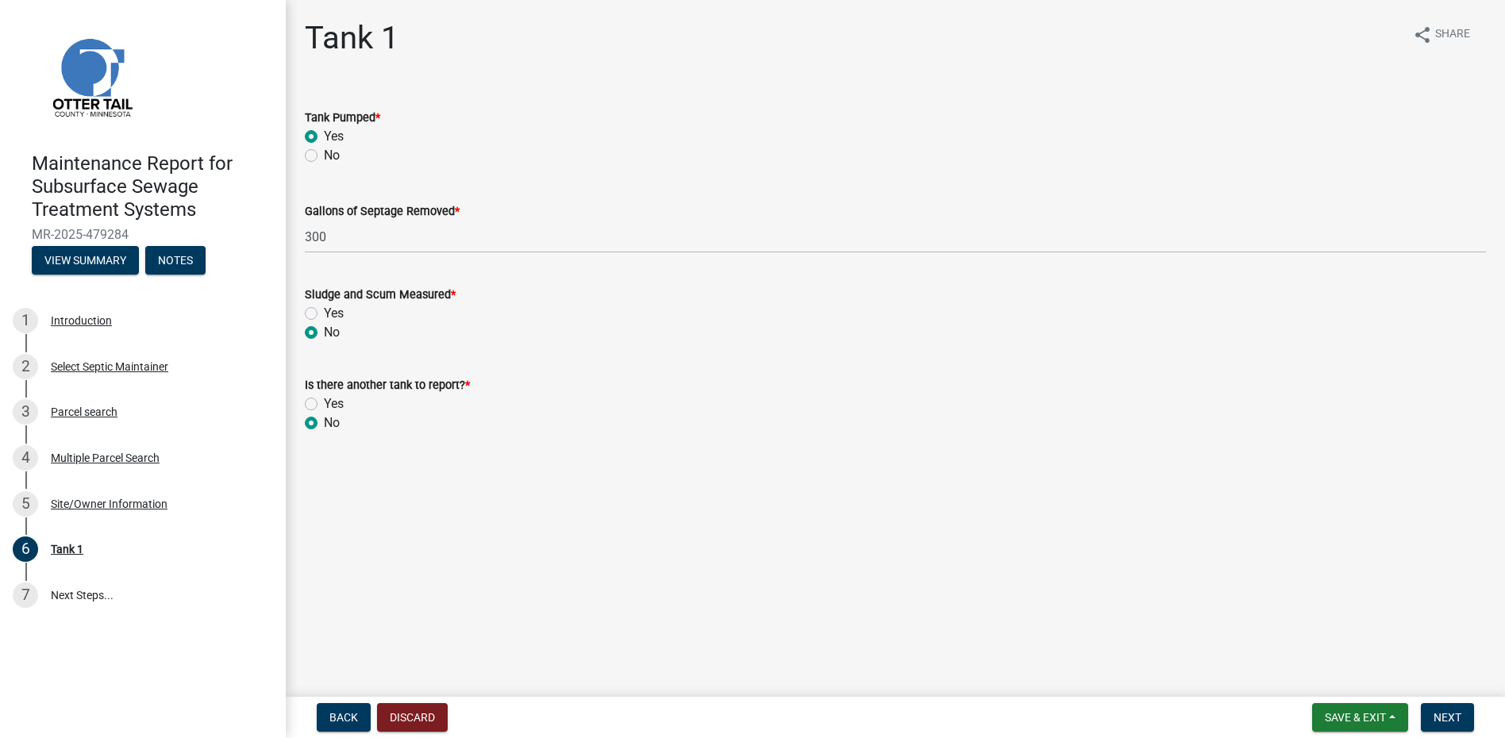
radio input "true"
drag, startPoint x: 1442, startPoint y: 710, endPoint x: 1432, endPoint y: 715, distance: 11.4
click at [1438, 712] on button "Next" at bounding box center [1447, 717] width 53 height 29
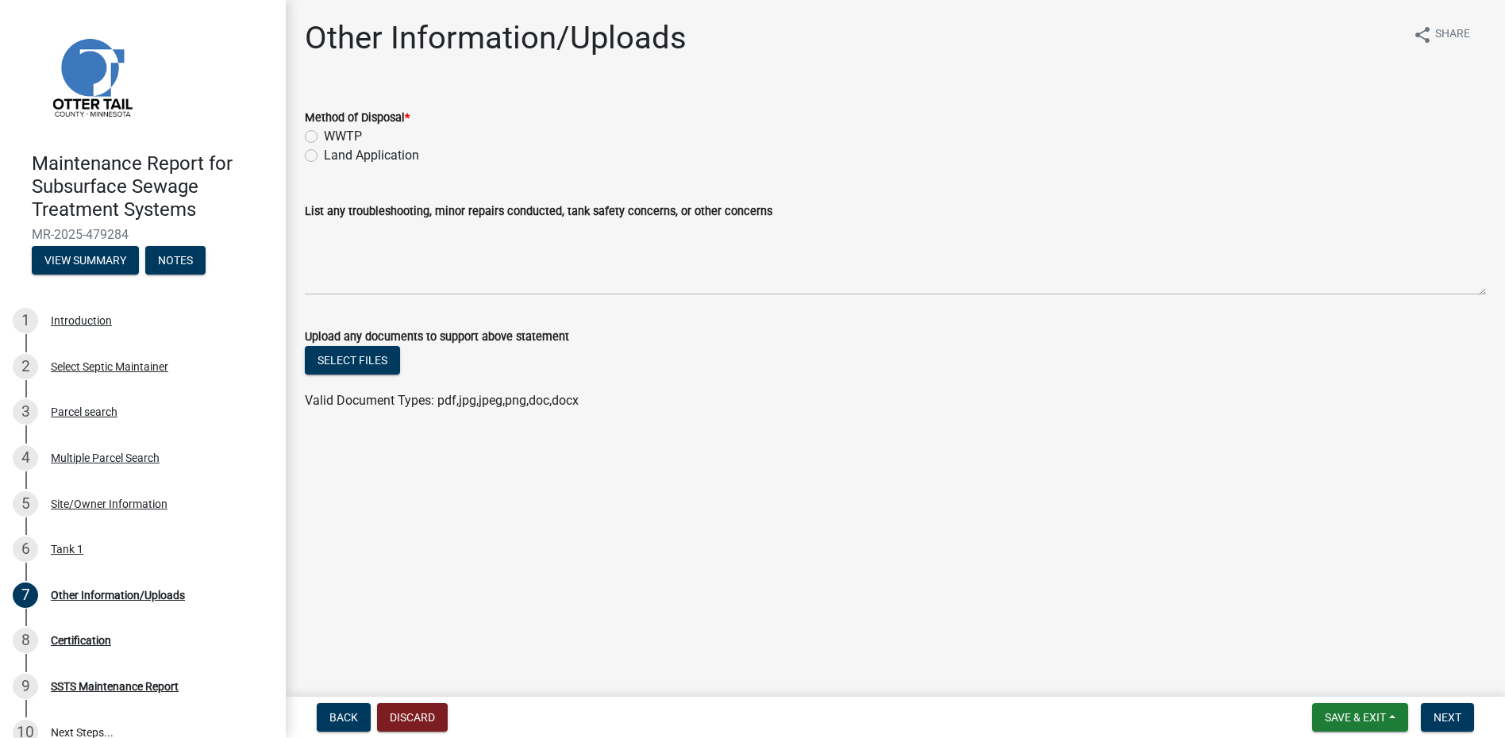
click at [353, 156] on label "Land Application" at bounding box center [371, 155] width 95 height 19
click at [334, 156] on input "Land Application" at bounding box center [329, 151] width 10 height 10
radio input "true"
click at [1433, 711] on button "Next" at bounding box center [1447, 717] width 53 height 29
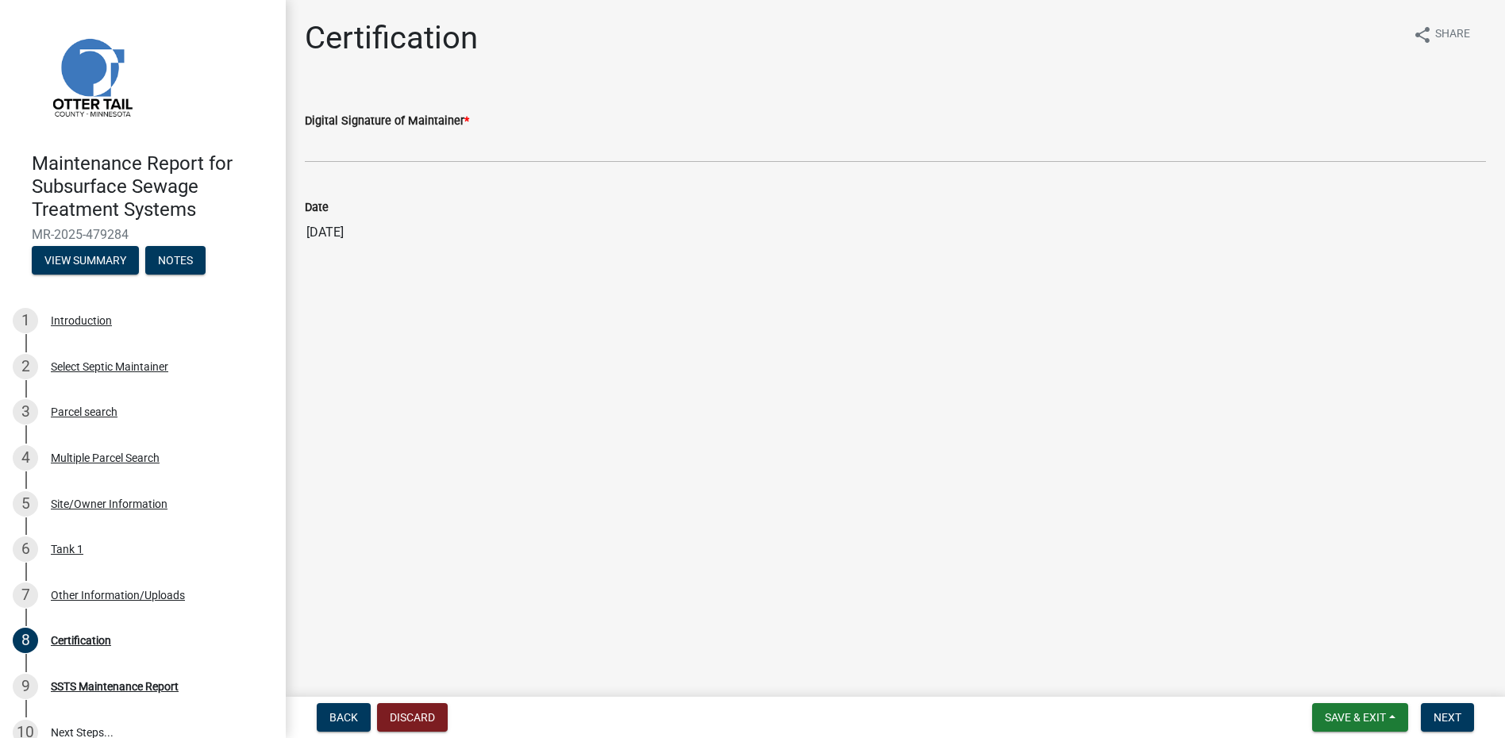
click at [348, 127] on label "Digital Signature of Maintainer *" at bounding box center [387, 121] width 164 height 11
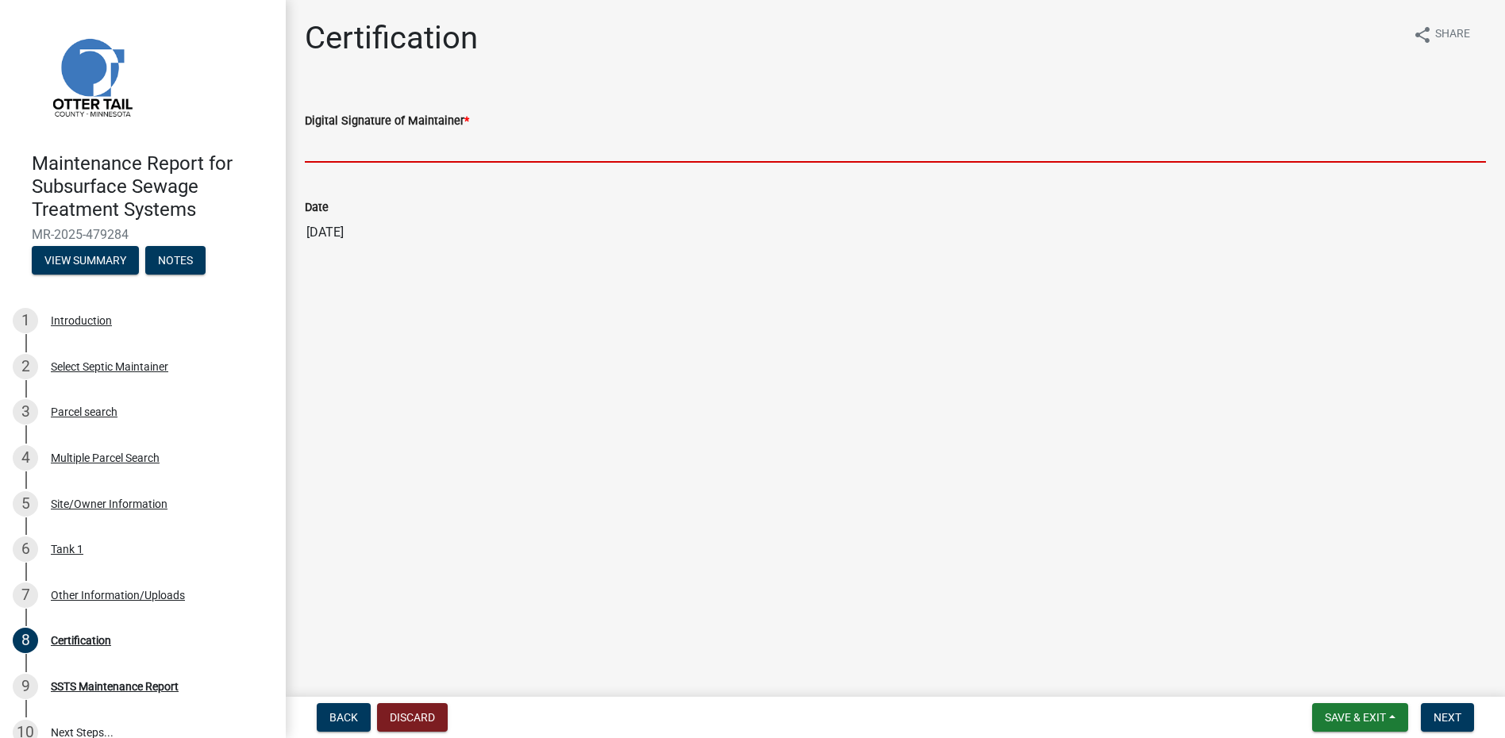
click at [348, 130] on input "Digital Signature of Maintainer *" at bounding box center [895, 146] width 1181 height 33
click at [349, 151] on input "Digital Signature of Maintainer *" at bounding box center [895, 146] width 1181 height 33
type input "[PERSON_NAME]"
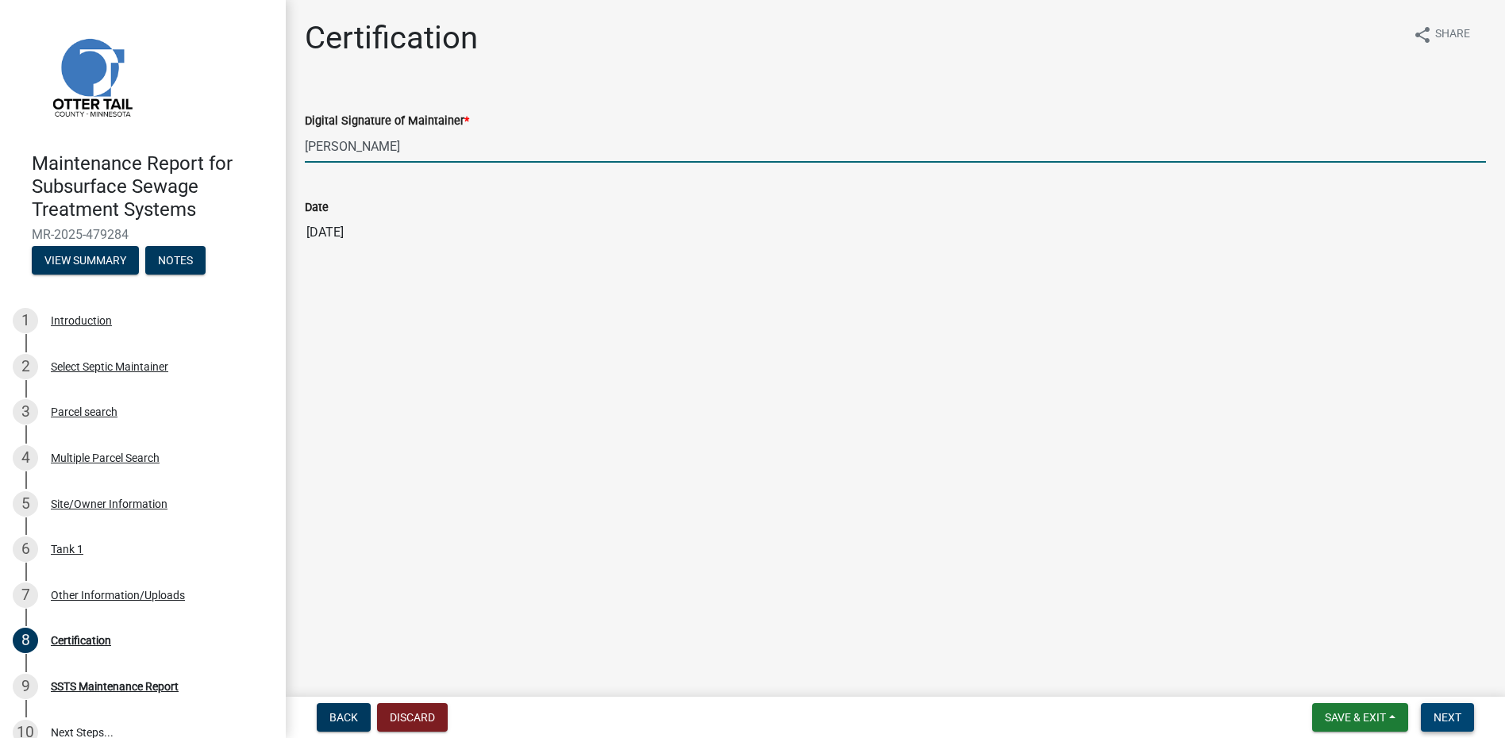
click at [1443, 728] on button "Next" at bounding box center [1447, 717] width 53 height 29
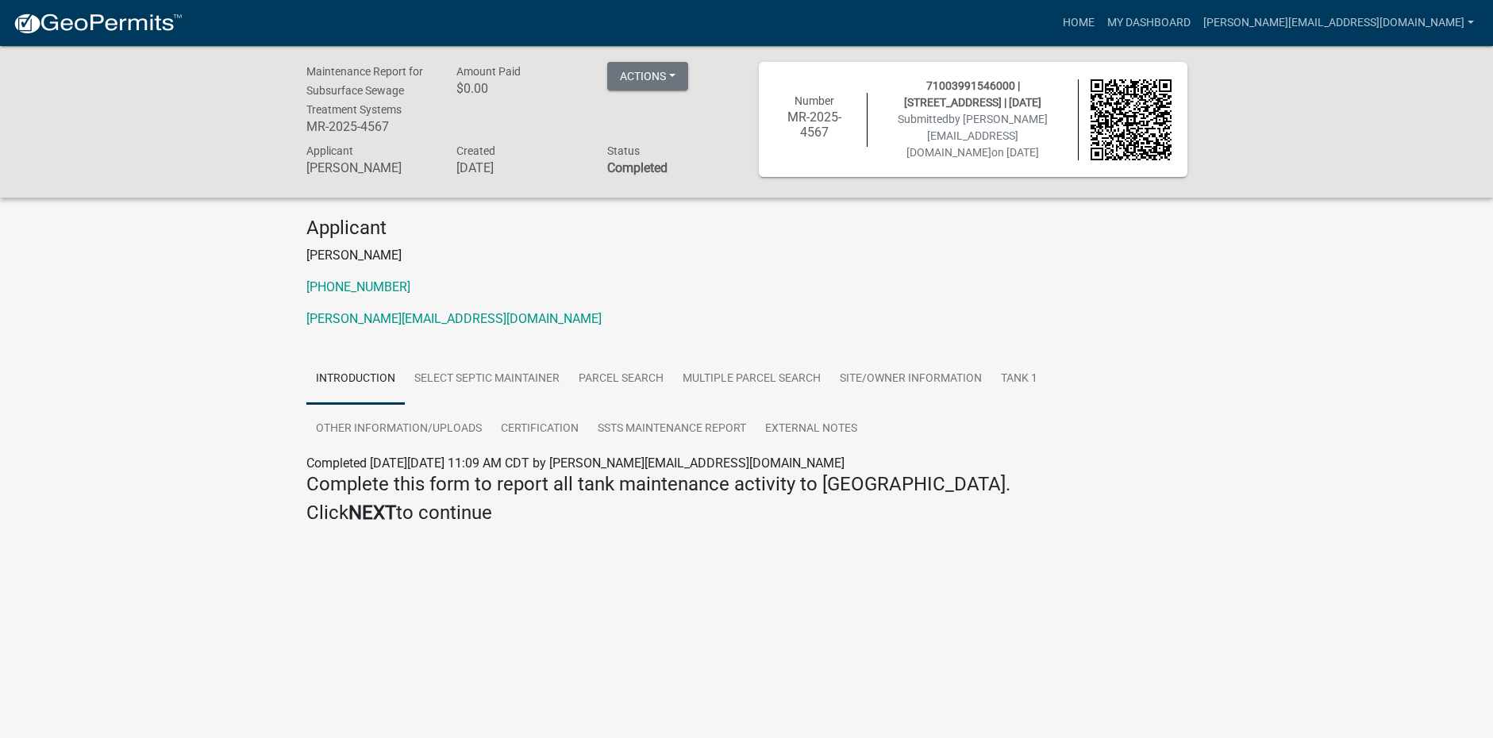
click at [118, 13] on img at bounding box center [98, 24] width 170 height 24
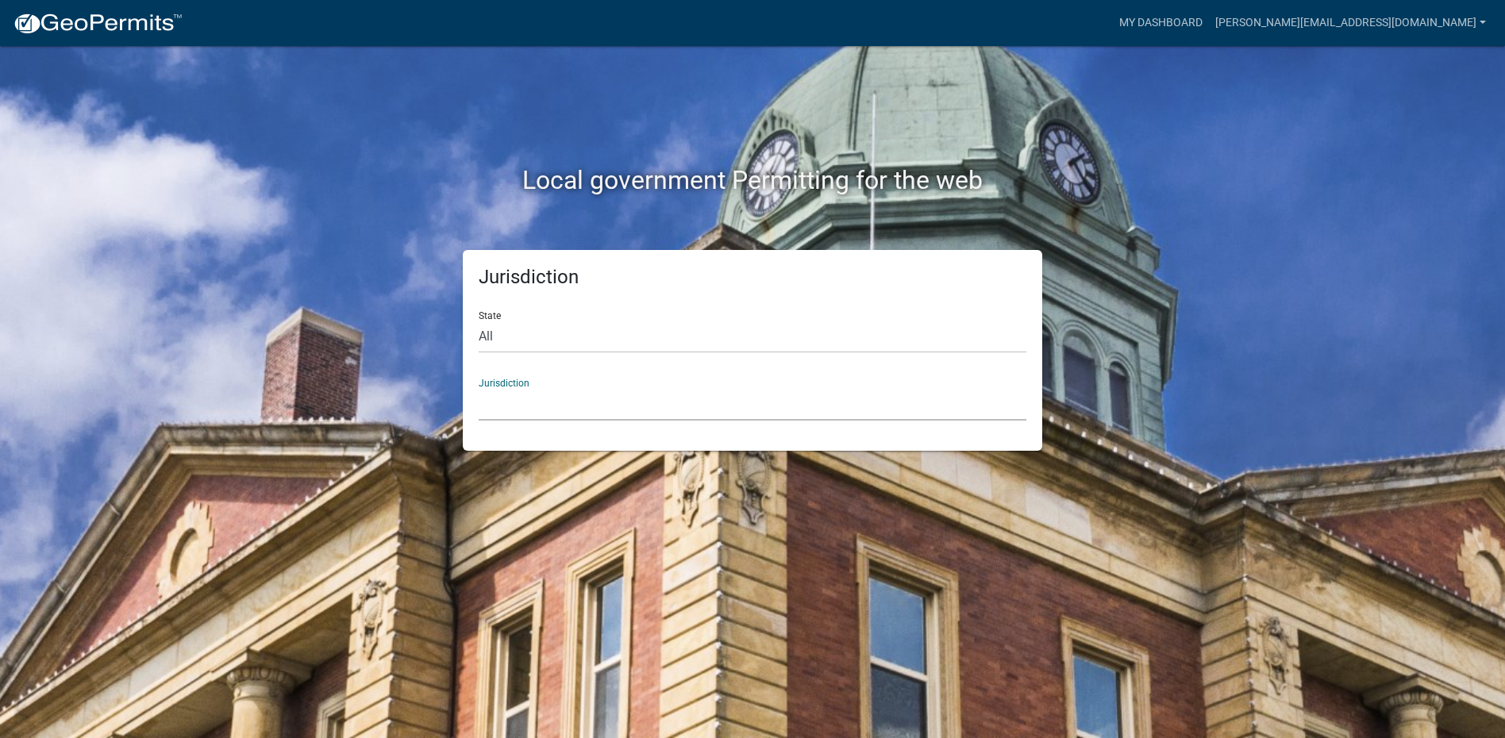
click at [562, 395] on select "[GEOGRAPHIC_DATA], [US_STATE] [GEOGRAPHIC_DATA], [US_STATE][PERSON_NAME][GEOGRA…" at bounding box center [753, 404] width 548 height 33
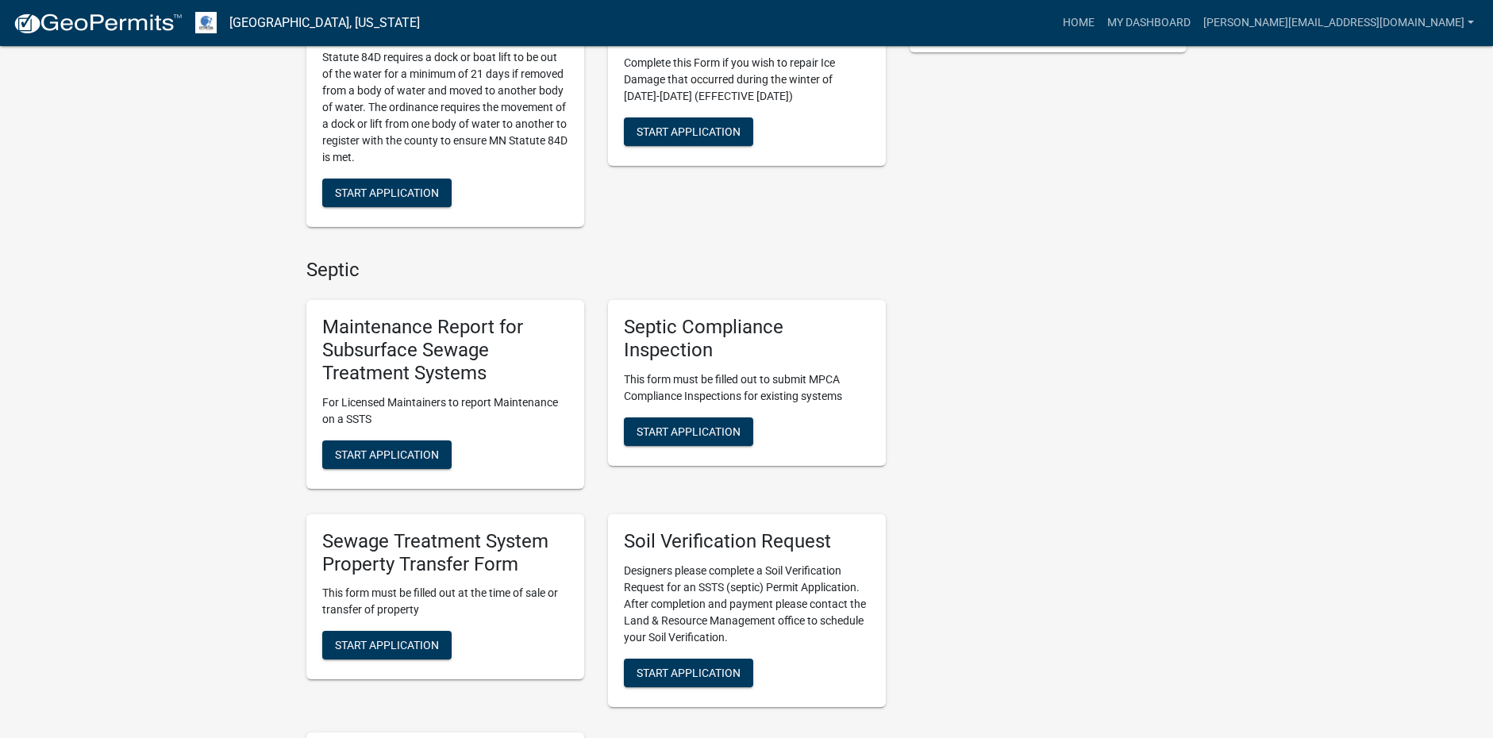
scroll to position [476, 0]
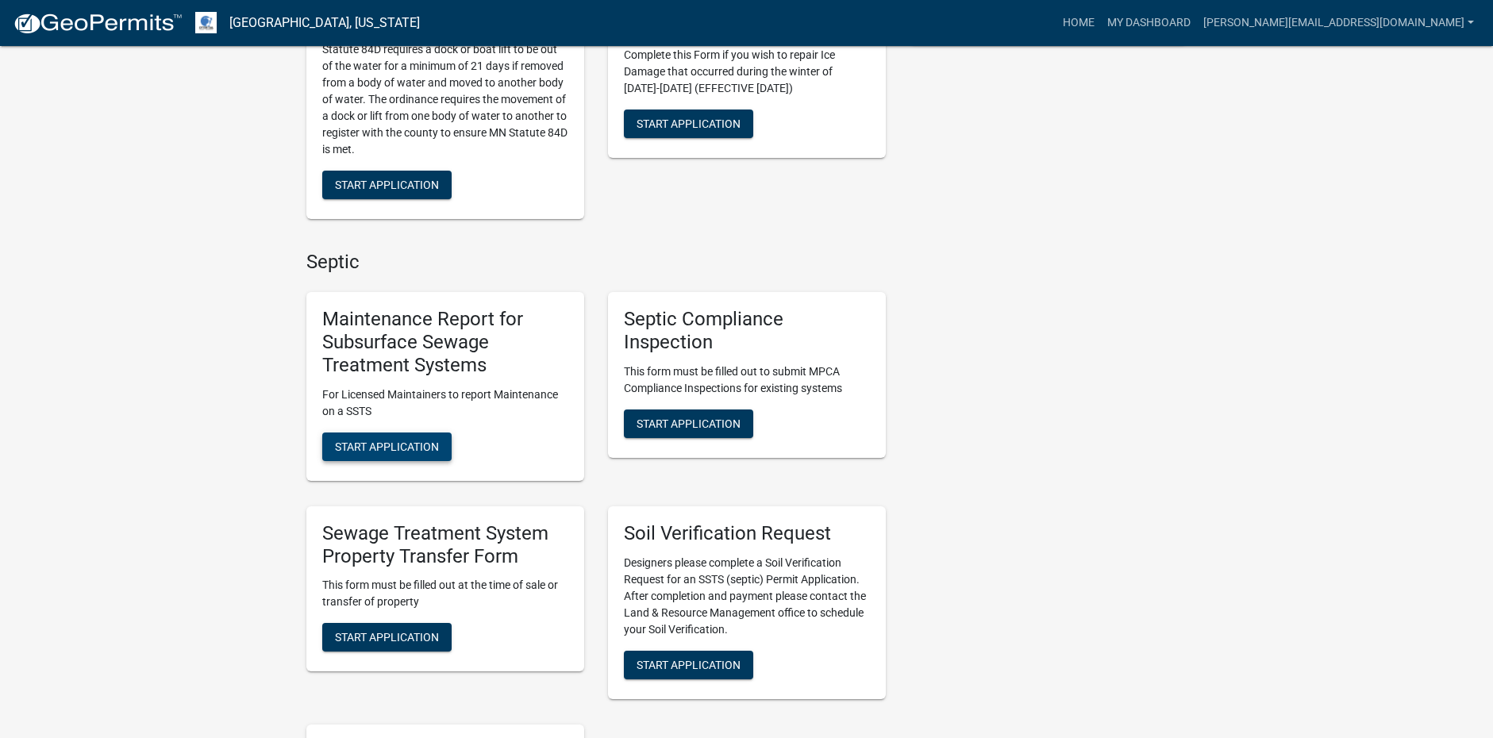
click at [438, 451] on span "Start Application" at bounding box center [387, 446] width 104 height 13
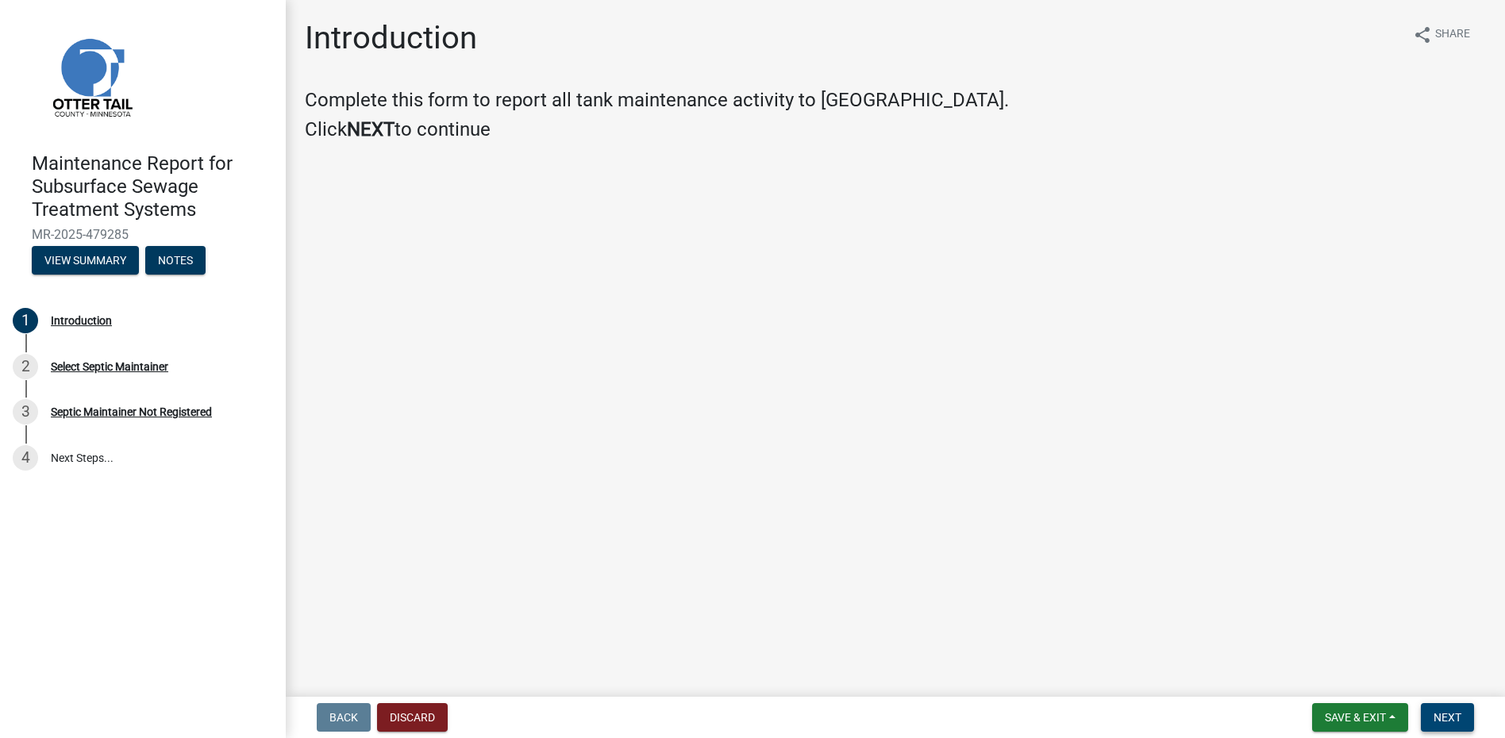
click at [1447, 712] on span "Next" at bounding box center [1448, 717] width 28 height 13
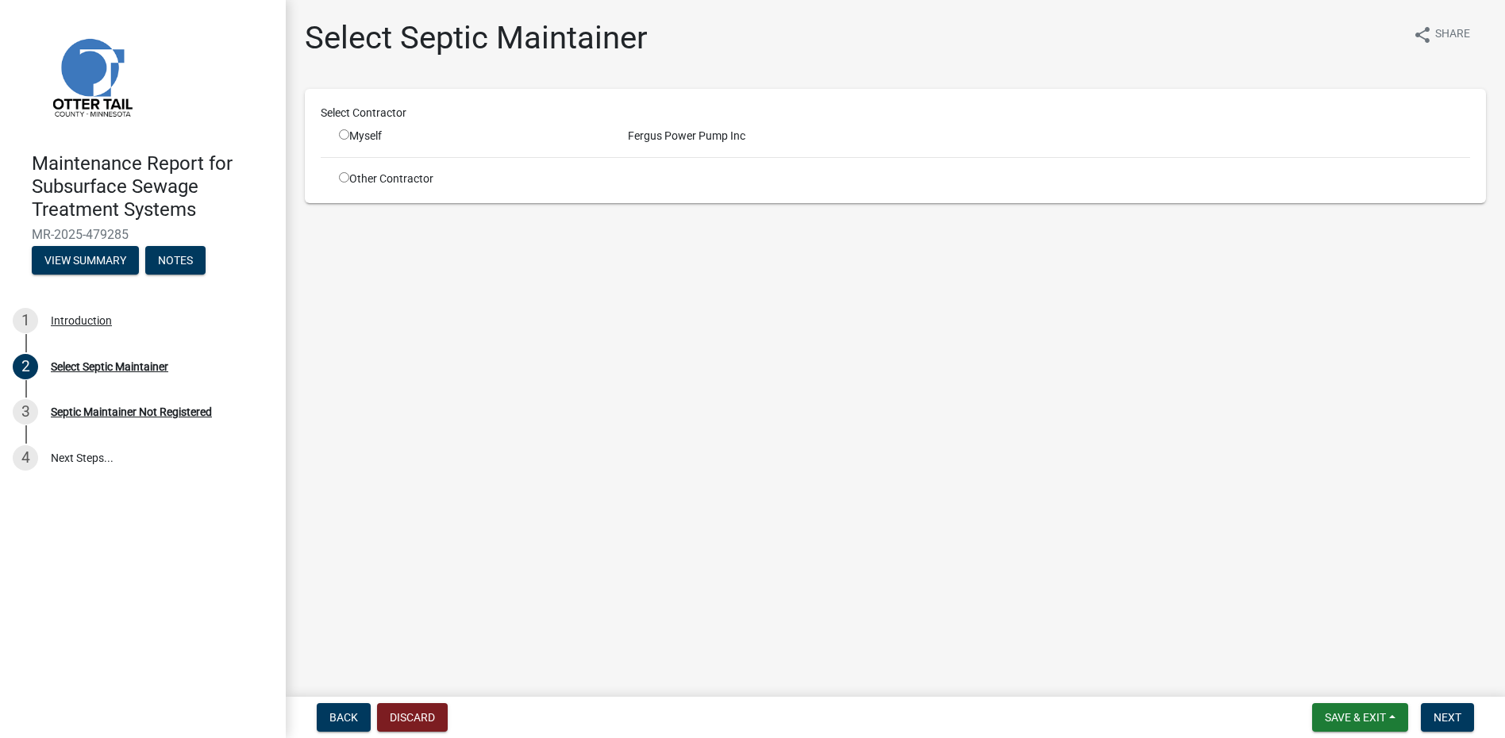
click at [337, 133] on div "Myself" at bounding box center [471, 136] width 289 height 17
click at [340, 134] on div "Myself" at bounding box center [471, 136] width 289 height 17
click at [349, 137] on input "radio" at bounding box center [344, 134] width 10 height 10
radio input "true"
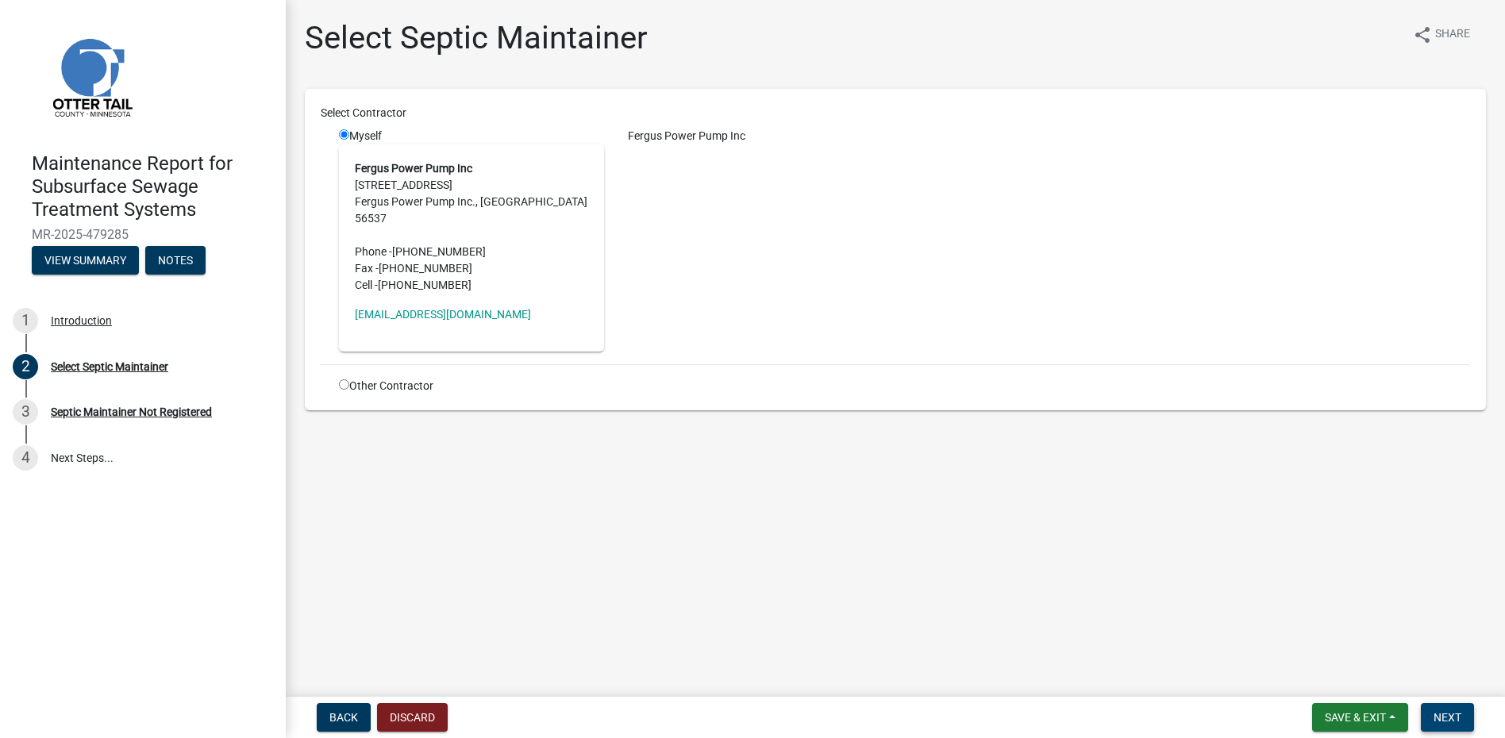
click at [1446, 711] on span "Next" at bounding box center [1448, 717] width 28 height 13
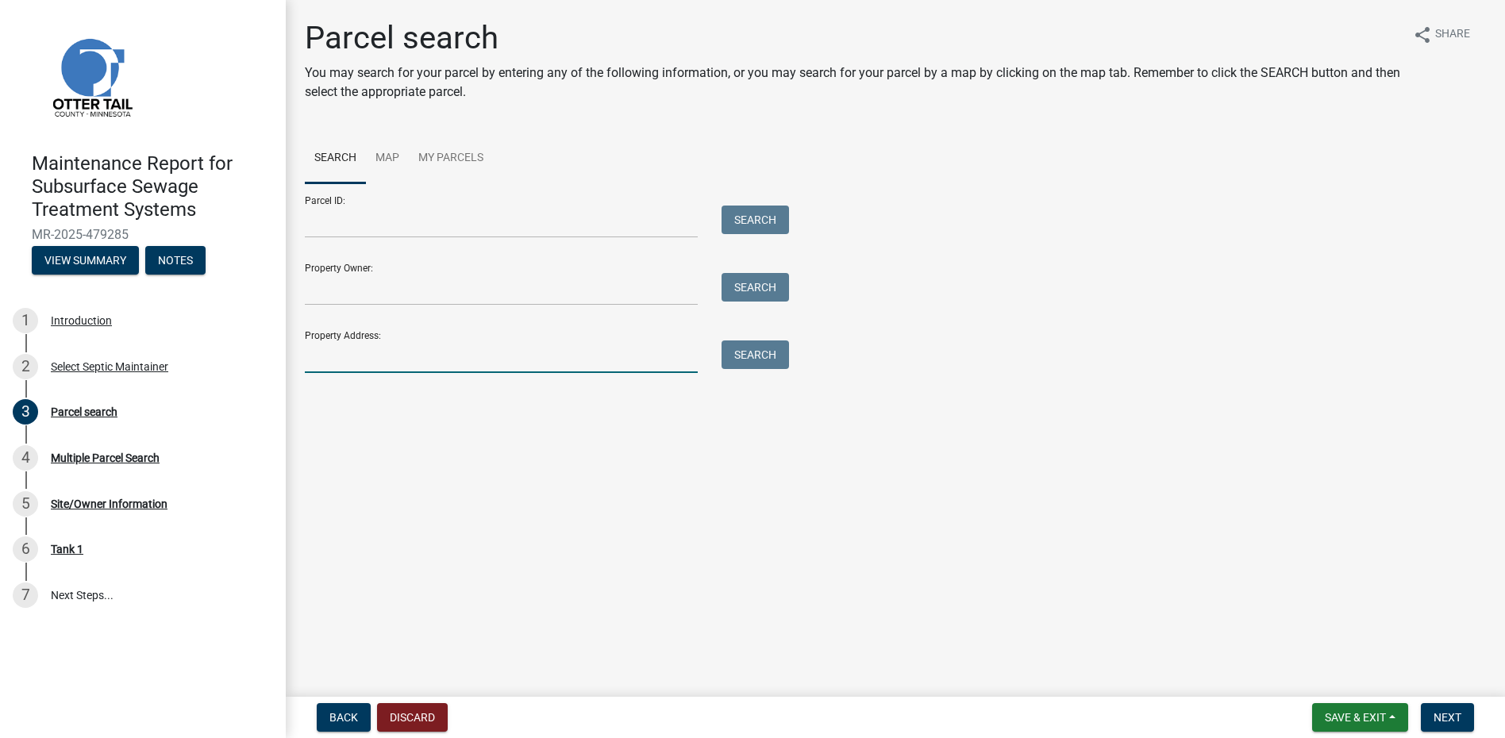
click at [378, 371] on input "Property Address:" at bounding box center [501, 357] width 393 height 33
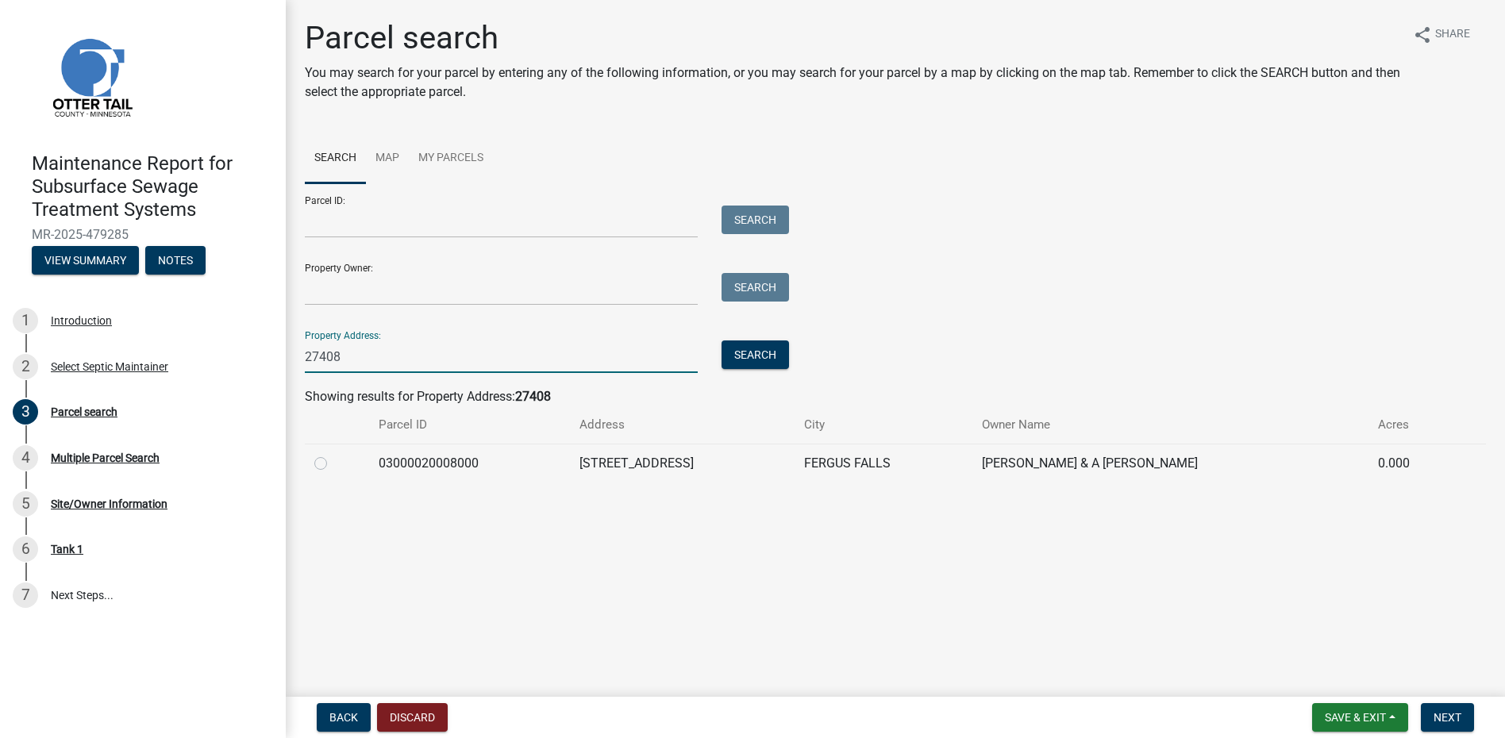
type input "27408"
click at [333, 454] on label at bounding box center [333, 454] width 0 height 0
click at [333, 457] on input "radio" at bounding box center [338, 459] width 10 height 10
radio input "true"
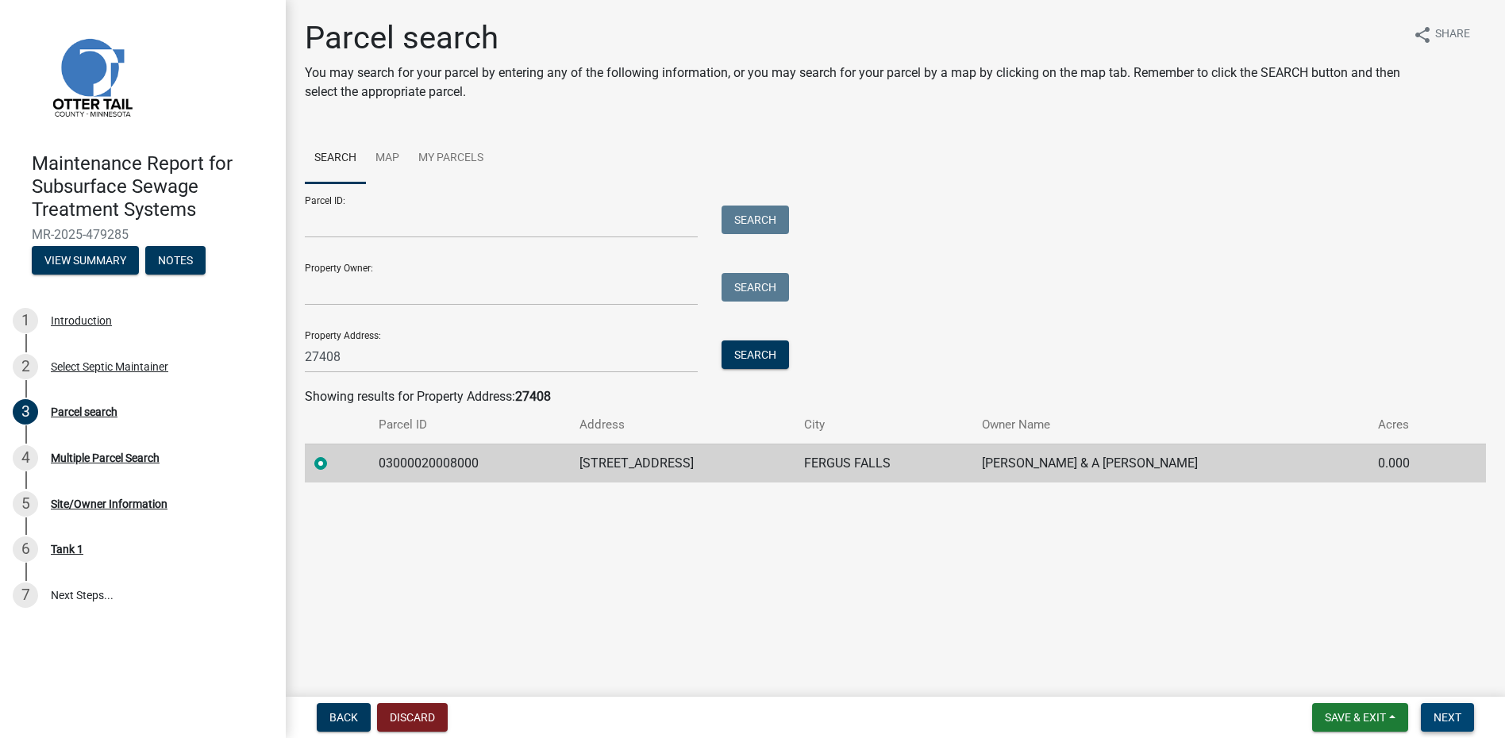
click at [1437, 710] on button "Next" at bounding box center [1447, 717] width 53 height 29
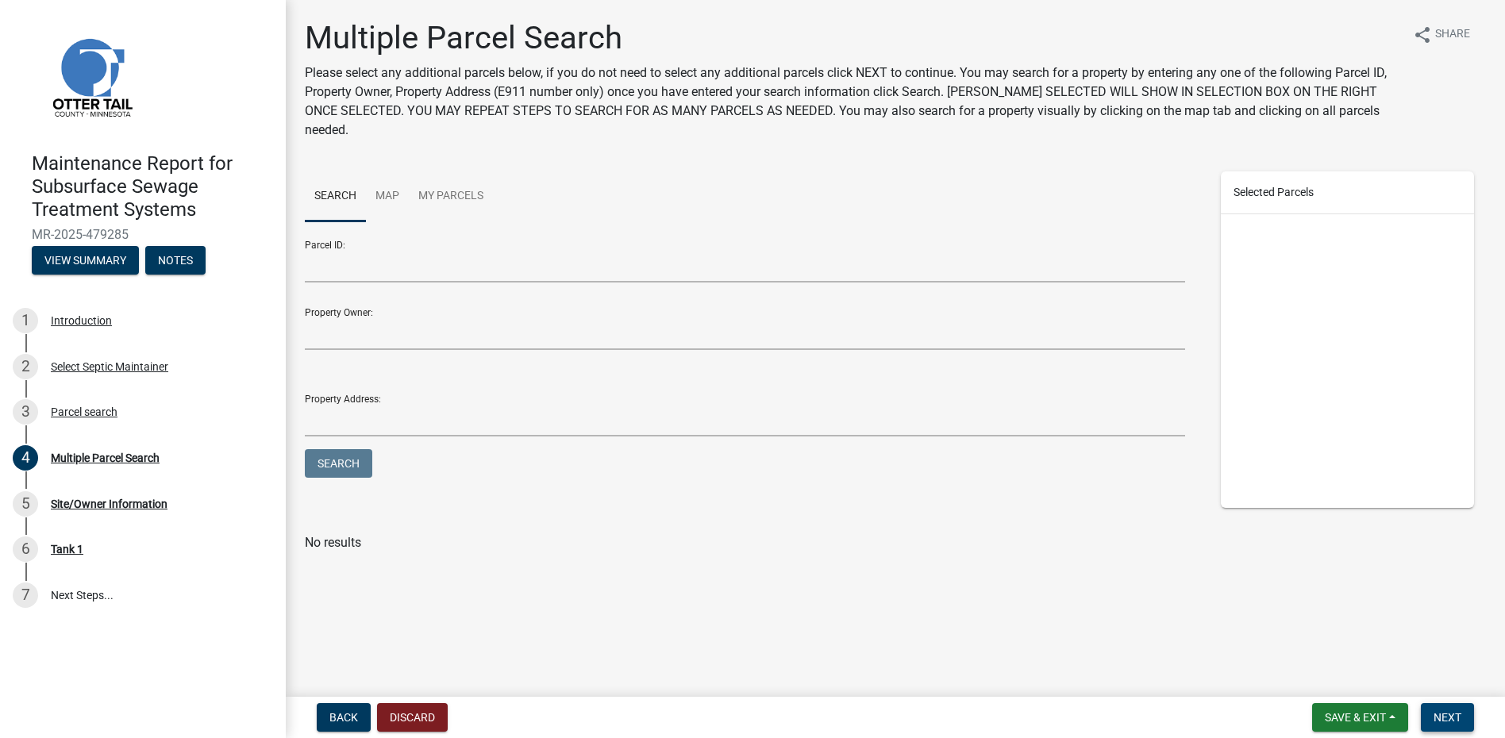
click at [1459, 724] on span "Next" at bounding box center [1448, 717] width 28 height 13
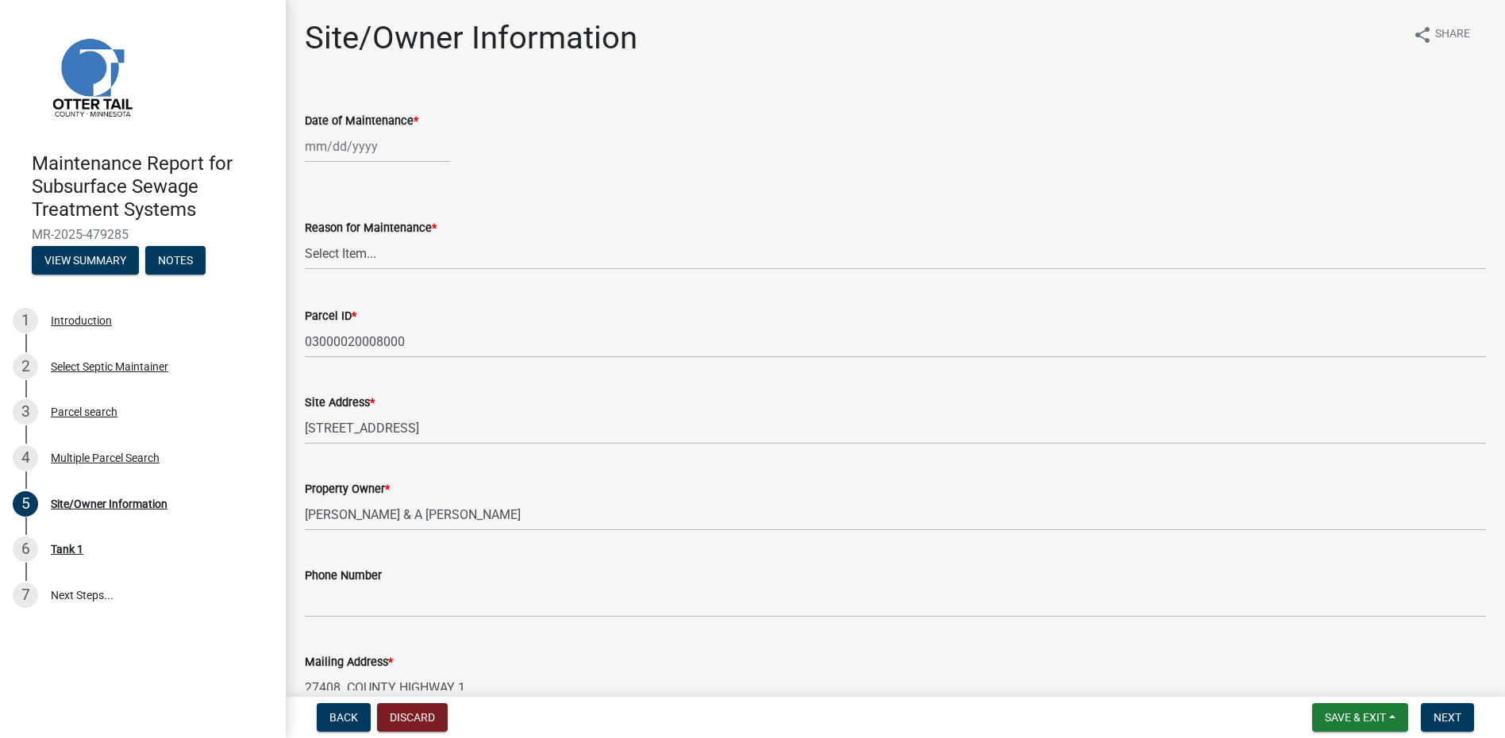
select select "9"
select select "2025"
click at [376, 150] on div "[PERSON_NAME] Feb Mar Apr [PERSON_NAME][DATE] Oct Nov [DATE] 1526 1527 1528 152…" at bounding box center [377, 146] width 145 height 33
click at [318, 179] on span "Previous month" at bounding box center [321, 180] width 12 height 12
select select "8"
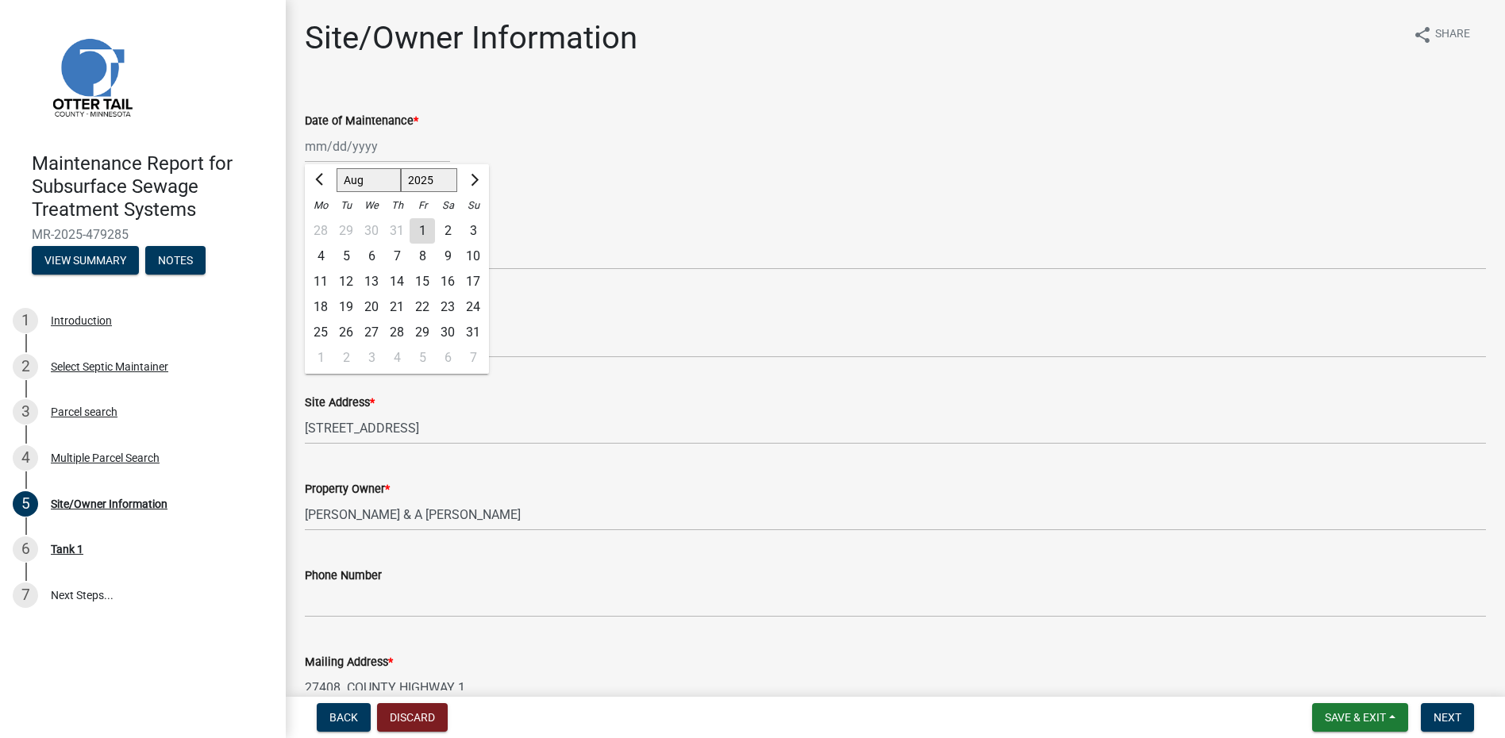
click at [424, 258] on div "8" at bounding box center [422, 256] width 25 height 25
type input "[DATE]"
click at [420, 257] on select "Select Item... Called Routine Other" at bounding box center [895, 253] width 1181 height 33
click at [305, 237] on select "Select Item... Called Routine Other" at bounding box center [895, 253] width 1181 height 33
select select "78493fc6-8c9b-4d4c-b322-7064476e595b"
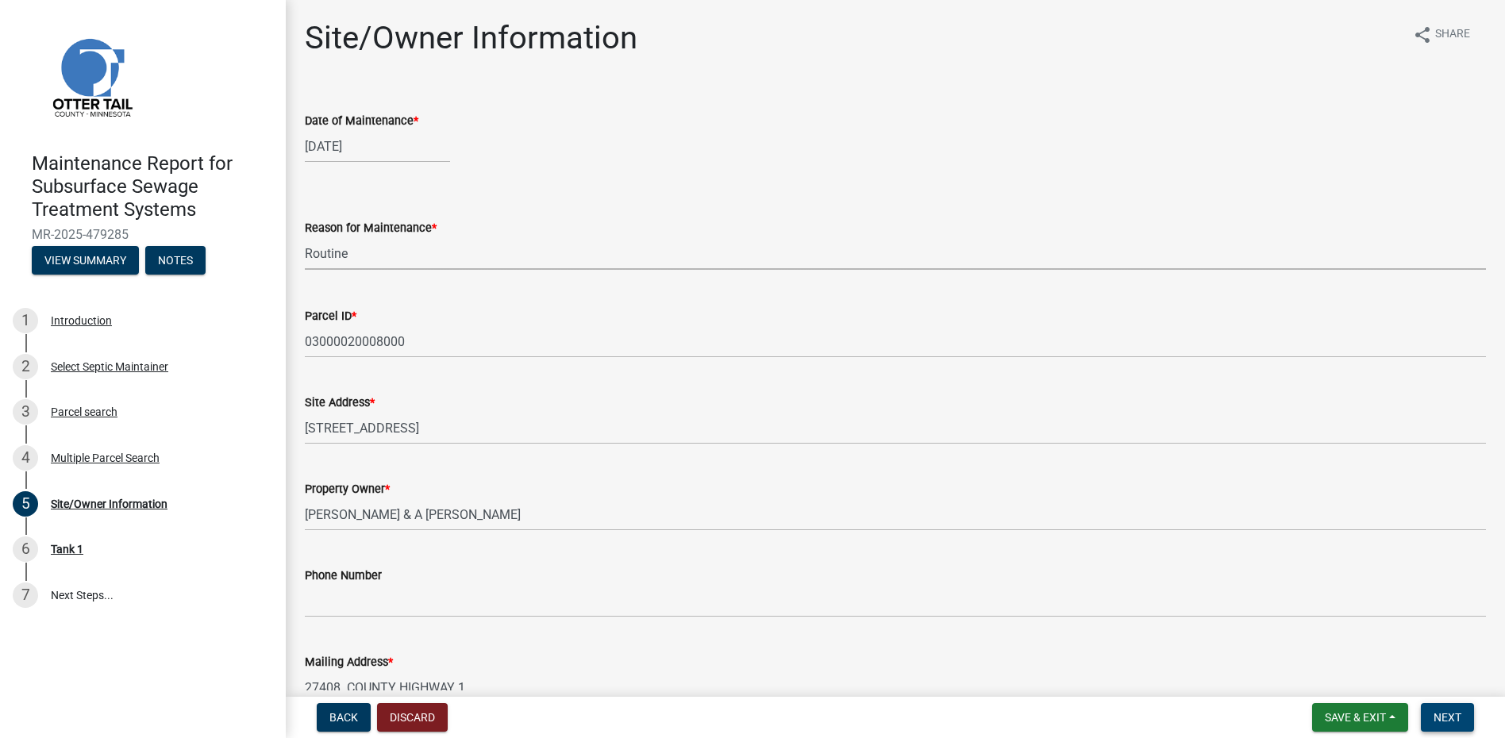
click at [1449, 718] on span "Next" at bounding box center [1448, 717] width 28 height 13
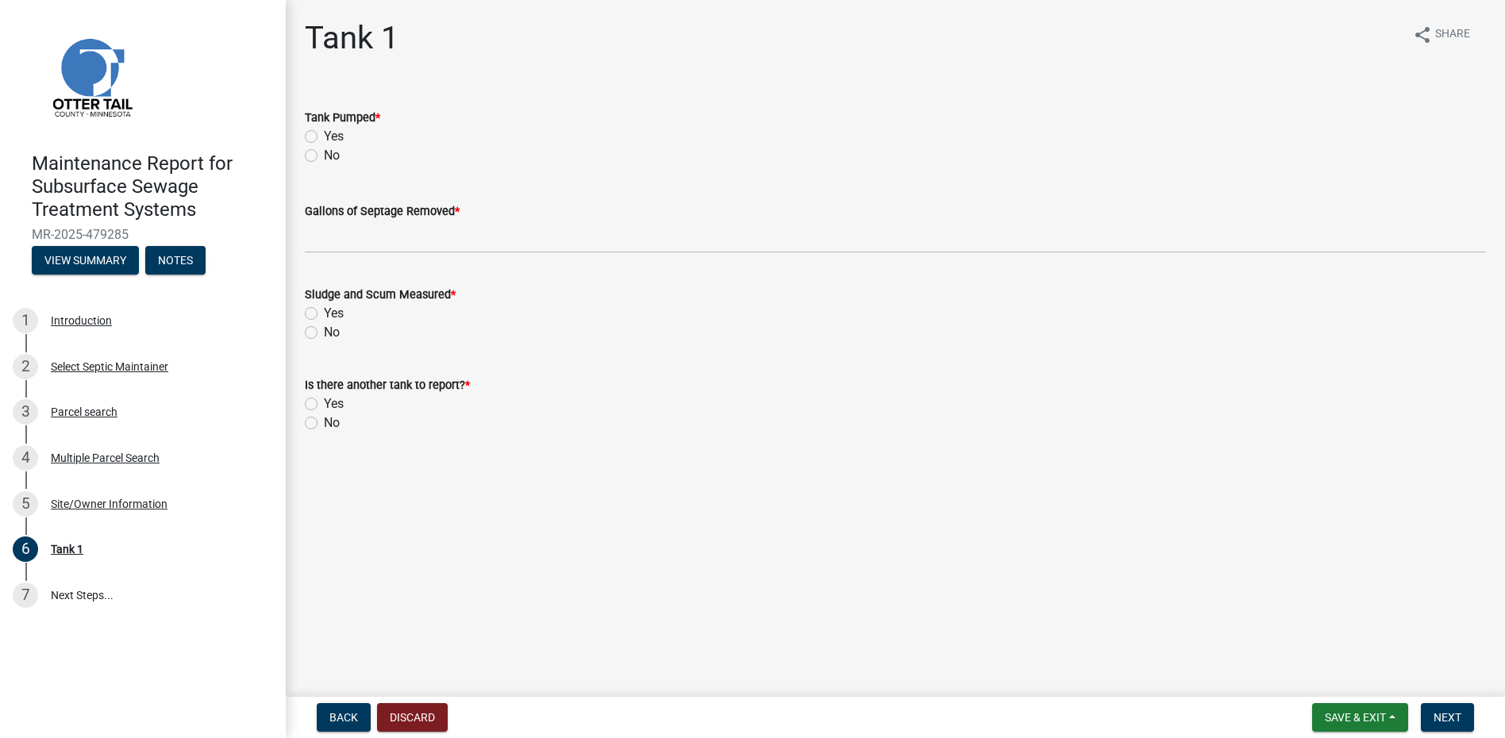
click at [324, 137] on label "Yes" at bounding box center [334, 136] width 20 height 19
click at [324, 137] on input "Yes" at bounding box center [329, 132] width 10 height 10
radio input "true"
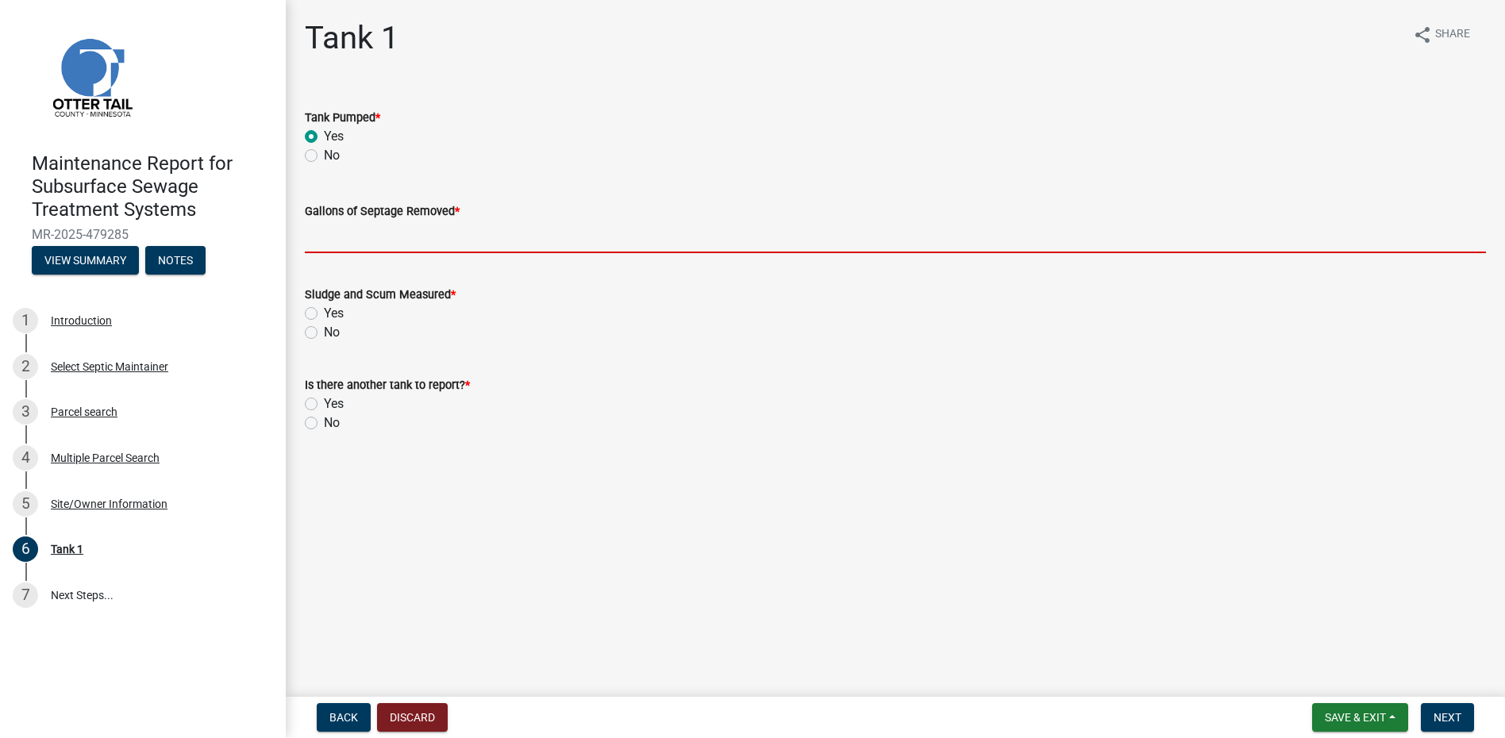
click at [345, 245] on input "Gallons of Septage Removed *" at bounding box center [895, 237] width 1181 height 33
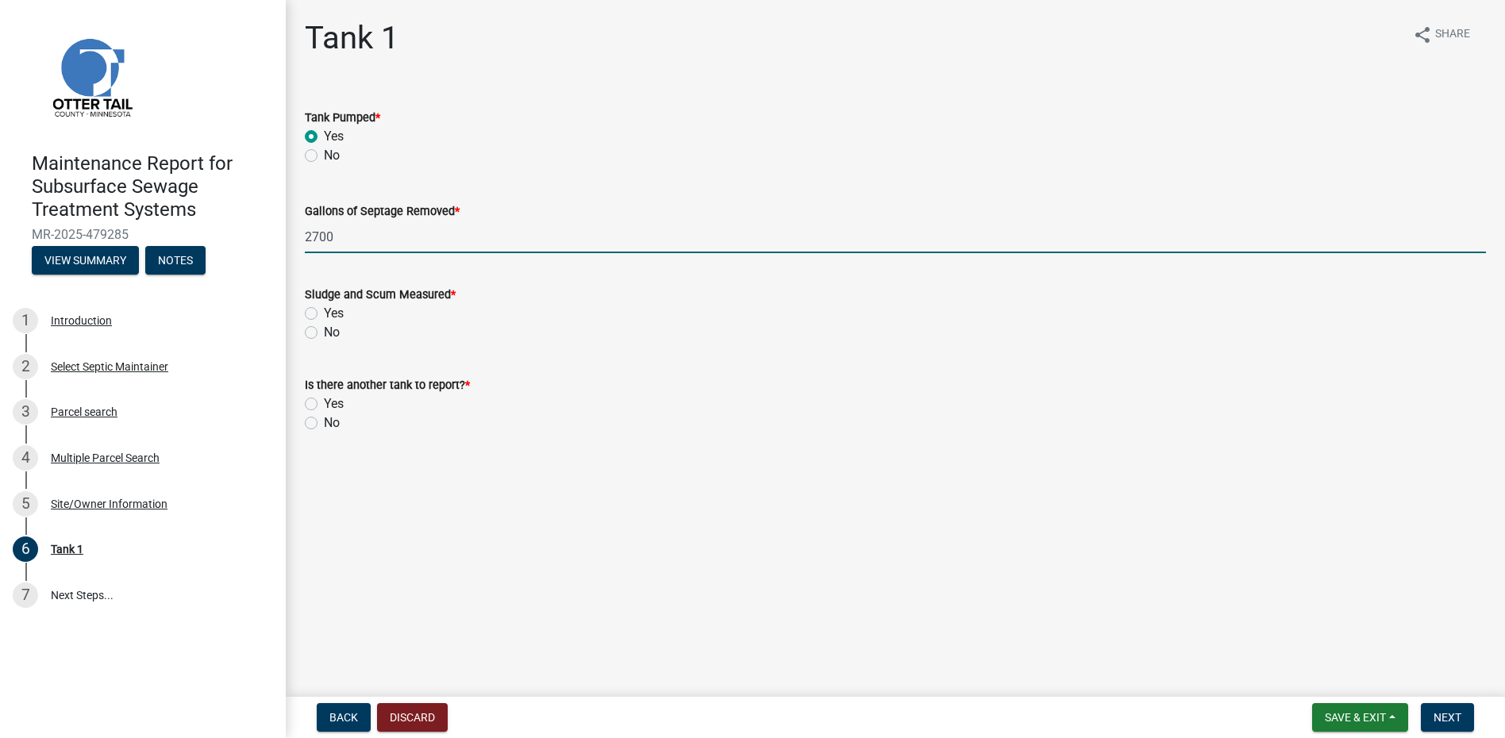
type input "2700"
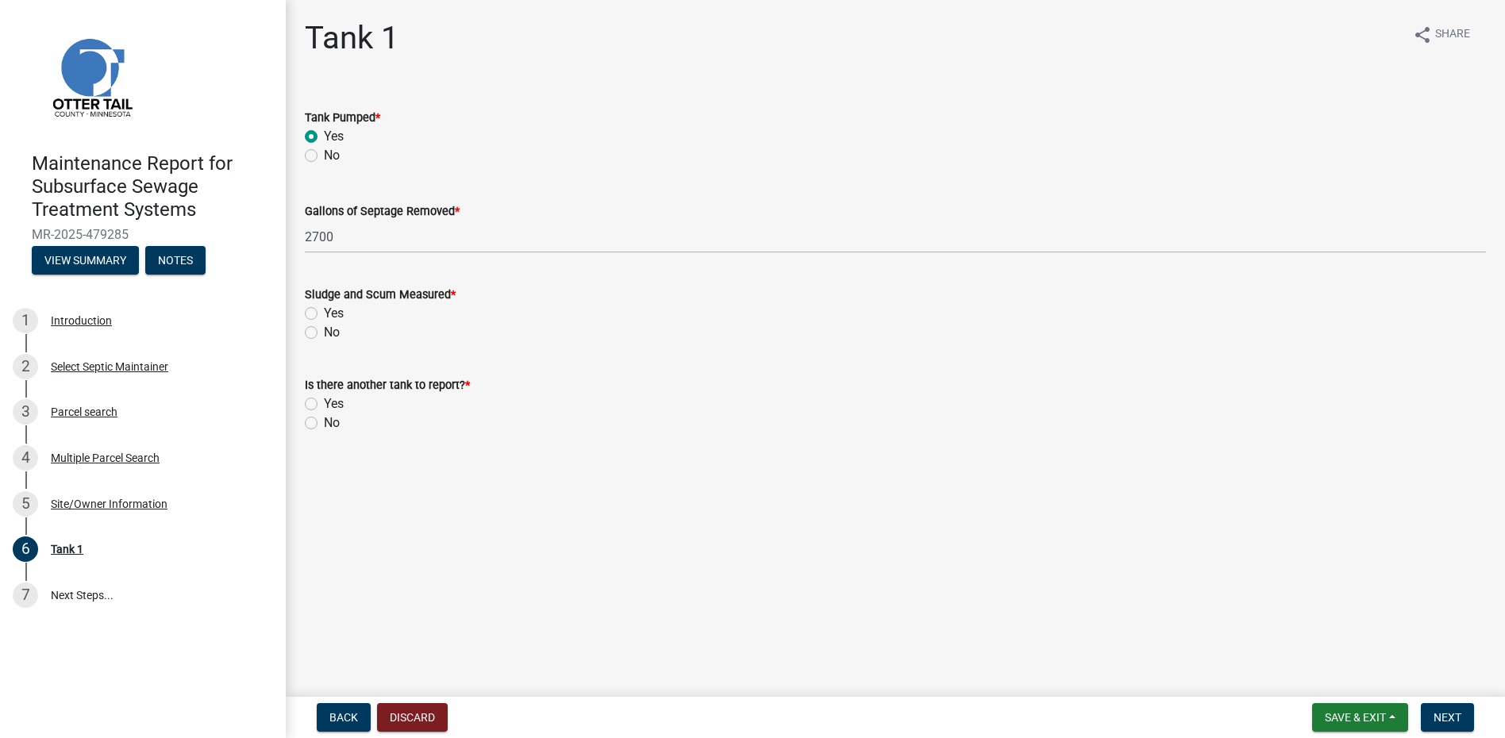
click at [324, 331] on label "No" at bounding box center [332, 332] width 16 height 19
click at [324, 331] on input "No" at bounding box center [329, 328] width 10 height 10
radio input "true"
click at [324, 422] on label "No" at bounding box center [332, 423] width 16 height 19
click at [324, 422] on input "No" at bounding box center [329, 419] width 10 height 10
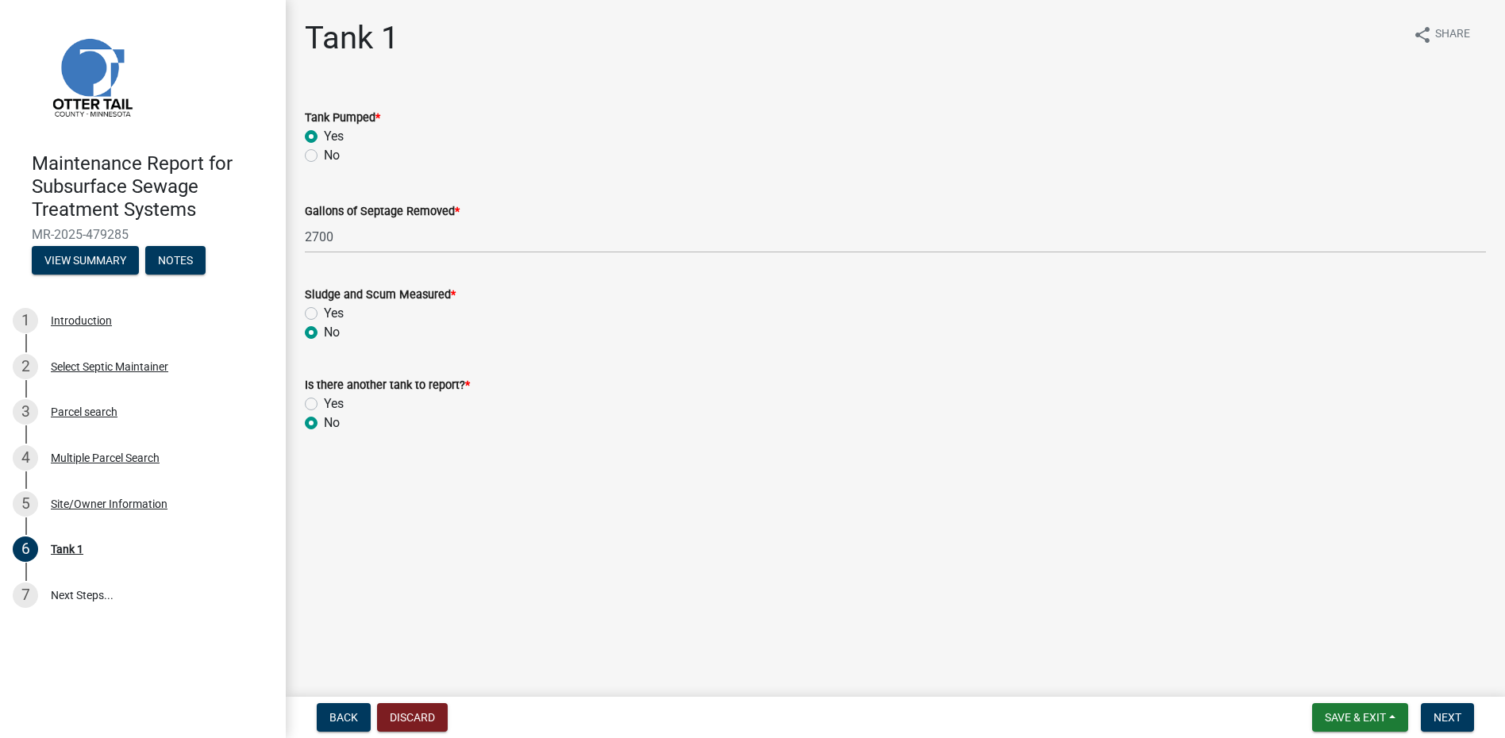
radio input "true"
click at [1443, 715] on span "Next" at bounding box center [1448, 717] width 28 height 13
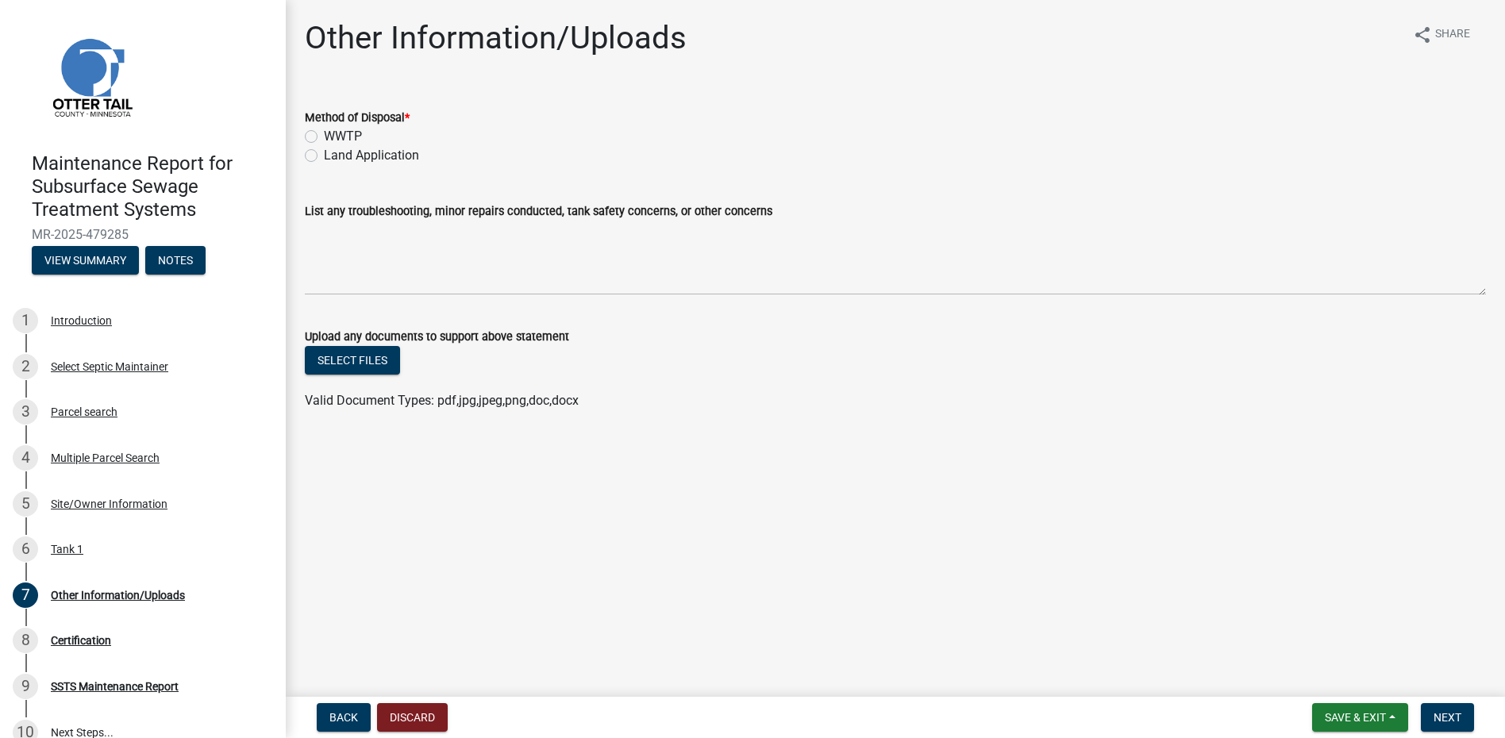
click at [399, 158] on label "Land Application" at bounding box center [371, 155] width 95 height 19
click at [334, 156] on input "Land Application" at bounding box center [329, 151] width 10 height 10
radio input "true"
click at [1454, 722] on span "Next" at bounding box center [1448, 717] width 28 height 13
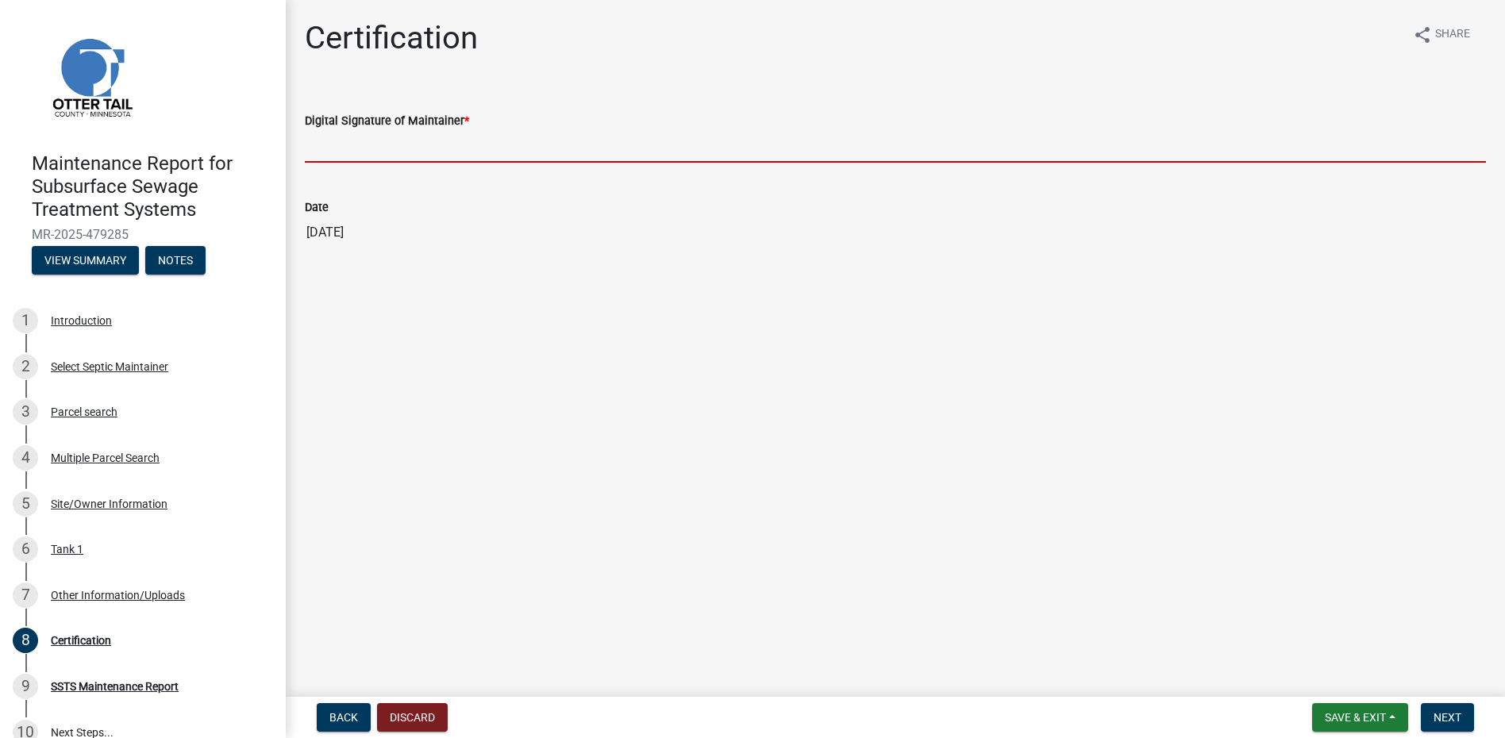
click at [464, 150] on input "Digital Signature of Maintainer *" at bounding box center [895, 146] width 1181 height 33
type input "[PERSON_NAME]"
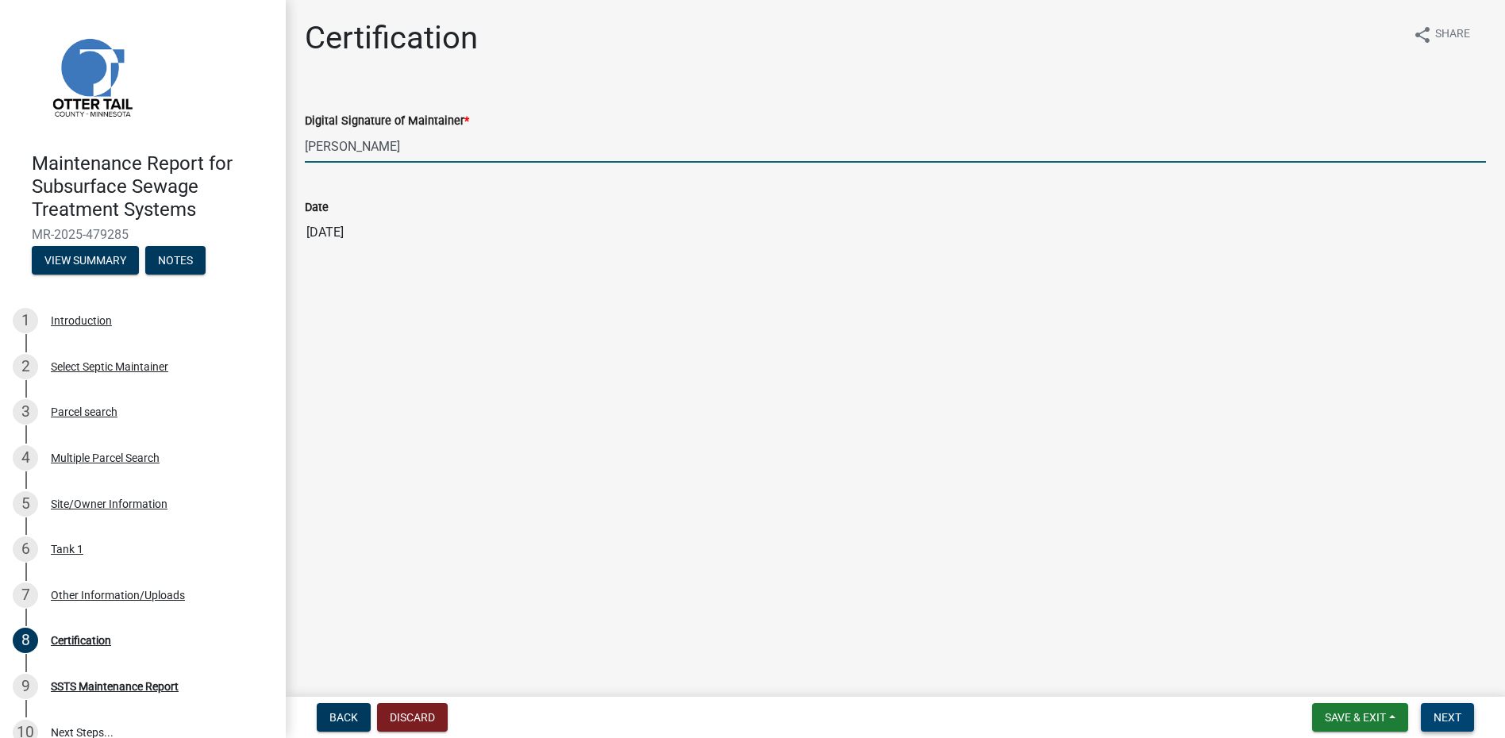
click at [1435, 714] on span "Next" at bounding box center [1448, 717] width 28 height 13
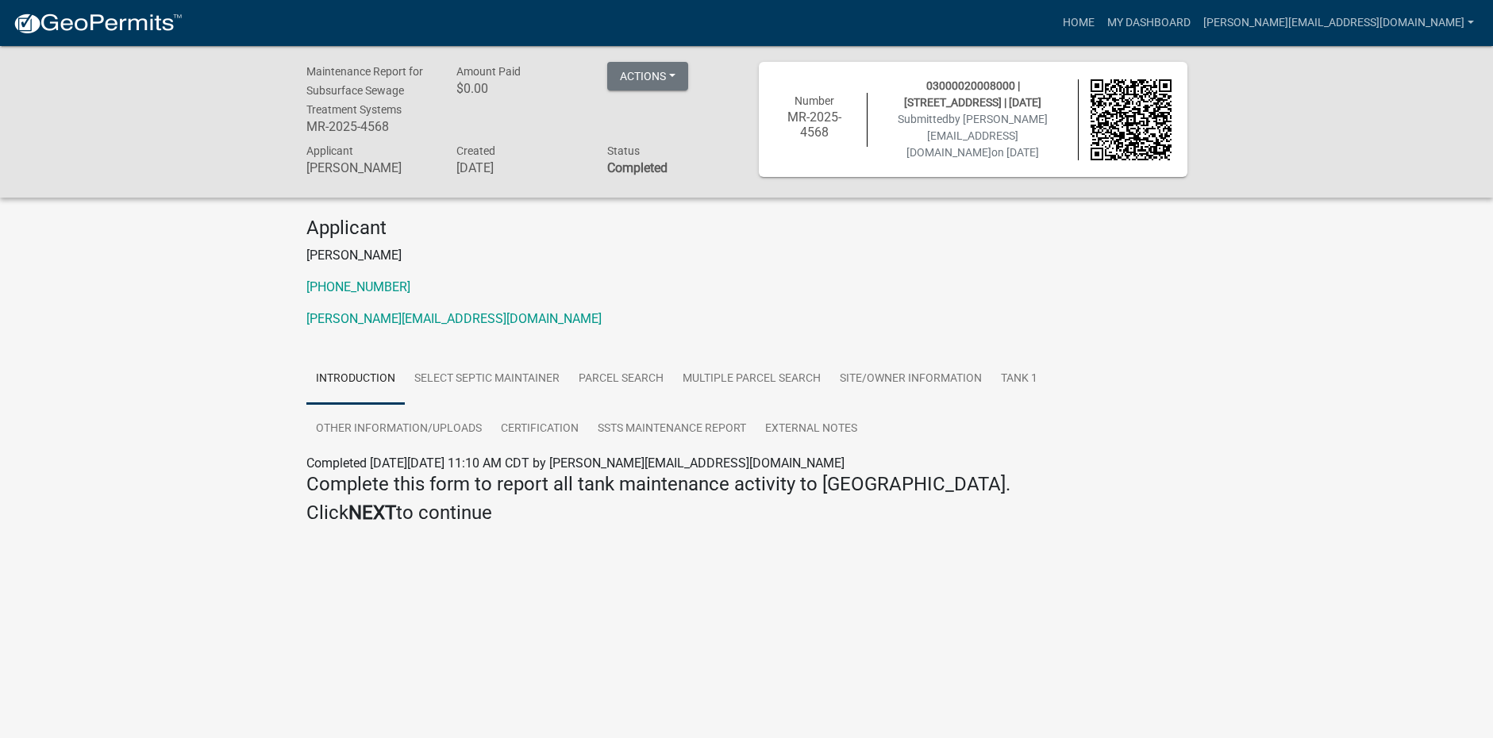
click at [155, 27] on img at bounding box center [98, 24] width 170 height 24
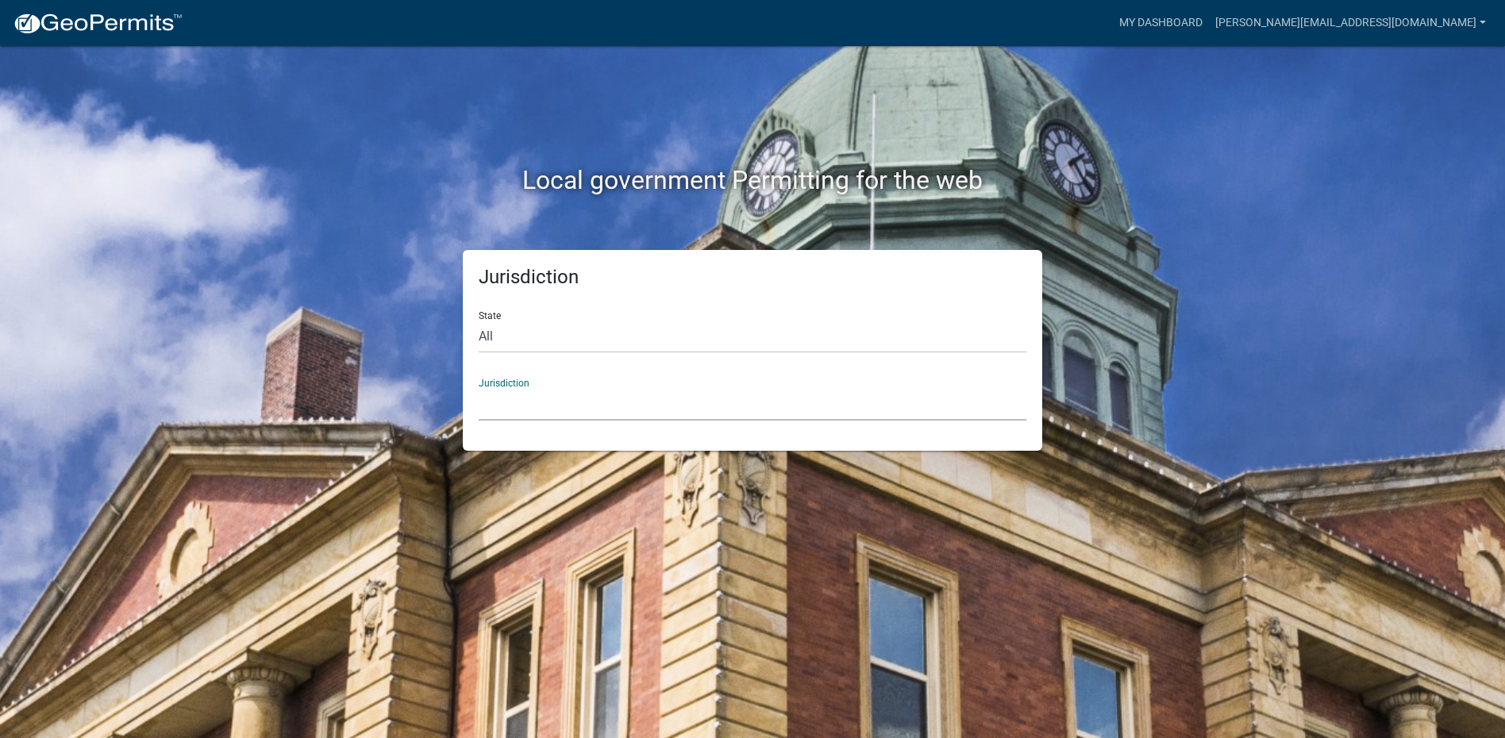
click at [518, 404] on select "[GEOGRAPHIC_DATA], [US_STATE] [GEOGRAPHIC_DATA], [US_STATE][PERSON_NAME][GEOGRA…" at bounding box center [753, 404] width 548 height 33
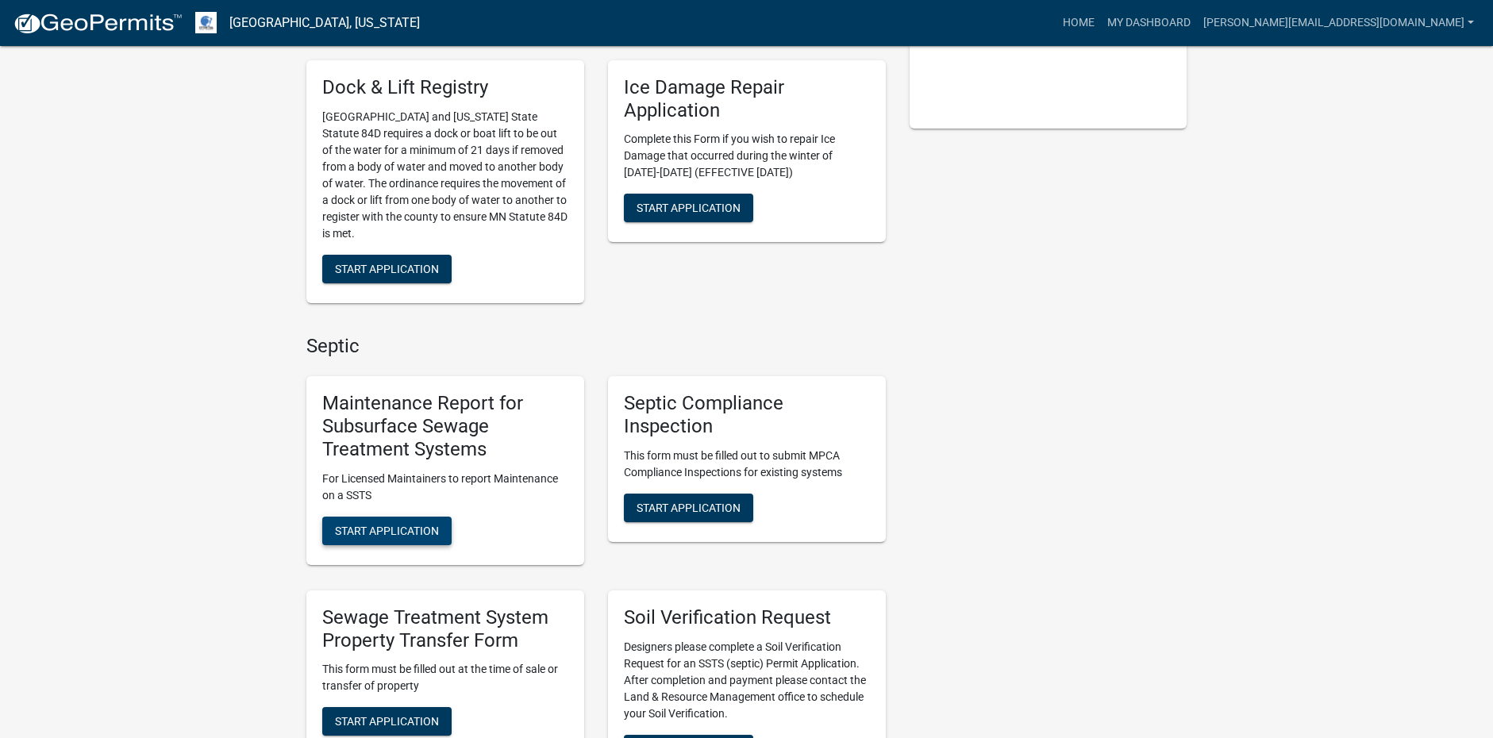
scroll to position [397, 0]
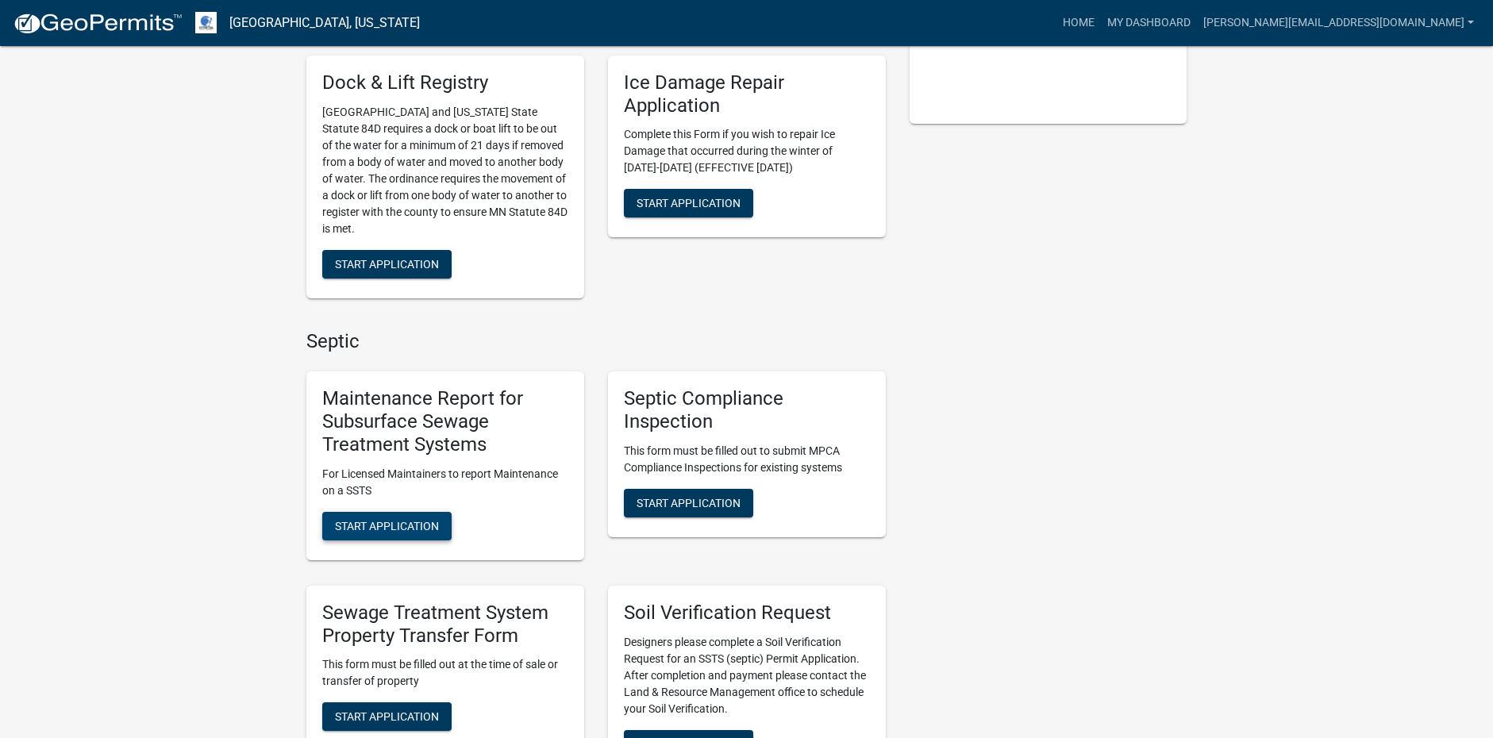
click at [442, 527] on button "Start Application" at bounding box center [386, 526] width 129 height 29
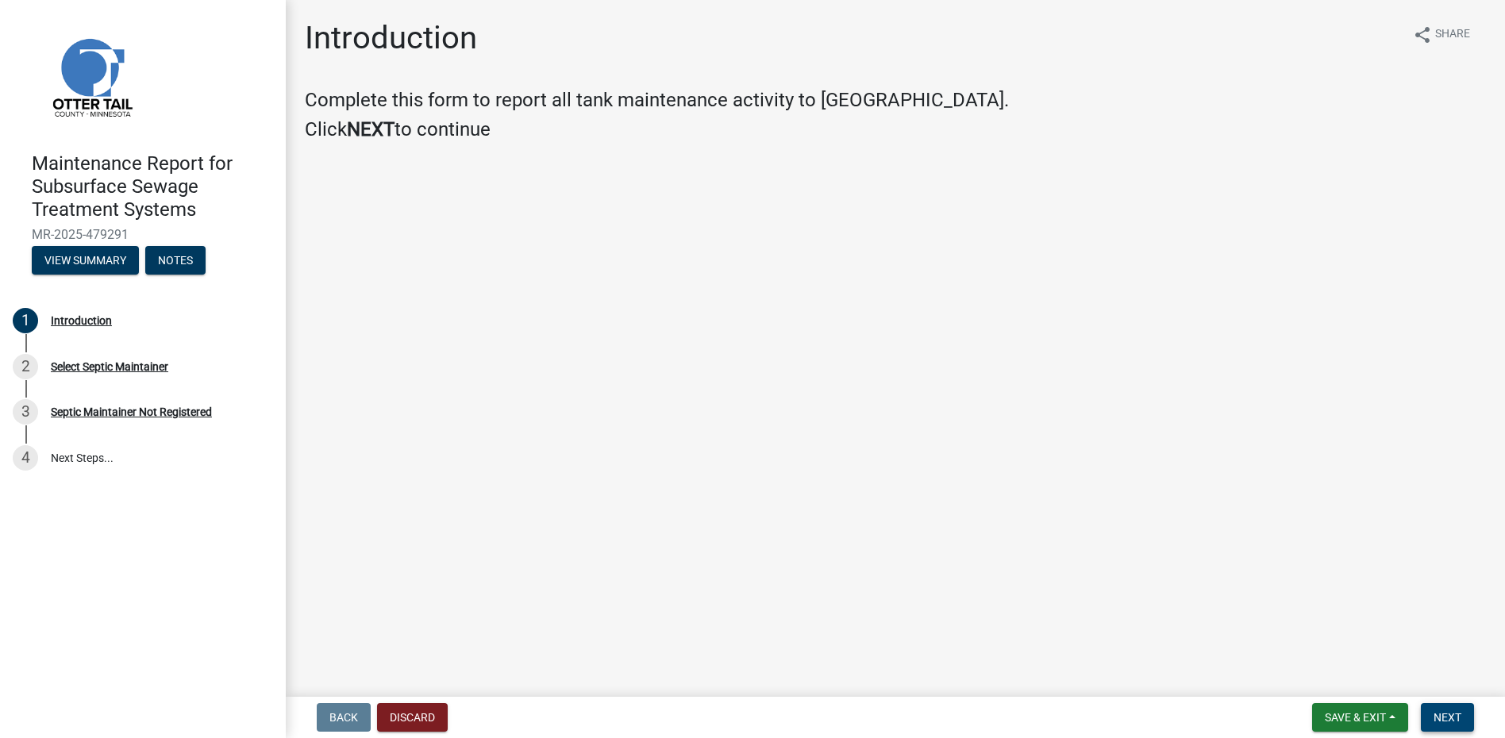
drag, startPoint x: 1420, startPoint y: 724, endPoint x: 1425, endPoint y: 715, distance: 11.0
click at [1424, 717] on form "Save & Exit Save Save & Exit Next" at bounding box center [1393, 717] width 175 height 29
click at [1425, 715] on button "Next" at bounding box center [1447, 717] width 53 height 29
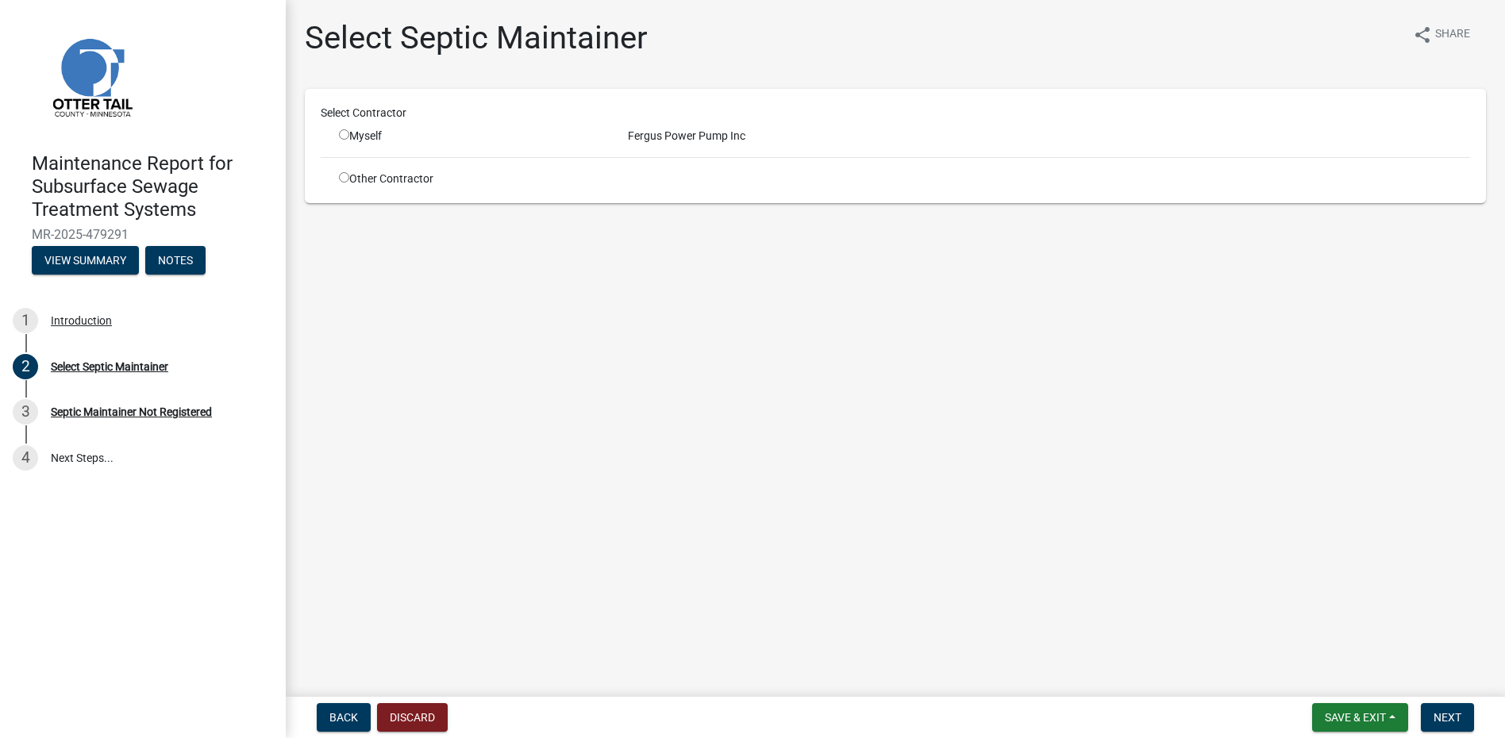
click at [344, 141] on div "Myself" at bounding box center [471, 136] width 265 height 17
click at [344, 138] on input "radio" at bounding box center [344, 134] width 10 height 10
radio input "true"
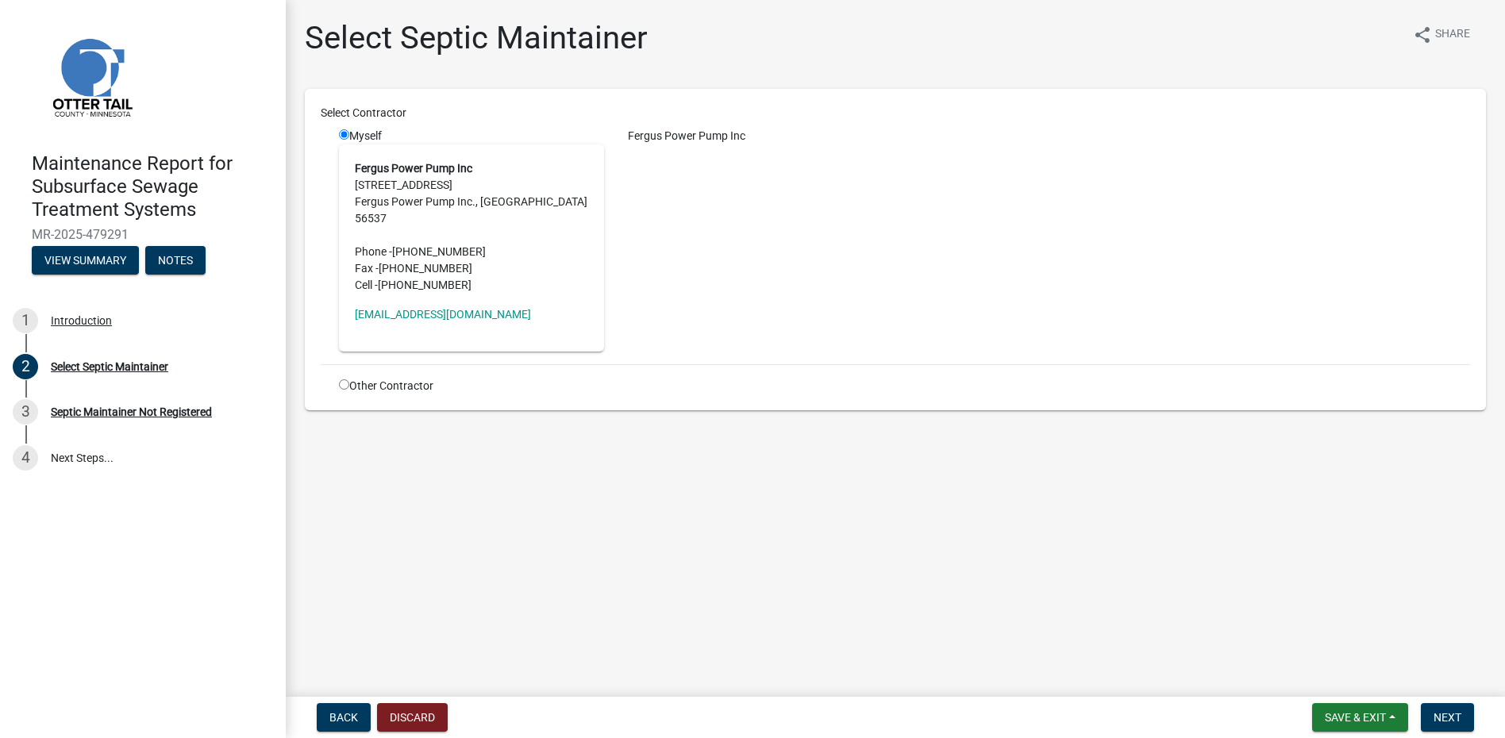
click at [1464, 700] on nav "Back Discard Save & Exit Save Save & Exit Next" at bounding box center [896, 717] width 1220 height 41
click at [1445, 723] on button "Next" at bounding box center [1447, 717] width 53 height 29
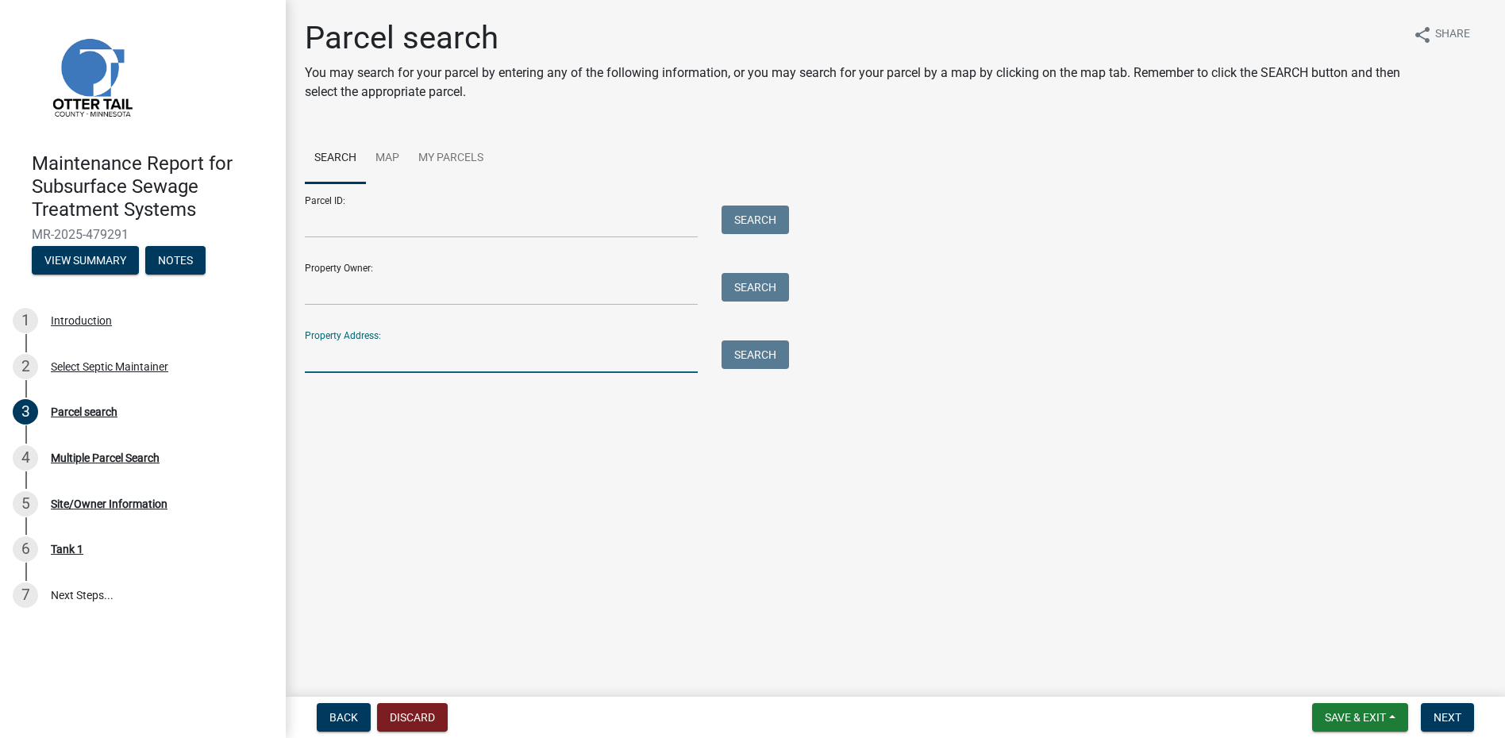
click at [480, 362] on input "Property Address:" at bounding box center [501, 357] width 393 height 33
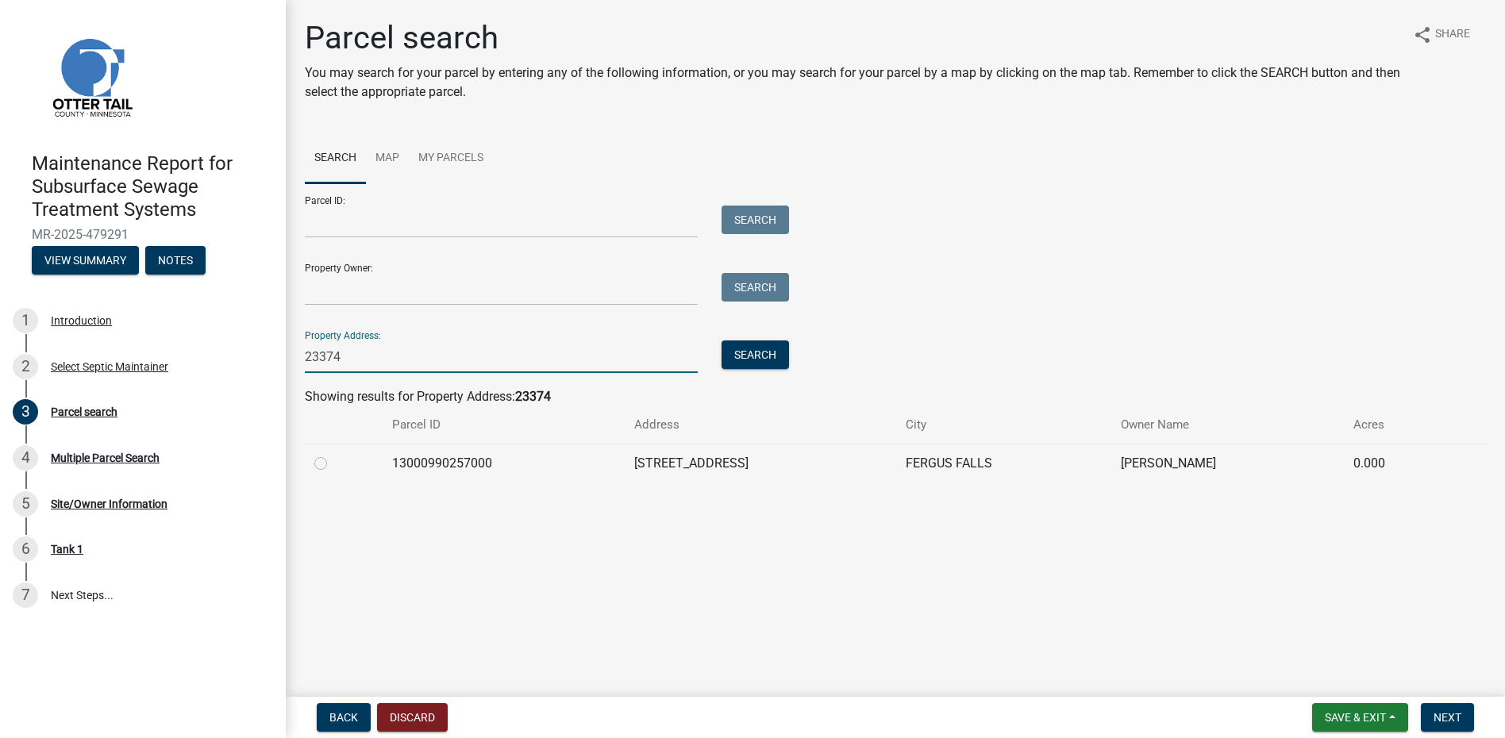
type input "23374"
click at [333, 454] on label at bounding box center [333, 454] width 0 height 0
click at [333, 461] on input "radio" at bounding box center [338, 459] width 10 height 10
radio input "true"
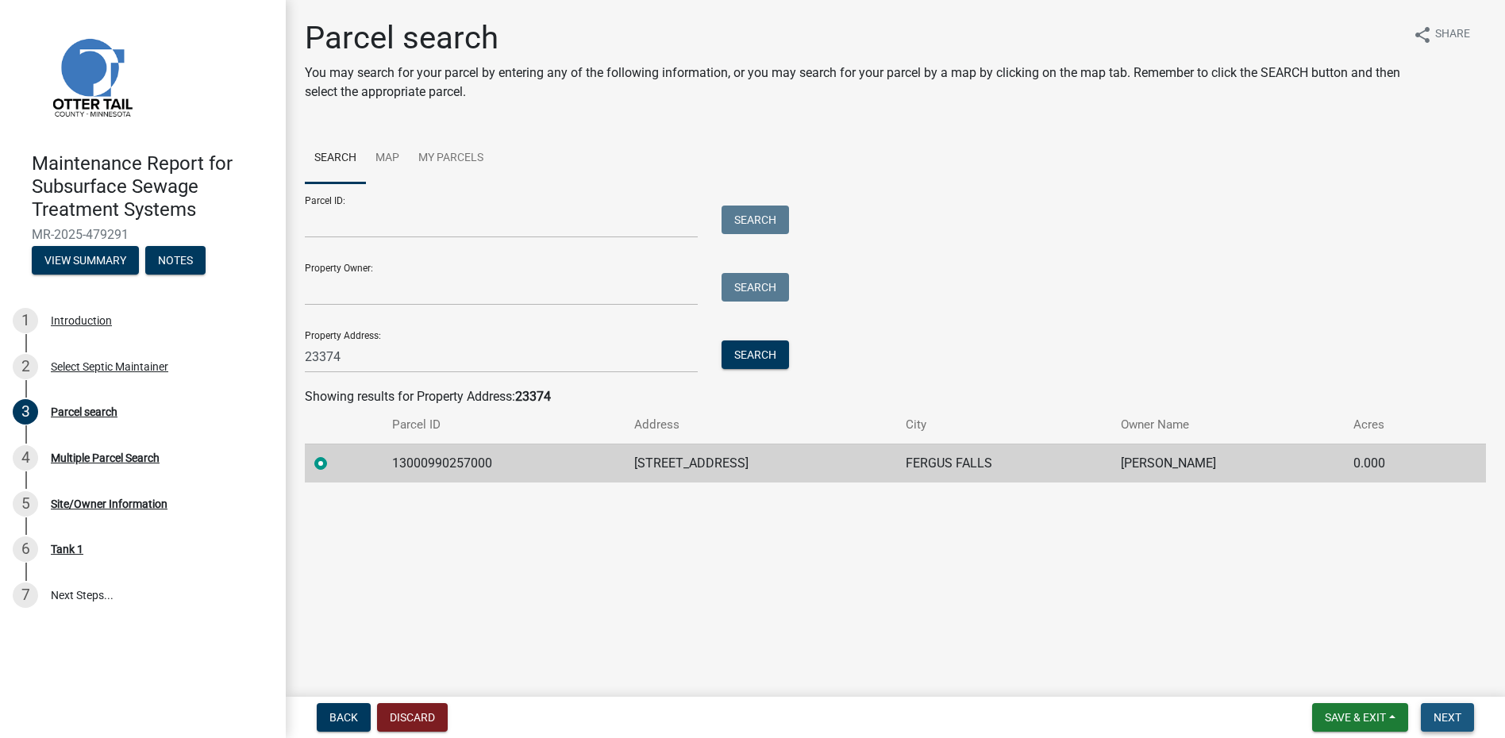
click at [1442, 711] on span "Next" at bounding box center [1448, 717] width 28 height 13
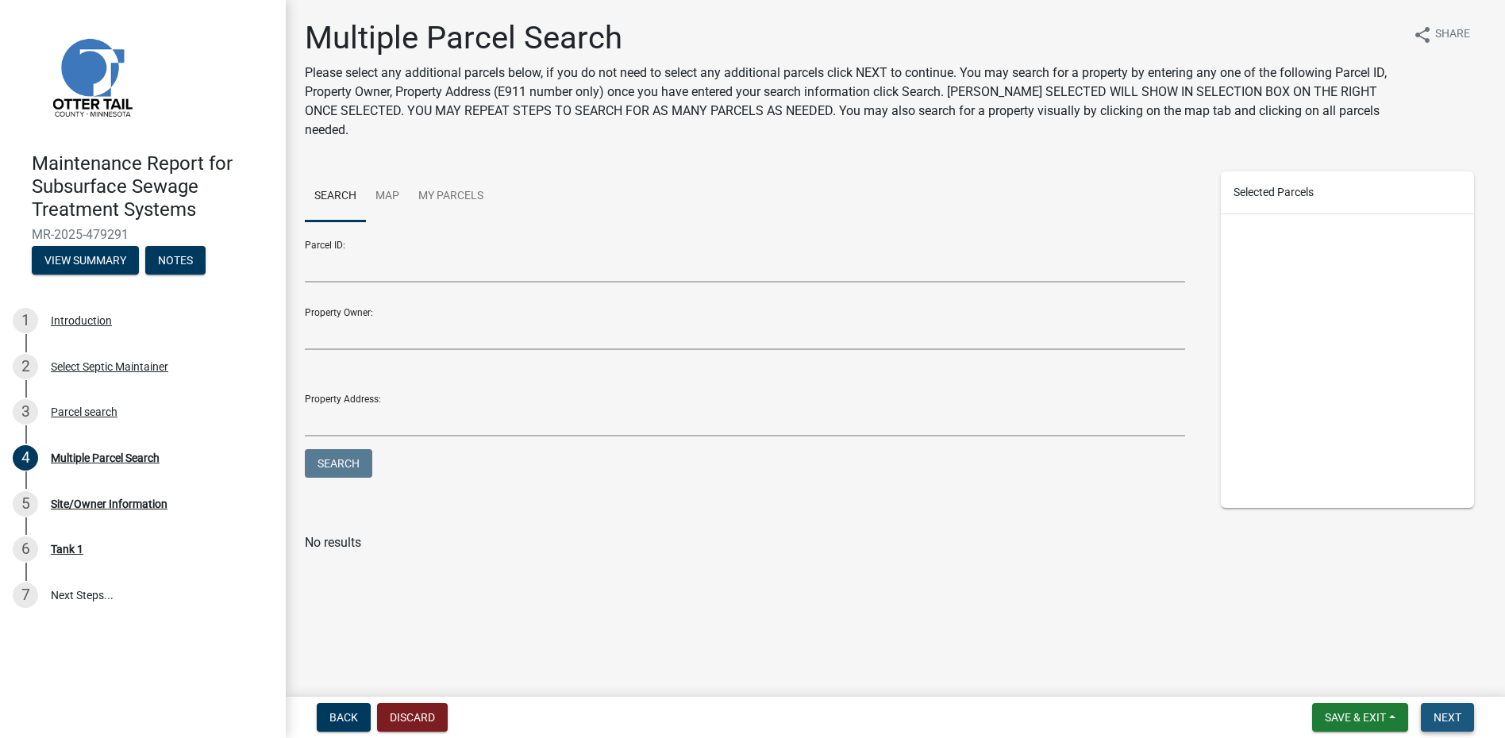
drag, startPoint x: 1459, startPoint y: 719, endPoint x: 1447, endPoint y: 719, distance: 11.1
click at [1458, 719] on span "Next" at bounding box center [1448, 717] width 28 height 13
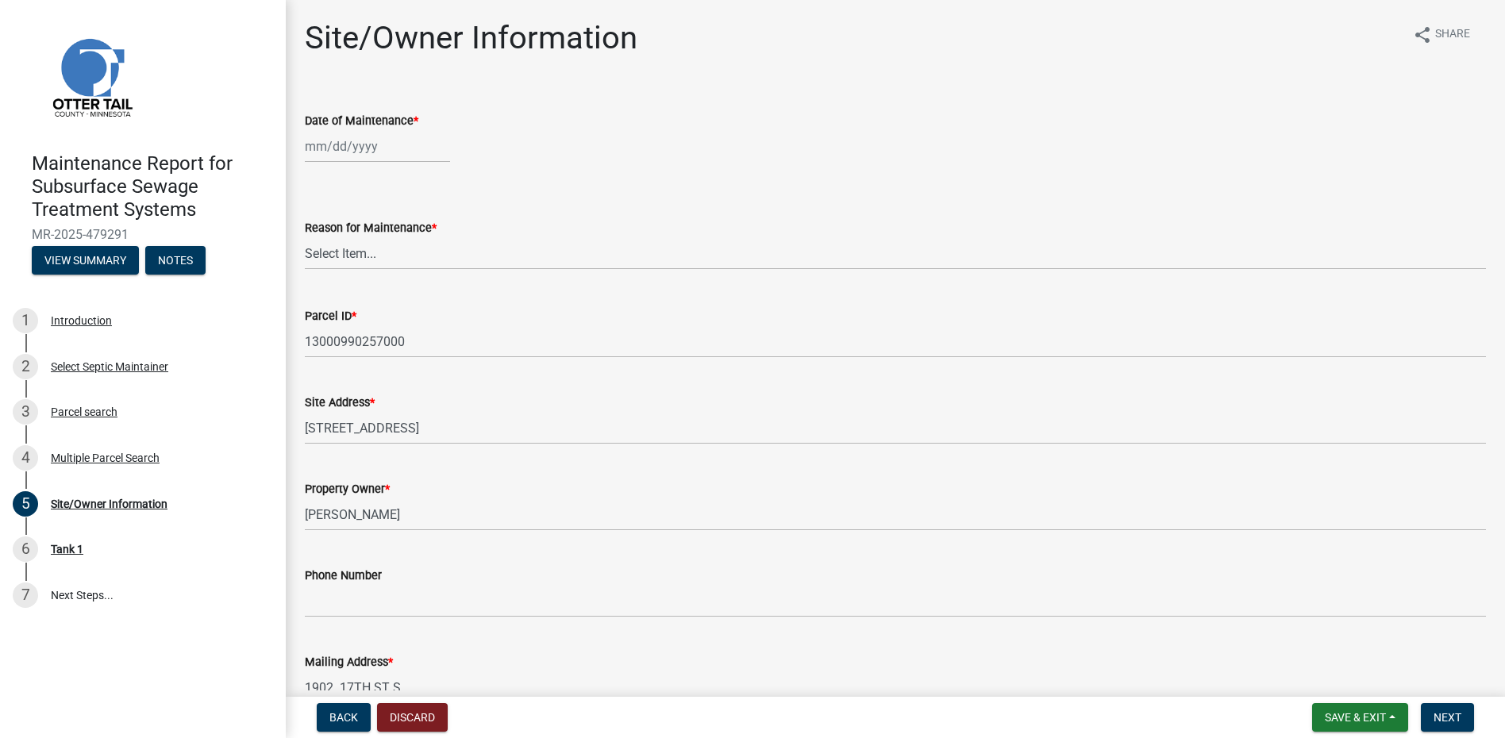
click at [340, 138] on div at bounding box center [377, 146] width 145 height 33
select select "9"
select select "2025"
click at [317, 174] on button "Previous month" at bounding box center [320, 180] width 19 height 25
select select "8"
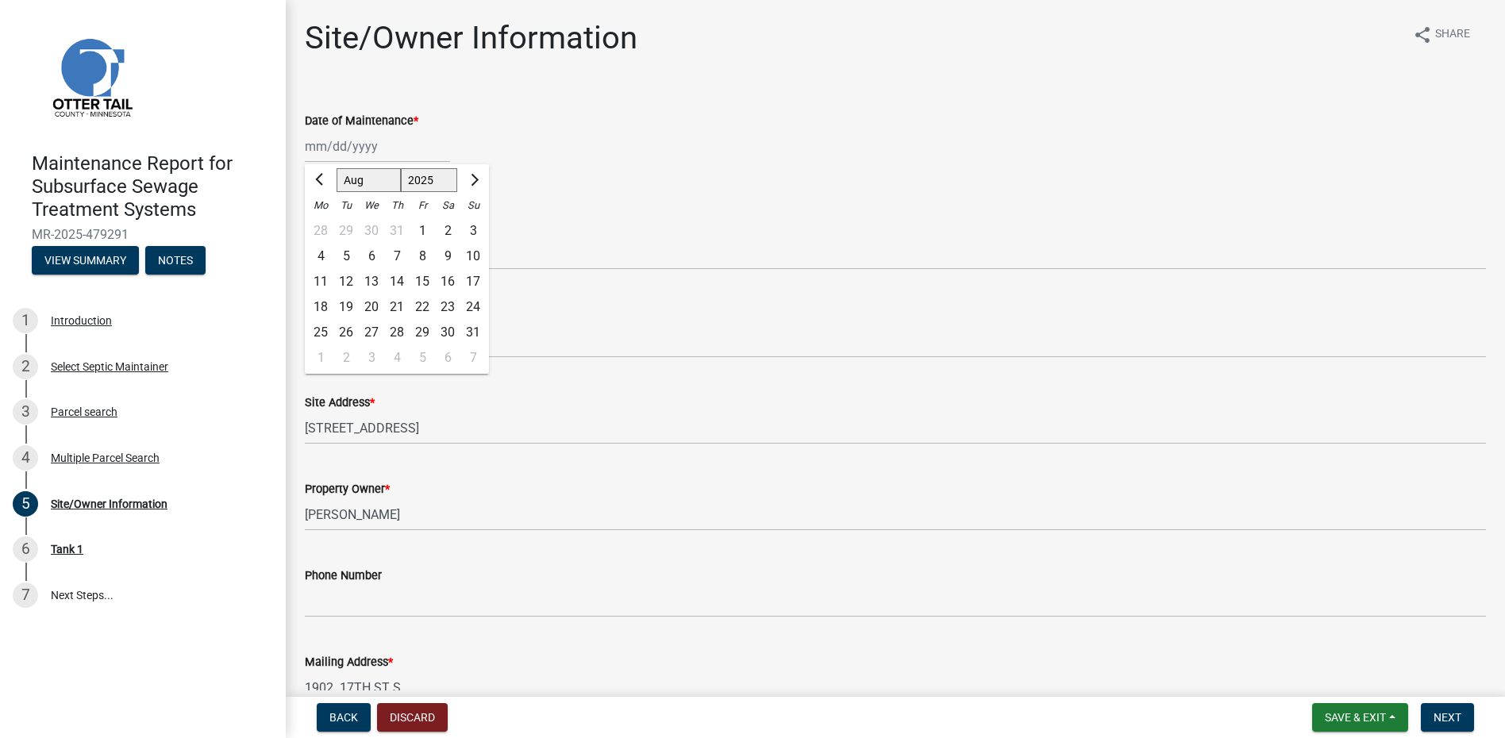
click at [426, 260] on div "8" at bounding box center [422, 256] width 25 height 25
type input "[DATE]"
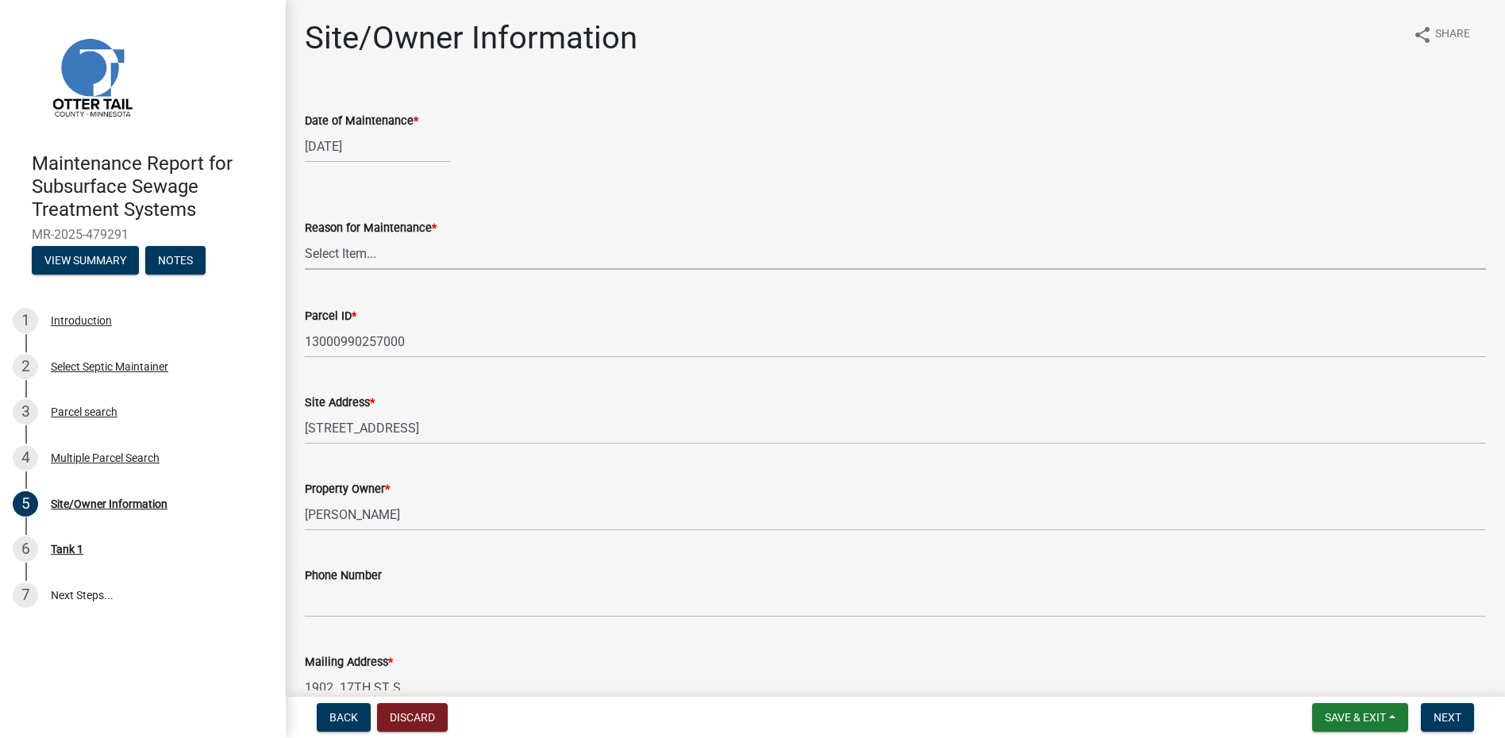
click at [426, 260] on select "Select Item... Called Routine Other" at bounding box center [895, 253] width 1181 height 33
click at [305, 237] on select "Select Item... Called Routine Other" at bounding box center [895, 253] width 1181 height 33
select select "78493fc6-8c9b-4d4c-b322-7064476e595b"
drag, startPoint x: 1459, startPoint y: 708, endPoint x: 1461, endPoint y: 726, distance: 18.4
click at [1459, 719] on button "Next" at bounding box center [1447, 717] width 53 height 29
